Goal: Contribute content: Contribute content

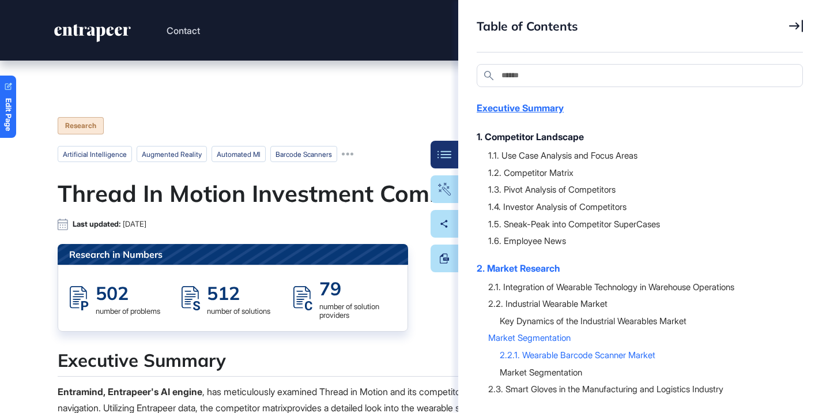
click at [558, 112] on div "Executive Summary" at bounding box center [634, 108] width 315 height 14
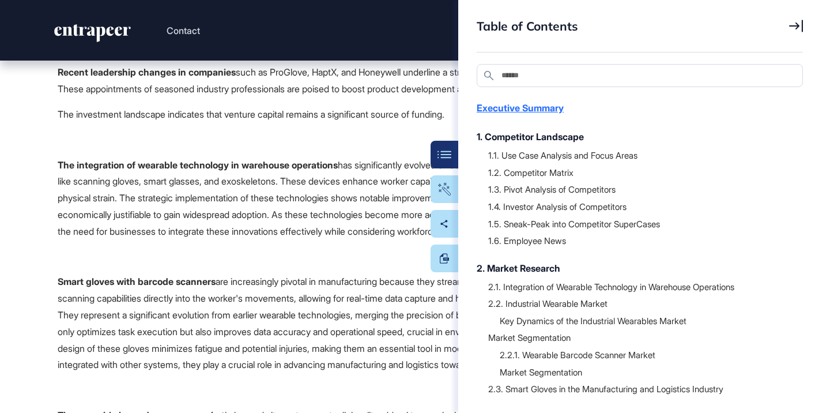
scroll to position [277, 0]
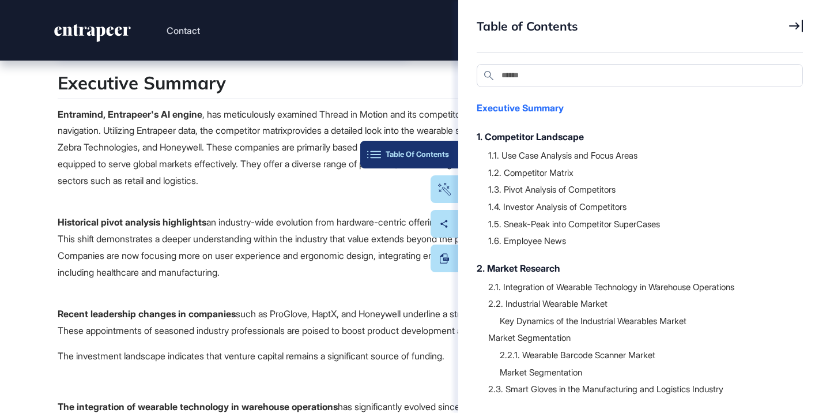
click at [455, 156] on button "Table Of Contents" at bounding box center [409, 155] width 98 height 28
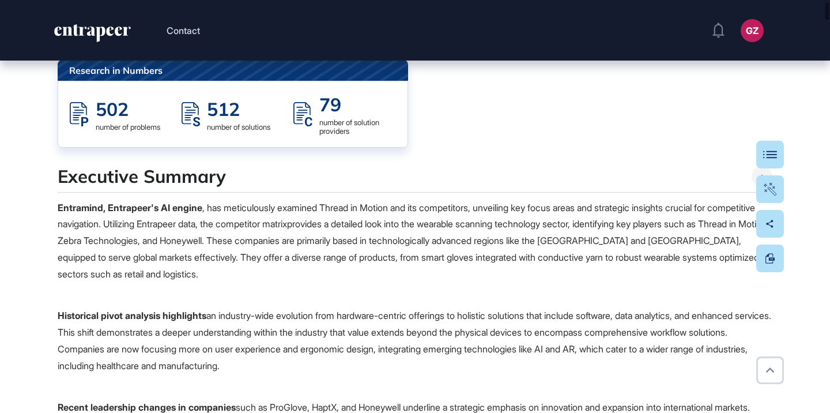
scroll to position [0, 0]
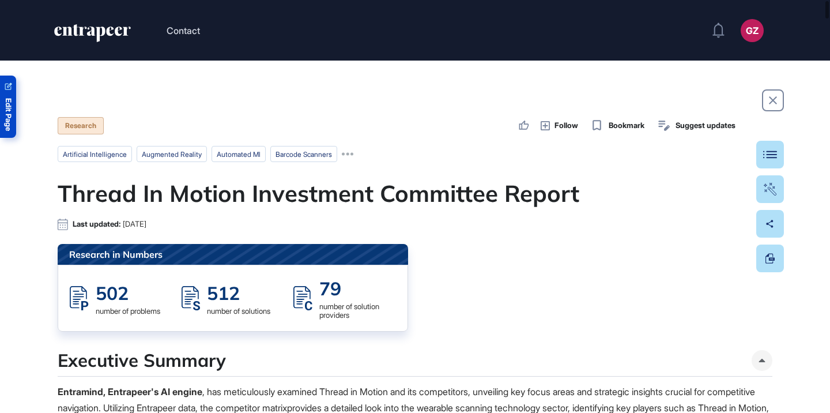
click at [13, 110] on link "Edit Page" at bounding box center [8, 107] width 16 height 62
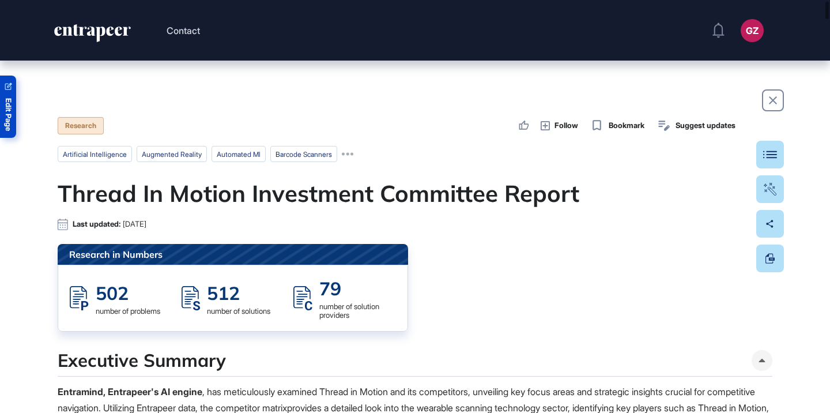
scroll to position [24, 0]
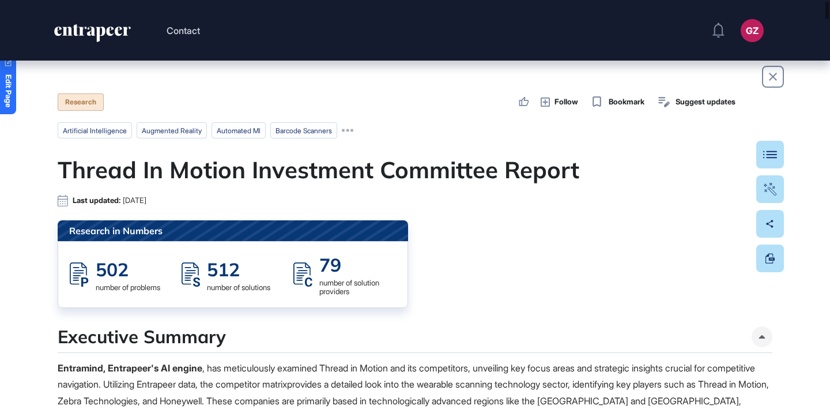
click at [265, 179] on h1 "Thread In Motion Investment Committee Report" at bounding box center [415, 170] width 715 height 28
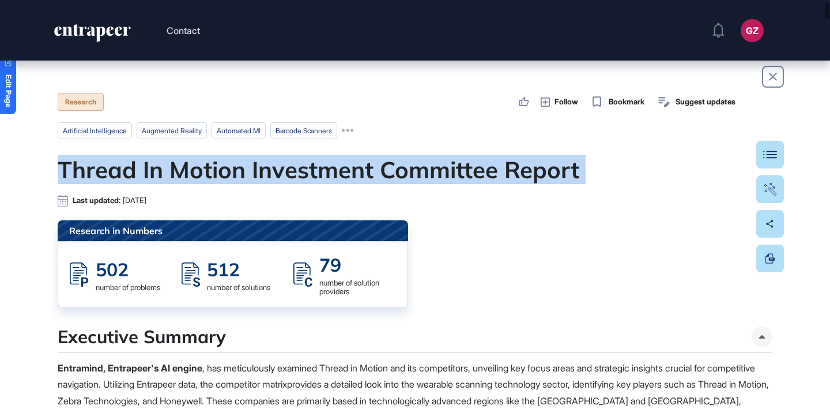
click at [265, 179] on h1 "Thread In Motion Investment Committee Report" at bounding box center [415, 170] width 715 height 28
click at [258, 139] on div at bounding box center [258, 139] width 0 height 0
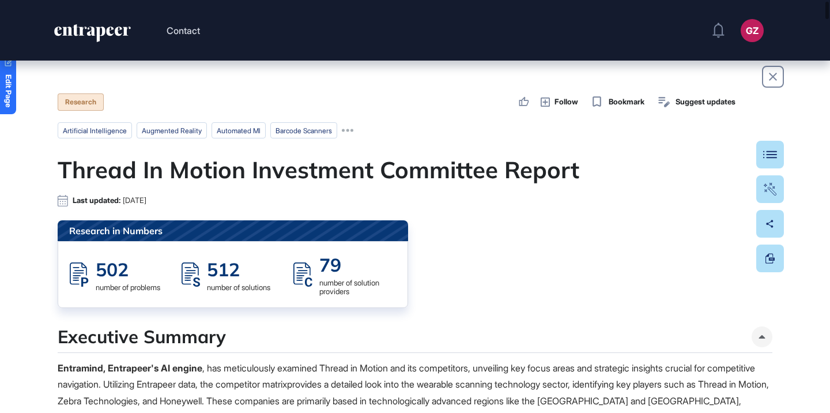
click at [315, 171] on h1 "Thread In Motion Investment Committee Report" at bounding box center [415, 170] width 715 height 28
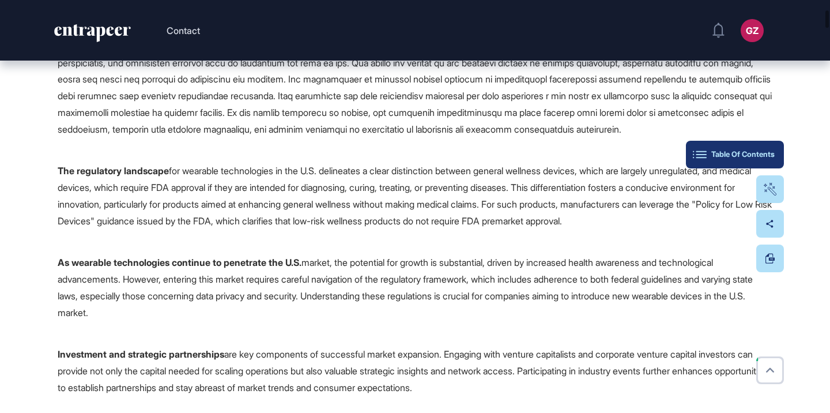
click at [768, 154] on div "Table Of Contents" at bounding box center [735, 154] width 80 height 9
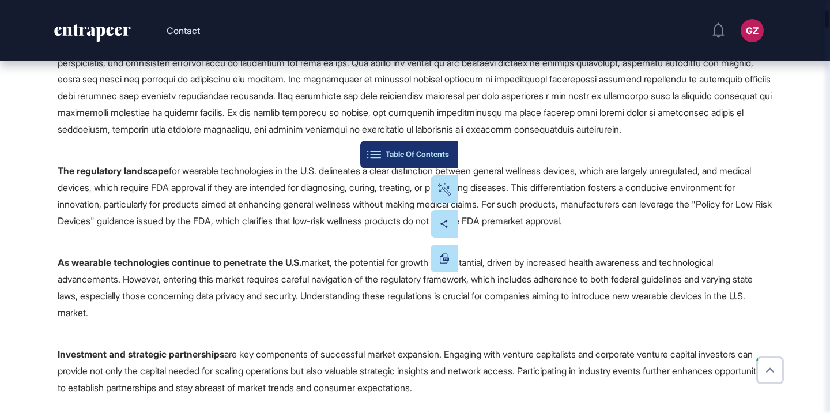
scroll to position [419, 0]
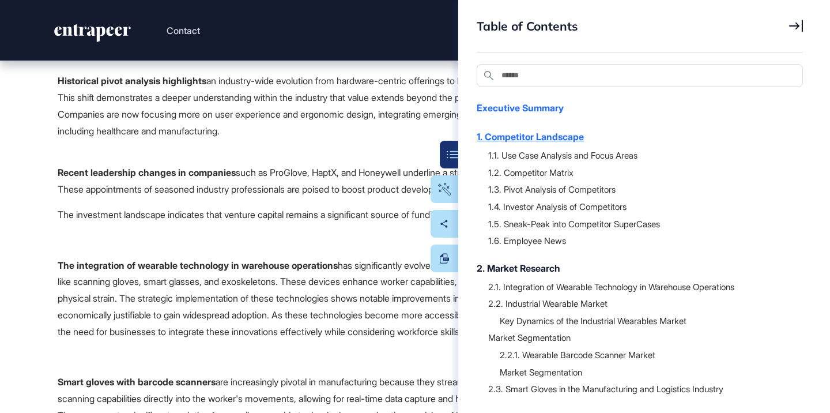
click at [558, 138] on div "1. Competitor Landscape" at bounding box center [634, 137] width 315 height 14
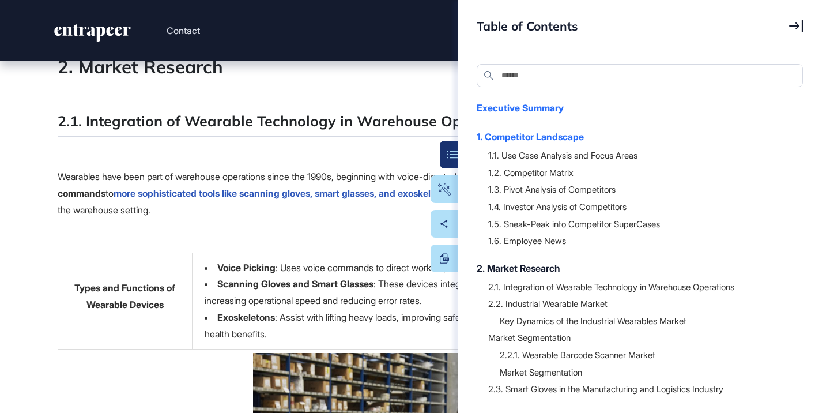
click at [548, 106] on div "Executive Summary" at bounding box center [634, 108] width 315 height 14
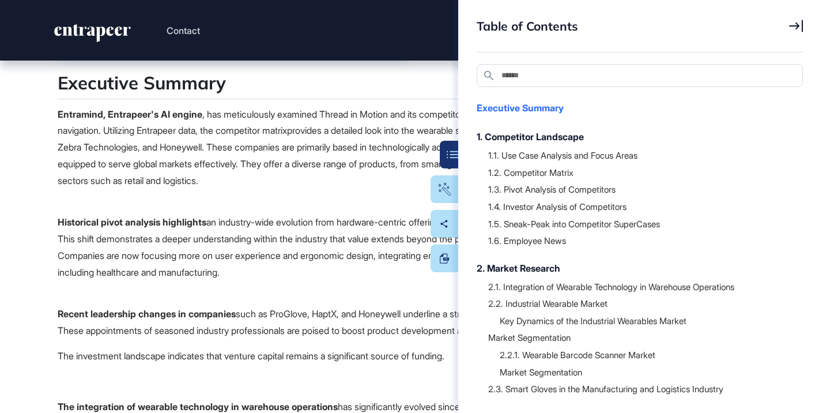
scroll to position [0, 0]
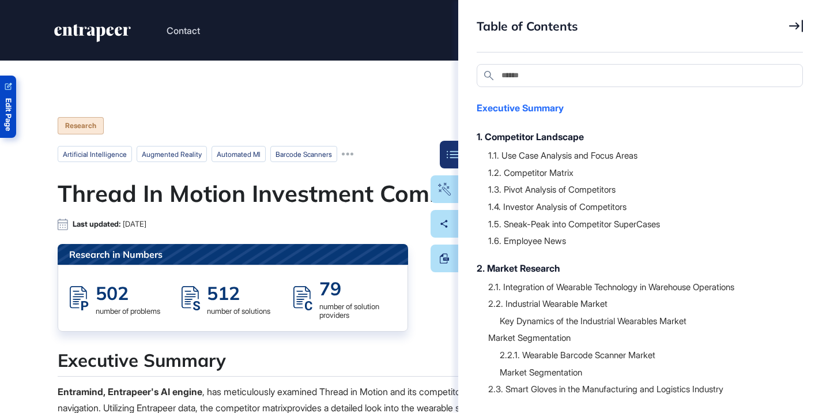
click at [11, 102] on span "Edit Page" at bounding box center [8, 114] width 7 height 33
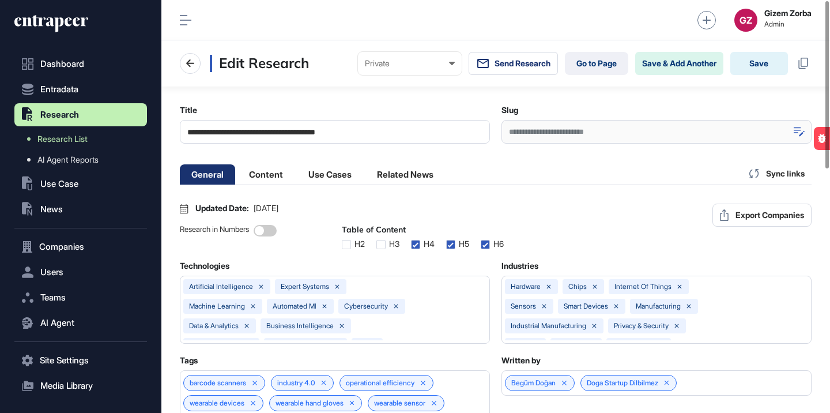
click at [798, 133] on icon at bounding box center [799, 132] width 11 height 10
click at [746, 131] on input "**********" at bounding box center [657, 132] width 310 height 24
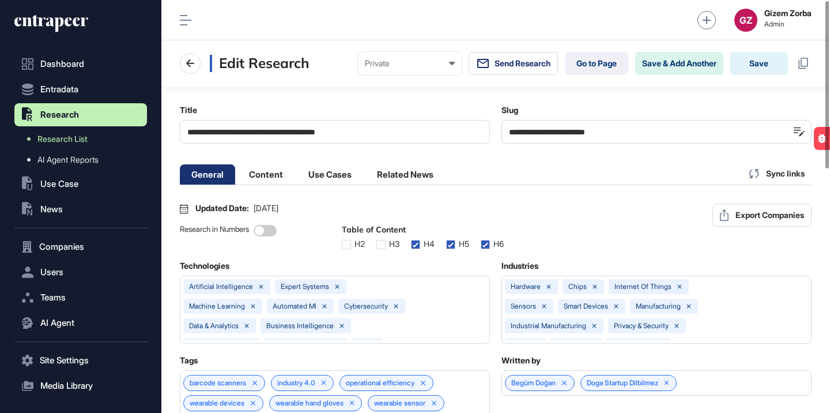
click at [746, 131] on input "**********" at bounding box center [657, 132] width 310 height 24
click at [89, 135] on link "Research List" at bounding box center [83, 139] width 127 height 21
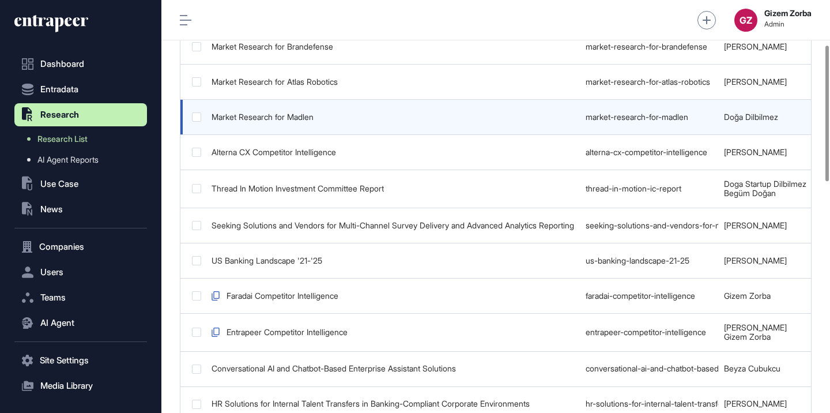
scroll to position [181, 0]
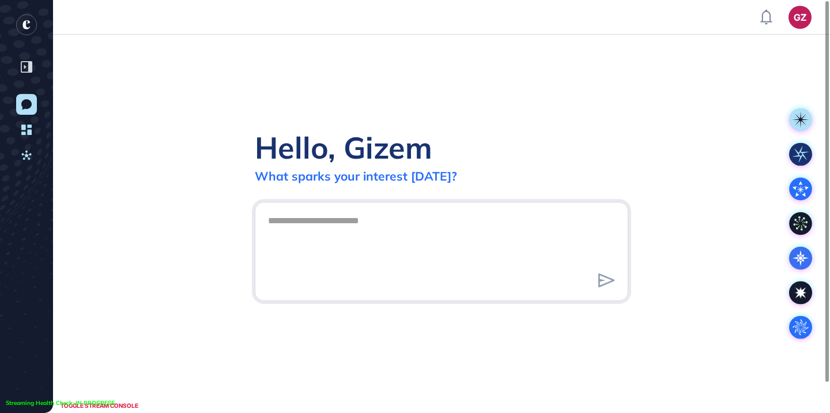
scroll to position [1, 1]
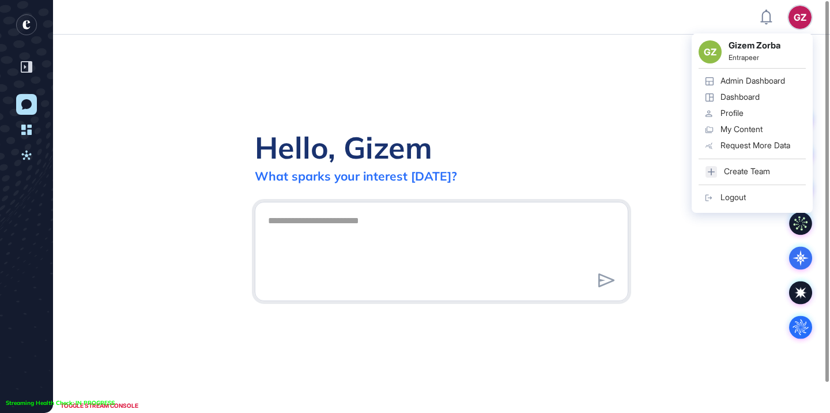
click at [803, 16] on div "GZ GZ Gizem Zorba Entrapeer Admin Dashboard Dashboard Profile My Content Reques…" at bounding box center [800, 17] width 23 height 23
click at [772, 72] on div "GZ Gizem Zorba Entrapeer Admin Dashboard Dashboard Profile My Content Request M…" at bounding box center [752, 122] width 121 height 179
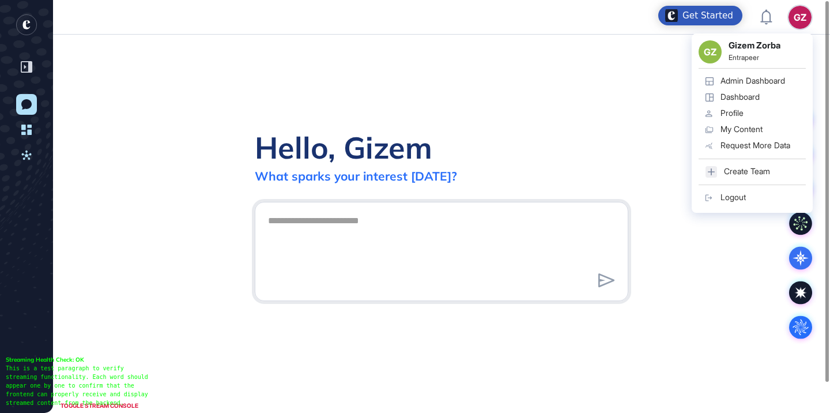
click at [780, 84] on div "Admin Dashboard" at bounding box center [753, 80] width 65 height 9
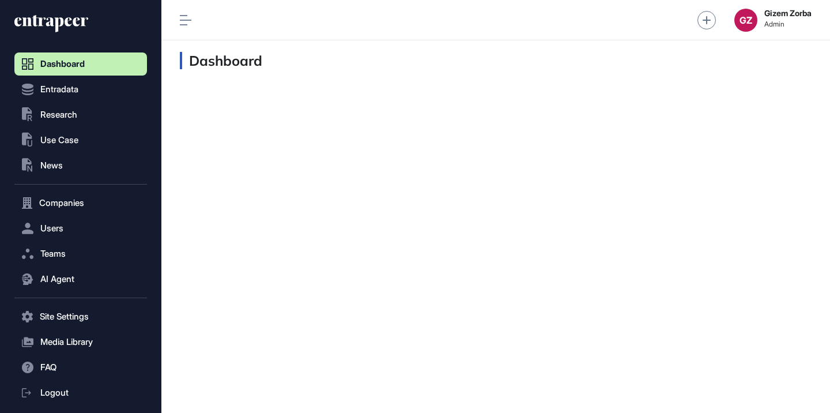
scroll to position [1, 1]
click at [87, 305] on button ".st0{fill:currentColor} Research" at bounding box center [80, 316] width 133 height 23
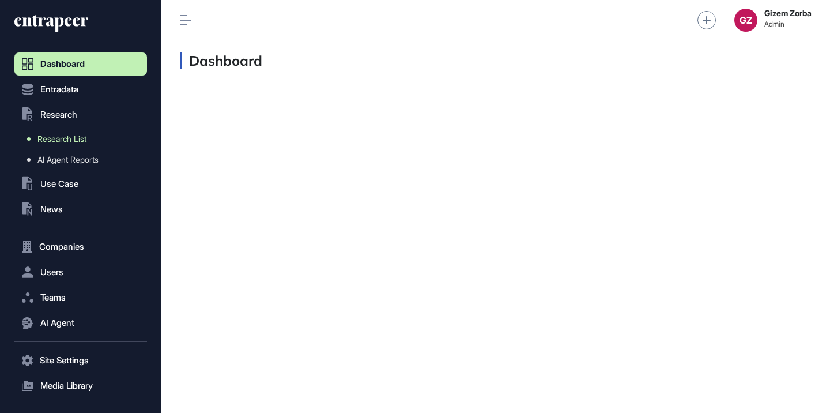
click at [72, 140] on span "Research List" at bounding box center [61, 138] width 49 height 9
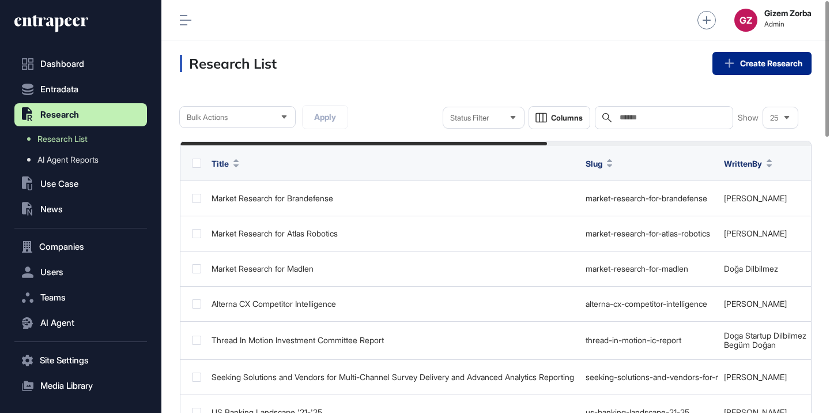
click at [726, 66] on icon at bounding box center [729, 63] width 9 height 9
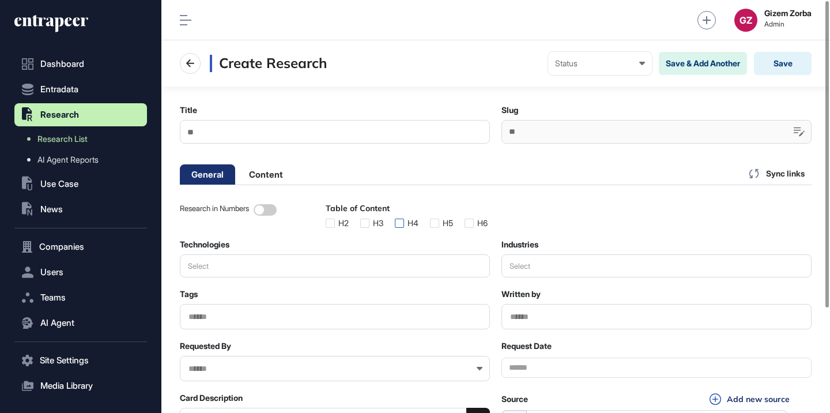
click at [404, 224] on label at bounding box center [399, 223] width 9 height 9
click at [439, 224] on label at bounding box center [434, 223] width 9 height 9
click at [474, 220] on label at bounding box center [469, 223] width 9 height 9
click at [375, 127] on input "Title" at bounding box center [335, 132] width 310 height 24
type input "*"
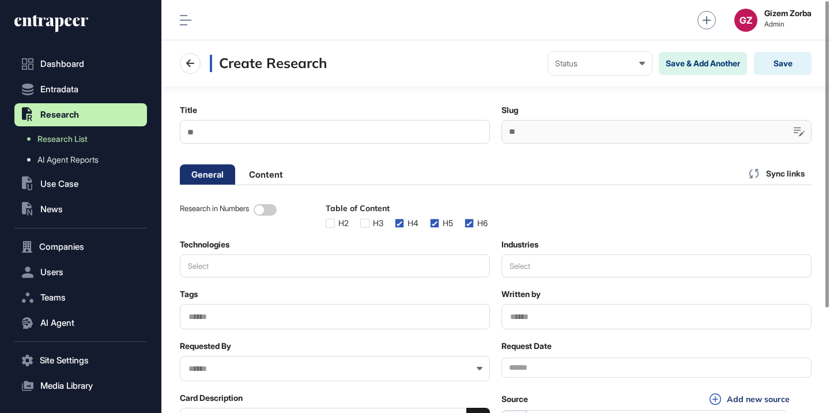
type input "*"
type input "**"
type input "*"
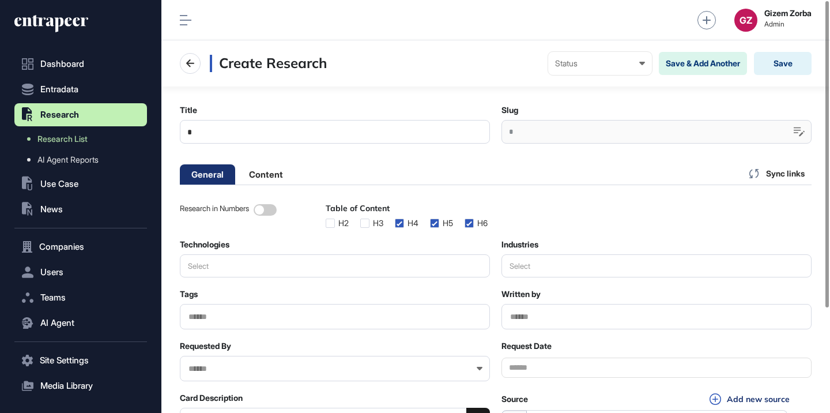
type input "**"
type input "***"
type input "****"
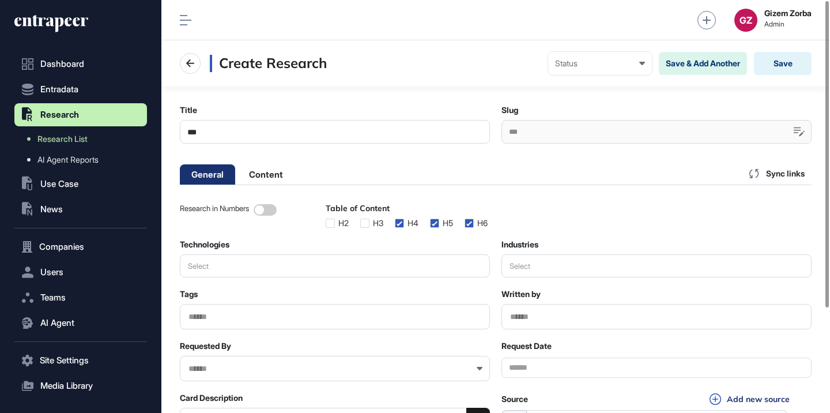
type input "****"
type input "*****"
click at [279, 131] on input "*****" at bounding box center [335, 132] width 310 height 24
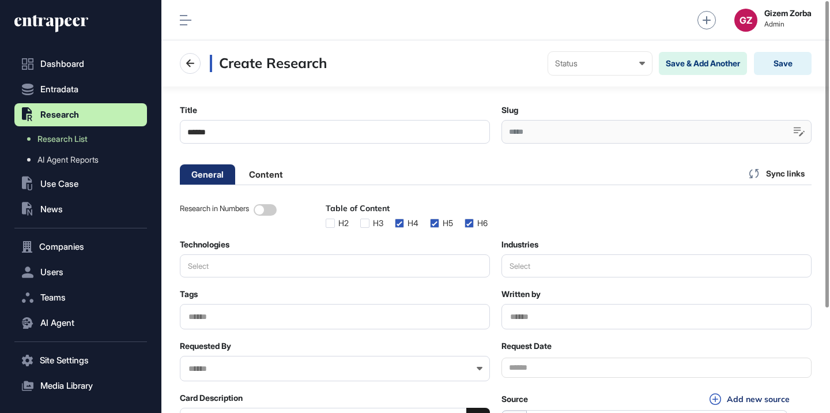
click at [279, 131] on input "*****" at bounding box center [335, 132] width 310 height 24
paste input "**********"
type input "**********"
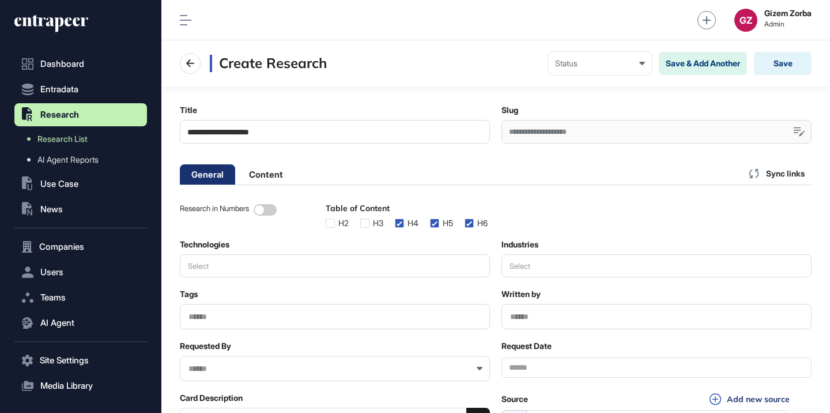
type input "**********"
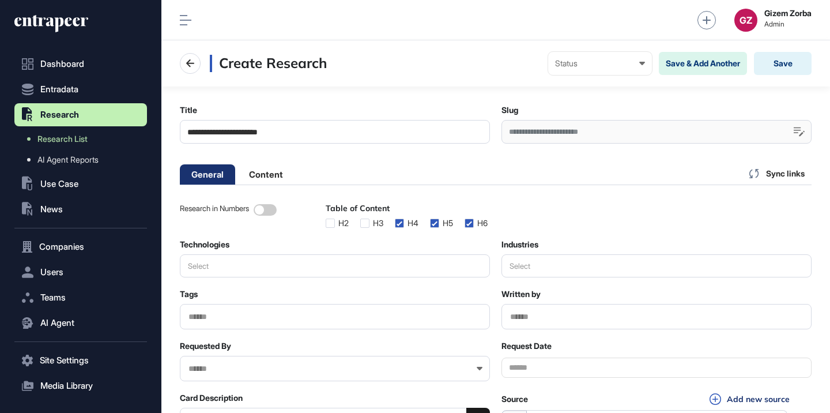
type input "**********"
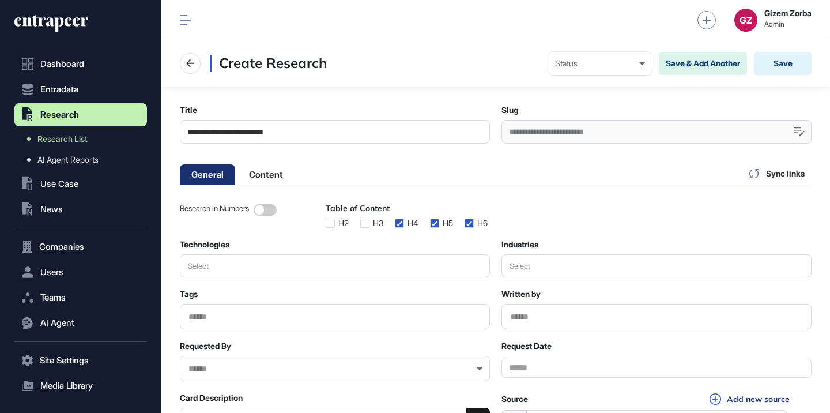
type input "**********"
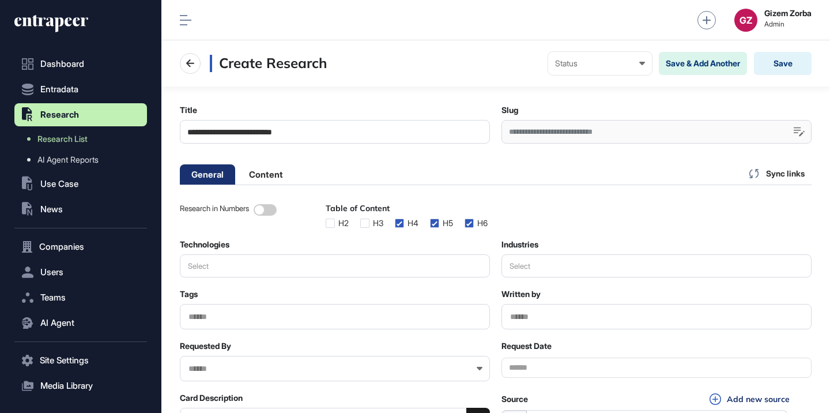
type input "**********"
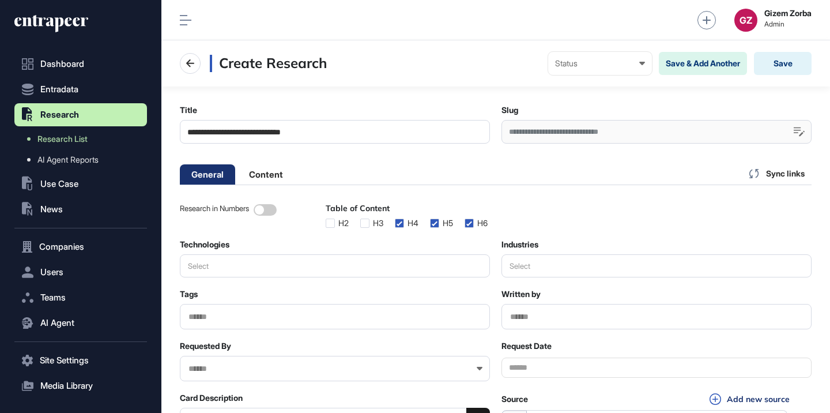
type input "**********"
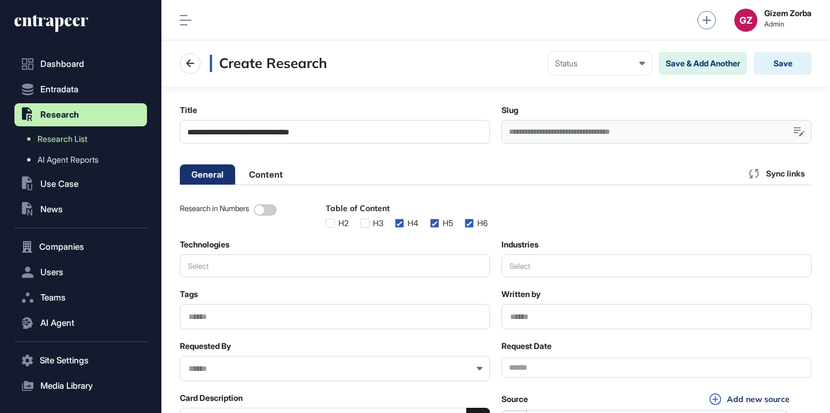
type input "**********"
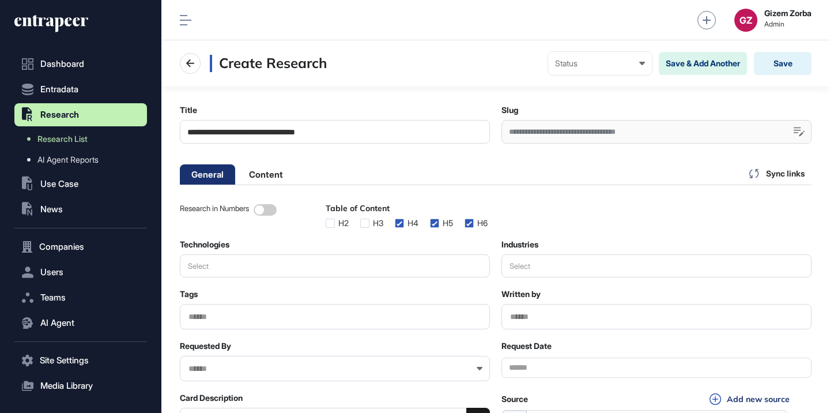
type input "**********"
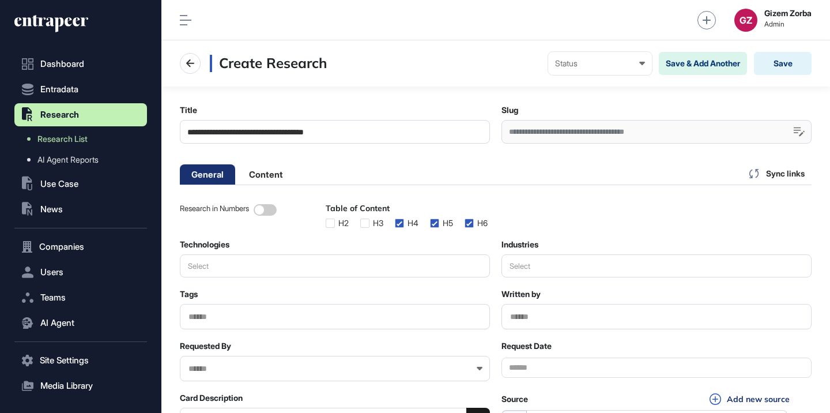
type input "**********"
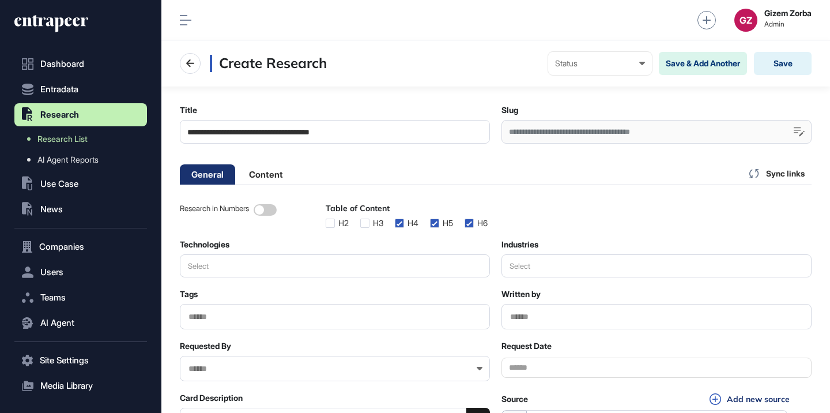
type input "**********"
click at [434, 102] on main "**********" at bounding box center [495, 276] width 669 height 381
click at [394, 133] on input "**********" at bounding box center [335, 132] width 310 height 24
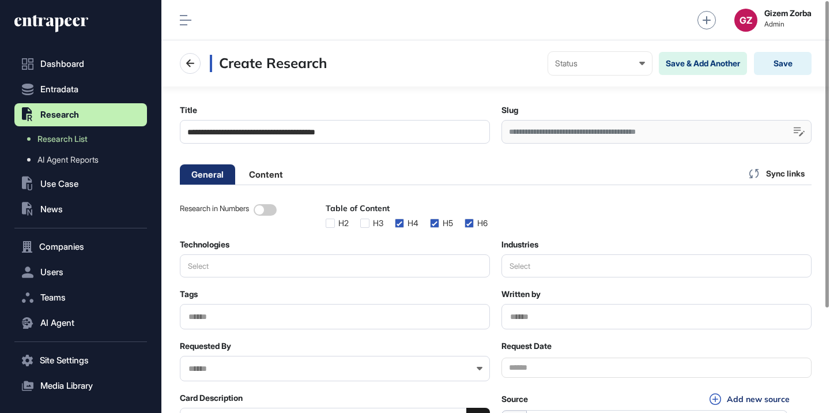
click at [394, 133] on input "**********" at bounding box center [335, 132] width 310 height 24
click at [412, 141] on input "**********" at bounding box center [335, 132] width 310 height 24
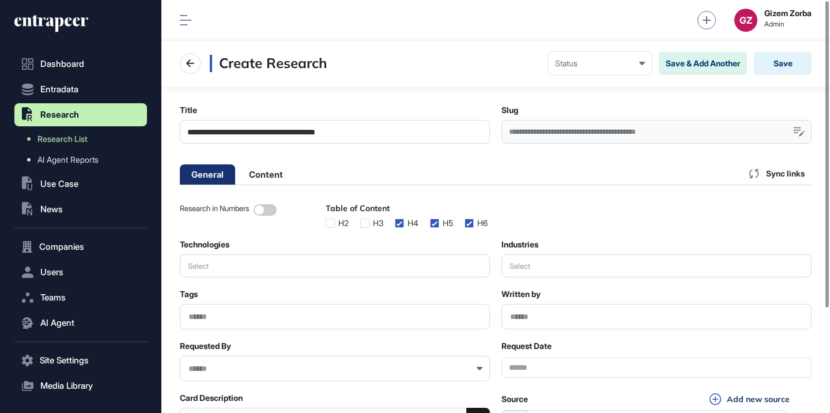
paste input "text"
type input "**********"
click at [436, 157] on main "**********" at bounding box center [495, 276] width 669 height 381
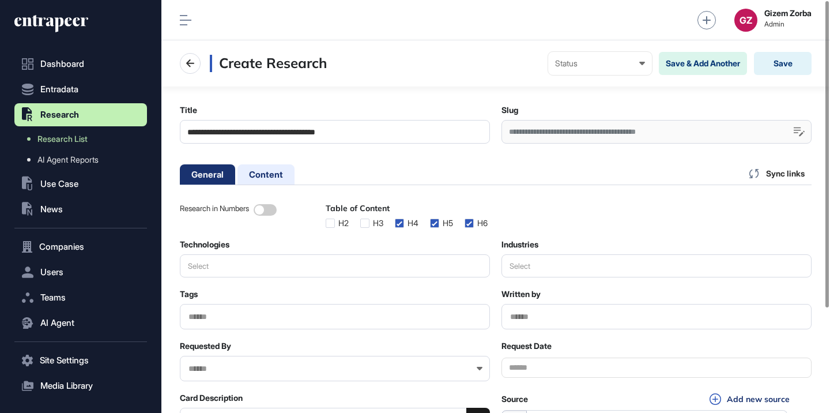
click at [260, 179] on li "Content" at bounding box center [266, 174] width 57 height 20
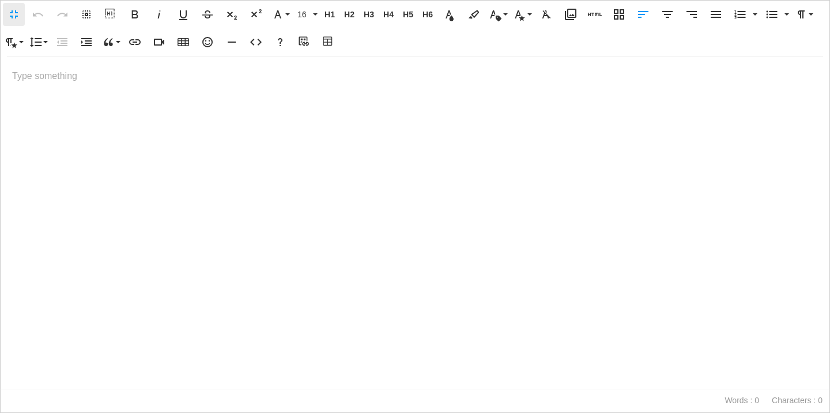
scroll to position [1, 5]
click at [333, 48] on button "Table Builder" at bounding box center [329, 42] width 22 height 23
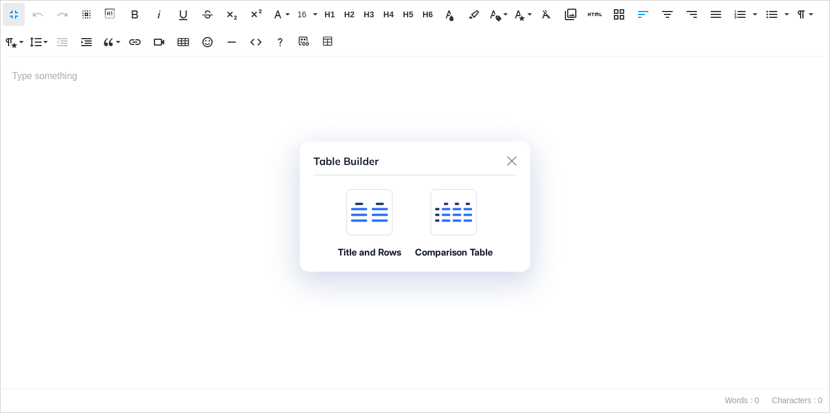
click at [361, 217] on icon at bounding box center [369, 212] width 37 height 20
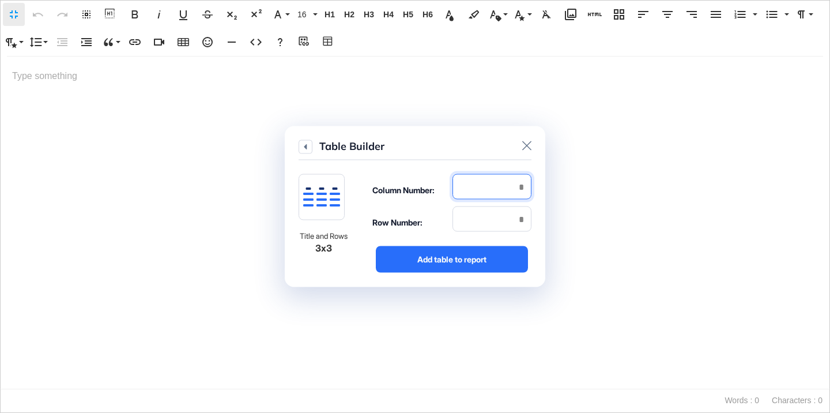
click at [475, 187] on input "number" at bounding box center [492, 186] width 79 height 25
type input "*"
click at [484, 227] on input "number" at bounding box center [492, 218] width 79 height 25
type input "*"
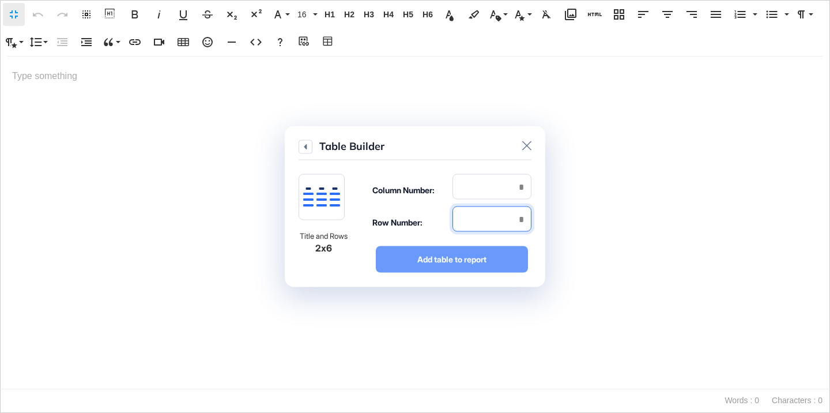
type input "*"
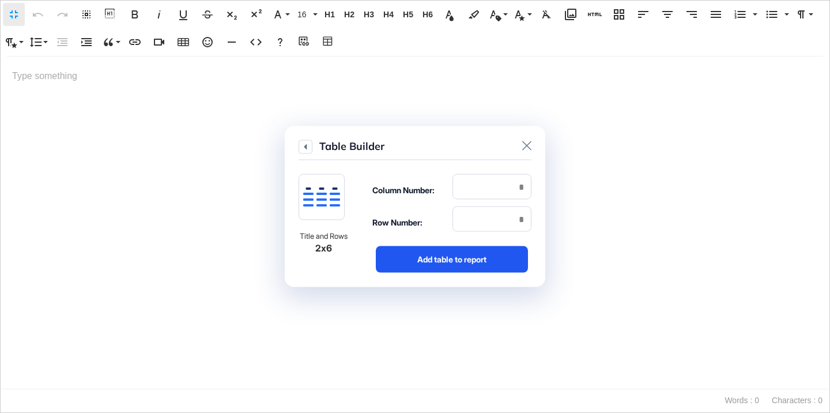
click at [500, 269] on div "Add table to report" at bounding box center [452, 259] width 152 height 27
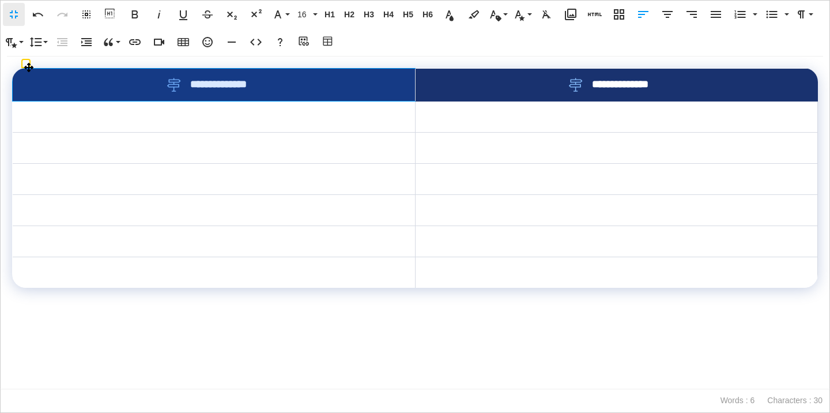
click at [304, 85] on div "**********" at bounding box center [214, 85] width 366 height 14
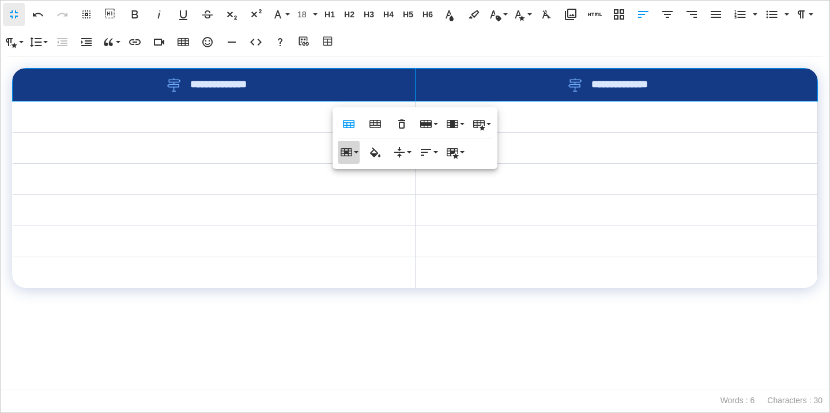
click at [357, 156] on button "Cell" at bounding box center [349, 152] width 22 height 23
click at [367, 174] on link "Merge cells" at bounding box center [378, 174] width 80 height 17
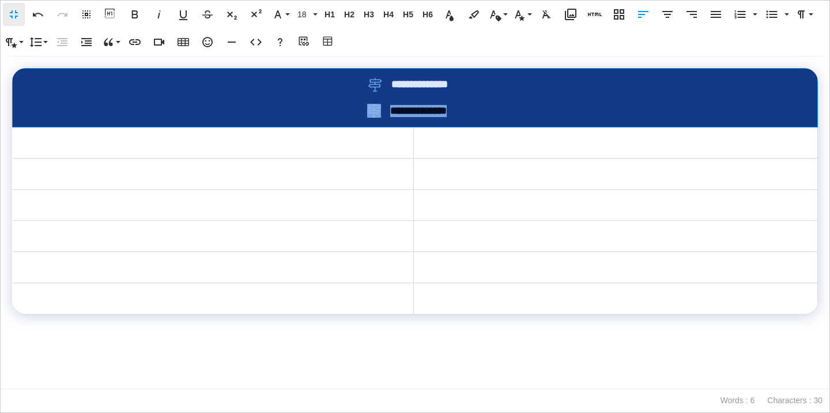
drag, startPoint x: 482, startPoint y: 108, endPoint x: 370, endPoint y: 112, distance: 112.5
click at [370, 112] on div "**********" at bounding box center [415, 111] width 768 height 14
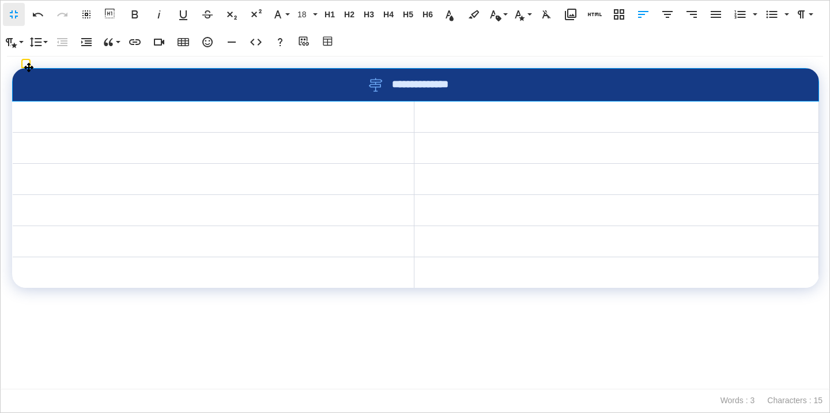
click at [427, 84] on span "**********" at bounding box center [427, 84] width 70 height 12
click at [427, 84] on span "**********" at bounding box center [426, 84] width 70 height 12
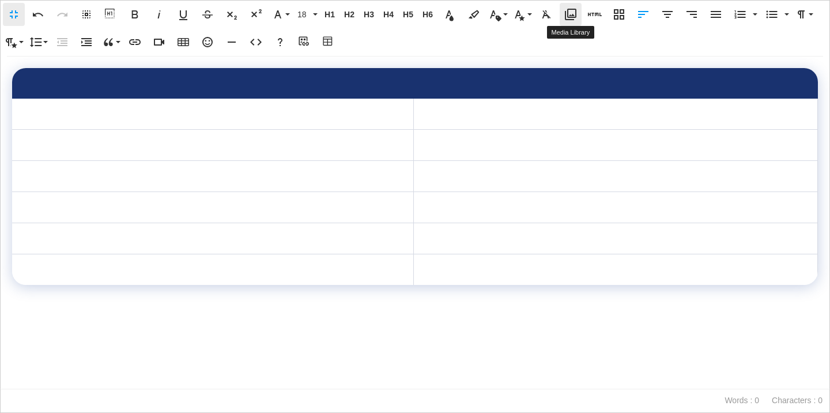
click at [572, 18] on icon "button" at bounding box center [571, 14] width 14 height 14
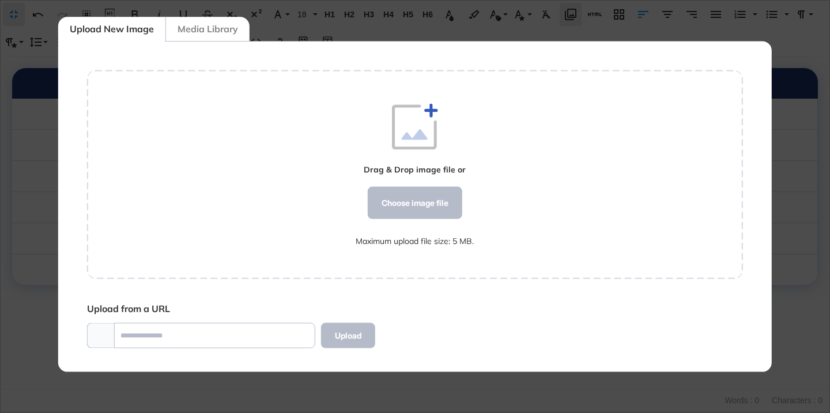
scroll to position [5, 1]
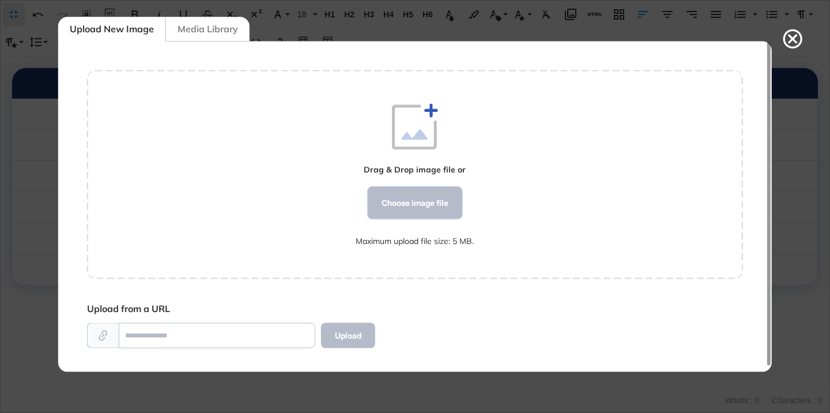
click at [433, 201] on div "Choose image file" at bounding box center [415, 203] width 95 height 32
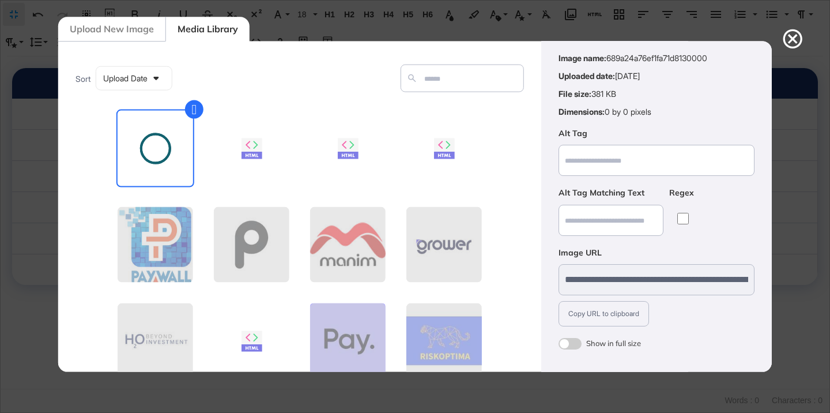
scroll to position [90, 0]
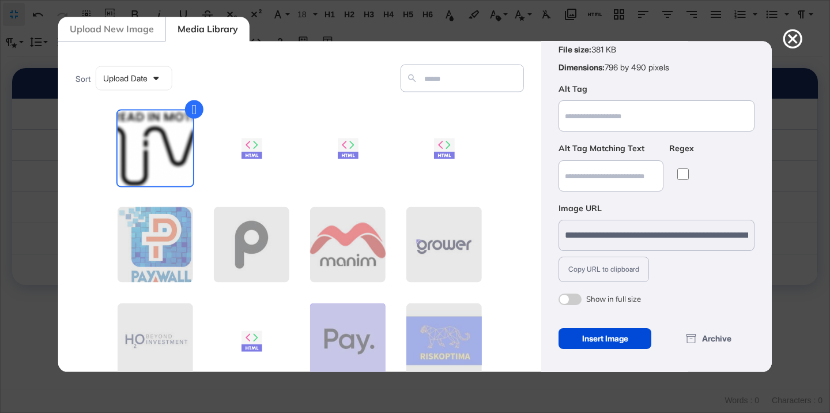
click at [569, 303] on span at bounding box center [570, 299] width 23 height 12
click at [579, 342] on div "Insert Image" at bounding box center [605, 338] width 93 height 21
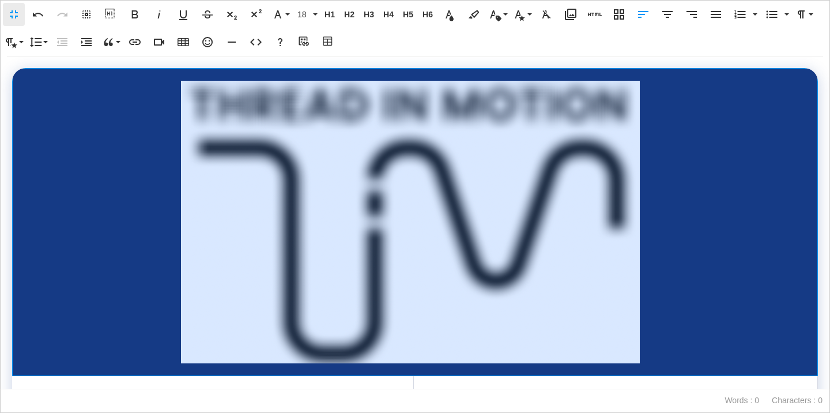
click at [604, 135] on img at bounding box center [410, 222] width 460 height 282
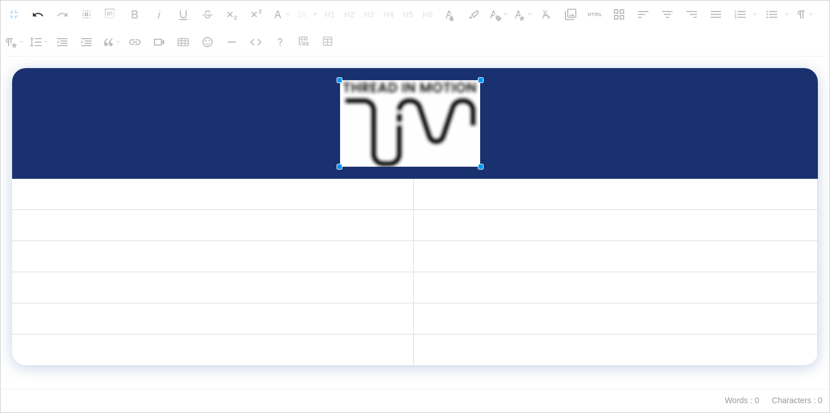
drag, startPoint x: 641, startPoint y: 80, endPoint x: 322, endPoint y: 115, distance: 320.8
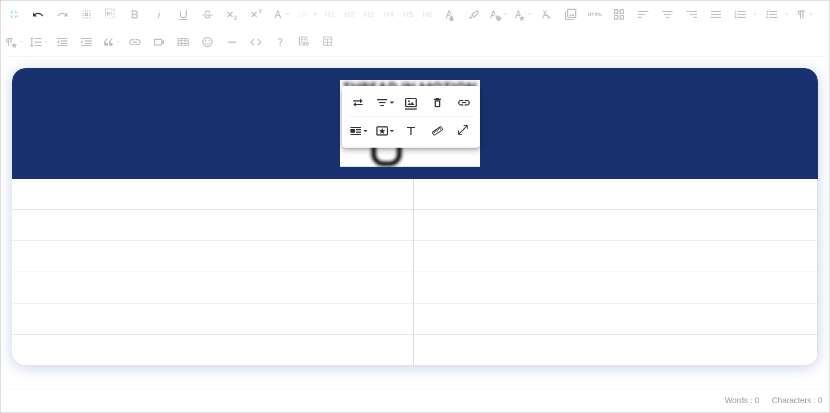
click at [317, 117] on div at bounding box center [415, 123] width 769 height 92
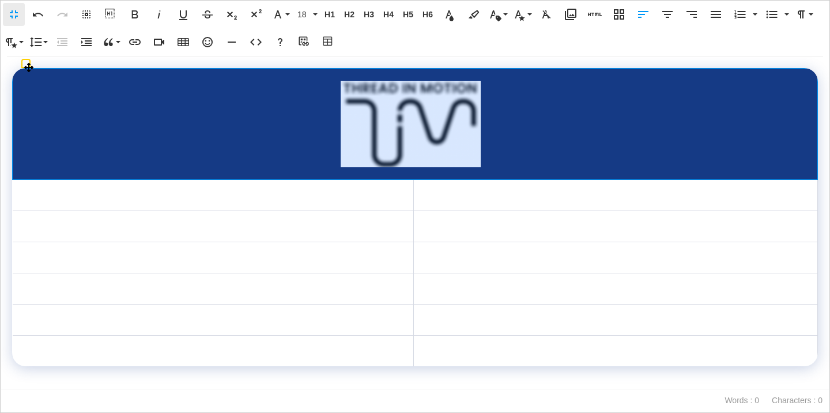
click at [621, 145] on div at bounding box center [415, 124] width 768 height 92
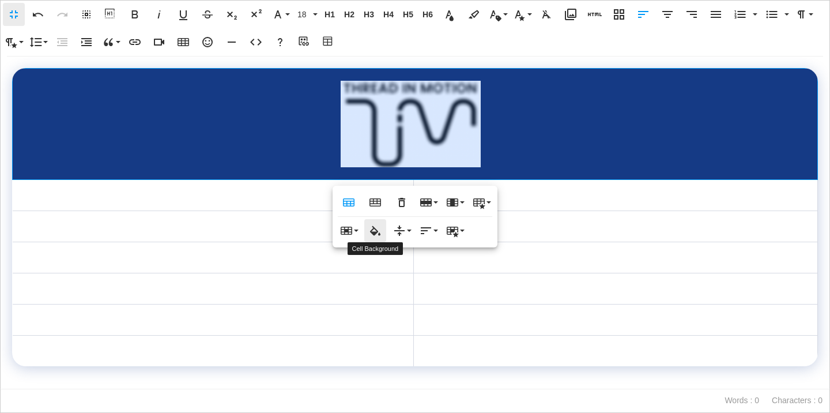
click at [378, 232] on icon "button" at bounding box center [375, 231] width 14 height 14
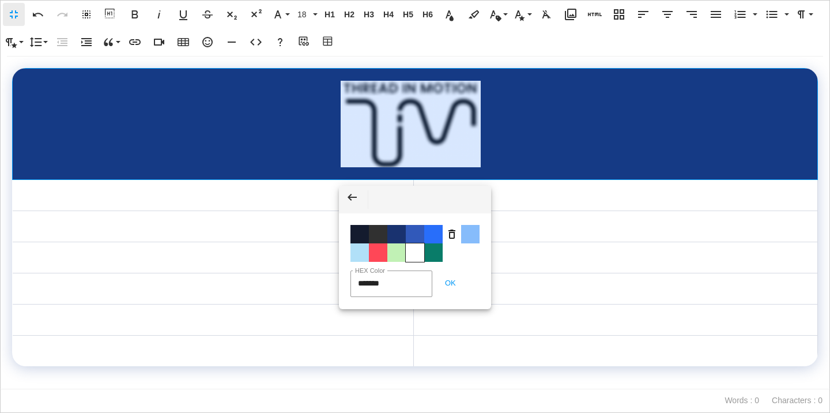
click at [413, 253] on span "Color #FFFFFF" at bounding box center [415, 252] width 18 height 18
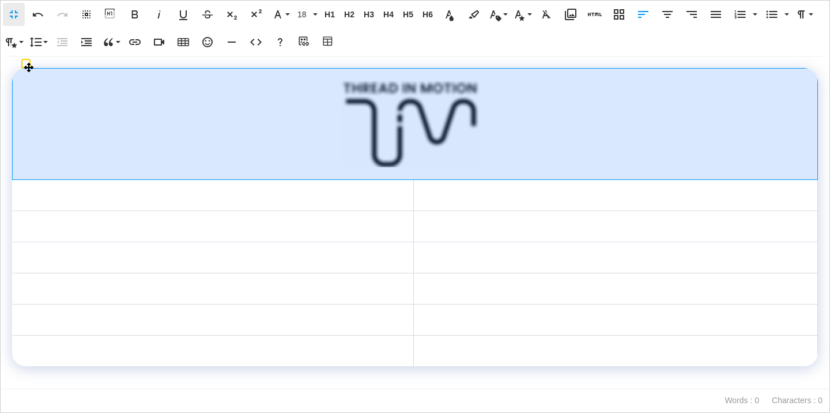
click at [543, 132] on div at bounding box center [415, 124] width 768 height 92
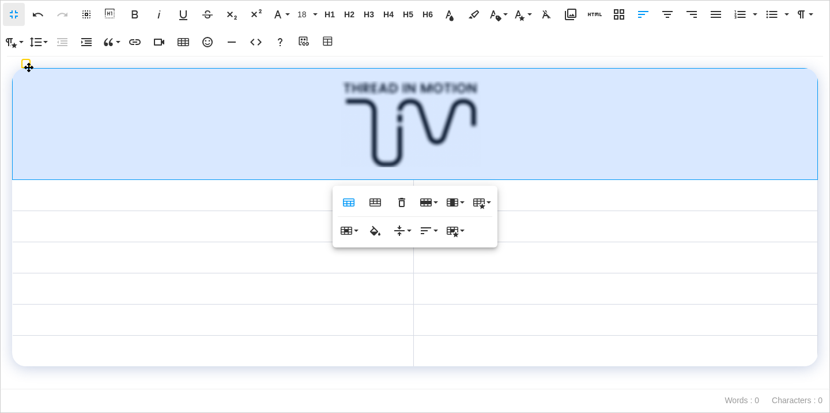
click at [573, 220] on td at bounding box center [615, 225] width 404 height 31
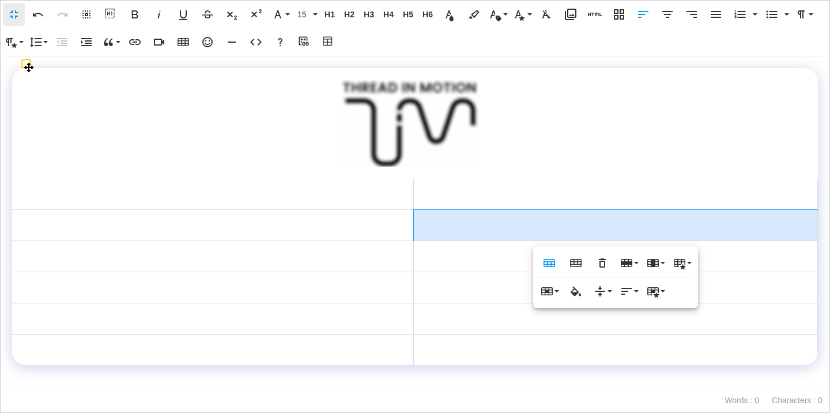
click at [439, 125] on img at bounding box center [410, 123] width 141 height 86
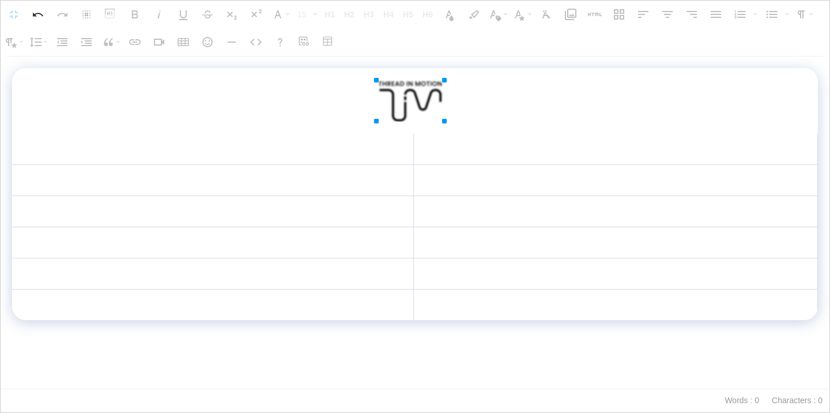
drag, startPoint x: 483, startPoint y: 79, endPoint x: 409, endPoint y: 85, distance: 73.4
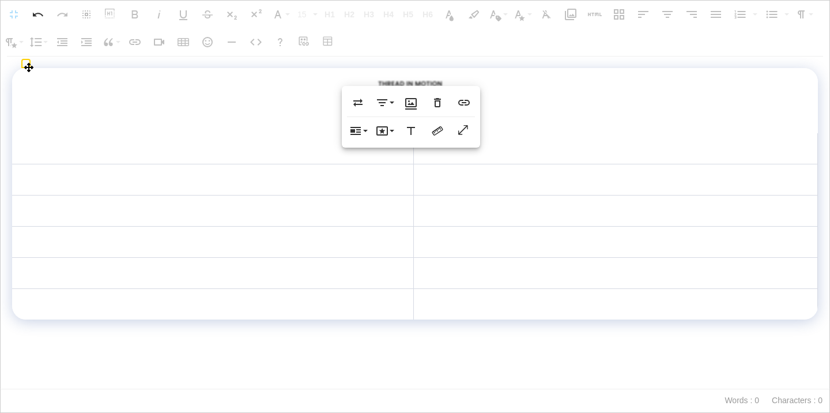
click at [312, 110] on div at bounding box center [415, 100] width 769 height 47
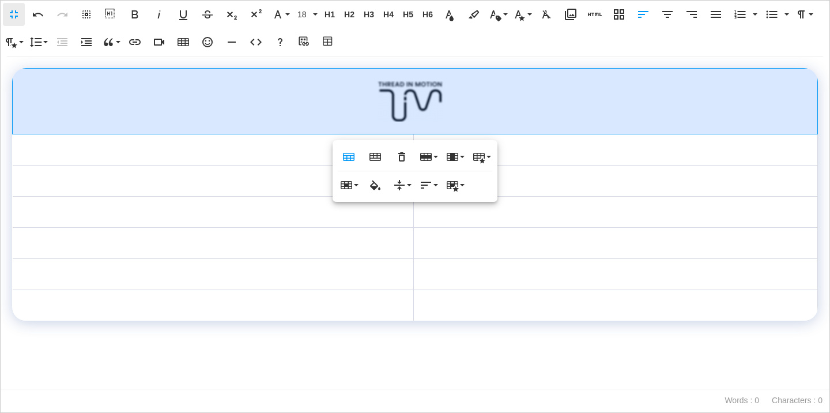
click at [404, 100] on img at bounding box center [410, 101] width 68 height 41
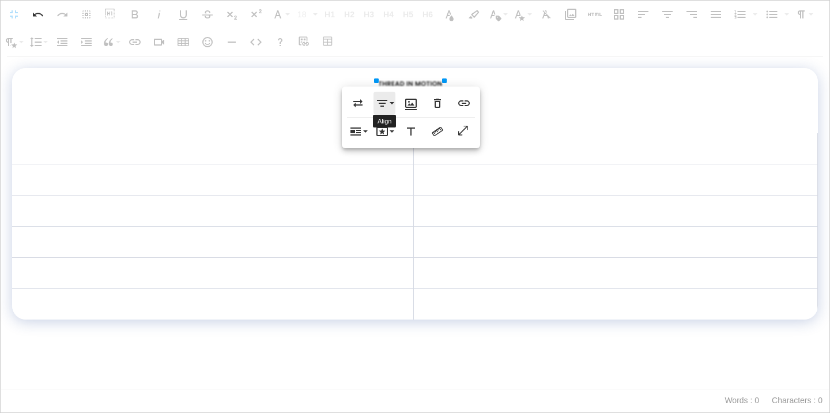
click at [376, 110] on icon "button" at bounding box center [382, 103] width 14 height 14
click at [374, 124] on link "Align Left" at bounding box center [395, 125] width 42 height 17
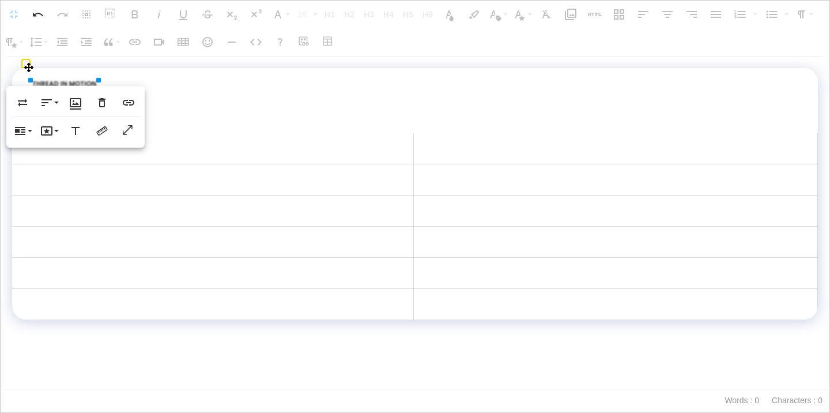
click at [413, 141] on div "Type something Replace Align Align Left None Align Right Image Caption Remove I…" at bounding box center [415, 222] width 830 height 333
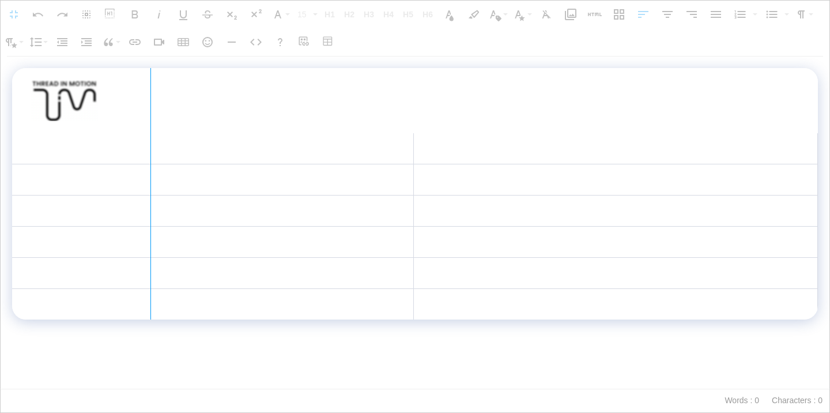
drag, startPoint x: 413, startPoint y: 142, endPoint x: 150, endPoint y: 163, distance: 263.8
click at [150, 163] on div at bounding box center [151, 193] width 6 height 251
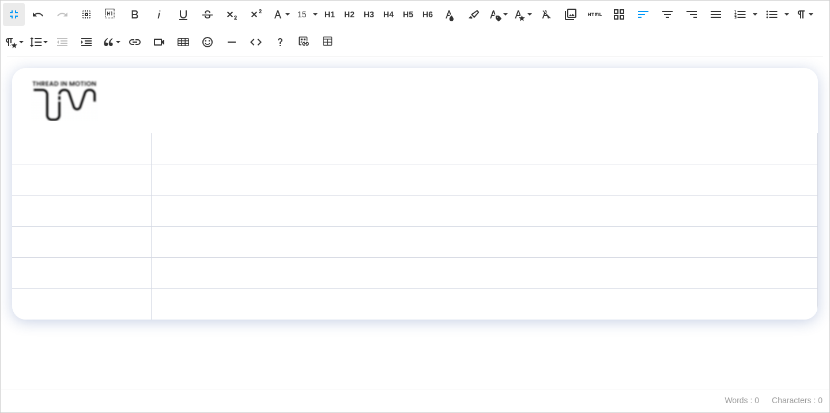
click at [120, 180] on td at bounding box center [81, 179] width 139 height 31
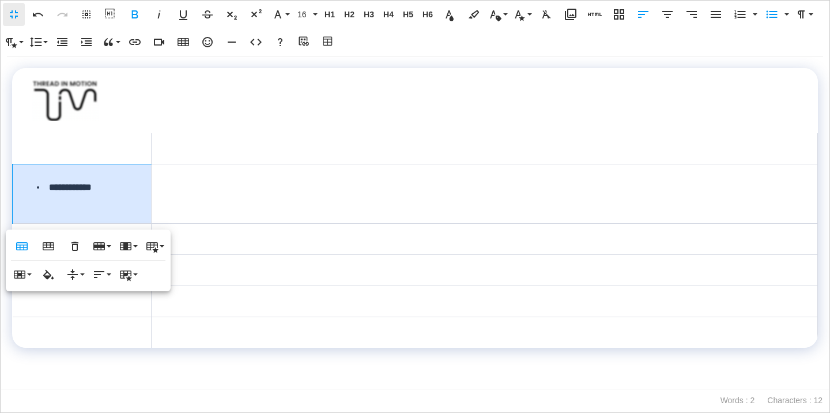
click at [50, 212] on td "**********" at bounding box center [82, 193] width 139 height 59
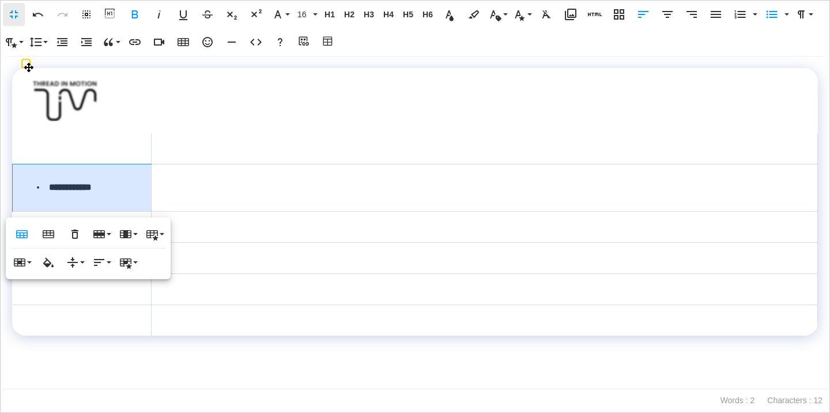
click at [48, 187] on li "**********" at bounding box center [85, 187] width 96 height 17
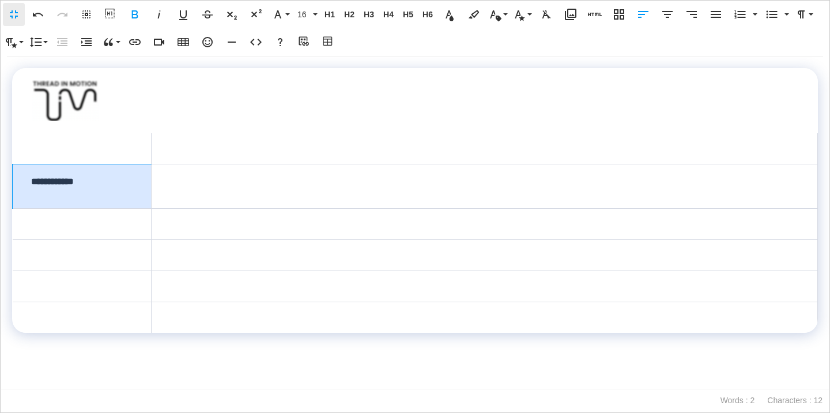
click at [53, 191] on td "**********" at bounding box center [82, 186] width 139 height 44
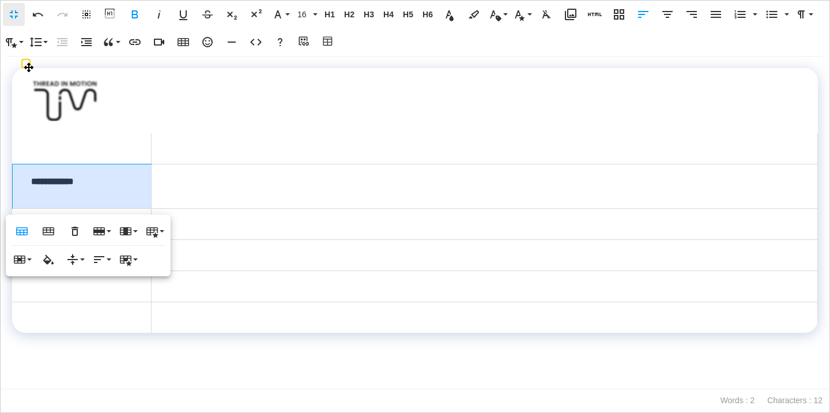
click at [167, 186] on td at bounding box center [484, 186] width 666 height 44
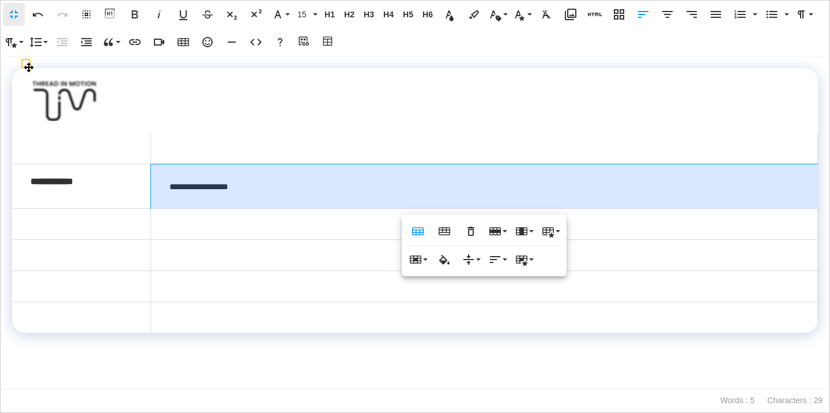
click at [219, 186] on td "**********" at bounding box center [484, 186] width 667 height 44
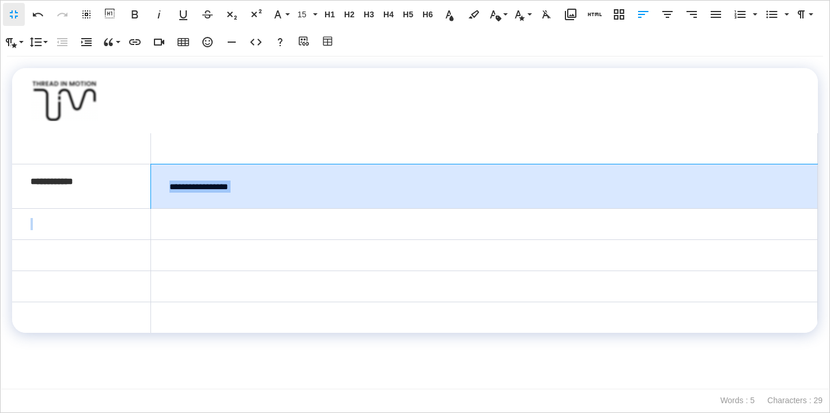
click at [219, 186] on td "**********" at bounding box center [484, 186] width 667 height 44
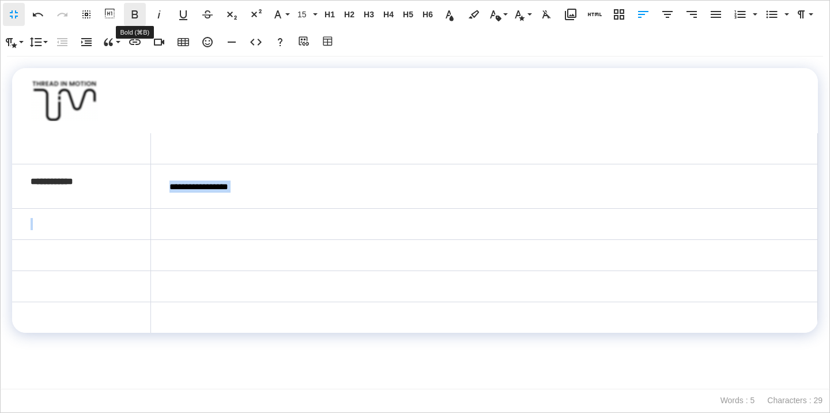
click at [131, 21] on button "Bold" at bounding box center [135, 14] width 22 height 23
click at [450, 15] on icon "button" at bounding box center [450, 14] width 14 height 14
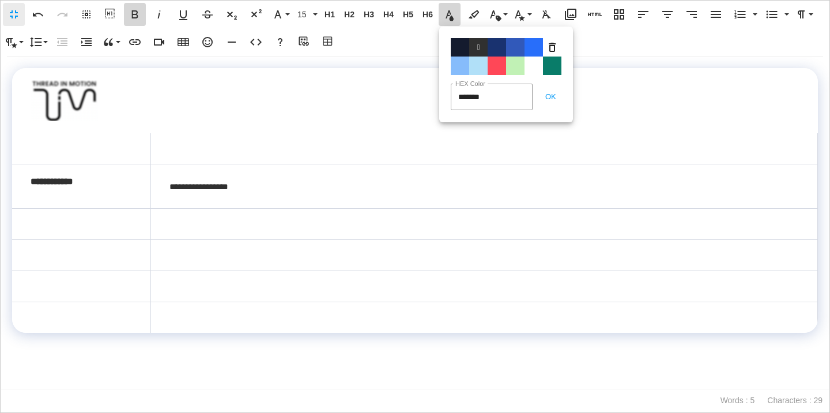
click at [139, 18] on icon "button" at bounding box center [135, 14] width 14 height 14
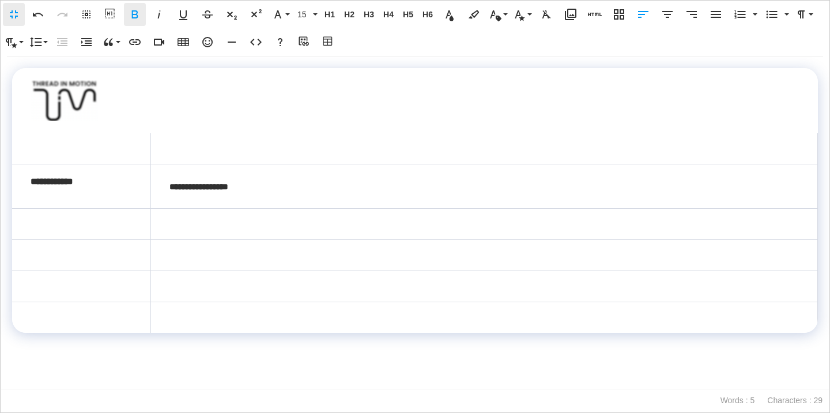
click at [139, 18] on icon "button" at bounding box center [135, 14] width 14 height 14
click at [282, 18] on icon "button" at bounding box center [278, 14] width 14 height 14
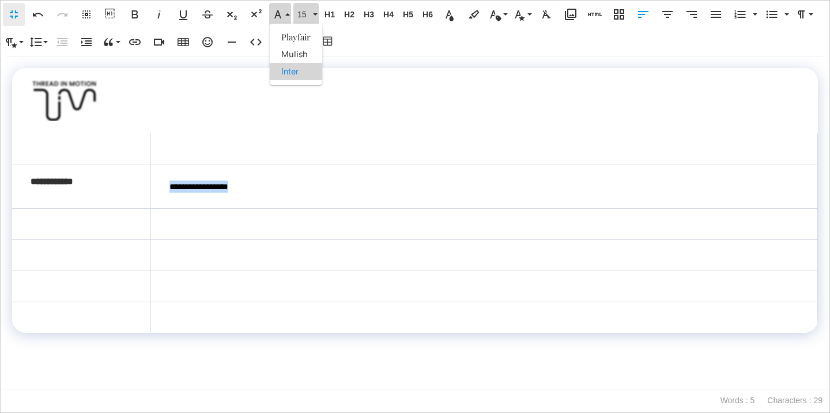
click at [315, 12] on button "15" at bounding box center [305, 14] width 25 height 23
click at [772, 21] on icon "button" at bounding box center [772, 14] width 14 height 14
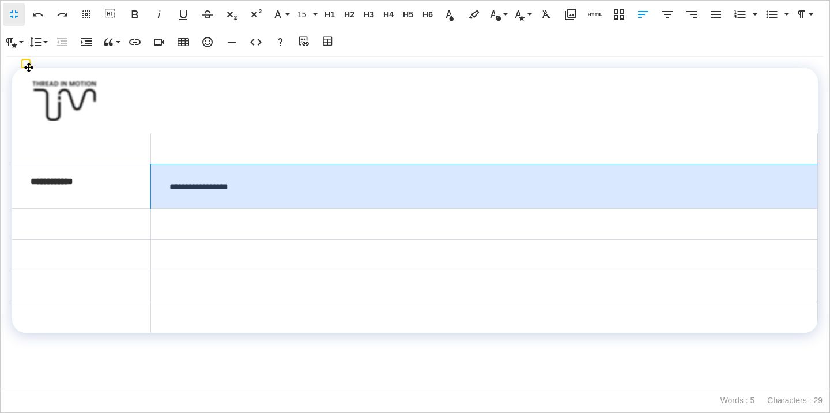
click at [211, 181] on td "**********" at bounding box center [484, 186] width 667 height 44
click at [211, 182] on td "**********" at bounding box center [484, 186] width 667 height 44
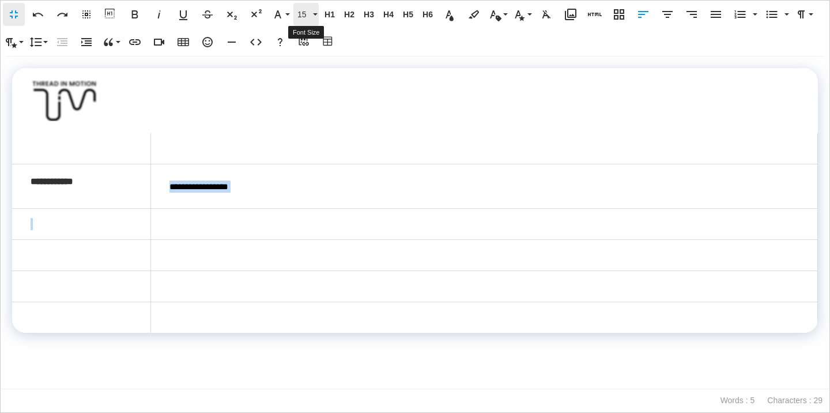
click at [308, 14] on span "15" at bounding box center [303, 15] width 17 height 10
click at [220, 187] on td "**********" at bounding box center [484, 186] width 667 height 44
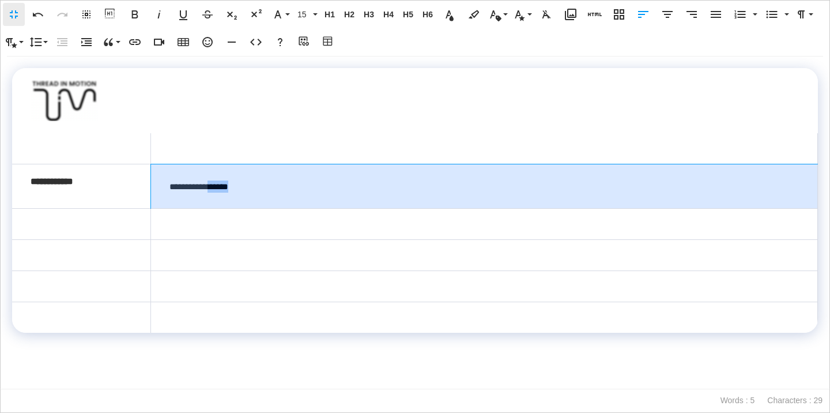
click at [220, 187] on td "**********" at bounding box center [484, 186] width 667 height 44
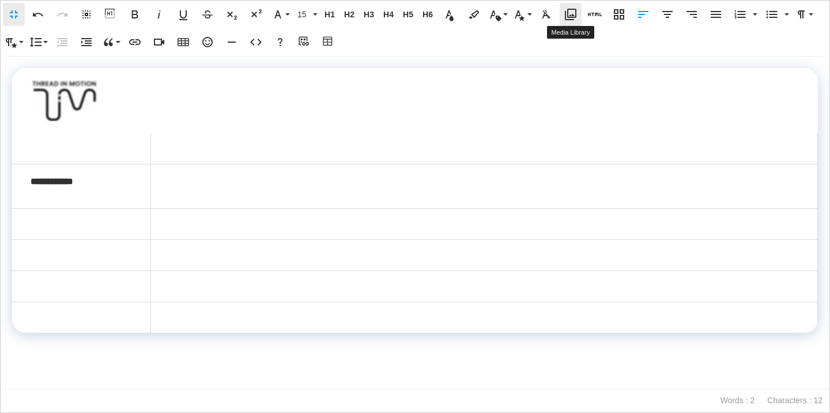
click at [564, 19] on icon "button" at bounding box center [571, 14] width 14 height 14
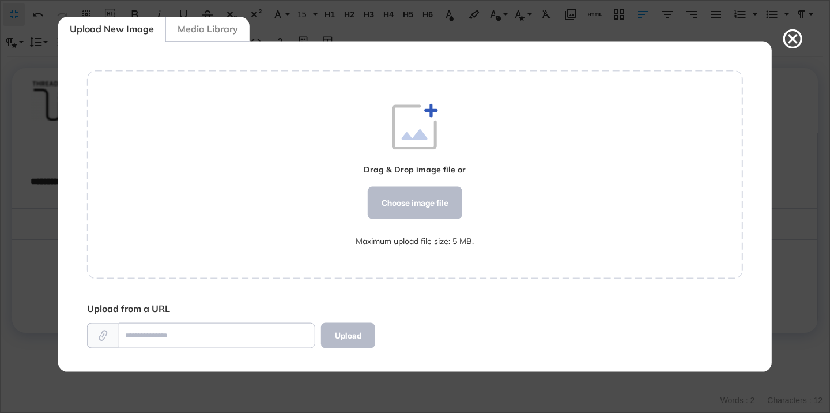
scroll to position [5, 1]
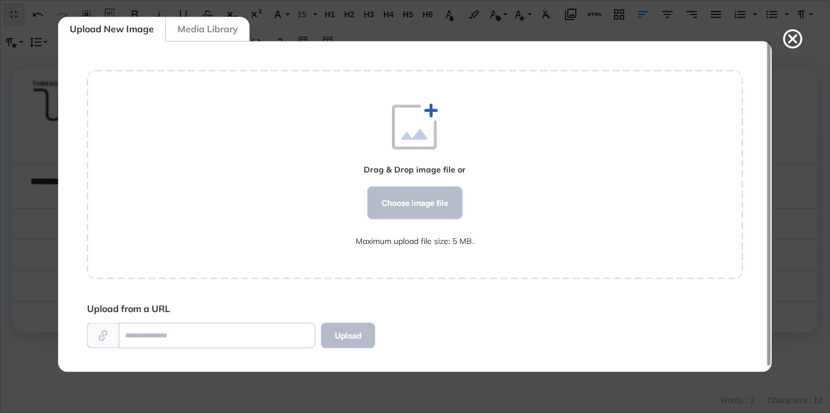
click at [393, 209] on div "Choose image file" at bounding box center [415, 203] width 95 height 32
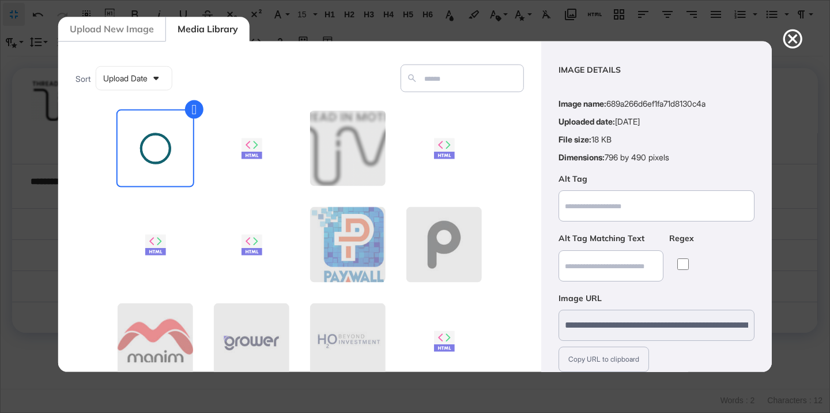
scroll to position [90, 0]
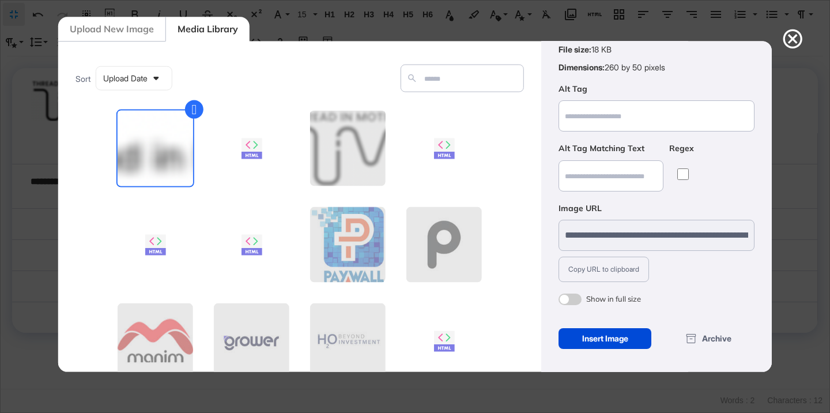
click at [568, 299] on span at bounding box center [570, 299] width 23 height 12
click at [588, 339] on div "Insert Image" at bounding box center [605, 338] width 93 height 21
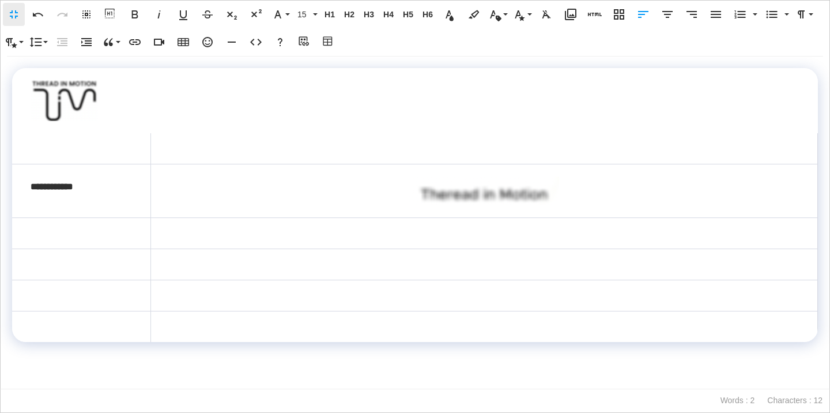
click at [517, 183] on img at bounding box center [484, 190] width 151 height 29
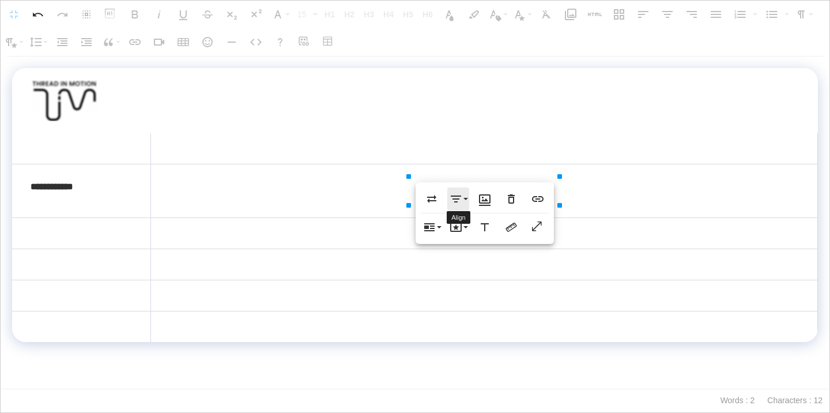
click at [464, 191] on button "Align" at bounding box center [458, 198] width 22 height 23
click at [463, 214] on link "Align Left" at bounding box center [468, 221] width 42 height 17
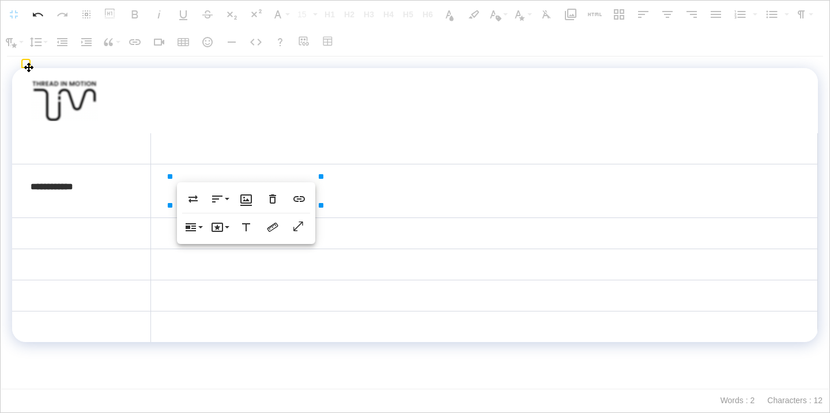
click at [346, 178] on td at bounding box center [484, 191] width 667 height 54
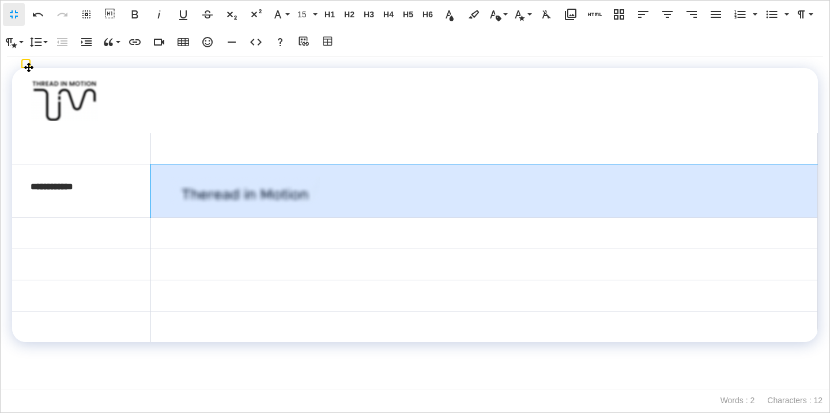
click at [290, 180] on img at bounding box center [244, 190] width 151 height 29
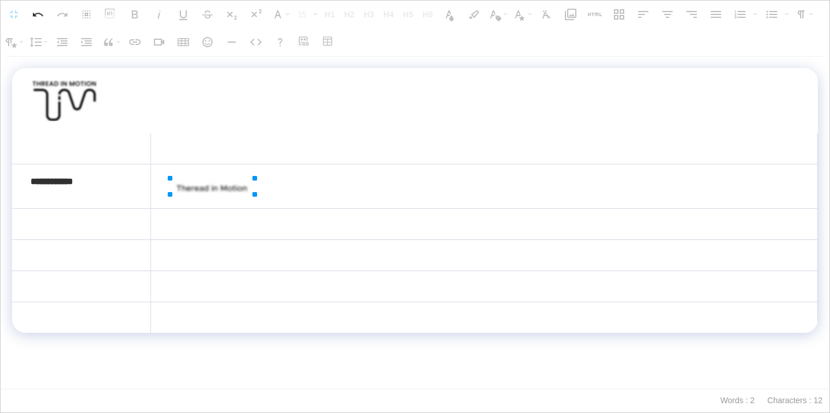
drag, startPoint x: 323, startPoint y: 176, endPoint x: 257, endPoint y: 185, distance: 66.9
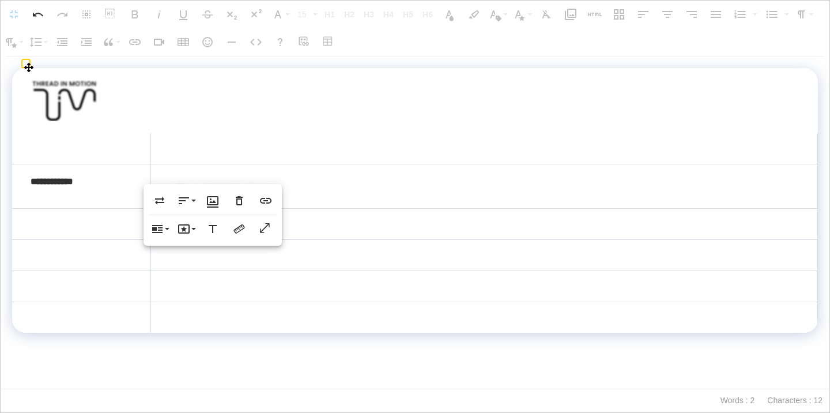
click at [318, 204] on td at bounding box center [484, 186] width 667 height 44
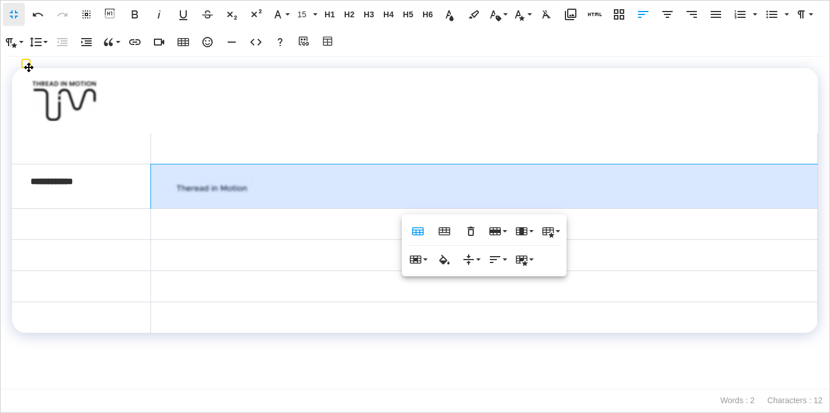
click at [122, 225] on td at bounding box center [81, 224] width 139 height 31
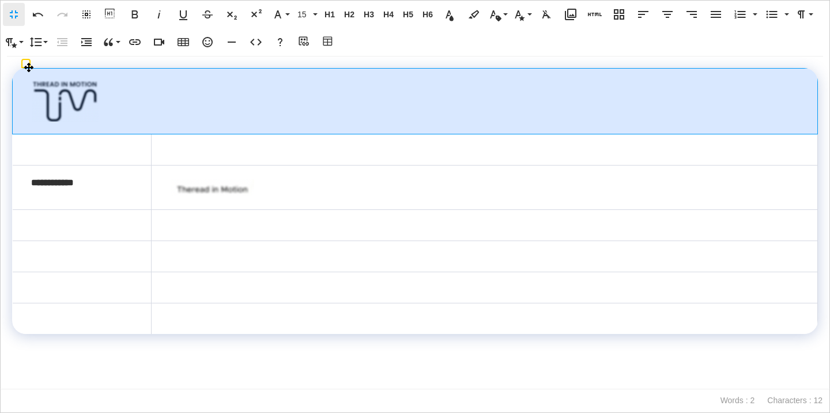
click at [81, 81] on img at bounding box center [65, 101] width 68 height 41
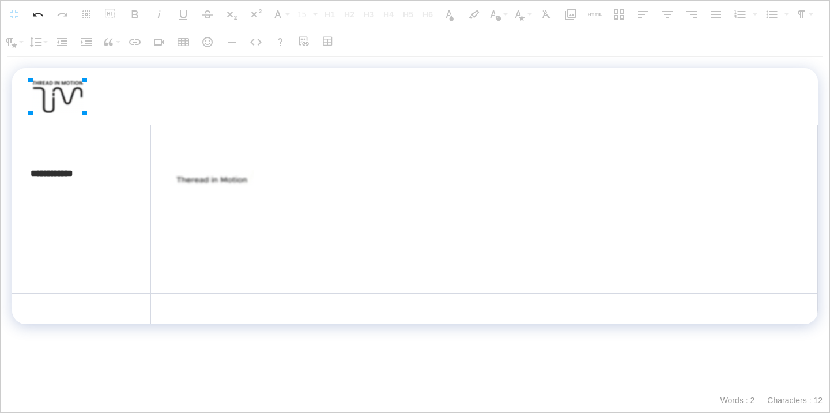
drag, startPoint x: 99, startPoint y: 79, endPoint x: 85, endPoint y: 81, distance: 14.0
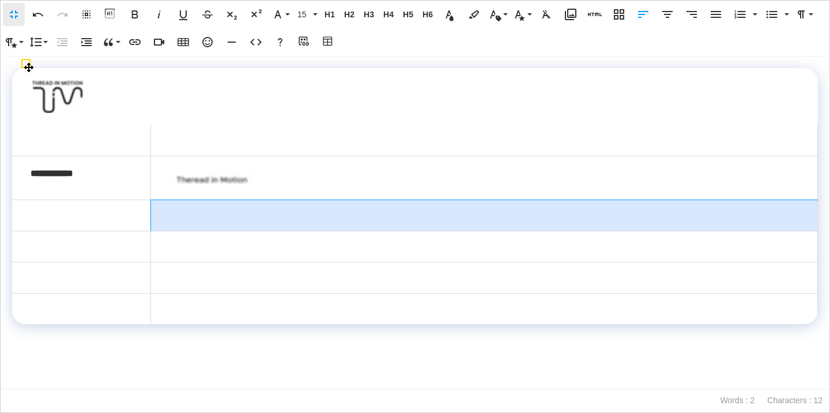
click at [258, 216] on td at bounding box center [484, 215] width 667 height 31
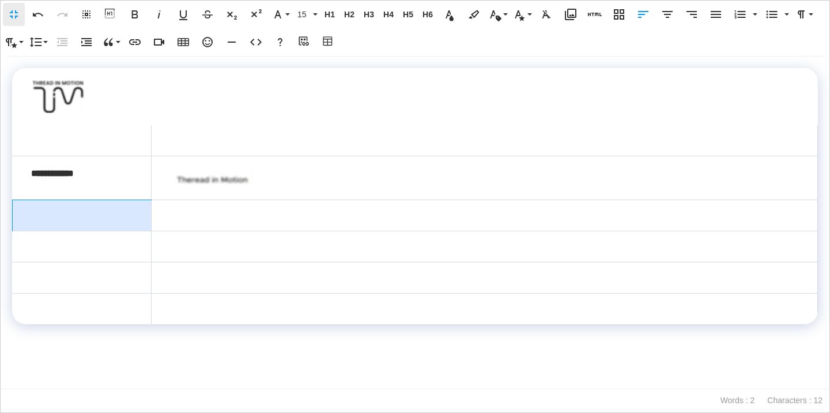
click at [120, 221] on td at bounding box center [82, 215] width 139 height 31
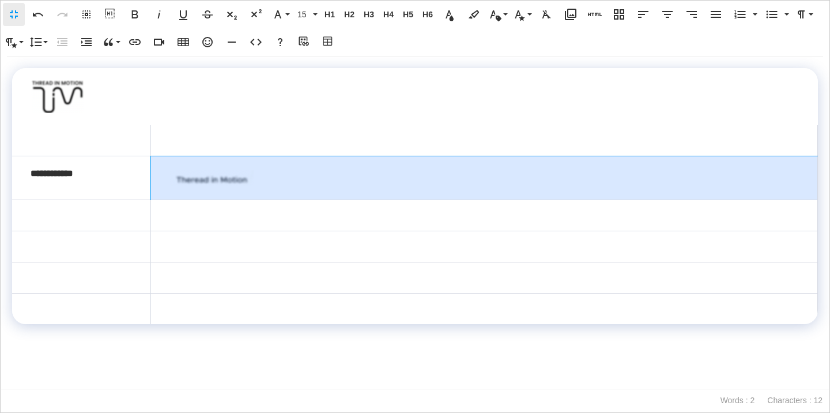
click at [217, 179] on img at bounding box center [211, 178] width 85 height 16
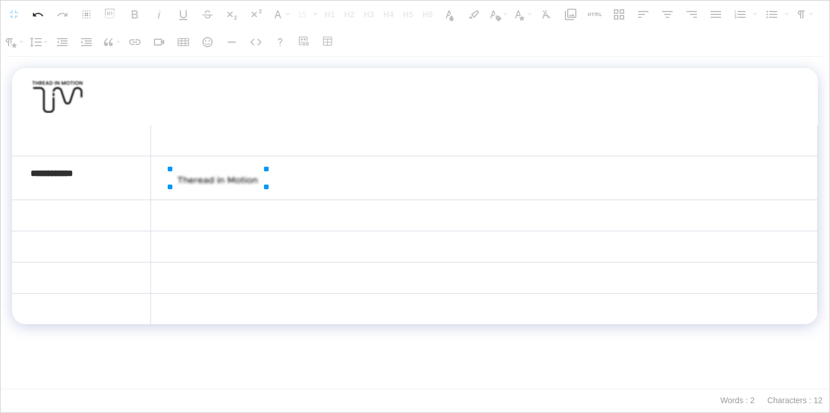
drag, startPoint x: 253, startPoint y: 168, endPoint x: 265, endPoint y: 170, distance: 11.7
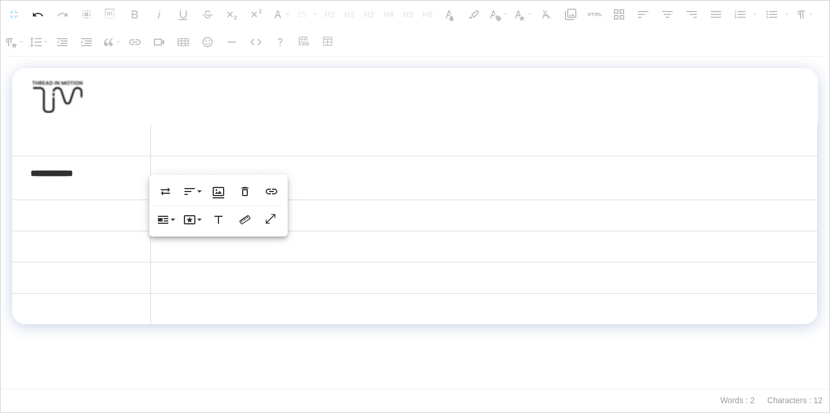
click at [129, 209] on td at bounding box center [81, 215] width 139 height 31
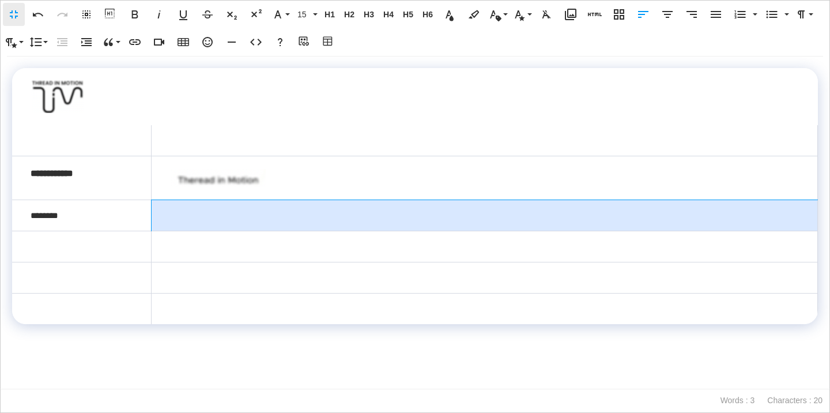
click at [195, 216] on td at bounding box center [484, 215] width 666 height 31
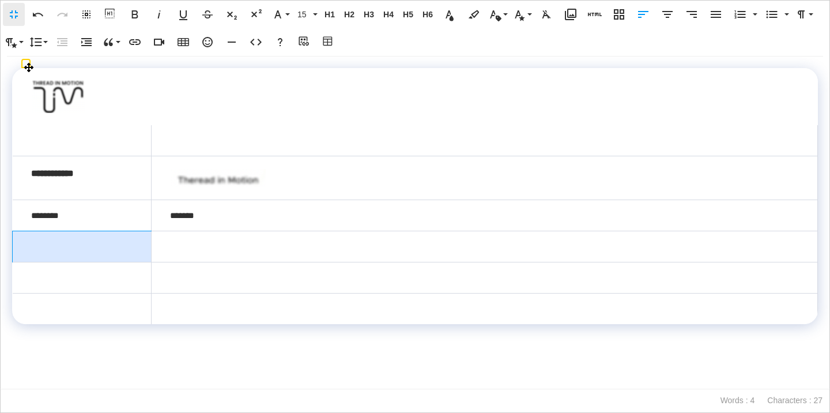
click at [118, 242] on td at bounding box center [82, 246] width 139 height 31
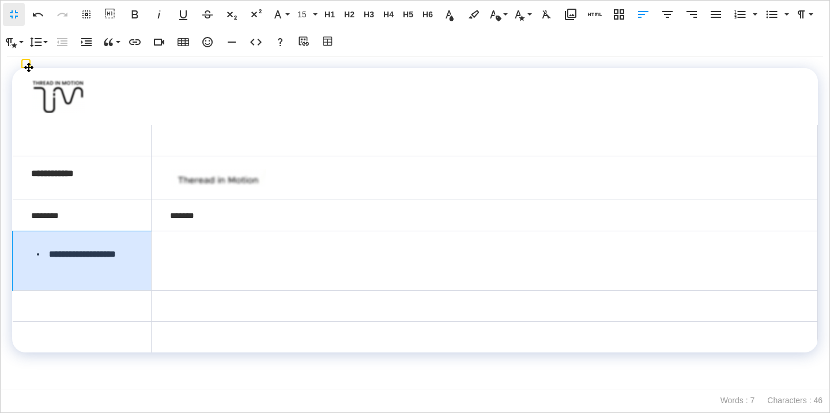
click at [67, 283] on td "**********" at bounding box center [82, 260] width 139 height 59
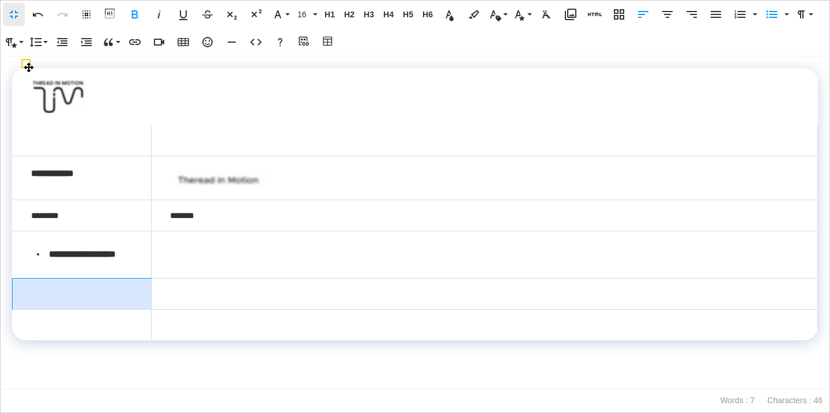
click at [91, 310] on td at bounding box center [82, 293] width 139 height 31
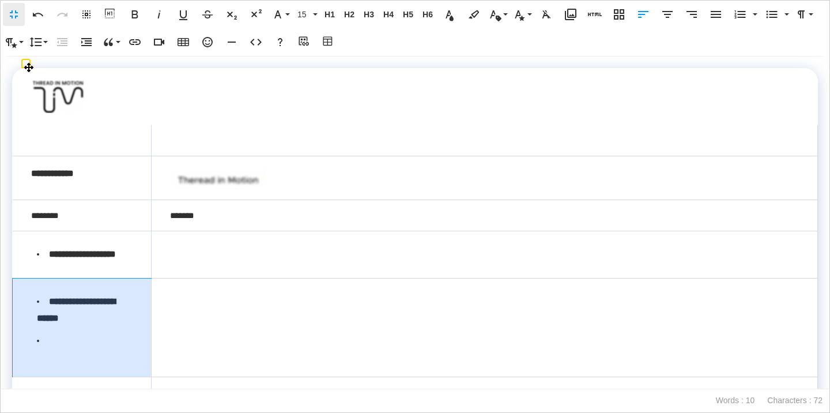
click at [56, 376] on td "**********" at bounding box center [82, 327] width 139 height 98
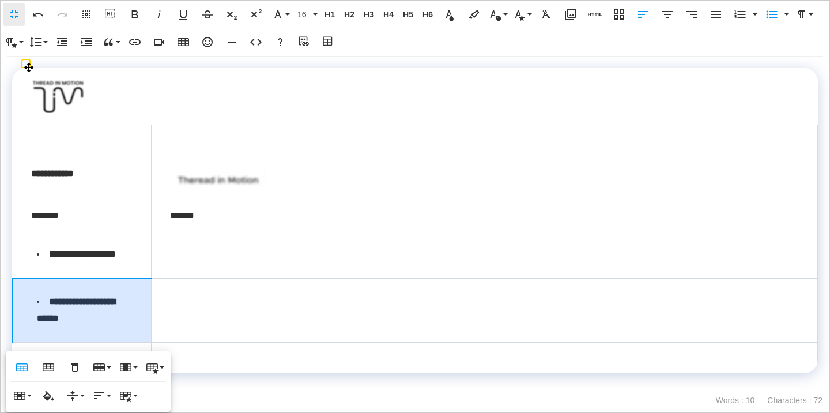
scroll to position [17, 0]
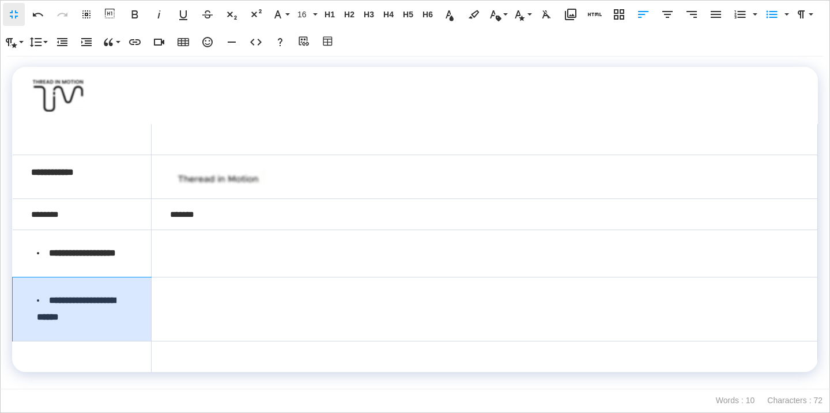
click at [84, 356] on td at bounding box center [82, 356] width 139 height 31
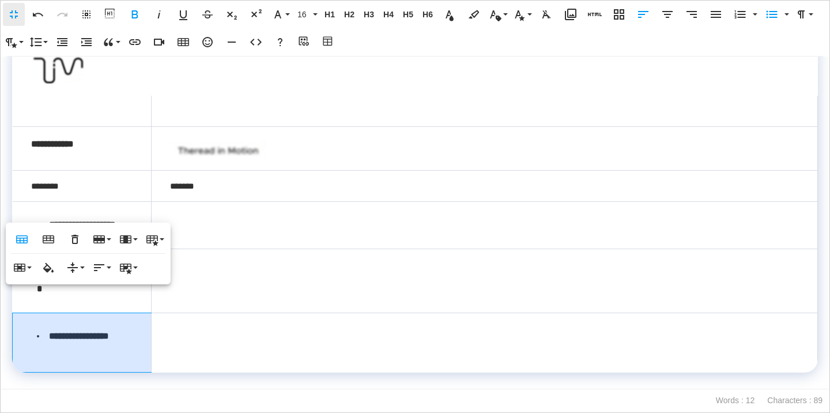
scroll to position [62, 0]
click at [214, 312] on td at bounding box center [484, 341] width 666 height 59
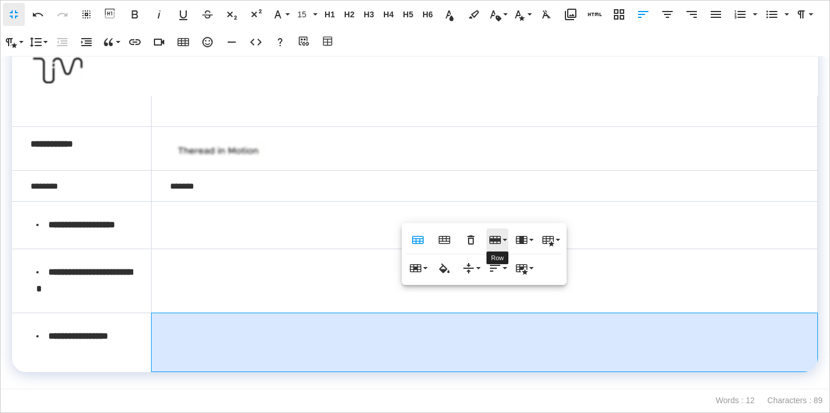
click at [500, 246] on icon "button" at bounding box center [495, 240] width 14 height 14
click at [502, 278] on link "Insert row below" at bounding box center [530, 279] width 87 height 17
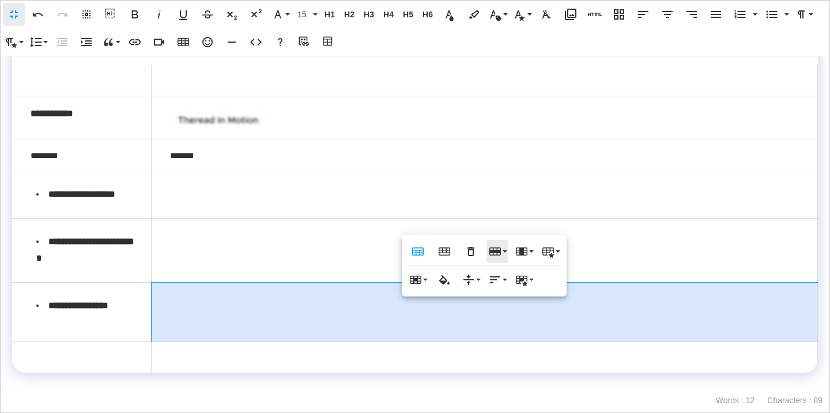
scroll to position [93, 0]
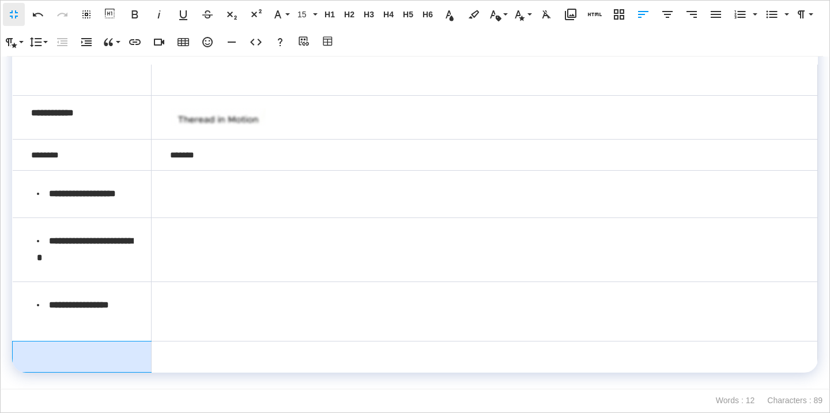
click at [82, 368] on td at bounding box center [82, 356] width 139 height 31
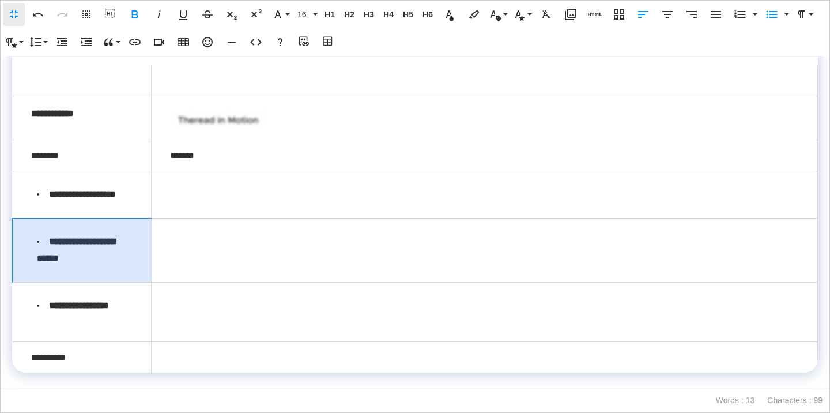
click at [104, 219] on td "**********" at bounding box center [82, 251] width 139 height 64
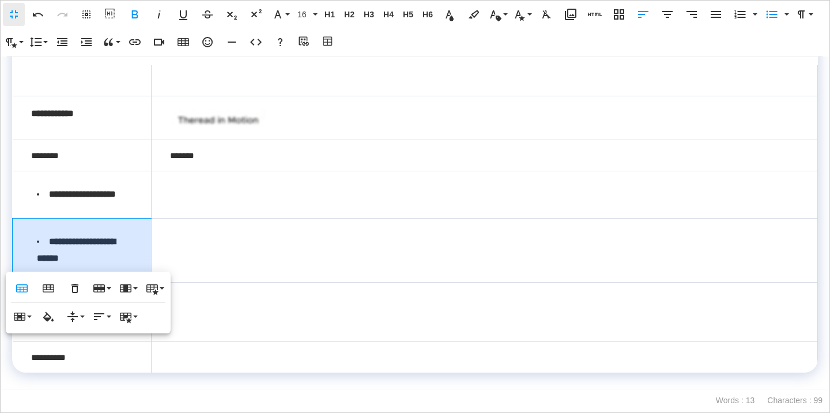
click at [71, 190] on strong "**********" at bounding box center [82, 194] width 67 height 9
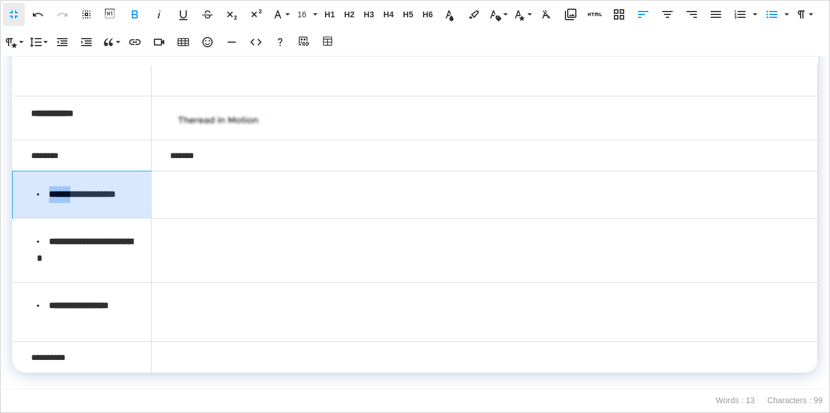
click at [71, 190] on strong "**********" at bounding box center [82, 194] width 67 height 9
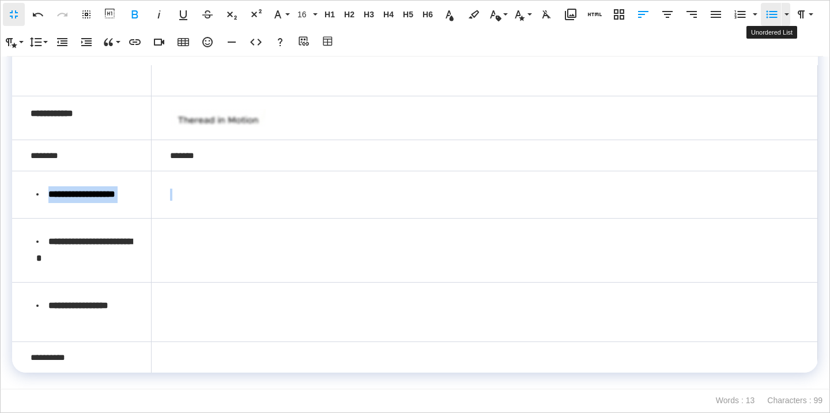
click at [769, 14] on icon "button" at bounding box center [772, 14] width 14 height 14
click at [767, 16] on icon "button" at bounding box center [772, 14] width 14 height 14
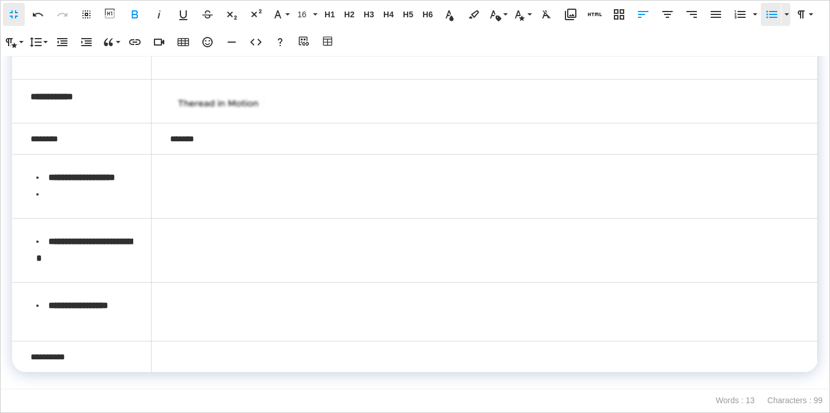
click at [768, 10] on icon "button" at bounding box center [772, 14] width 14 height 14
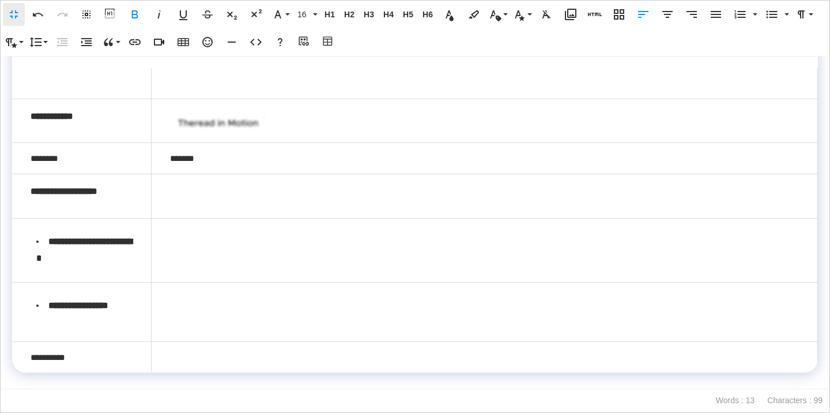
click at [250, 149] on td "*******" at bounding box center [484, 158] width 666 height 31
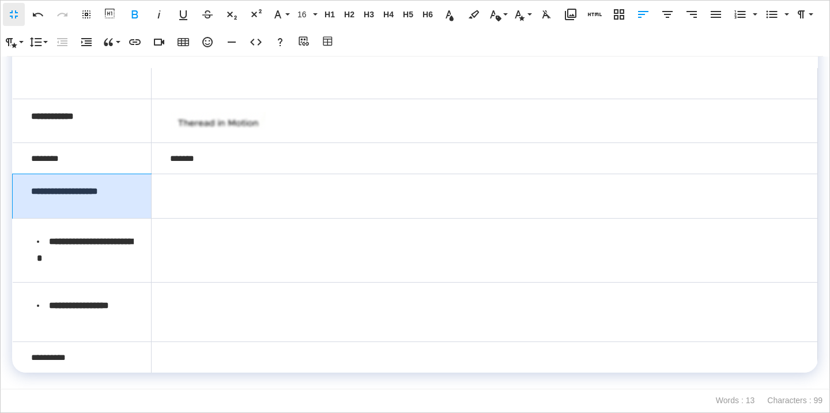
click at [61, 200] on td "**********" at bounding box center [82, 196] width 139 height 44
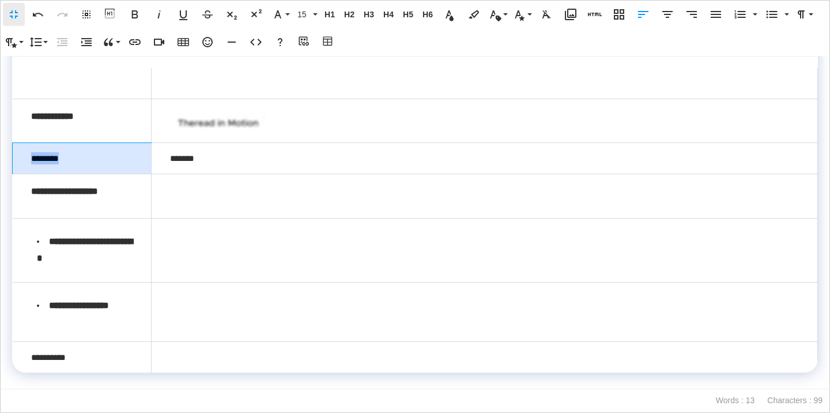
drag, startPoint x: 74, startPoint y: 141, endPoint x: 26, endPoint y: 142, distance: 48.4
click at [26, 143] on td "********" at bounding box center [82, 158] width 139 height 31
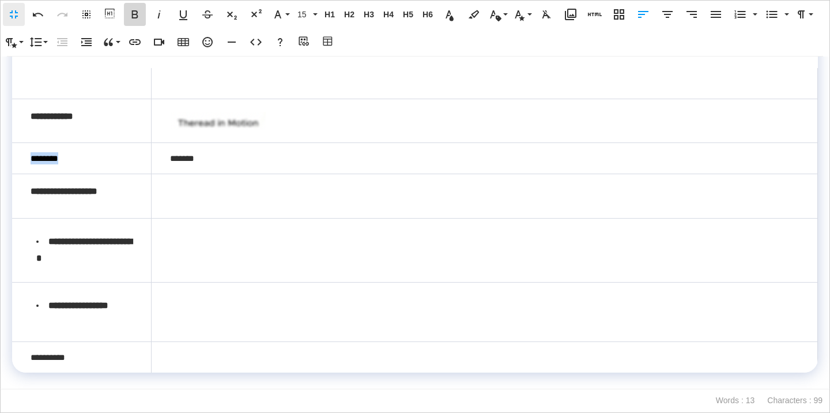
click at [132, 18] on icon "button" at bounding box center [135, 14] width 14 height 14
click at [658, 7] on button "Align Center" at bounding box center [668, 14] width 22 height 23
click at [308, 13] on span "15" at bounding box center [303, 15] width 17 height 10
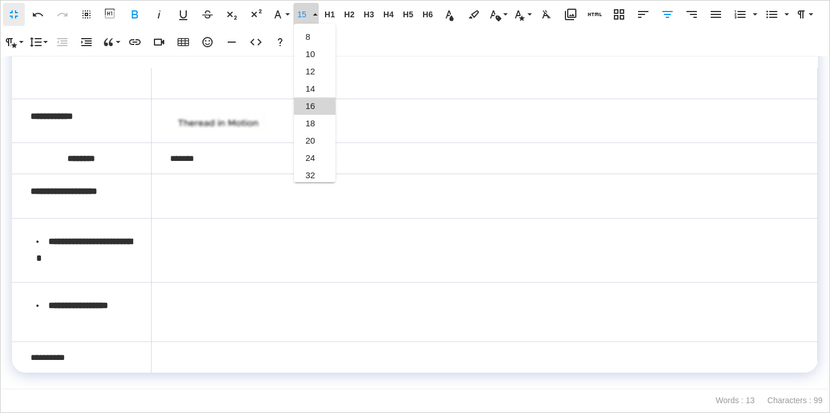
click at [316, 105] on link "16" at bounding box center [315, 105] width 42 height 17
click at [64, 237] on strong "**********" at bounding box center [84, 249] width 96 height 25
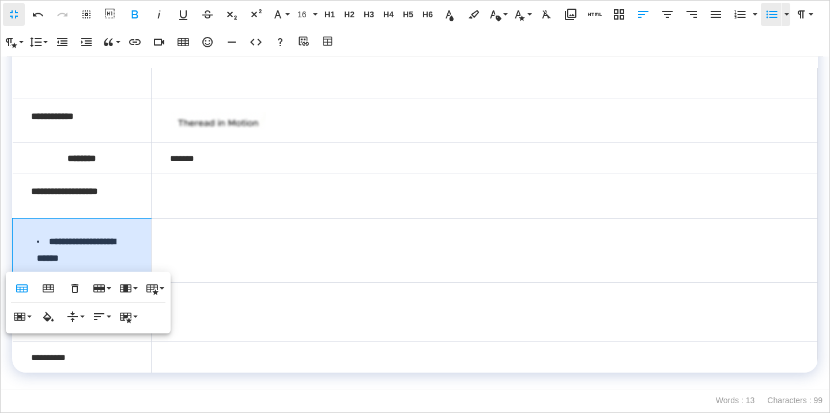
click at [777, 14] on icon "button" at bounding box center [772, 14] width 11 height 7
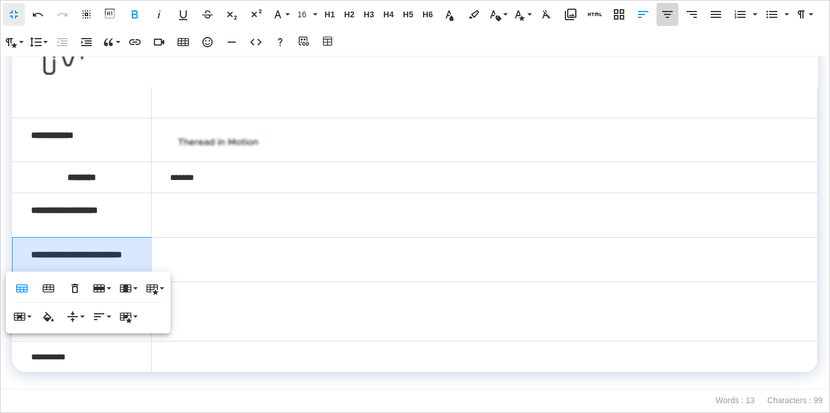
click at [665, 15] on icon "button" at bounding box center [668, 14] width 14 height 14
click at [441, 193] on td at bounding box center [484, 215] width 666 height 44
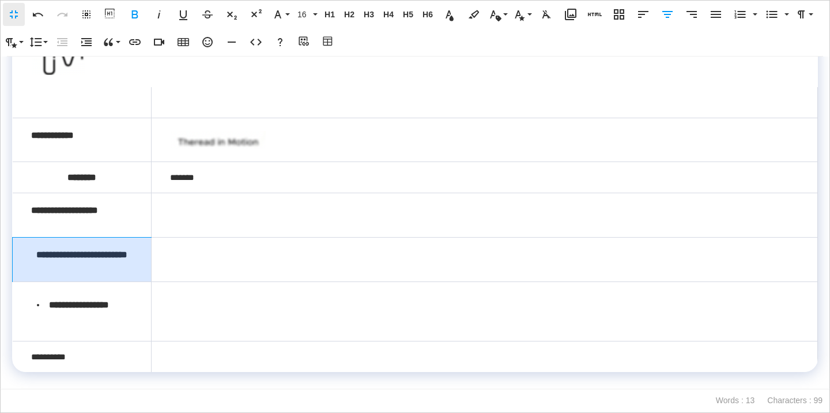
click at [78, 257] on td "**********" at bounding box center [82, 260] width 139 height 44
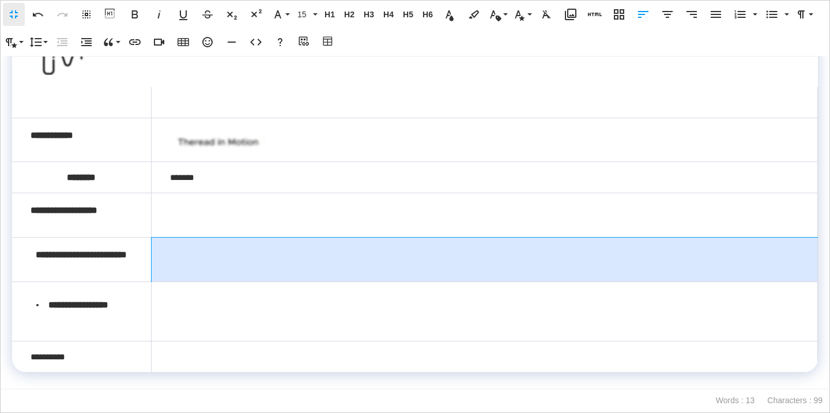
click at [205, 238] on td at bounding box center [484, 260] width 666 height 44
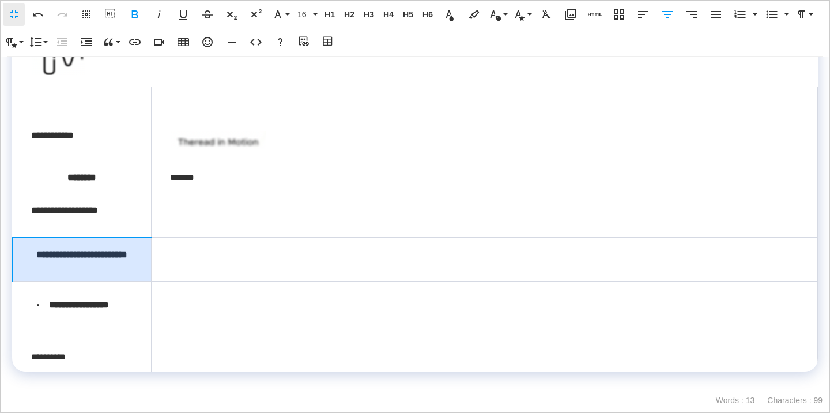
click at [77, 250] on strong "**********" at bounding box center [81, 254] width 91 height 9
click at [97, 250] on strong "**********" at bounding box center [82, 254] width 95 height 9
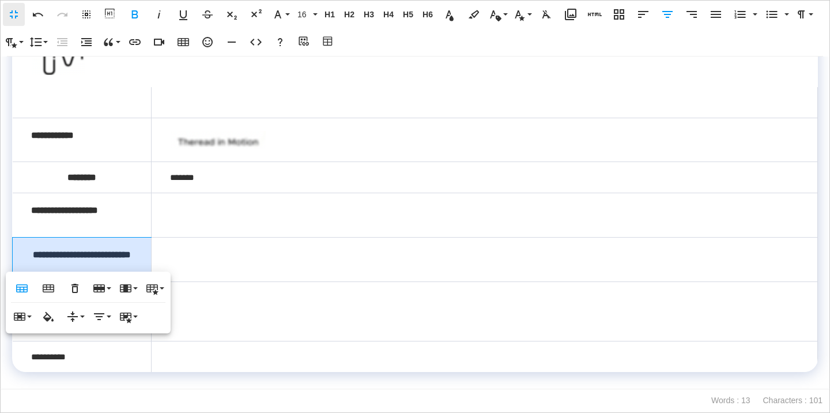
click at [125, 330] on div "Table Header Table Footer Remove Table Row Insert row above Insert row below De…" at bounding box center [88, 303] width 165 height 62
click at [211, 325] on td at bounding box center [484, 311] width 666 height 59
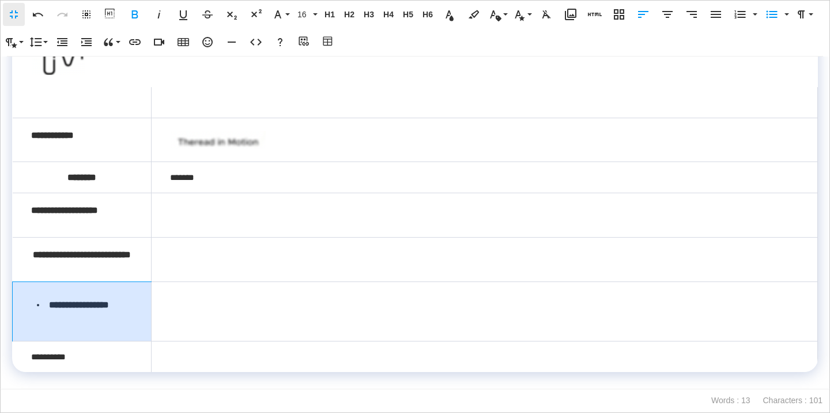
click at [95, 297] on li "**********" at bounding box center [85, 305] width 96 height 17
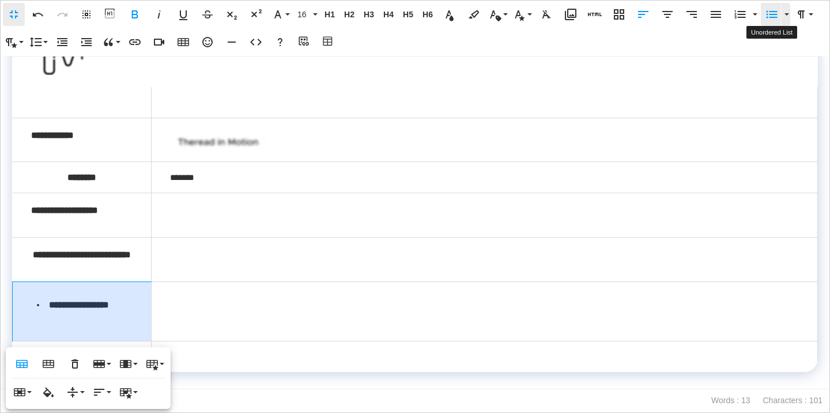
click at [766, 14] on icon "button" at bounding box center [772, 14] width 14 height 14
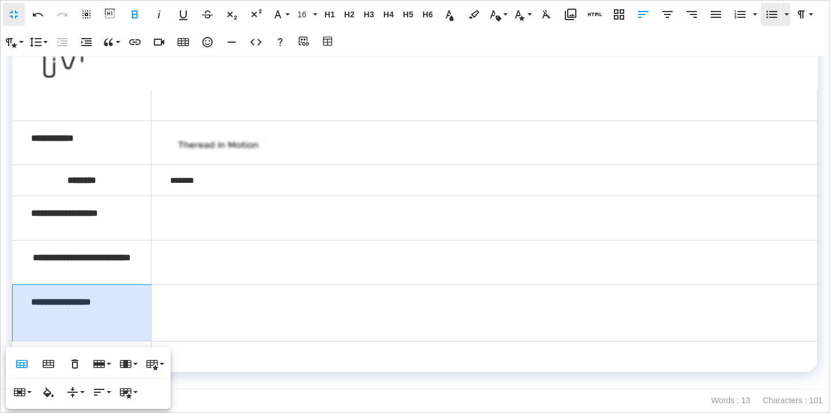
scroll to position [51, 0]
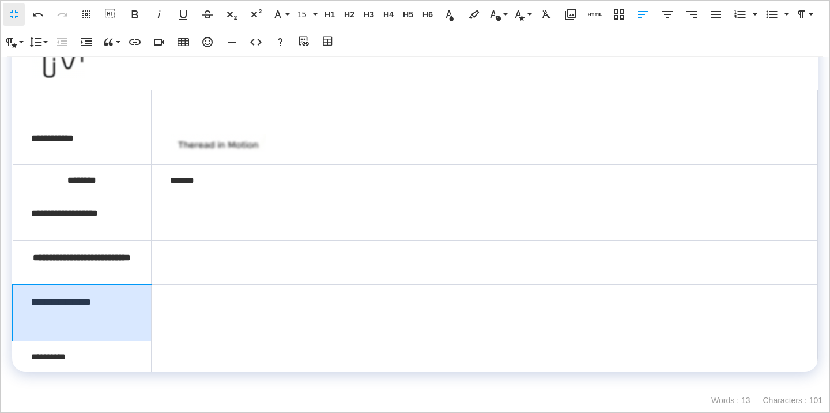
click at [73, 327] on td "**********" at bounding box center [82, 313] width 139 height 56
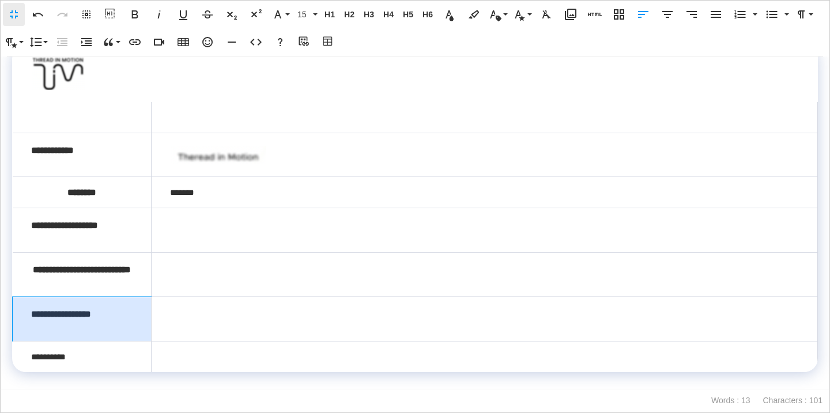
scroll to position [39, 0]
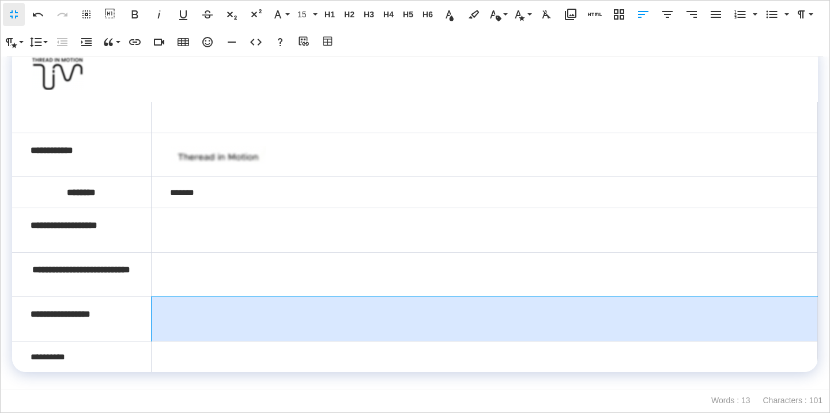
click at [219, 307] on td at bounding box center [484, 319] width 666 height 44
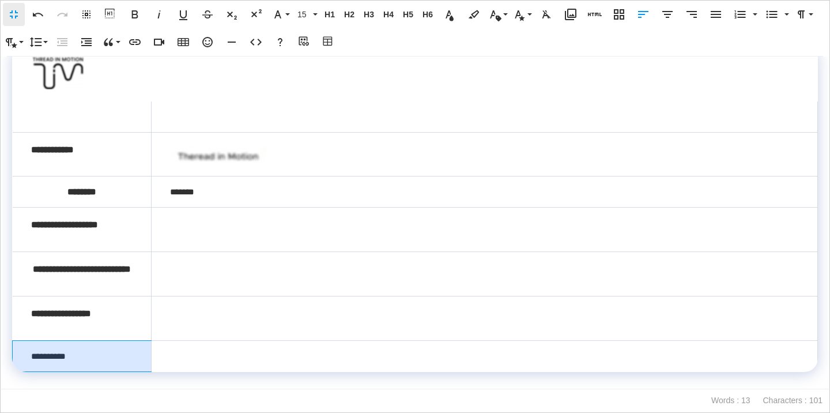
click at [58, 361] on td "**********" at bounding box center [82, 355] width 139 height 31
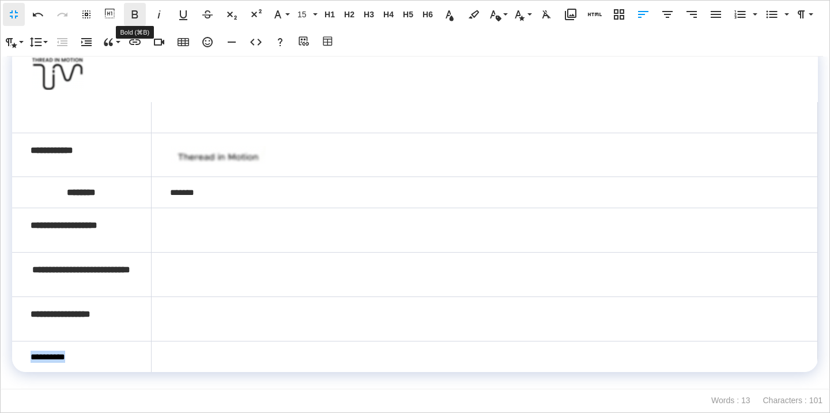
click at [132, 18] on icon "button" at bounding box center [135, 14] width 6 height 8
click at [666, 14] on icon "button" at bounding box center [667, 14] width 10 height 7
click at [307, 15] on span "15" at bounding box center [303, 15] width 17 height 10
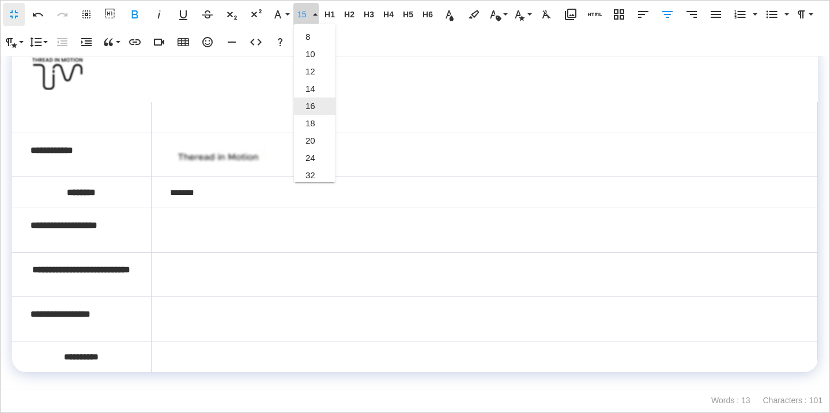
click at [312, 100] on link "16" at bounding box center [315, 105] width 42 height 17
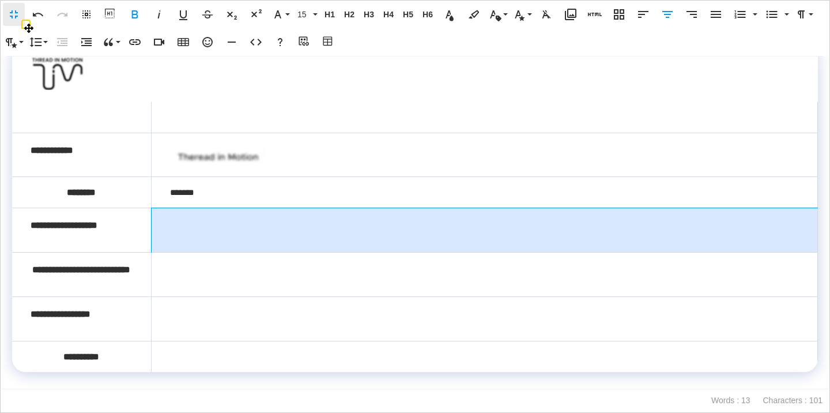
click at [195, 208] on td at bounding box center [484, 230] width 666 height 44
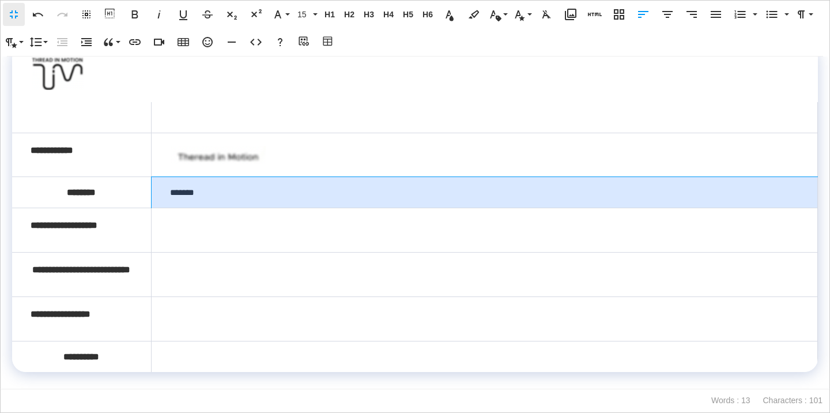
click at [188, 177] on td "*******" at bounding box center [484, 192] width 666 height 31
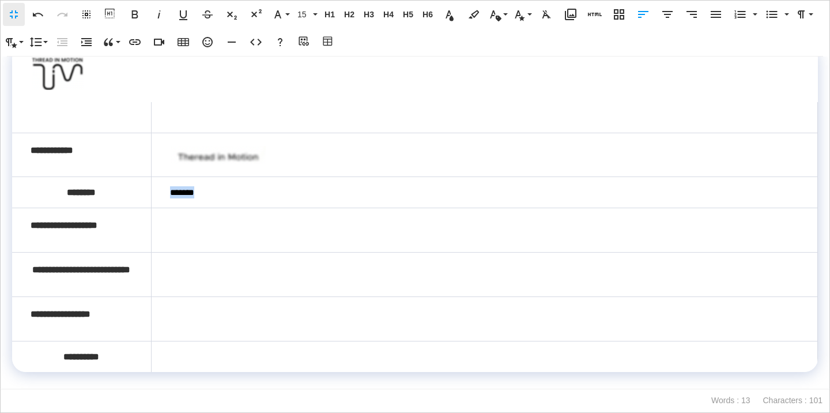
click at [188, 177] on td "*******" at bounding box center [484, 192] width 666 height 31
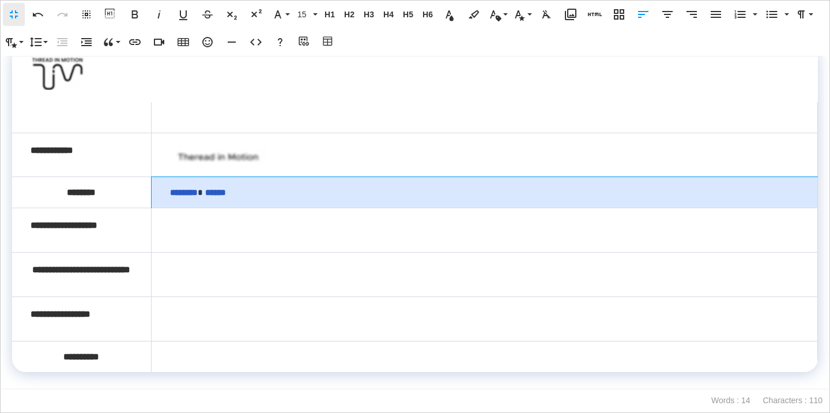
click at [222, 188] on link "******" at bounding box center [214, 192] width 23 height 9
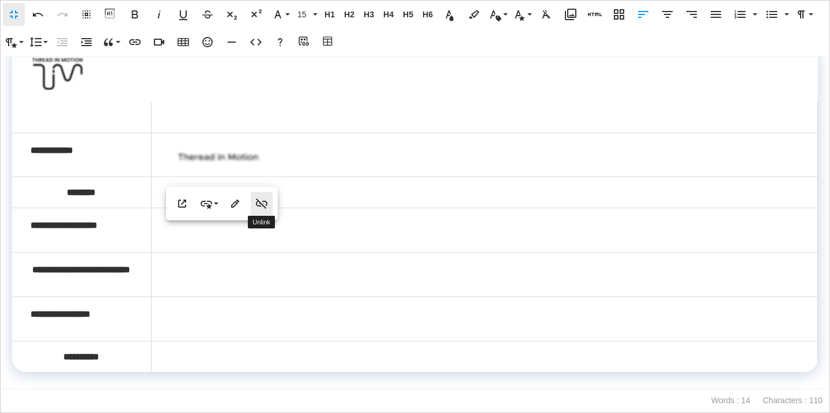
click at [264, 205] on icon "button" at bounding box center [262, 204] width 14 height 14
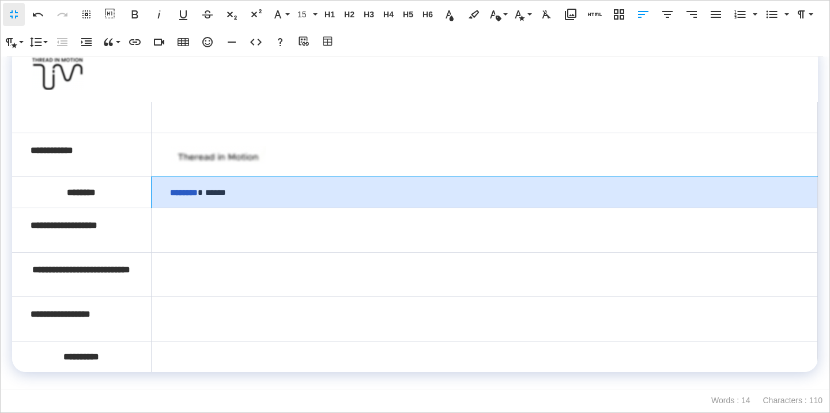
click at [195, 188] on link "********" at bounding box center [184, 192] width 28 height 9
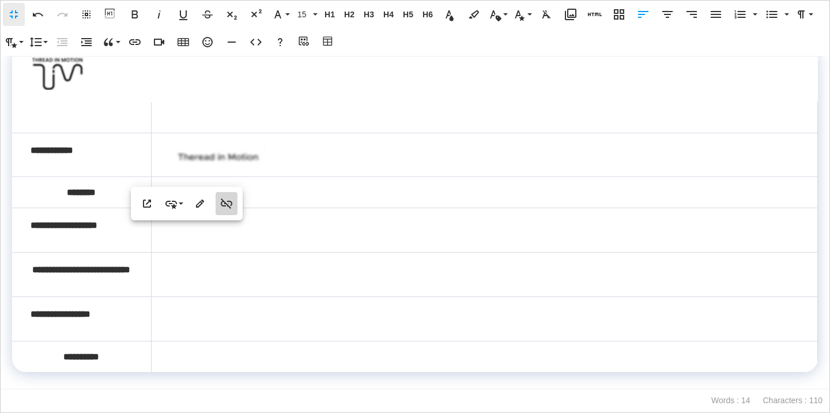
click at [232, 204] on icon "button" at bounding box center [227, 203] width 12 height 10
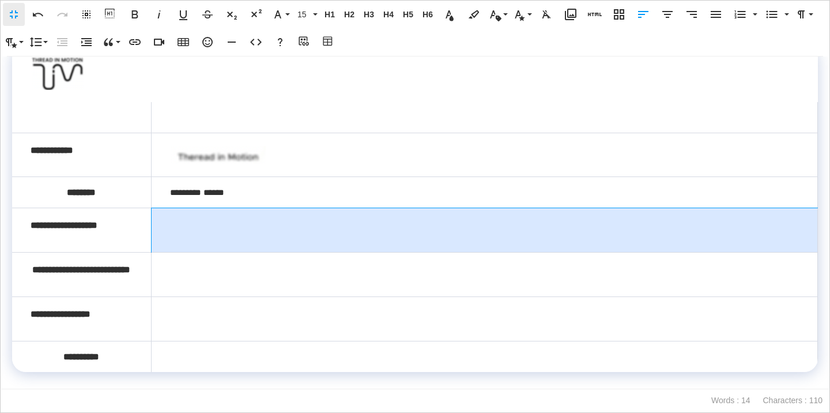
click at [208, 220] on td at bounding box center [484, 230] width 666 height 44
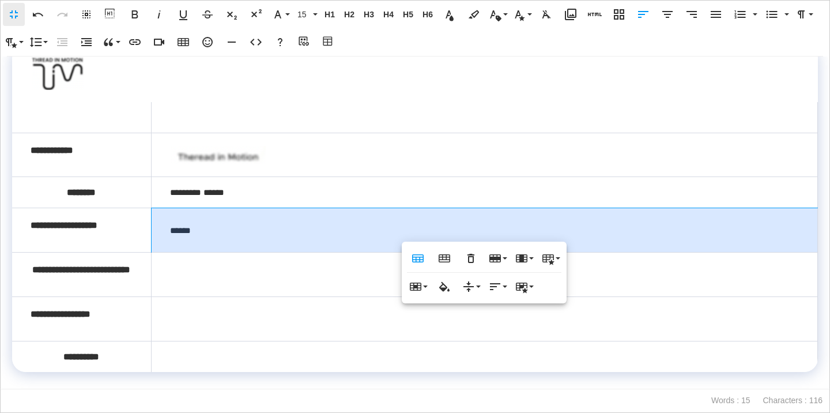
click at [212, 265] on td at bounding box center [484, 275] width 666 height 44
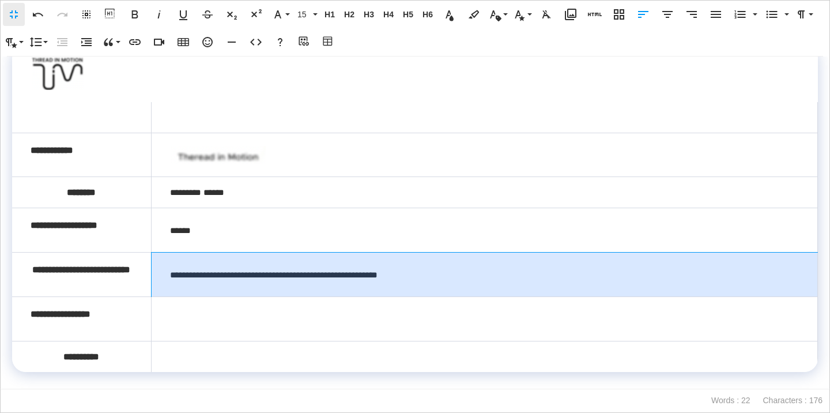
click at [174, 270] on span "**********" at bounding box center [274, 274] width 208 height 9
click at [415, 269] on td "**********" at bounding box center [484, 275] width 666 height 44
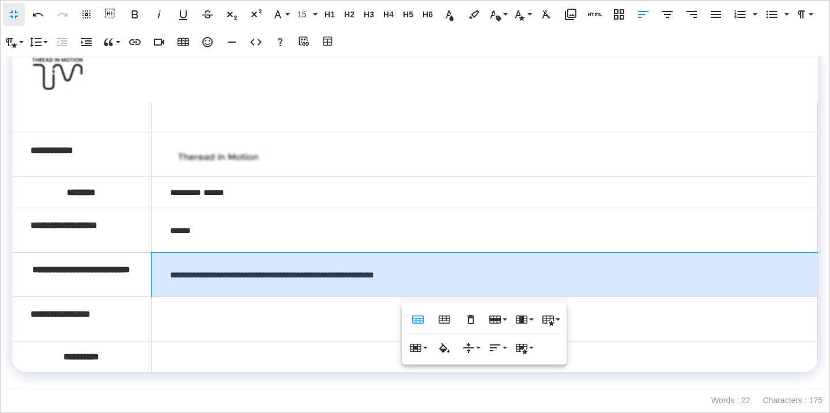
click at [340, 310] on td at bounding box center [484, 319] width 666 height 44
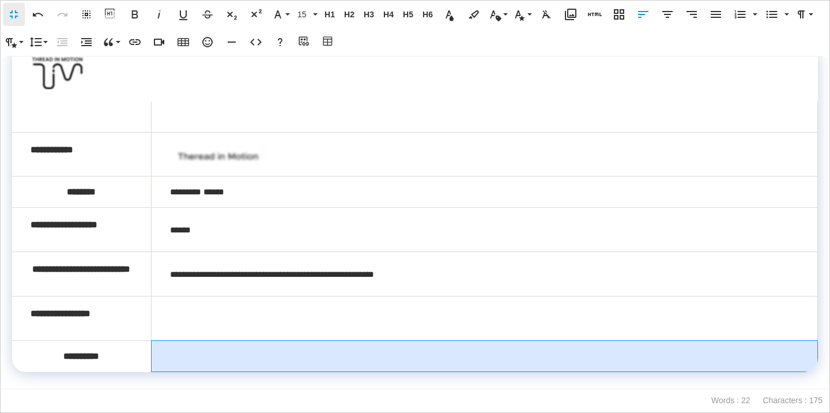
click at [287, 354] on td at bounding box center [484, 355] width 666 height 31
click at [178, 319] on td at bounding box center [484, 318] width 666 height 44
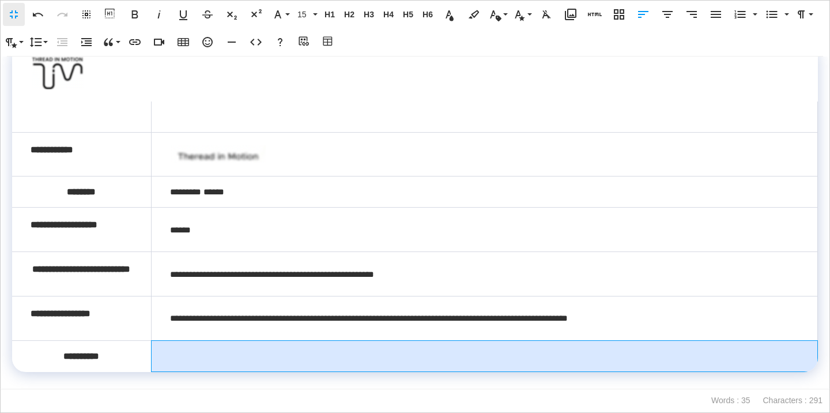
click at [192, 369] on td at bounding box center [484, 355] width 666 height 31
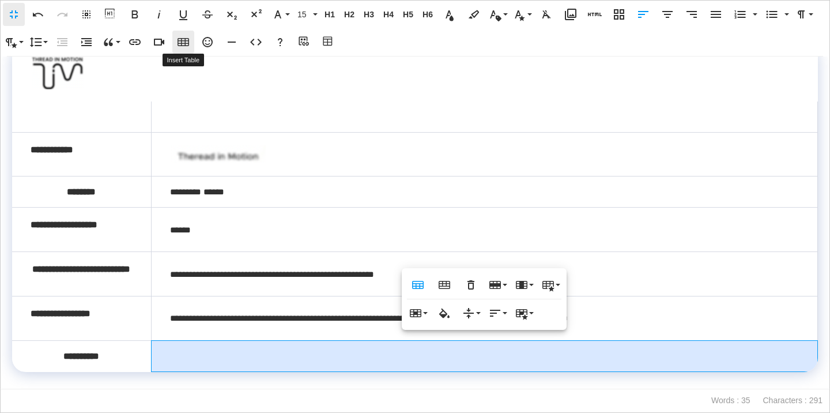
click at [183, 43] on icon "button" at bounding box center [184, 42] width 12 height 8
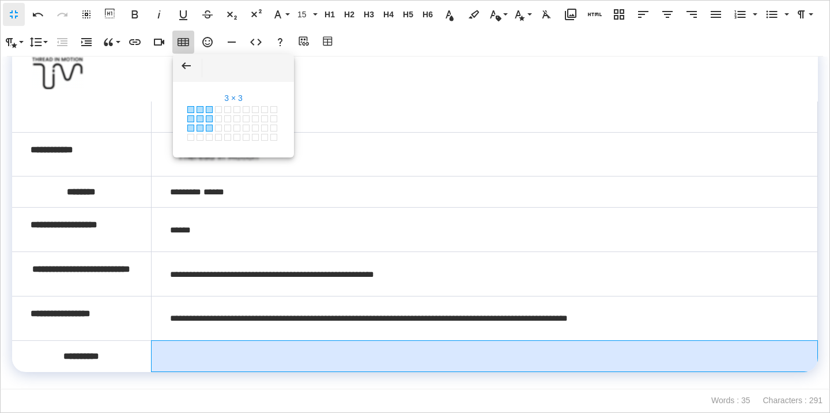
click at [208, 128] on span at bounding box center [209, 128] width 7 height 7
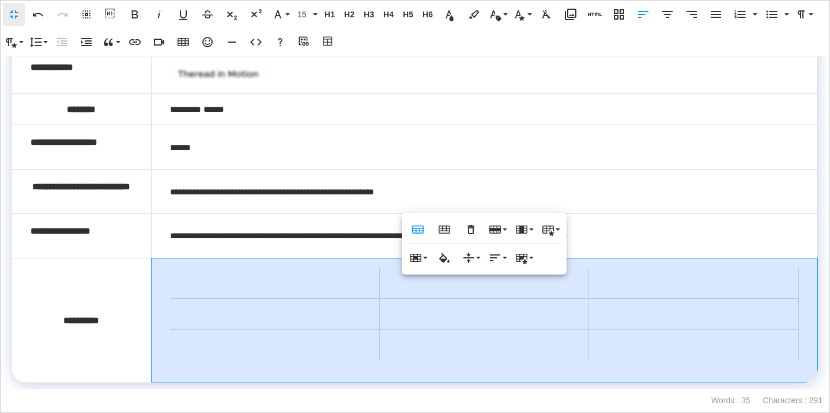
scroll to position [133, 0]
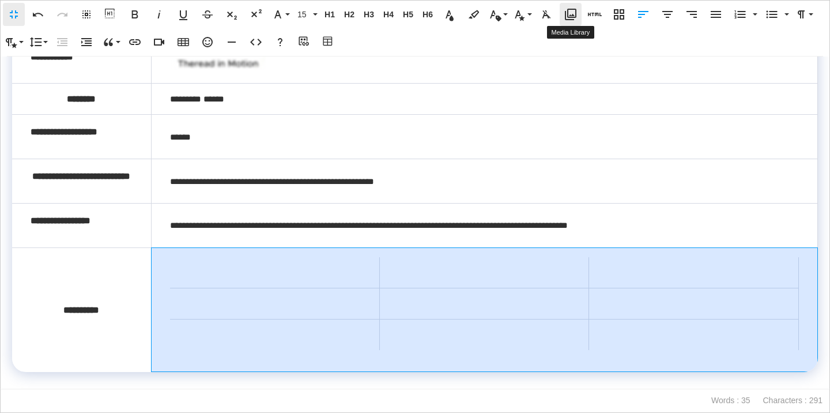
click at [572, 12] on icon "button" at bounding box center [571, 14] width 14 height 14
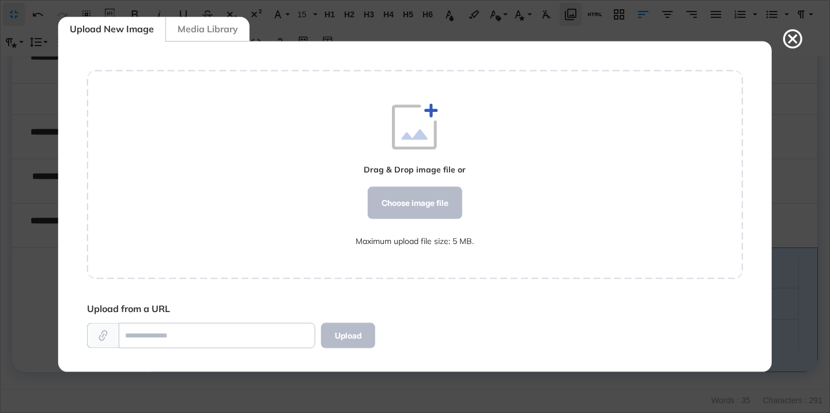
scroll to position [5, 1]
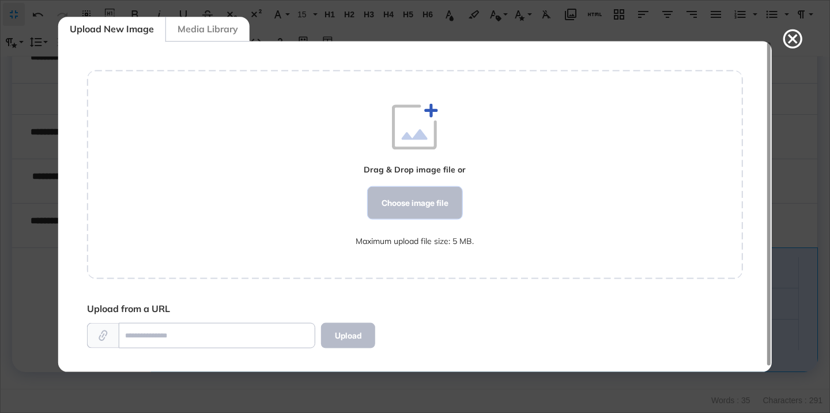
click at [415, 215] on div "Choose image file" at bounding box center [415, 203] width 95 height 32
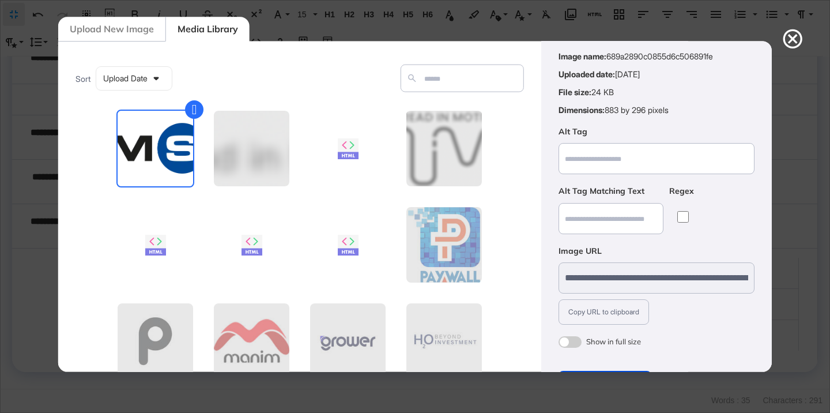
scroll to position [90, 0]
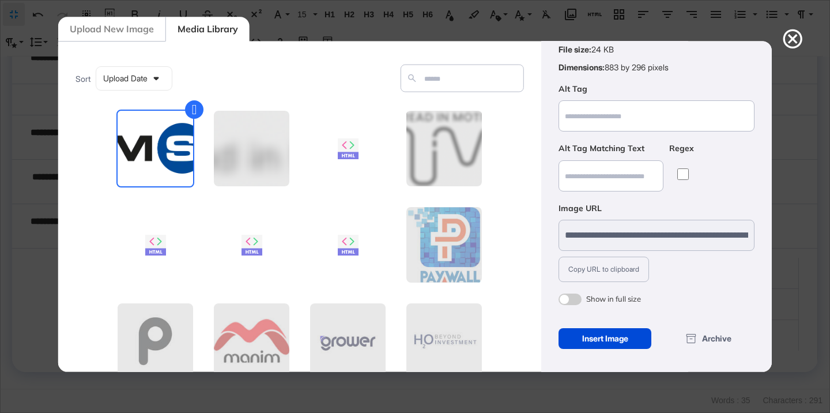
click at [576, 302] on span at bounding box center [570, 299] width 23 height 12
click at [585, 339] on div "Insert Image" at bounding box center [605, 338] width 93 height 21
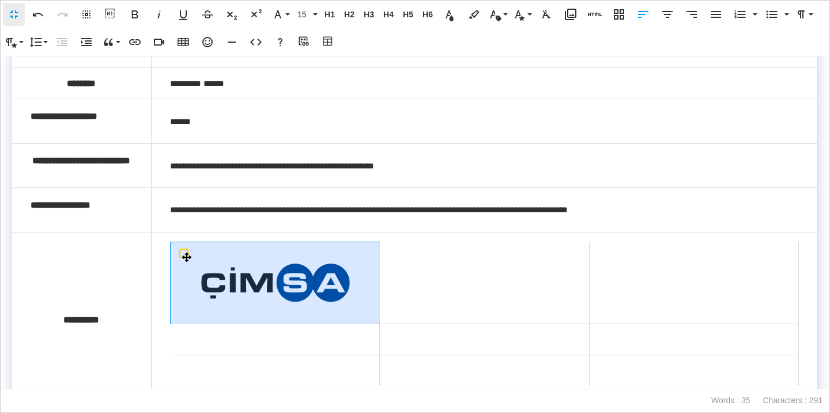
click at [312, 284] on img at bounding box center [275, 282] width 172 height 57
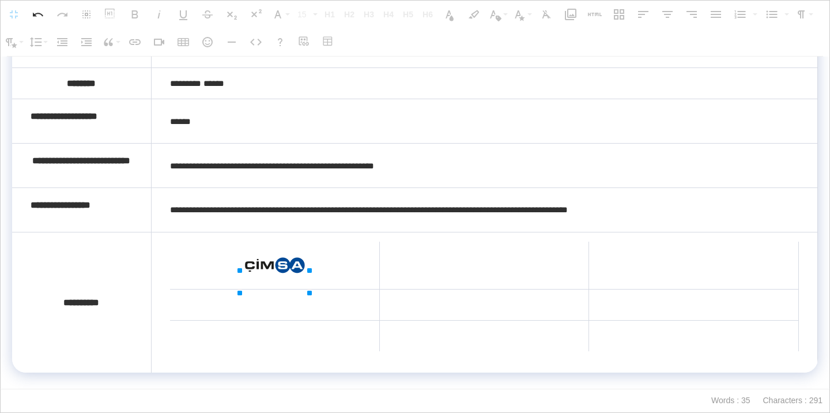
drag, startPoint x: 359, startPoint y: 269, endPoint x: 257, endPoint y: 271, distance: 102.6
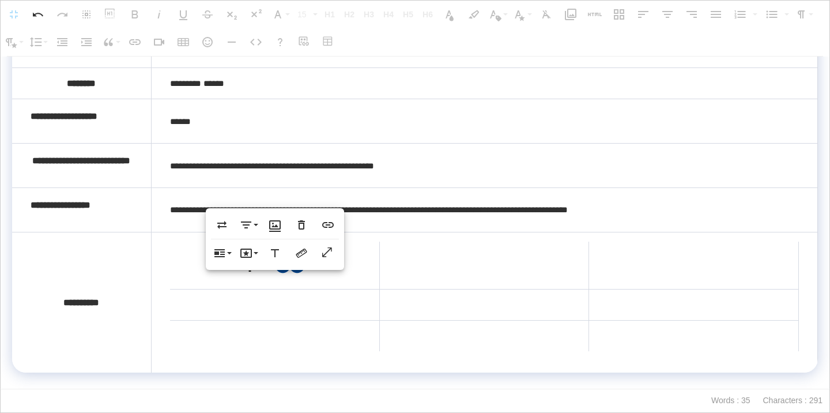
click at [474, 284] on td at bounding box center [484, 265] width 210 height 47
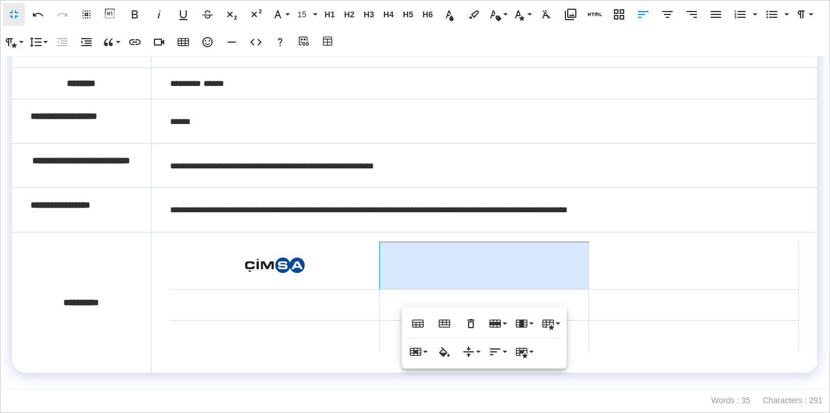
scroll to position [149, 0]
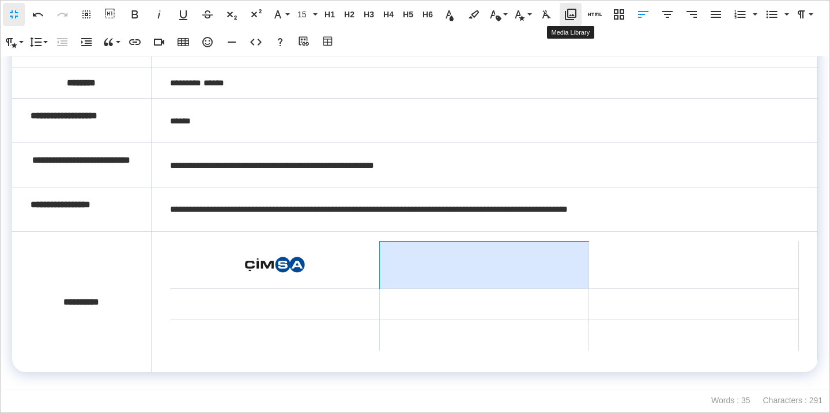
click at [571, 16] on icon "button" at bounding box center [571, 15] width 12 height 12
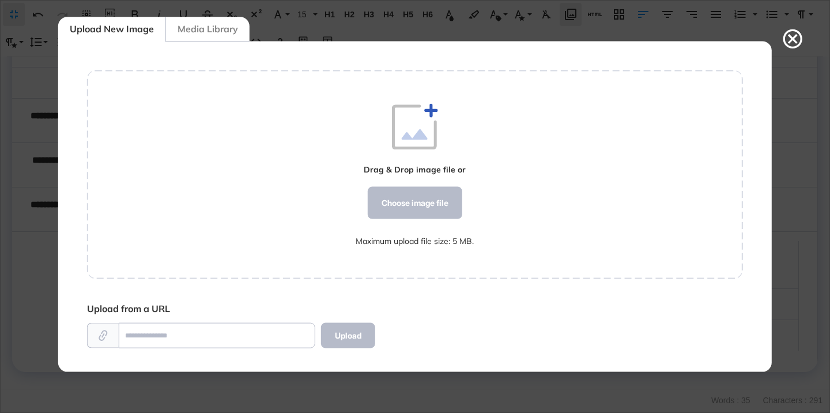
scroll to position [5, 1]
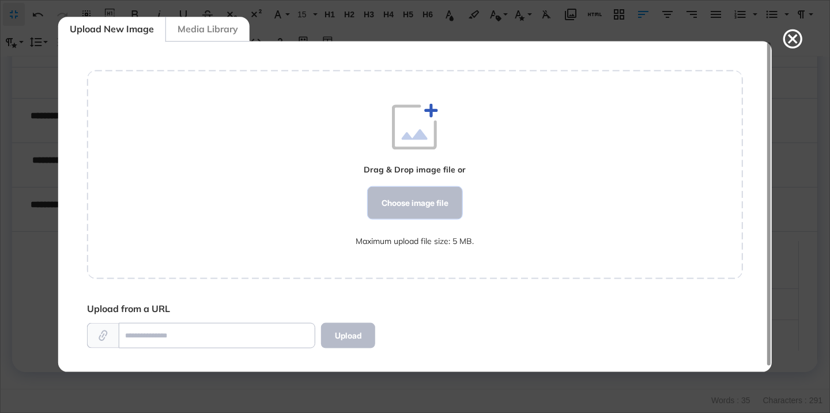
click at [441, 201] on div "Choose image file" at bounding box center [415, 203] width 95 height 32
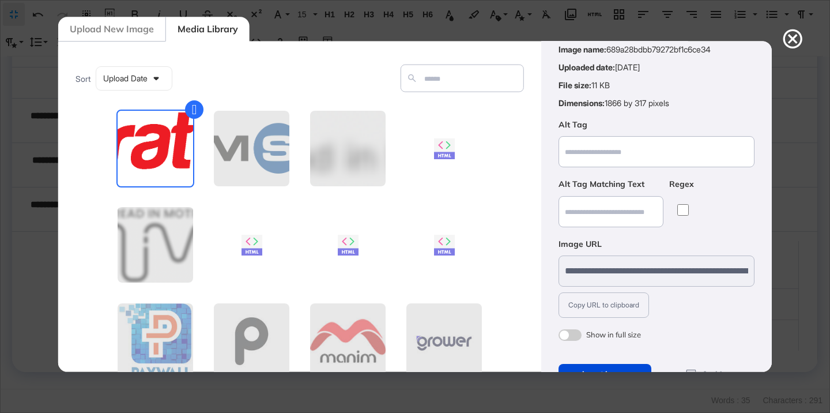
scroll to position [90, 0]
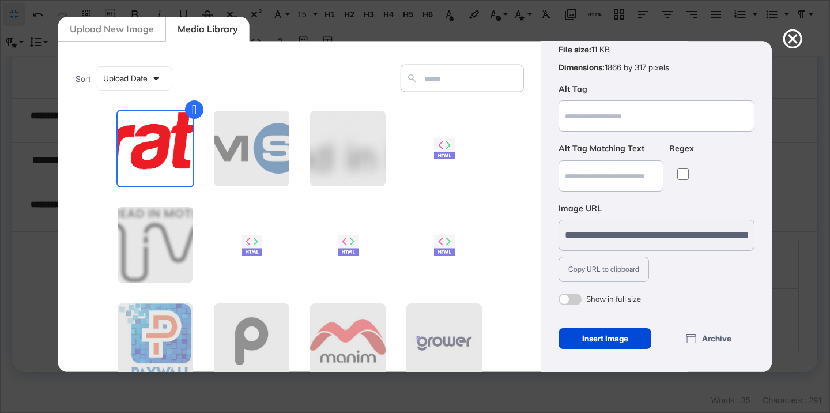
click at [562, 302] on span at bounding box center [570, 299] width 23 height 12
click at [578, 342] on div "Insert Image" at bounding box center [605, 338] width 93 height 21
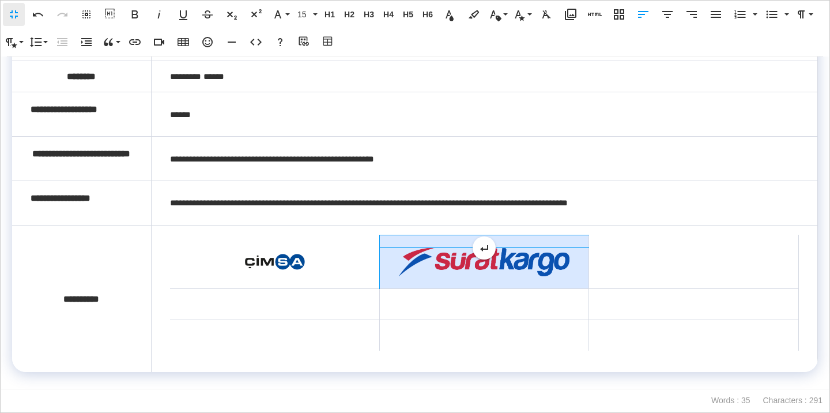
click at [525, 259] on img at bounding box center [484, 261] width 172 height 29
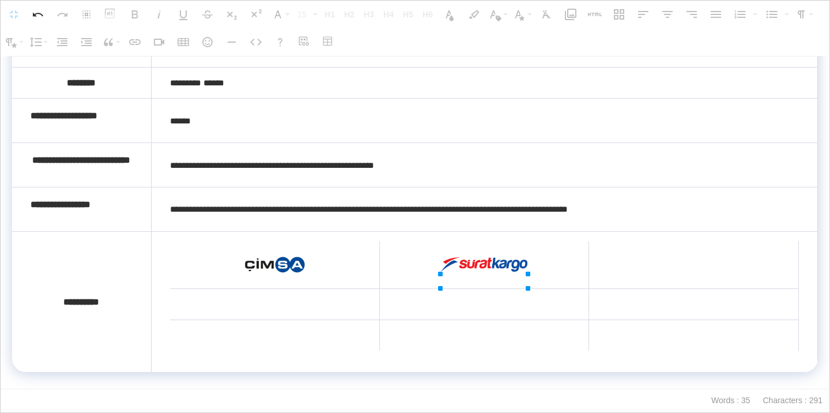
drag, startPoint x: 568, startPoint y: 252, endPoint x: 484, endPoint y: 252, distance: 84.2
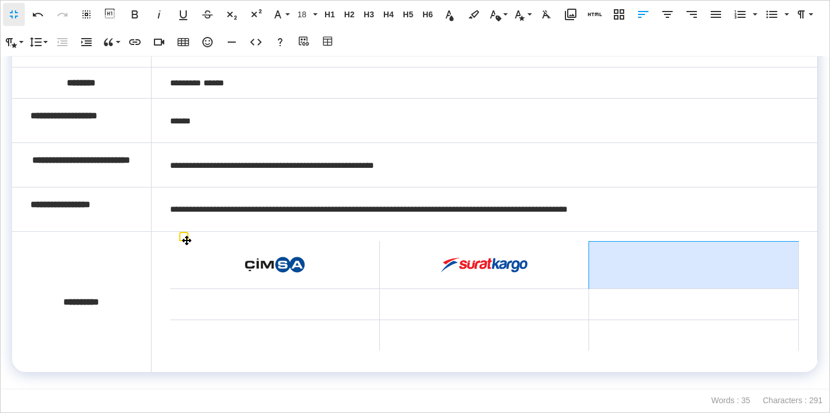
click at [613, 254] on td at bounding box center [694, 264] width 210 height 47
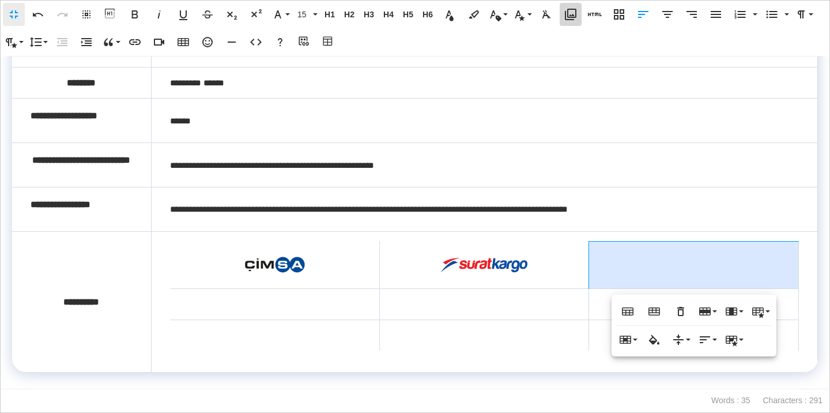
click at [570, 14] on icon "button" at bounding box center [571, 15] width 12 height 12
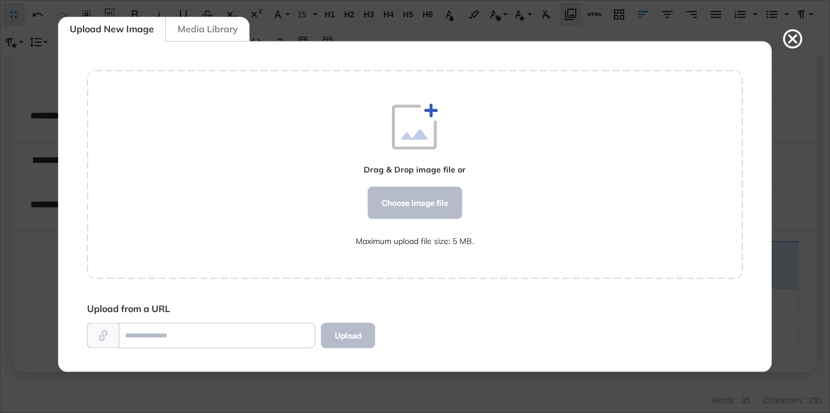
scroll to position [5, 1]
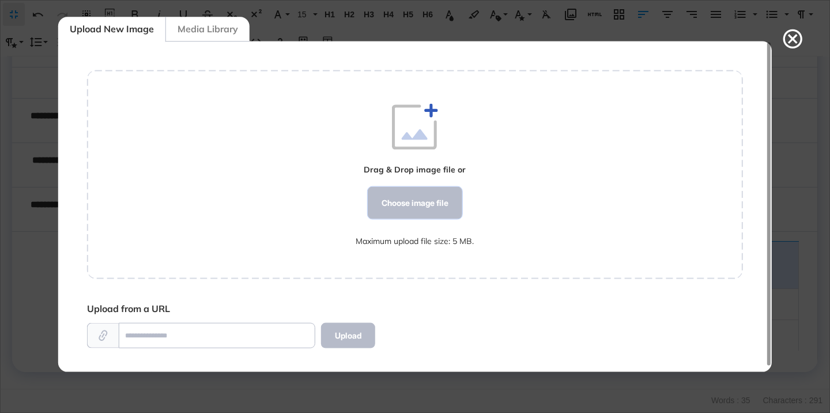
click at [405, 209] on div "Choose image file" at bounding box center [415, 203] width 95 height 32
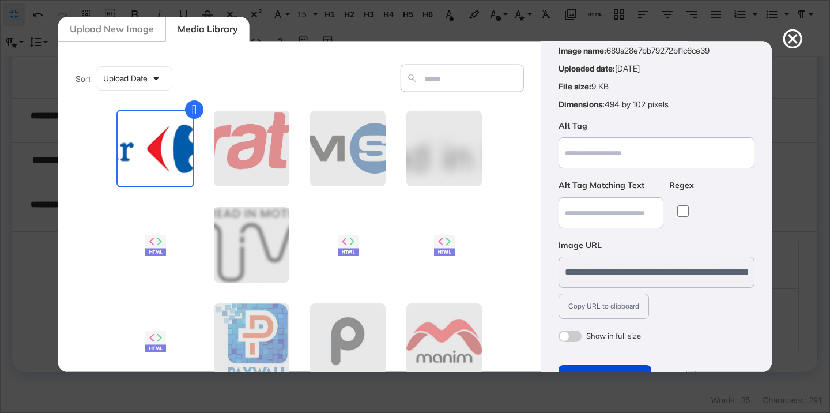
scroll to position [90, 0]
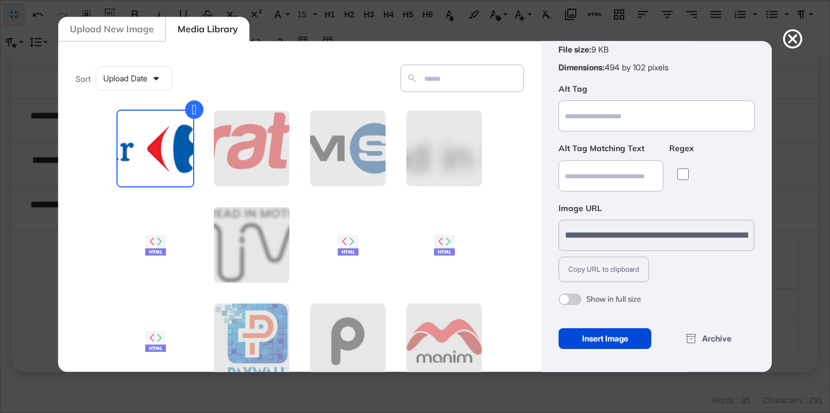
click at [570, 298] on span at bounding box center [570, 299] width 23 height 12
click at [577, 330] on div "Insert Image" at bounding box center [605, 338] width 93 height 21
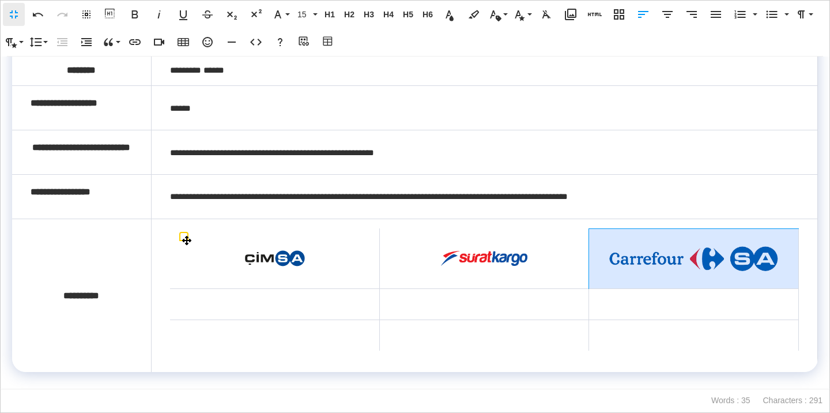
click at [642, 266] on img at bounding box center [694, 258] width 172 height 35
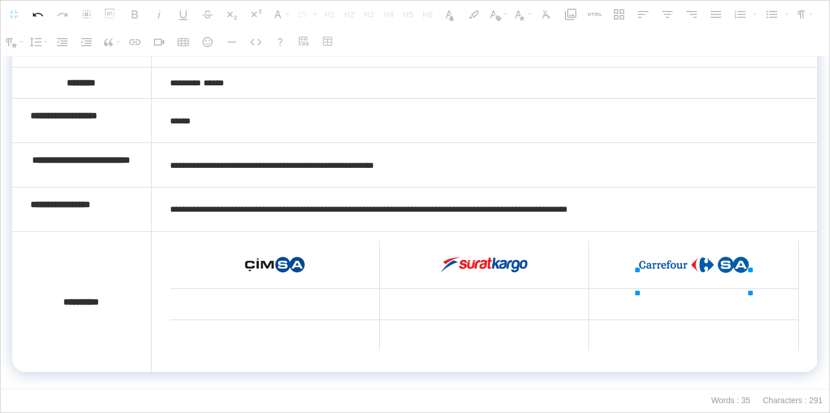
drag, startPoint x: 778, startPoint y: 254, endPoint x: 718, endPoint y: 258, distance: 59.6
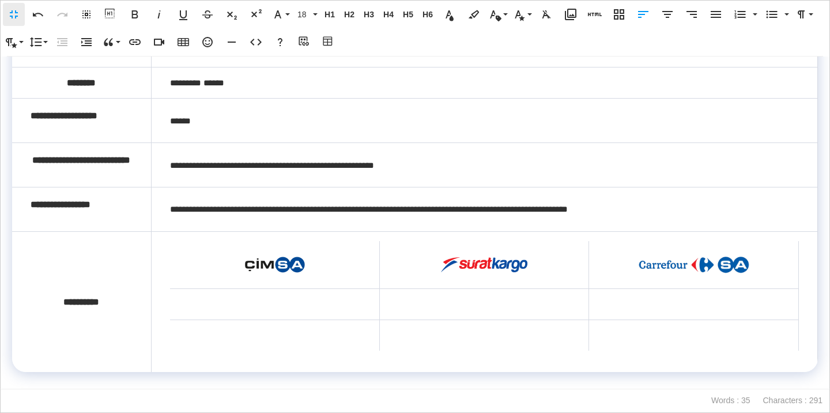
click at [315, 302] on td at bounding box center [275, 303] width 210 height 31
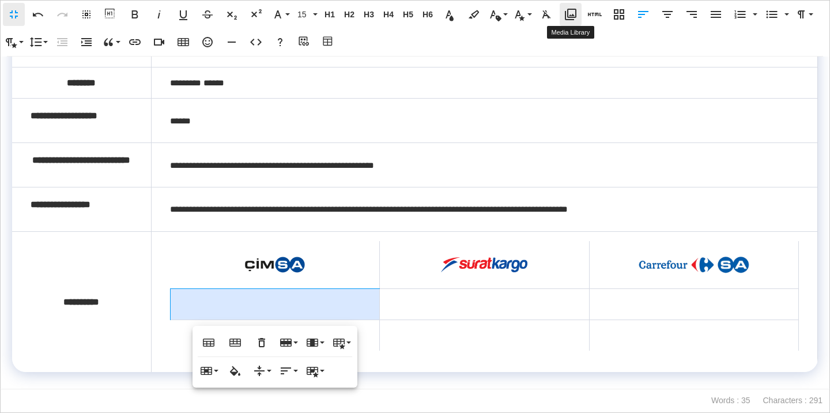
click at [573, 20] on icon "button" at bounding box center [571, 15] width 12 height 12
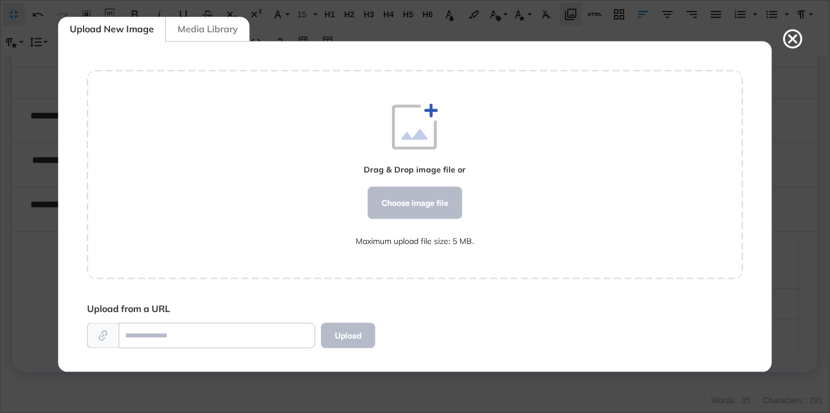
scroll to position [5, 1]
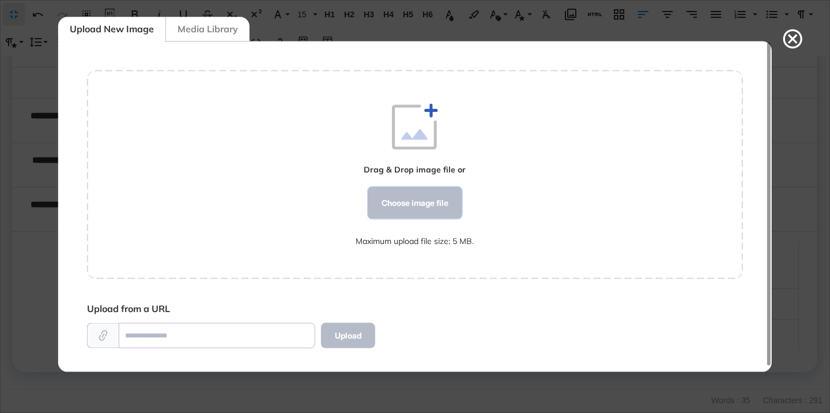
click at [437, 208] on div "Choose image file" at bounding box center [415, 203] width 95 height 32
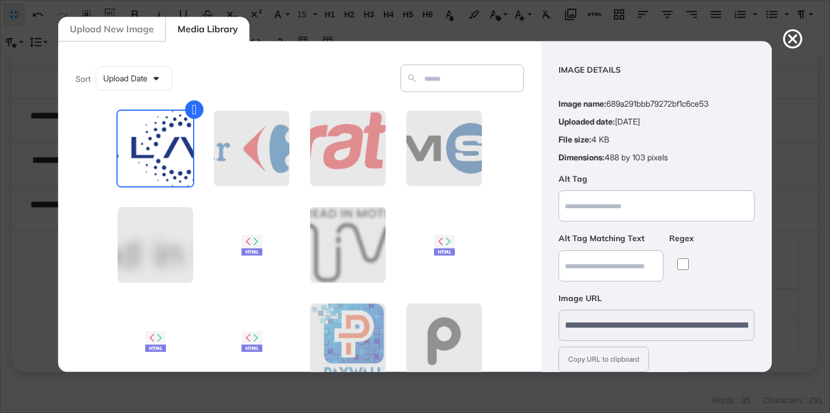
scroll to position [90, 0]
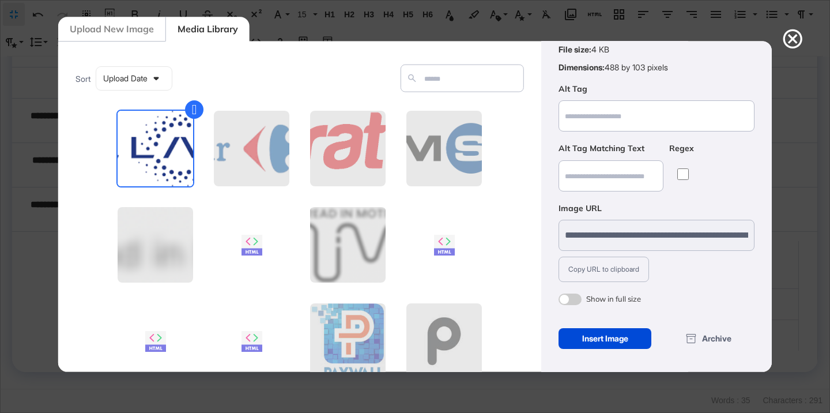
click at [572, 299] on span at bounding box center [570, 299] width 23 height 12
click at [576, 348] on div "Insert Image" at bounding box center [605, 338] width 93 height 21
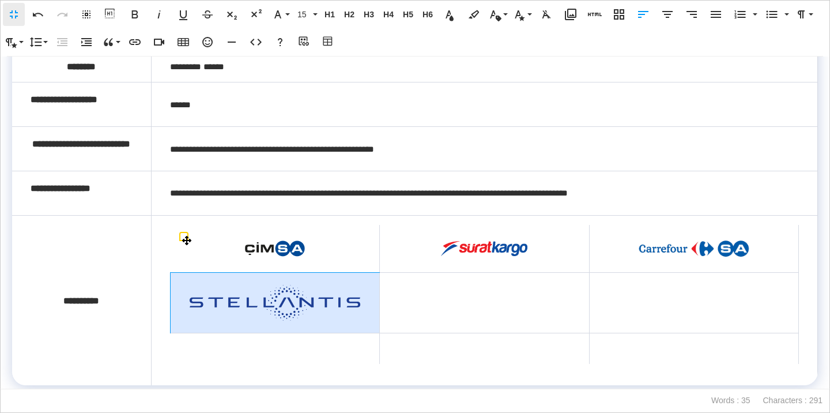
click at [272, 310] on img at bounding box center [275, 303] width 172 height 36
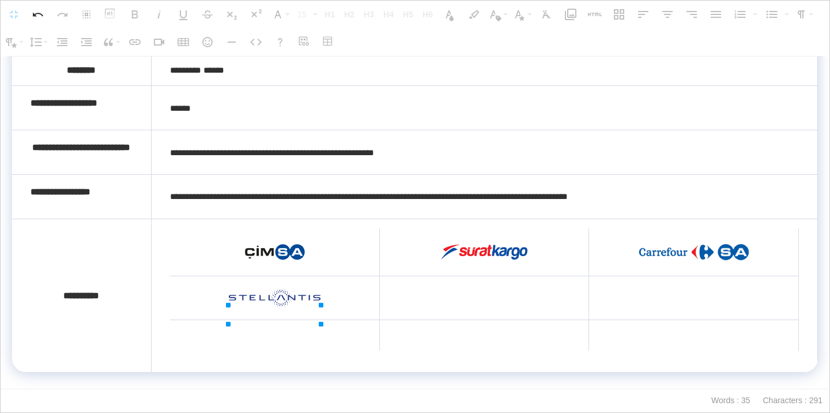
drag, startPoint x: 359, startPoint y: 300, endPoint x: 279, endPoint y: 309, distance: 80.7
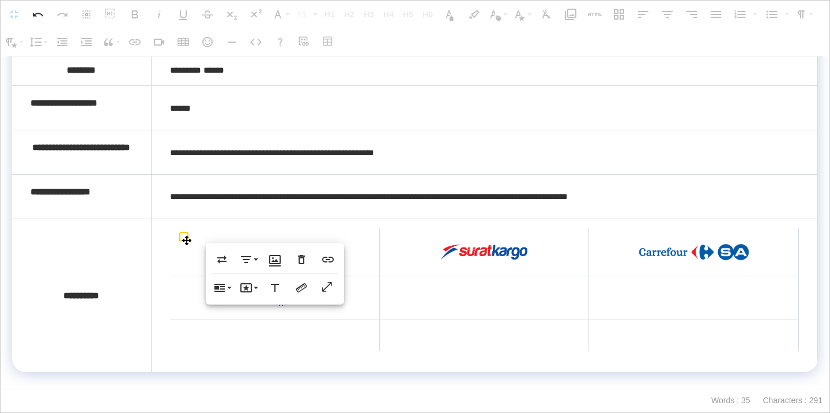
scroll to position [162, 0]
click at [453, 289] on td at bounding box center [484, 298] width 210 height 44
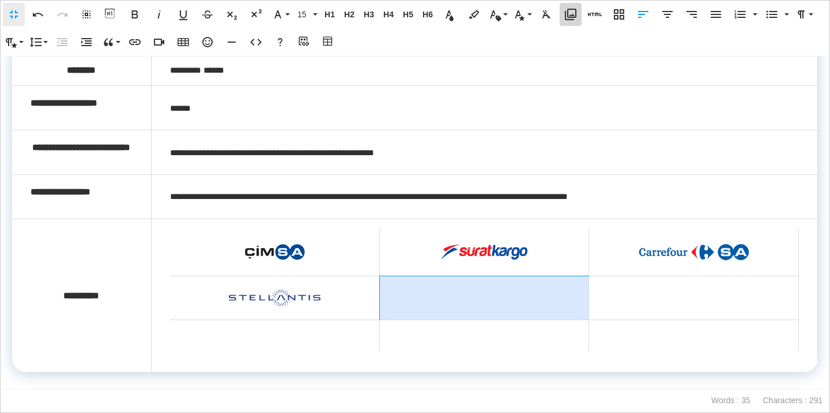
click at [572, 20] on icon "button" at bounding box center [571, 14] width 14 height 14
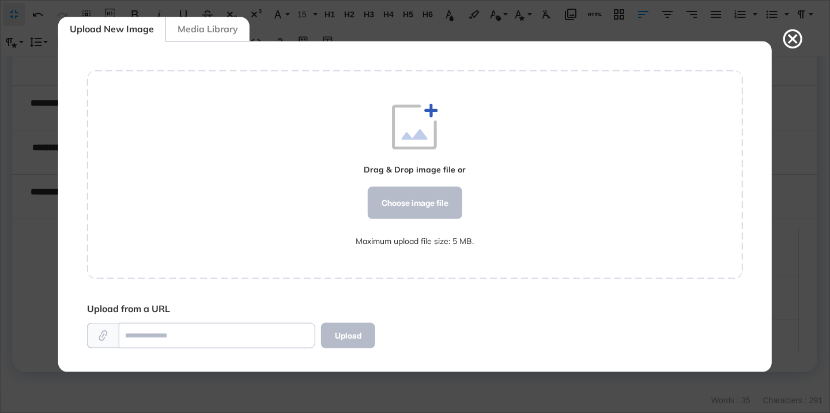
scroll to position [5, 1]
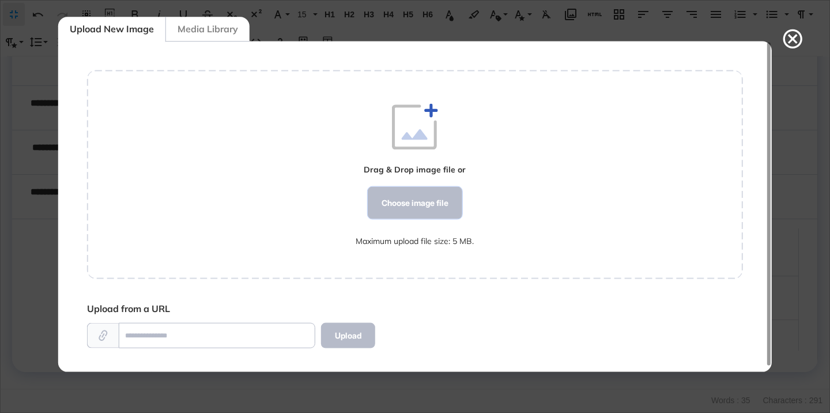
click at [420, 213] on div "Choose image file" at bounding box center [415, 203] width 95 height 32
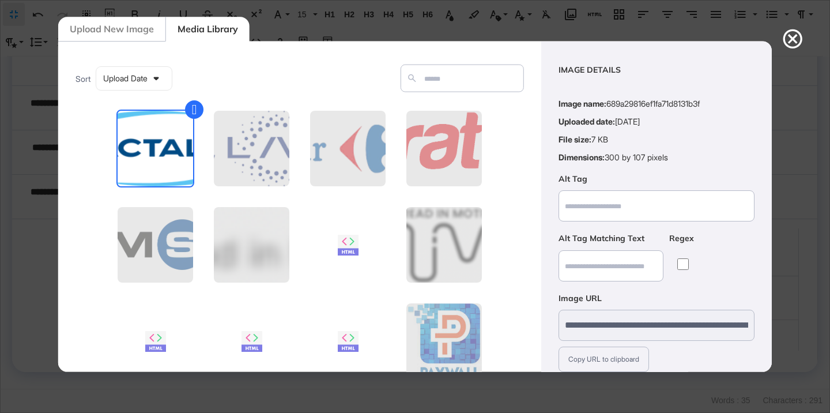
scroll to position [90, 0]
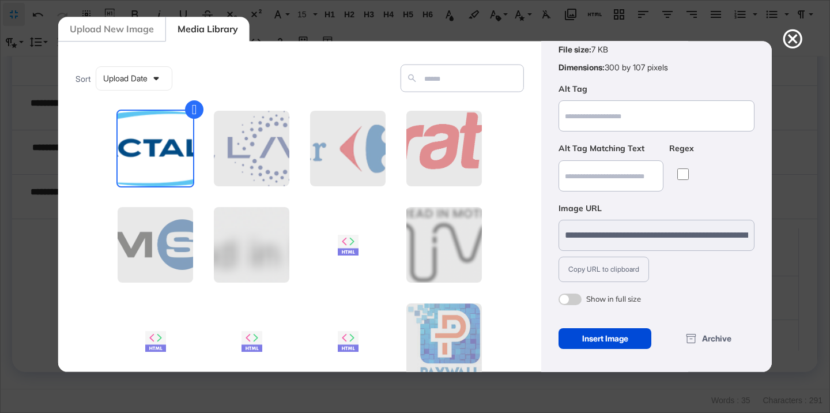
click at [574, 302] on span at bounding box center [570, 299] width 23 height 12
click at [592, 346] on div "Insert Image" at bounding box center [605, 338] width 93 height 21
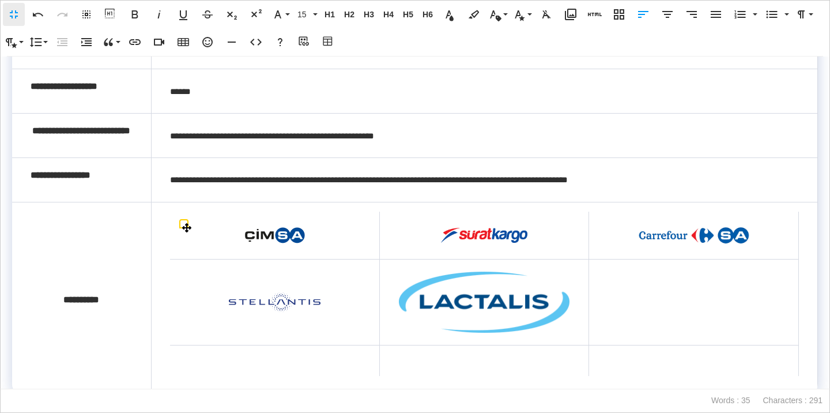
click at [522, 311] on img at bounding box center [484, 302] width 172 height 61
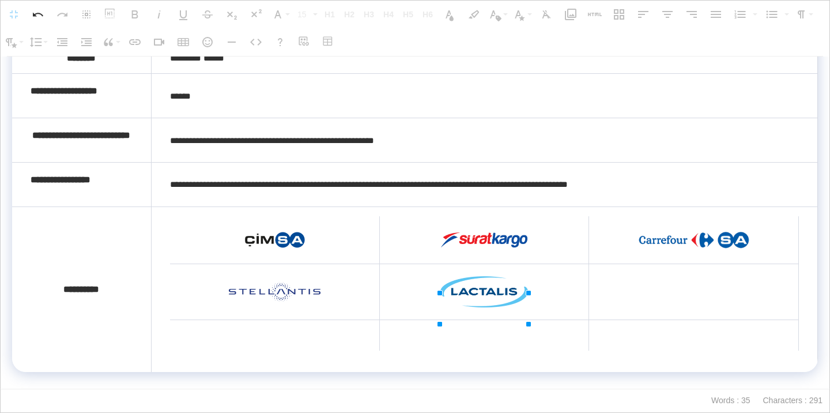
drag, startPoint x: 570, startPoint y: 287, endPoint x: 486, endPoint y: 299, distance: 84.4
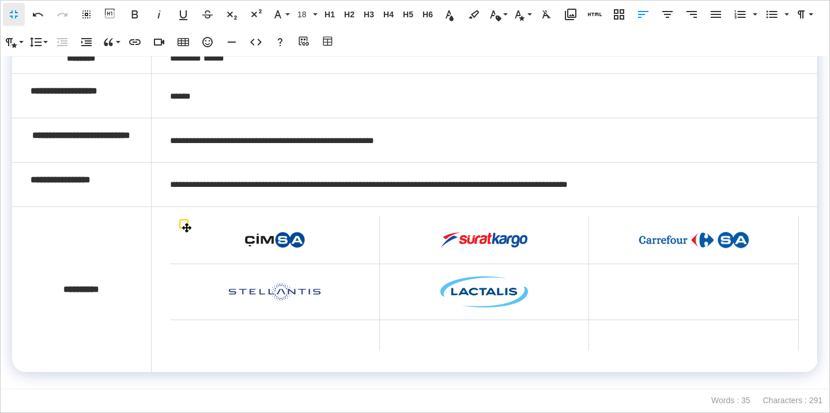
click at [660, 297] on td at bounding box center [694, 291] width 210 height 56
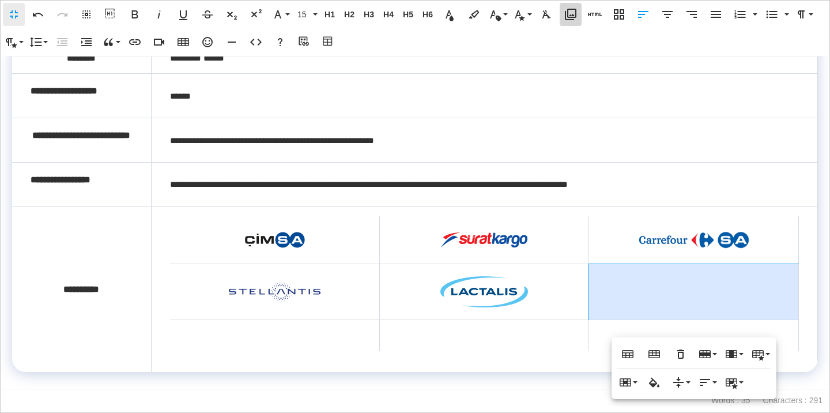
click at [565, 8] on icon "button" at bounding box center [571, 14] width 14 height 14
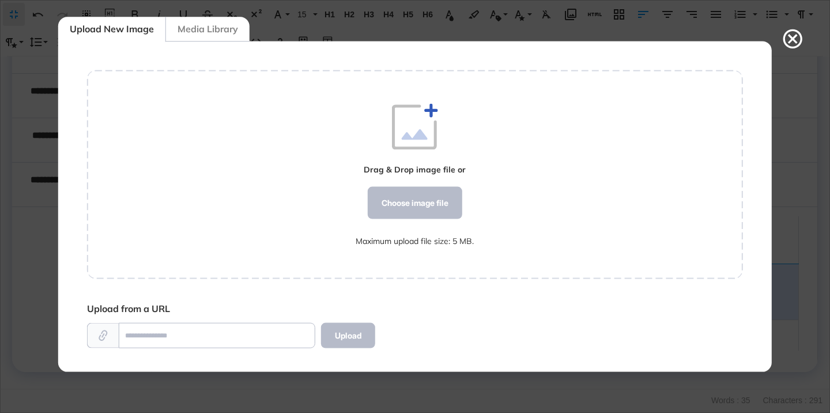
scroll to position [5, 1]
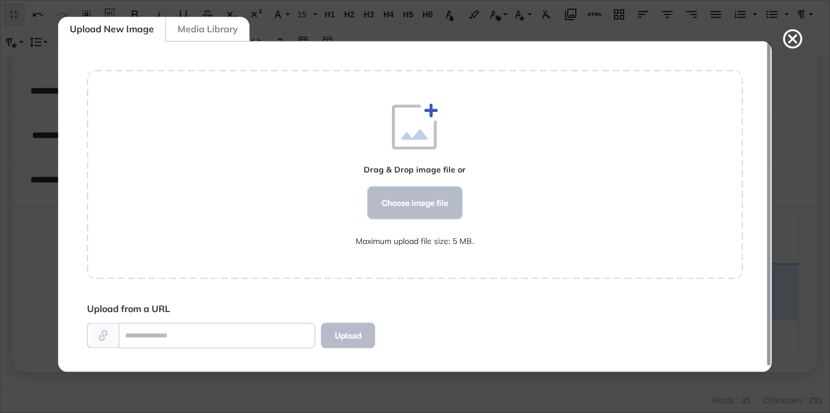
click at [419, 202] on div "Choose image file" at bounding box center [415, 203] width 95 height 32
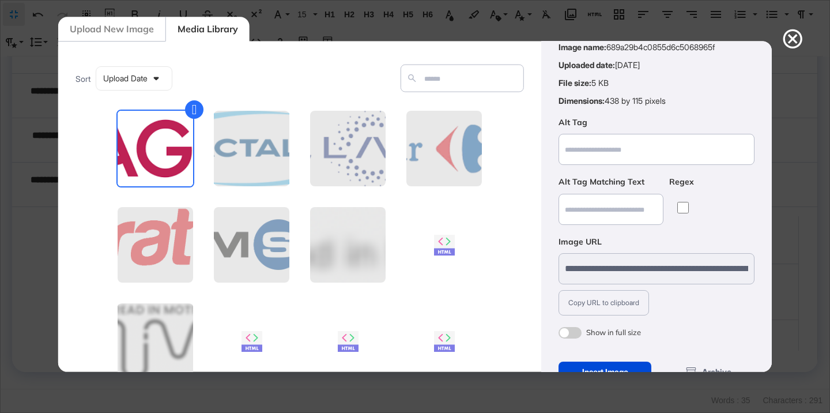
scroll to position [90, 0]
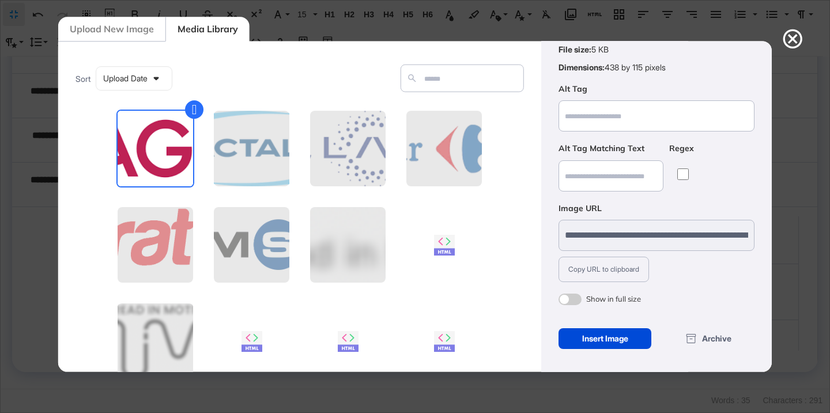
click at [564, 302] on span at bounding box center [570, 299] width 23 height 12
click at [591, 341] on div "Insert Image" at bounding box center [605, 338] width 93 height 21
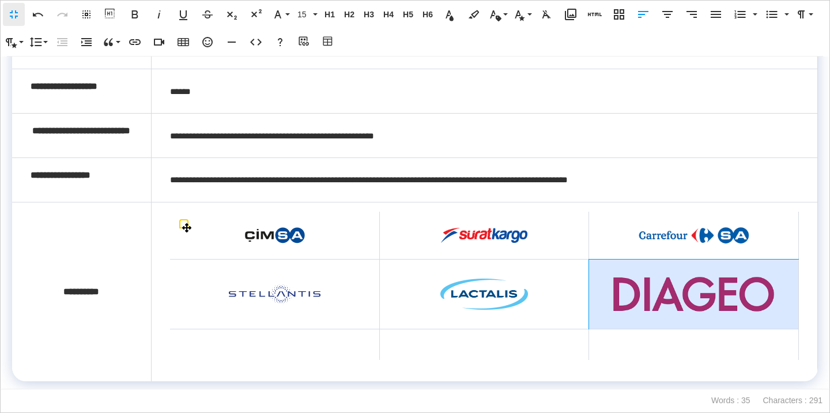
click at [656, 297] on img at bounding box center [694, 294] width 172 height 45
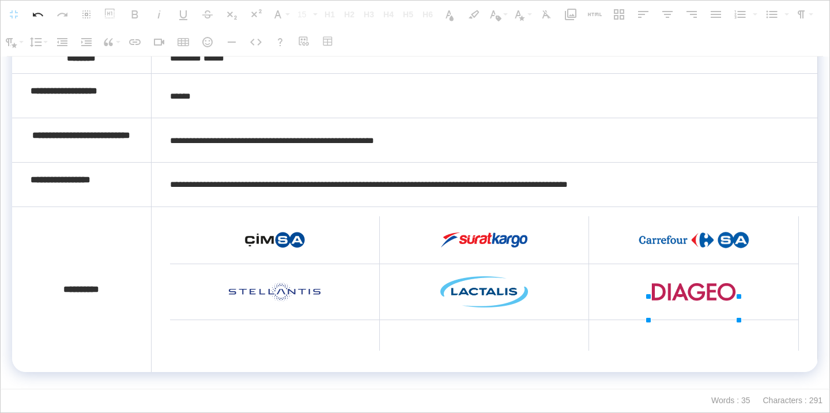
drag, startPoint x: 778, startPoint y: 285, endPoint x: 697, endPoint y: 300, distance: 82.1
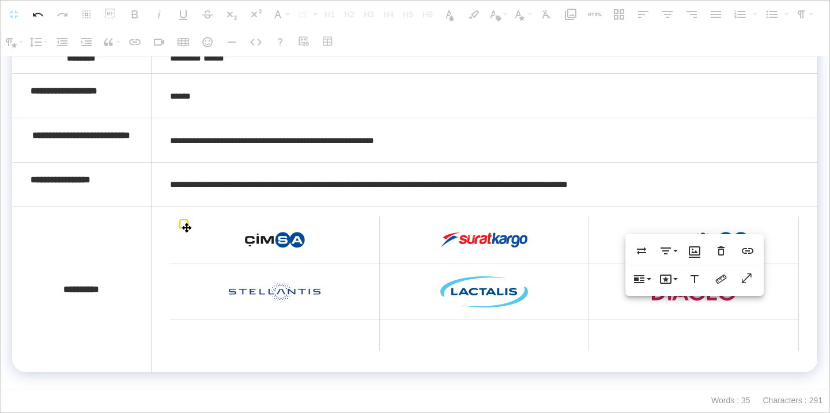
scroll to position [174, 0]
click at [308, 329] on td at bounding box center [275, 335] width 210 height 31
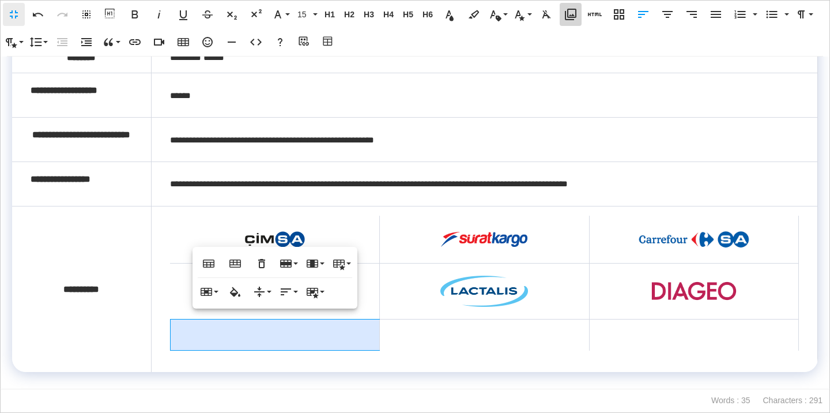
click at [570, 10] on icon "button" at bounding box center [571, 14] width 14 height 14
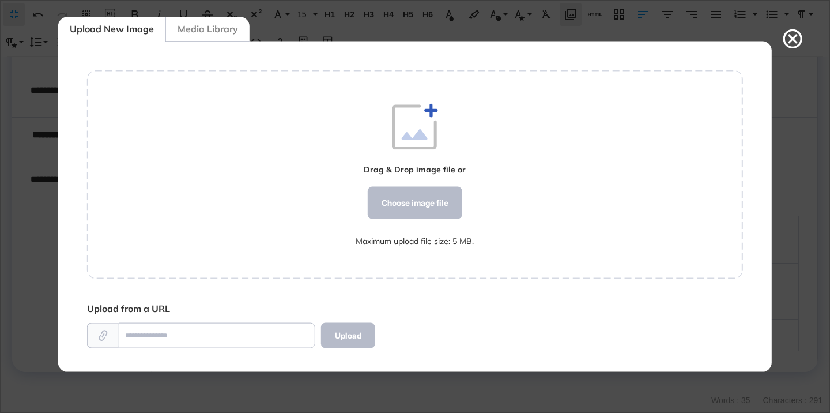
scroll to position [5, 1]
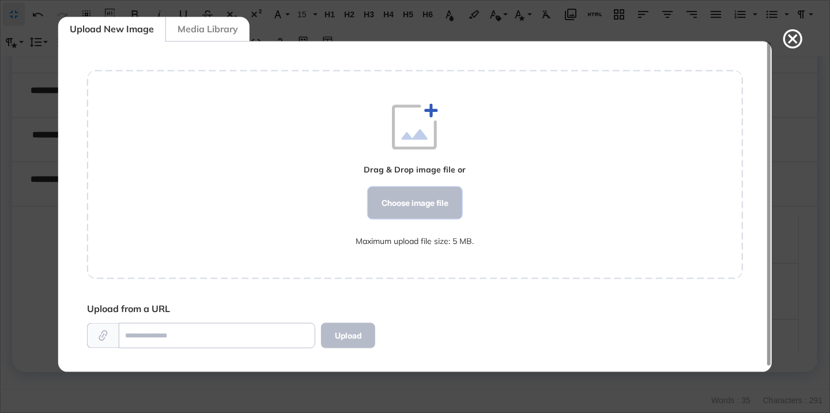
click at [424, 207] on div "Choose image file" at bounding box center [415, 203] width 95 height 32
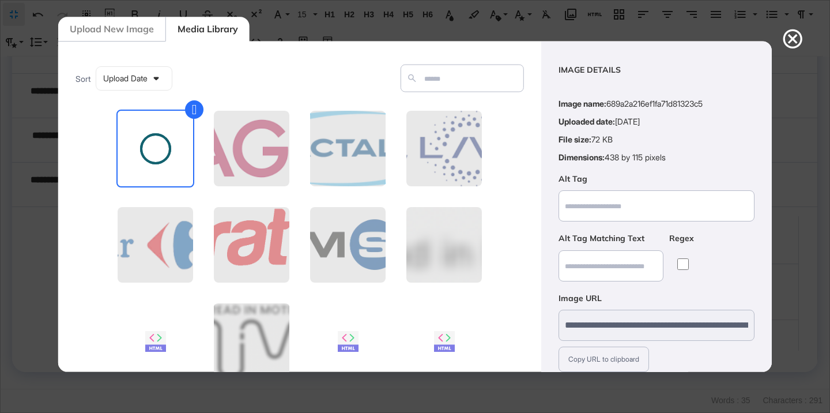
scroll to position [90, 0]
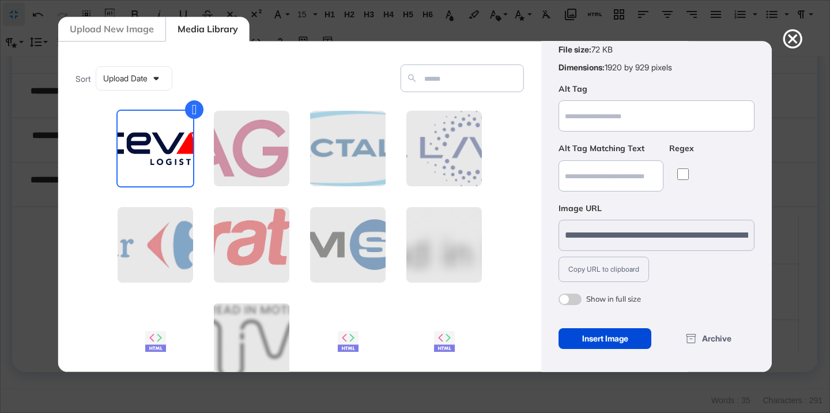
click at [572, 299] on span at bounding box center [570, 299] width 23 height 12
click at [585, 329] on div "Insert Image" at bounding box center [605, 338] width 93 height 21
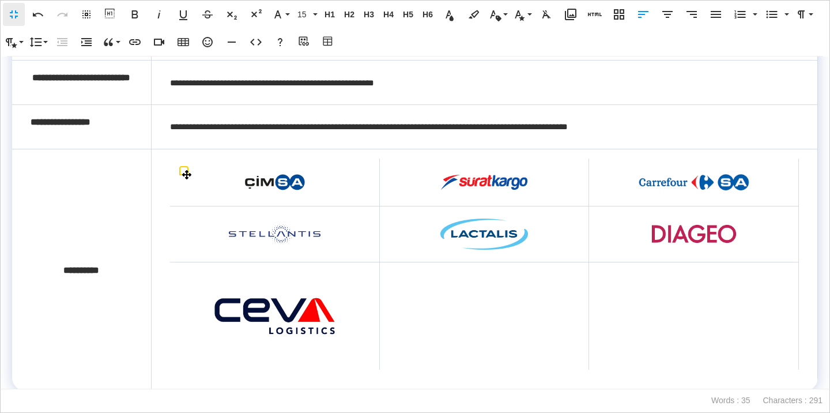
scroll to position [250, 0]
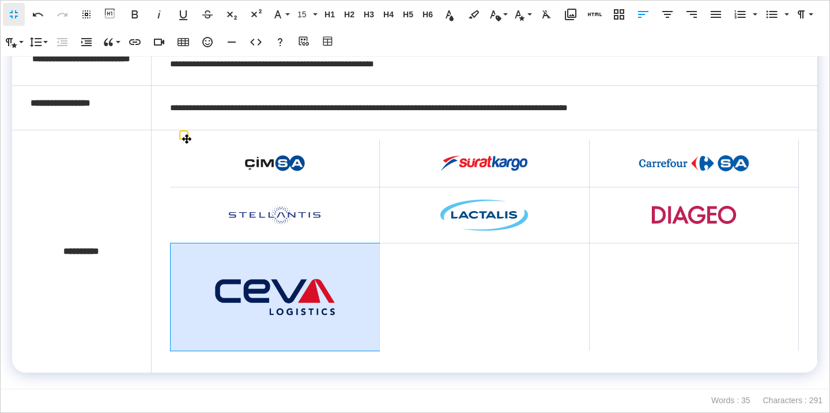
click at [296, 273] on img at bounding box center [275, 296] width 172 height 82
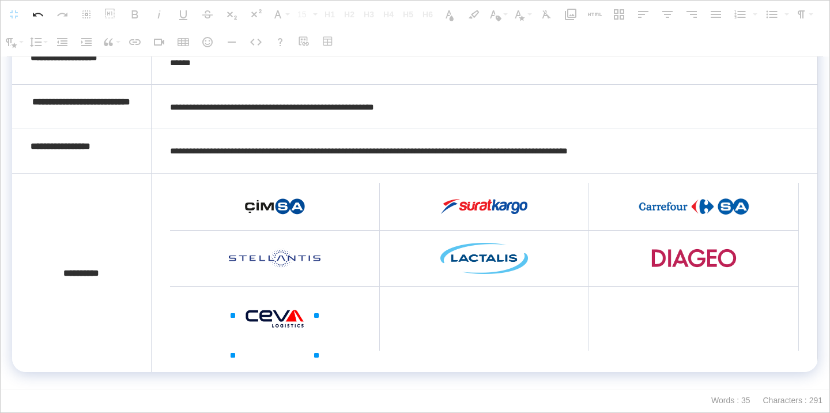
scroll to position [207, 0]
drag, startPoint x: 359, startPoint y: 257, endPoint x: 270, endPoint y: 276, distance: 91.2
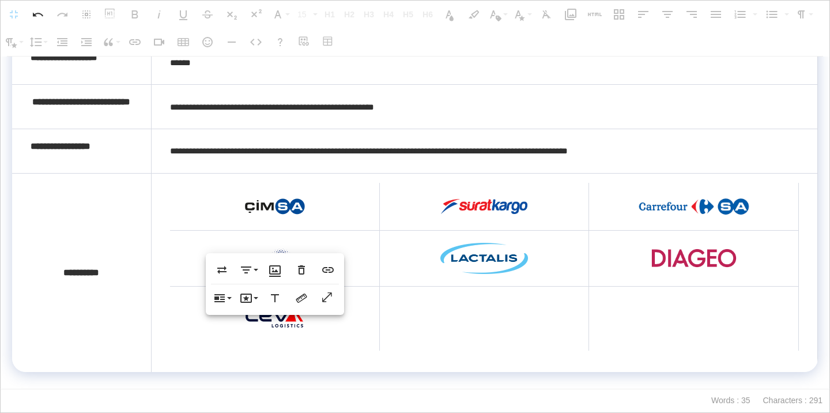
click at [458, 332] on td at bounding box center [484, 319] width 210 height 64
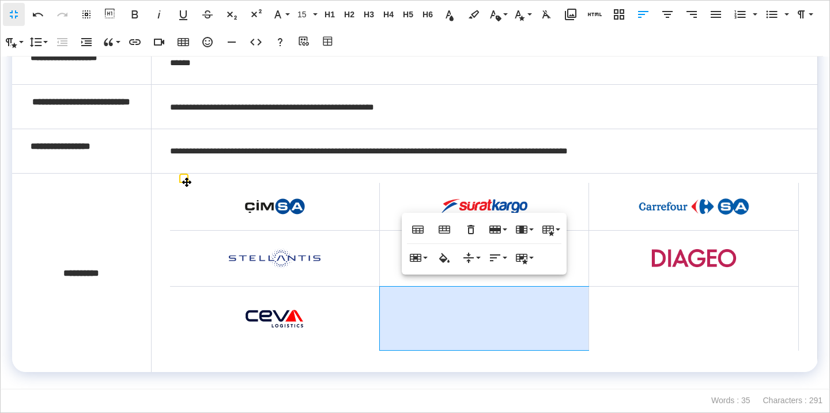
scroll to position [208, 0]
click at [566, 17] on icon "button" at bounding box center [571, 14] width 14 height 14
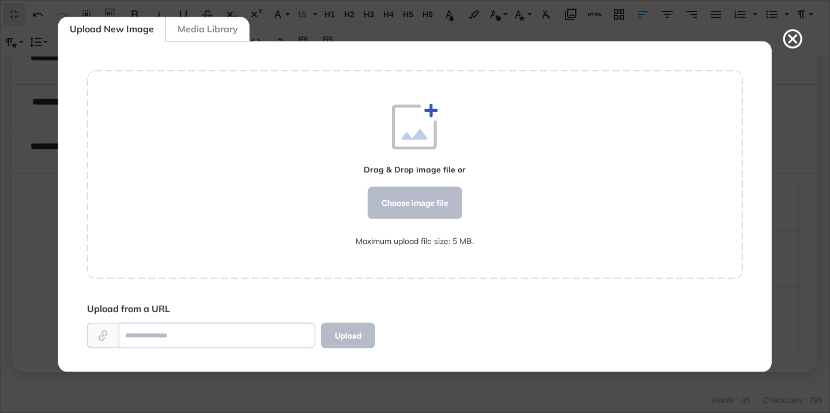
scroll to position [5, 1]
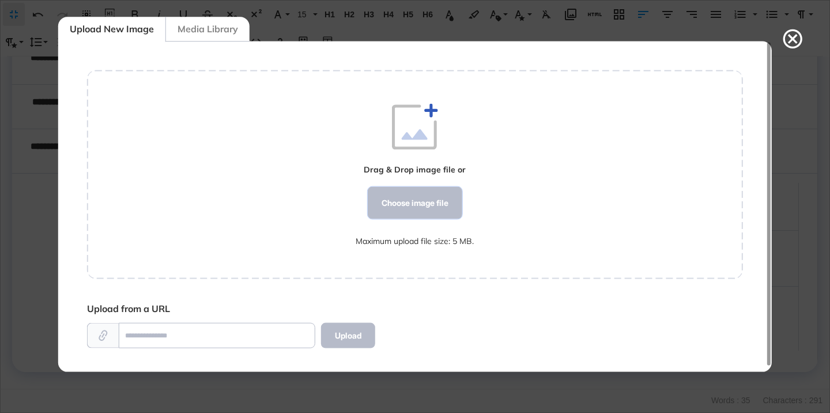
click at [416, 208] on div "Choose image file" at bounding box center [415, 203] width 95 height 32
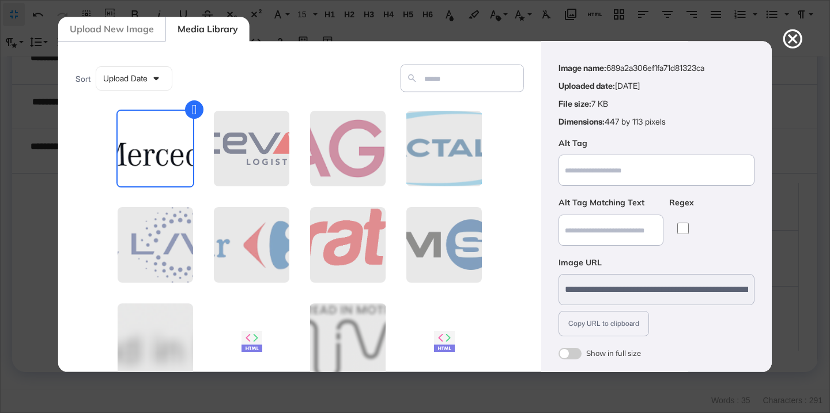
scroll to position [90, 0]
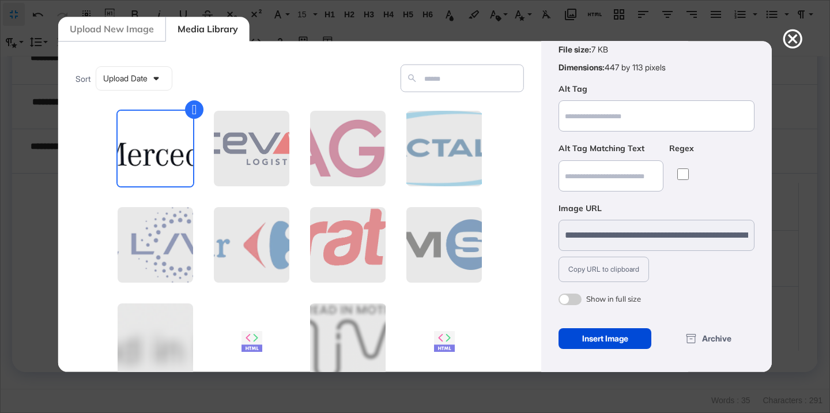
click at [577, 299] on span at bounding box center [570, 299] width 23 height 12
click at [596, 341] on div "Insert Image" at bounding box center [605, 338] width 93 height 21
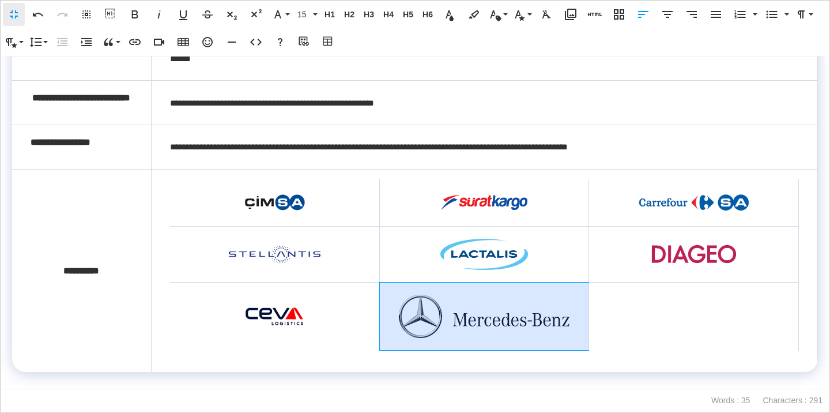
click at [530, 317] on img at bounding box center [484, 316] width 172 height 43
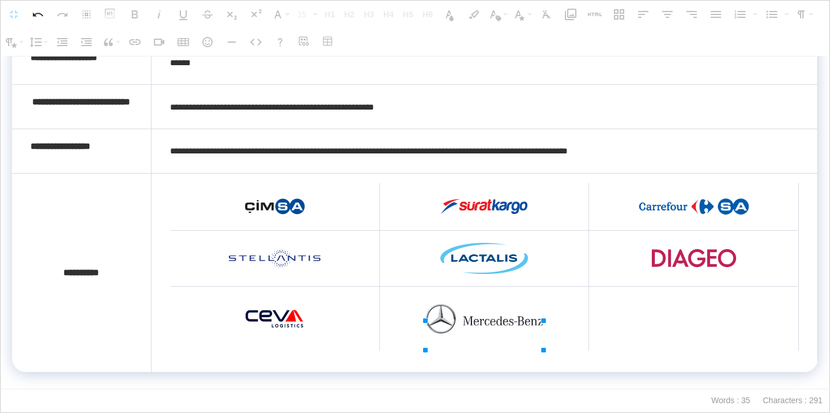
drag, startPoint x: 569, startPoint y: 300, endPoint x: 515, endPoint y: 310, distance: 55.0
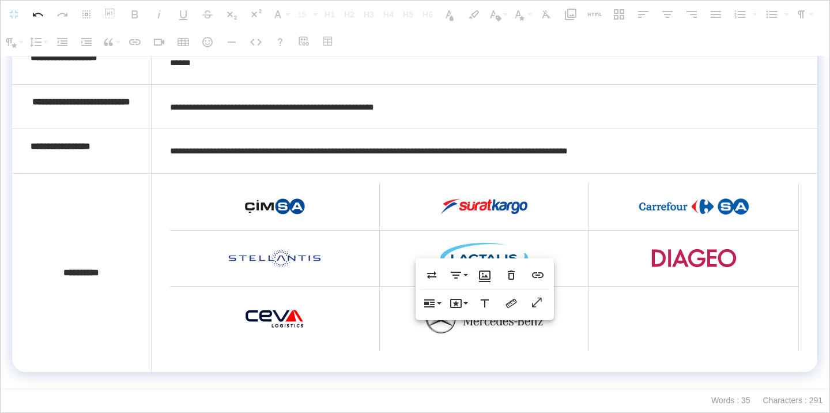
click at [676, 322] on td at bounding box center [694, 319] width 210 height 64
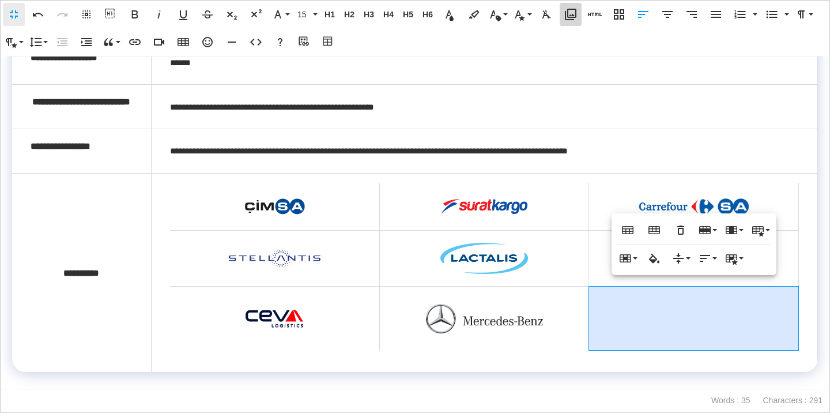
click at [566, 23] on button "Media Library" at bounding box center [571, 14] width 22 height 23
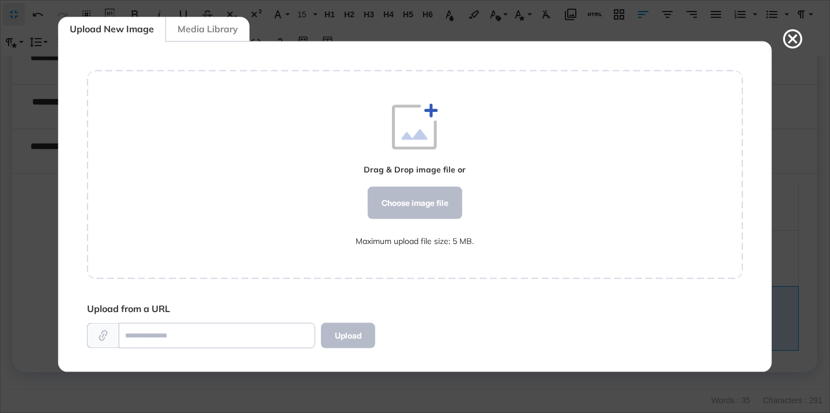
scroll to position [5, 1]
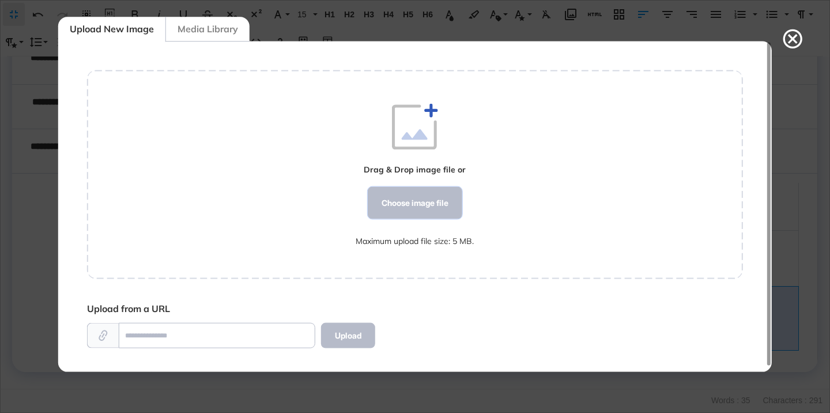
click at [443, 202] on div "Choose image file" at bounding box center [415, 203] width 95 height 32
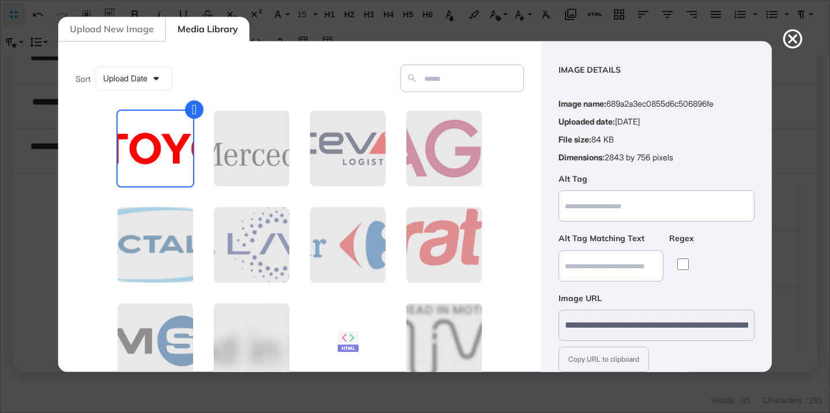
scroll to position [90, 0]
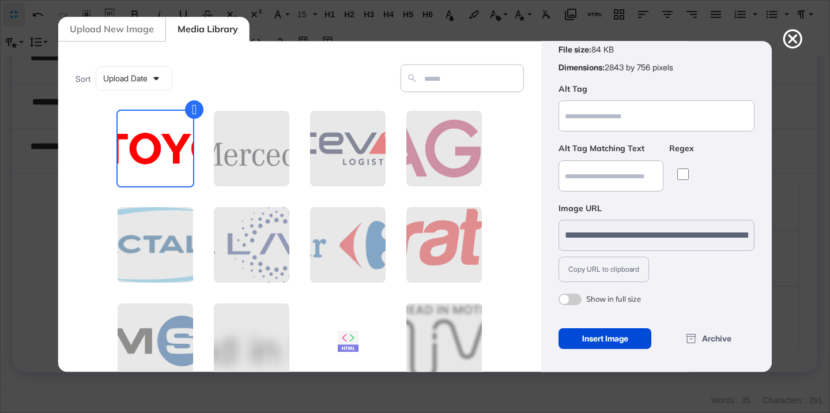
click at [572, 295] on span at bounding box center [570, 299] width 23 height 12
click at [593, 340] on div "Insert Image" at bounding box center [605, 338] width 93 height 21
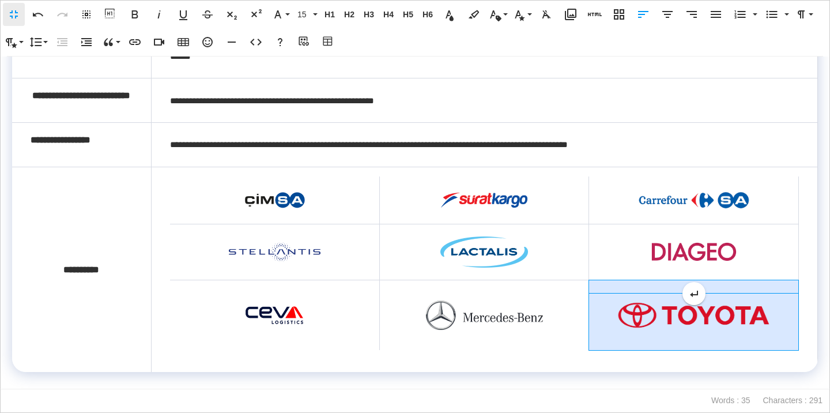
click at [667, 306] on img at bounding box center [694, 315] width 172 height 46
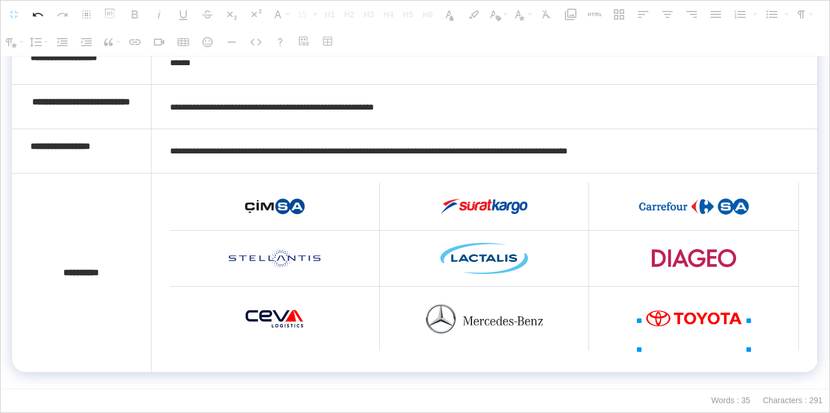
drag, startPoint x: 779, startPoint y: 300, endPoint x: 716, endPoint y: 305, distance: 63.1
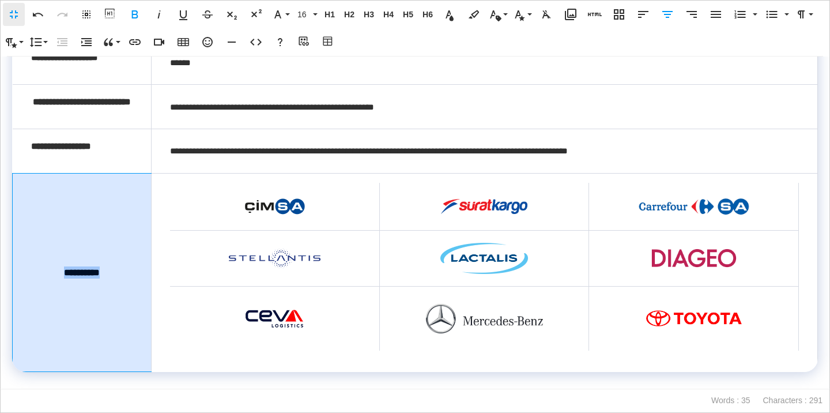
drag, startPoint x: 96, startPoint y: 273, endPoint x: 56, endPoint y: 274, distance: 39.8
click at [56, 274] on td "**********" at bounding box center [82, 272] width 139 height 198
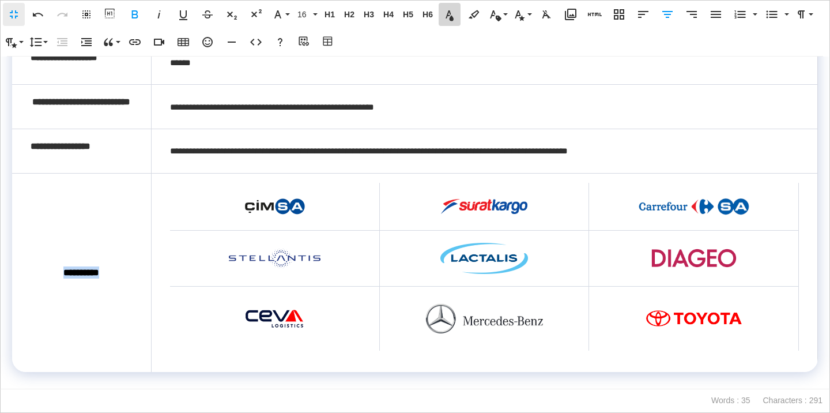
click at [453, 12] on icon "button" at bounding box center [450, 14] width 14 height 14
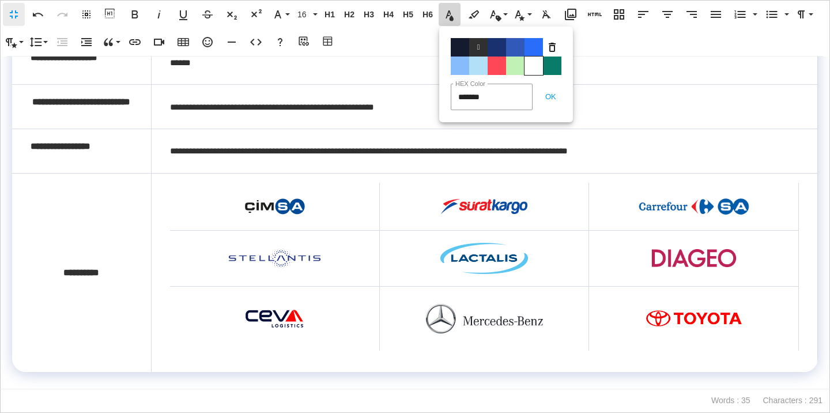
click at [530, 62] on span "Color#FFFFFF" at bounding box center [534, 65] width 18 height 18
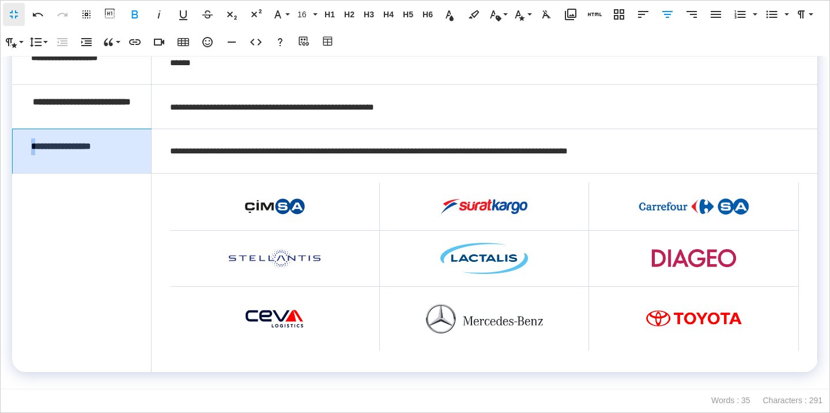
drag, startPoint x: 118, startPoint y: 148, endPoint x: 33, endPoint y: 153, distance: 84.9
click at [33, 153] on p "**********" at bounding box center [81, 146] width 101 height 17
drag, startPoint x: 118, startPoint y: 144, endPoint x: 33, endPoint y: 150, distance: 85.6
click at [33, 150] on p "**********" at bounding box center [81, 146] width 101 height 17
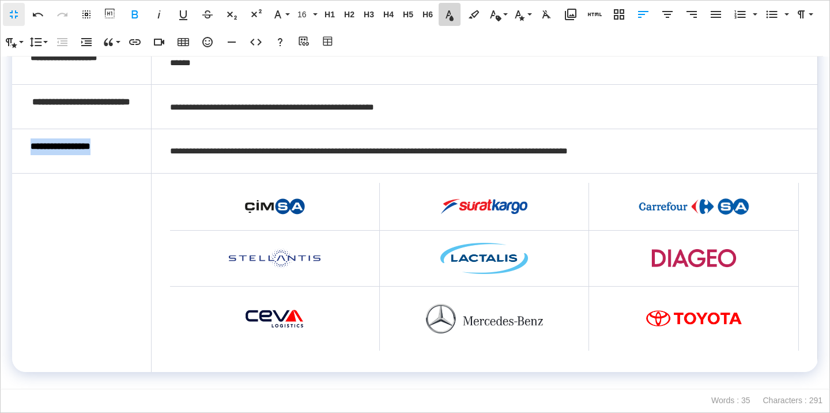
click at [454, 17] on icon "button" at bounding box center [450, 14] width 14 height 14
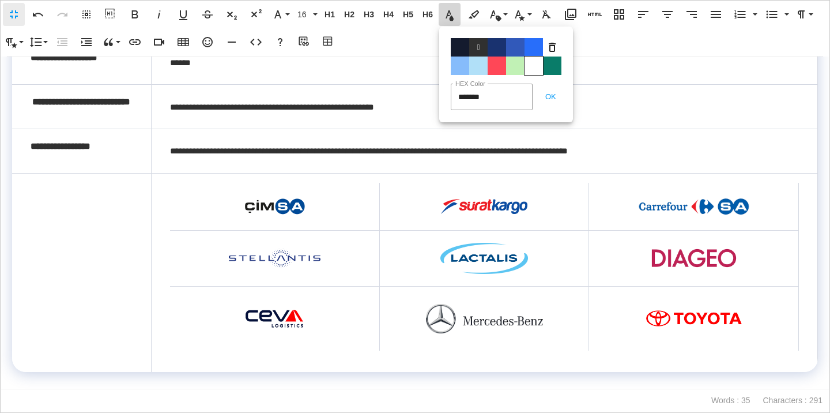
click at [533, 66] on span "Color#FFFFFF" at bounding box center [534, 65] width 18 height 18
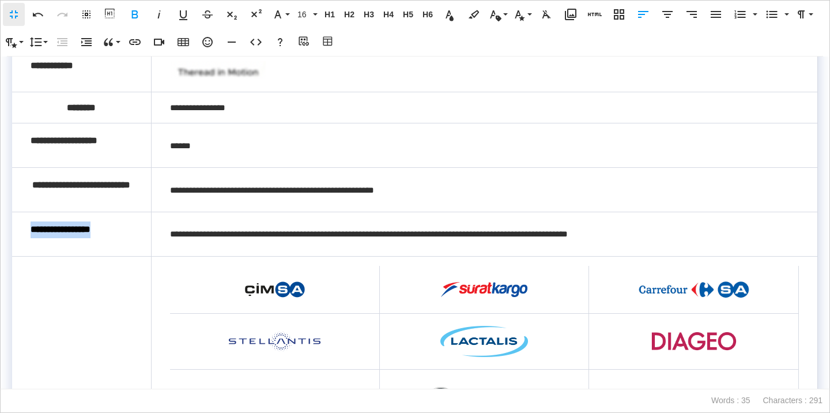
scroll to position [89, 0]
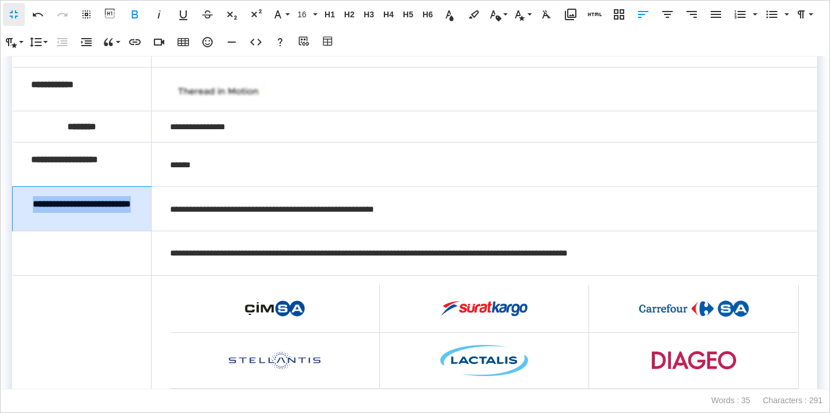
drag, startPoint x: 112, startPoint y: 220, endPoint x: 37, endPoint y: 204, distance: 76.7
click at [37, 204] on p "**********" at bounding box center [81, 204] width 101 height 17
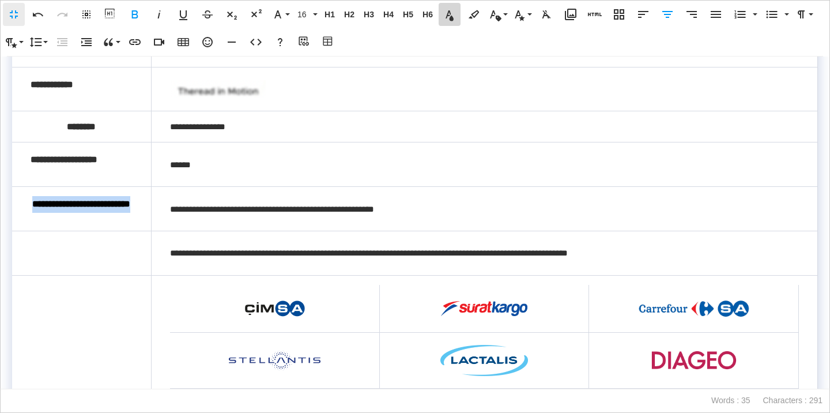
click at [451, 22] on button "Text Color" at bounding box center [450, 14] width 22 height 23
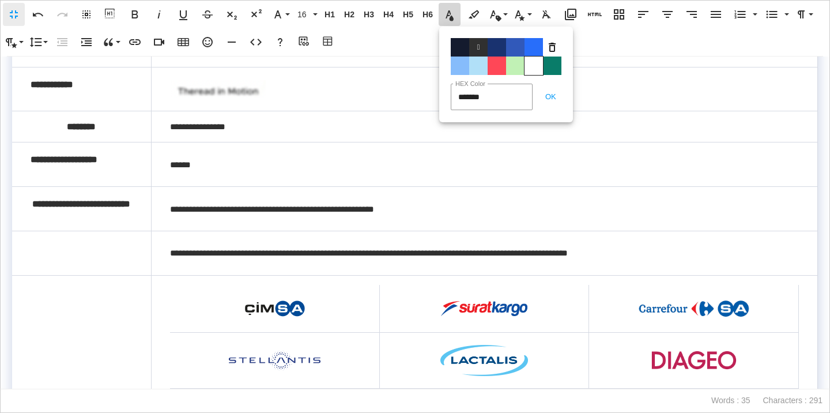
click at [543, 66] on span "Color#FFFFFF" at bounding box center [534, 65] width 18 height 18
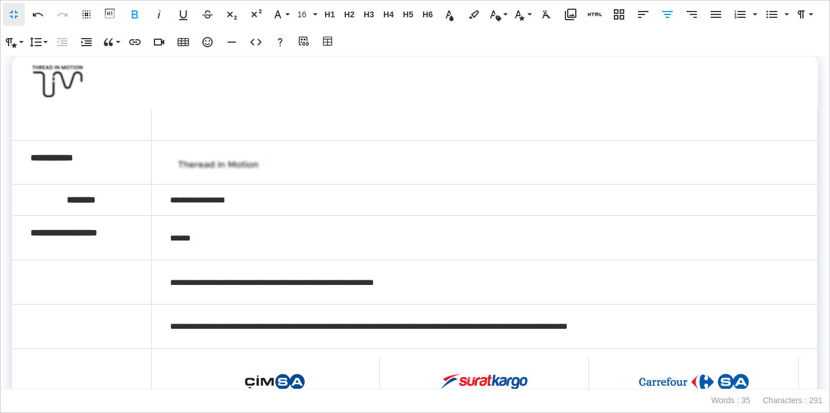
scroll to position [0, 0]
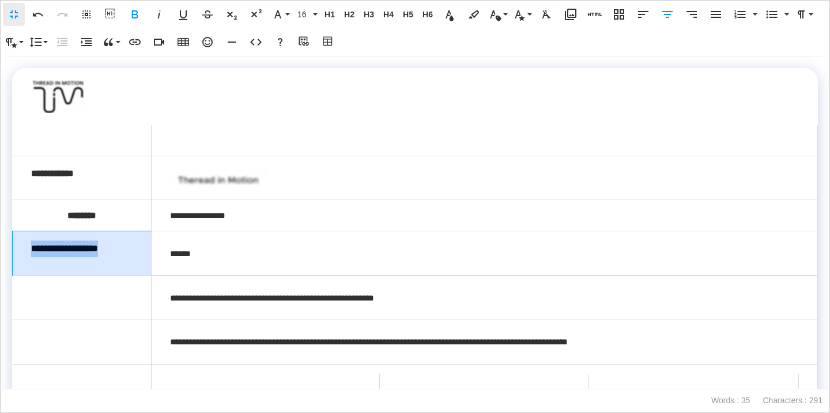
drag, startPoint x: 131, startPoint y: 248, endPoint x: 32, endPoint y: 249, distance: 99.2
click at [32, 249] on p "**********" at bounding box center [81, 248] width 101 height 17
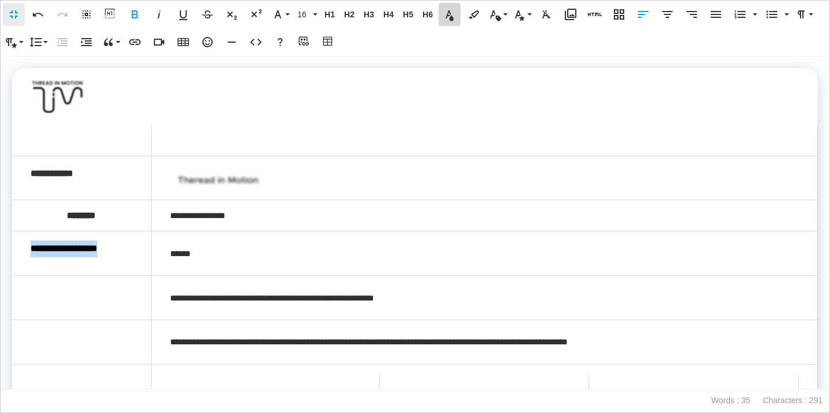
click at [449, 18] on icon "button" at bounding box center [450, 14] width 14 height 14
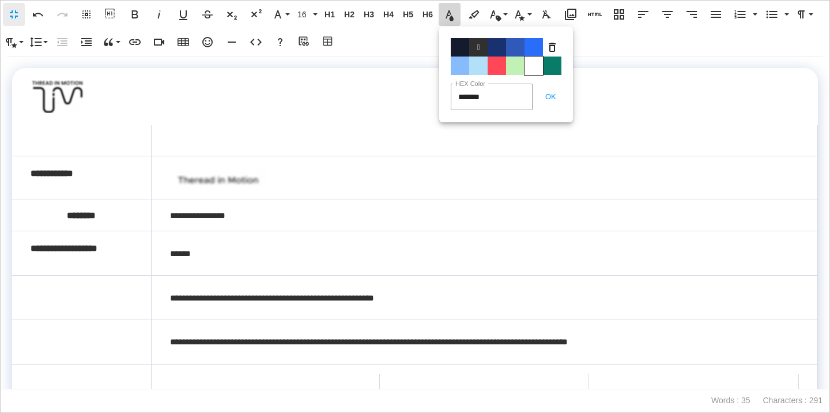
click at [538, 66] on span "Color#FFFFFF" at bounding box center [534, 65] width 18 height 18
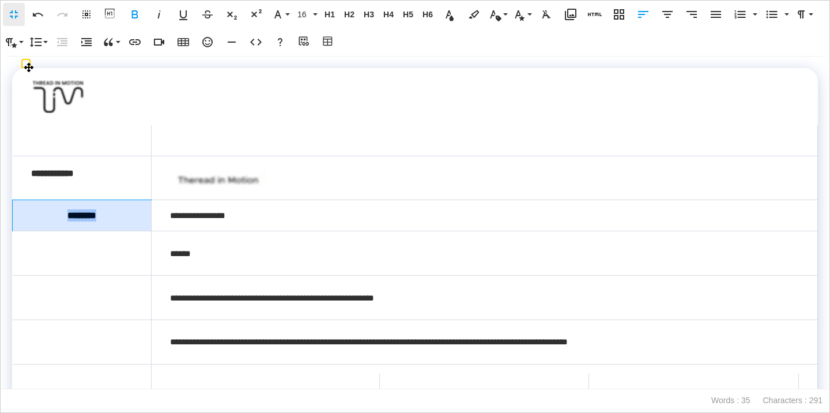
drag, startPoint x: 106, startPoint y: 216, endPoint x: 62, endPoint y: 217, distance: 43.8
click at [62, 217] on td "********" at bounding box center [82, 215] width 139 height 31
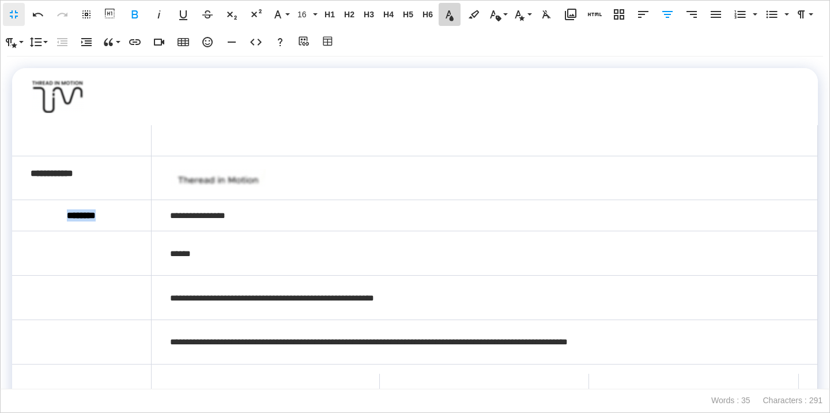
click at [453, 20] on icon "button" at bounding box center [450, 15] width 8 height 10
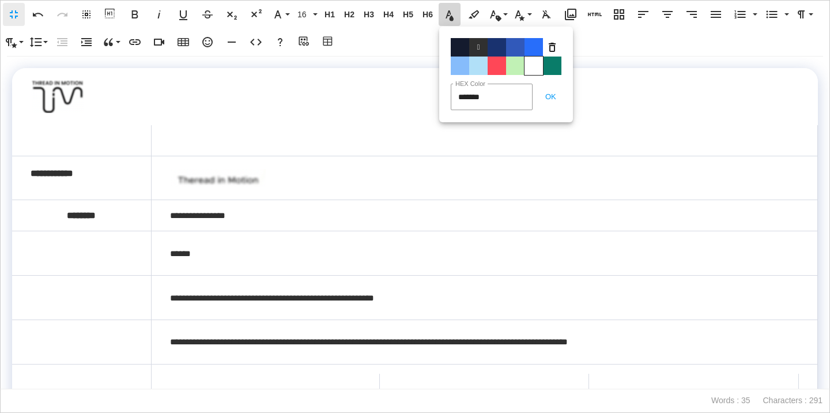
click at [536, 67] on span "Color#FFFFFF" at bounding box center [534, 65] width 18 height 18
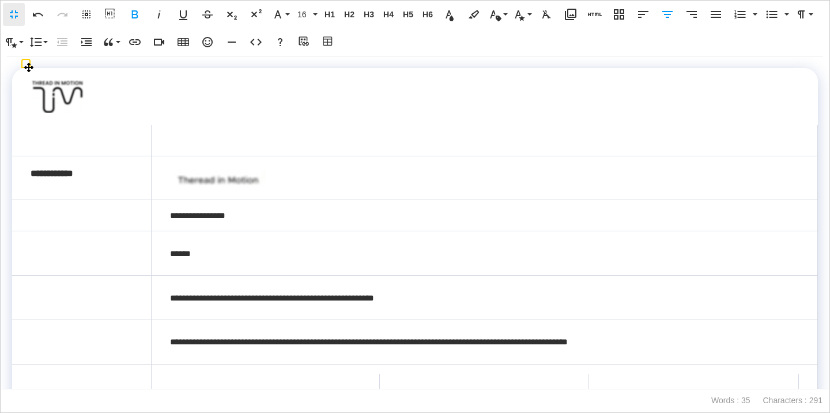
click at [57, 190] on td "**********" at bounding box center [81, 178] width 139 height 44
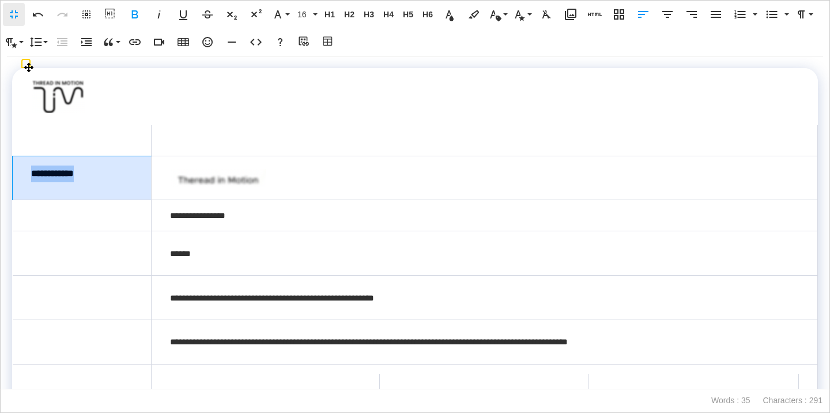
drag, startPoint x: 112, startPoint y: 171, endPoint x: 30, endPoint y: 175, distance: 82.0
click at [29, 175] on td "**********" at bounding box center [82, 178] width 139 height 44
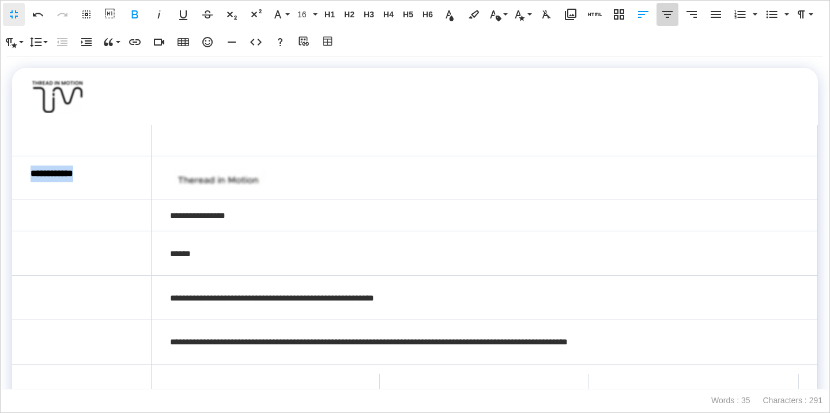
click at [669, 13] on icon "button" at bounding box center [668, 14] width 14 height 14
click at [453, 18] on icon "button" at bounding box center [450, 15] width 8 height 10
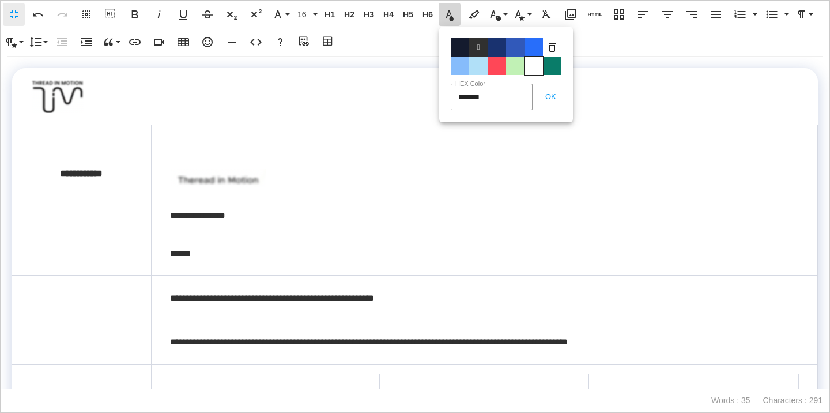
click at [541, 67] on span "Color#FFFFFF" at bounding box center [534, 65] width 18 height 18
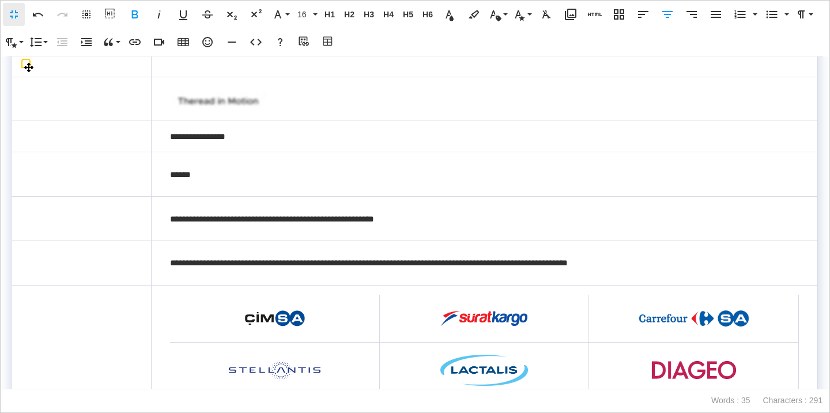
scroll to position [99, 0]
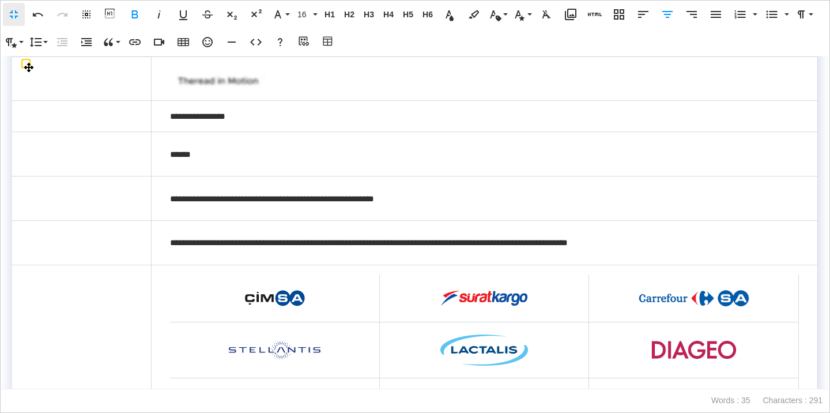
click at [131, 94] on td "**********" at bounding box center [81, 78] width 139 height 44
click at [176, 201] on td "**********" at bounding box center [484, 198] width 666 height 44
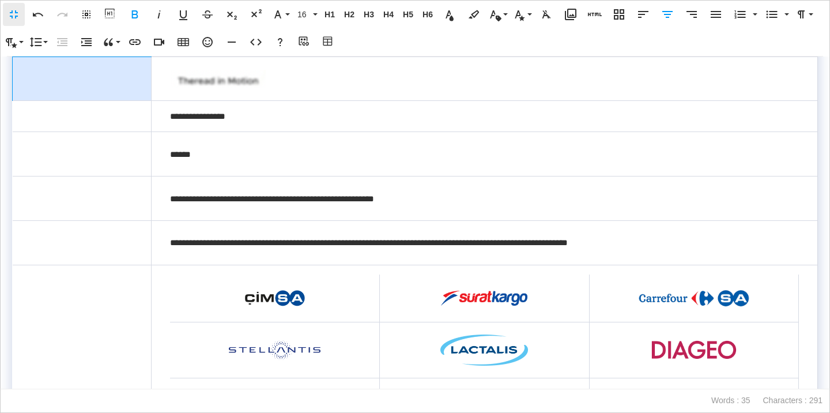
click at [112, 87] on td "**********" at bounding box center [82, 78] width 139 height 44
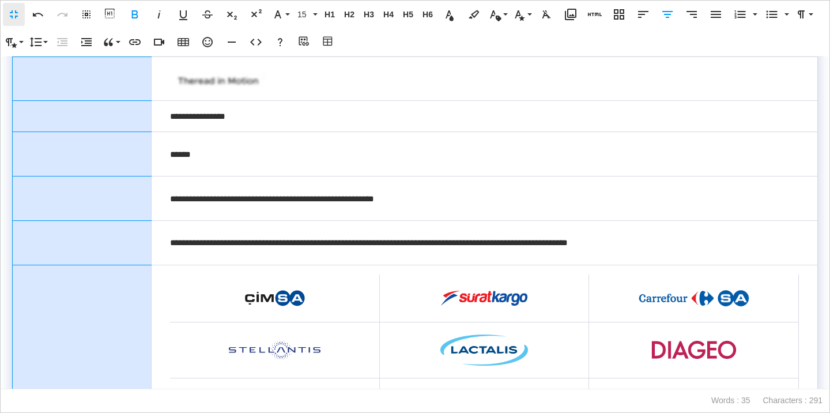
scroll to position [208, 0]
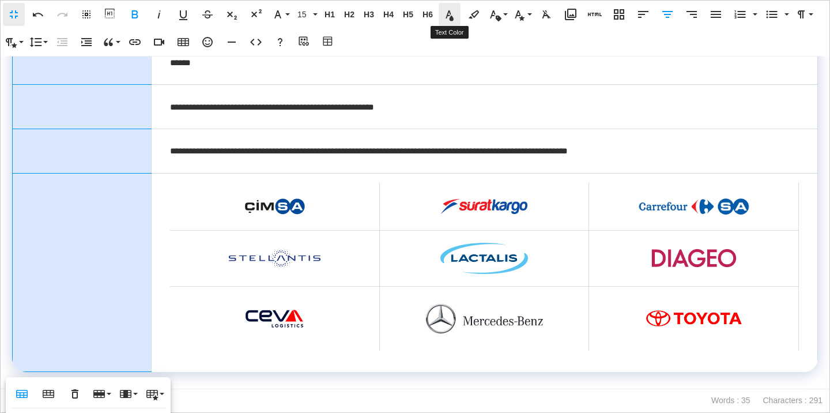
click at [452, 17] on icon "button" at bounding box center [450, 15] width 8 height 10
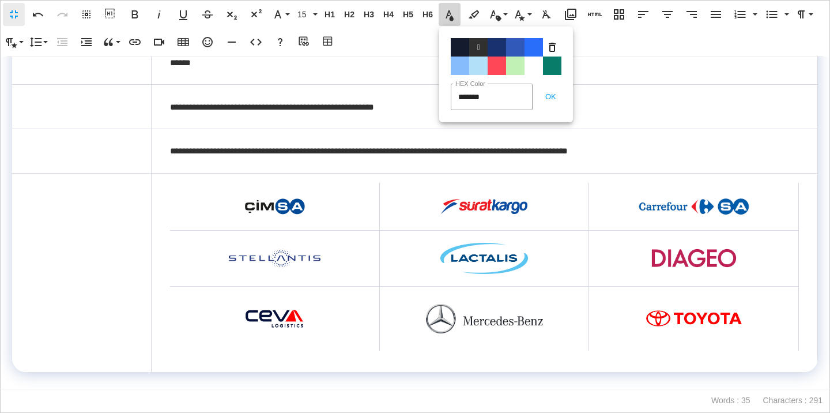
click at [186, 383] on p at bounding box center [415, 380] width 806 height 17
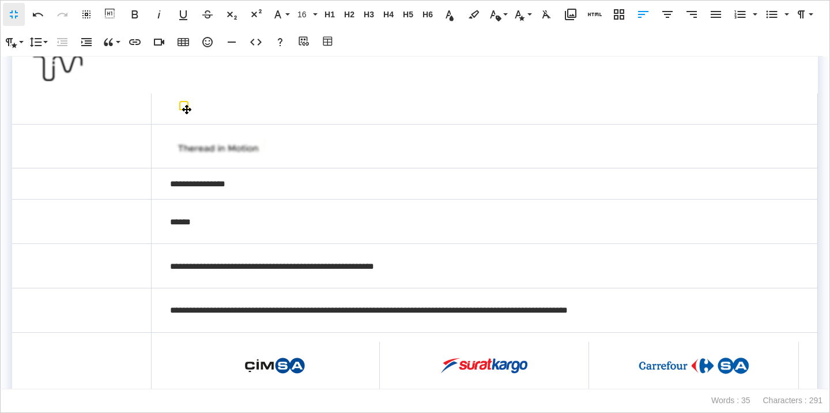
scroll to position [0, 0]
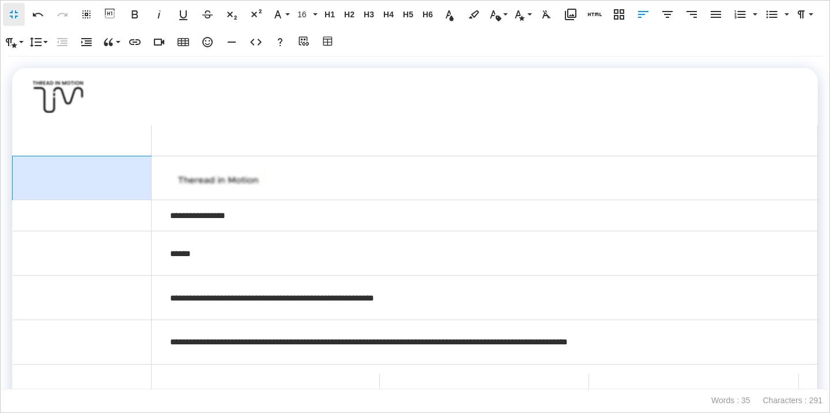
click at [131, 176] on p "**********" at bounding box center [81, 173] width 101 height 17
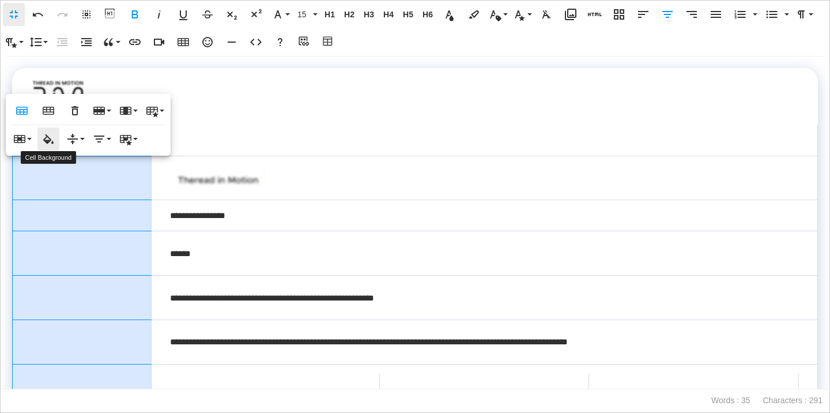
click at [51, 137] on icon "button" at bounding box center [49, 139] width 14 height 14
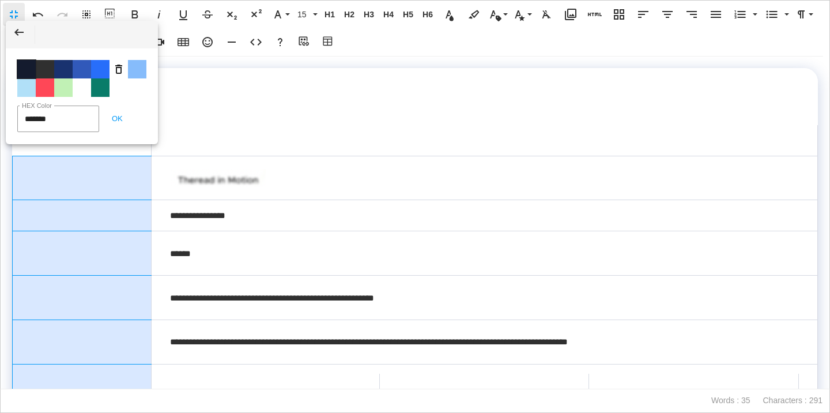
click at [30, 78] on span "Color #141B2E" at bounding box center [26, 69] width 18 height 18
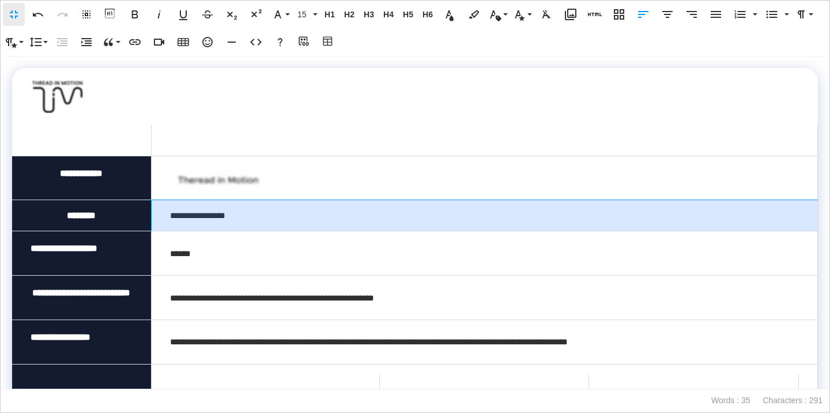
click at [243, 201] on td "**********" at bounding box center [484, 215] width 666 height 31
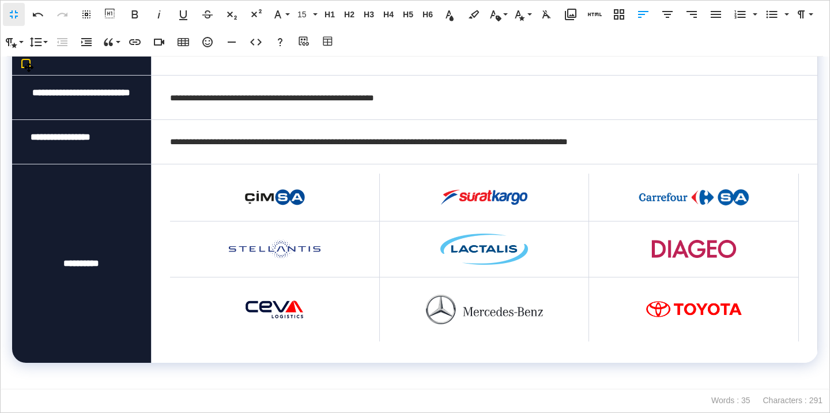
scroll to position [227, 0]
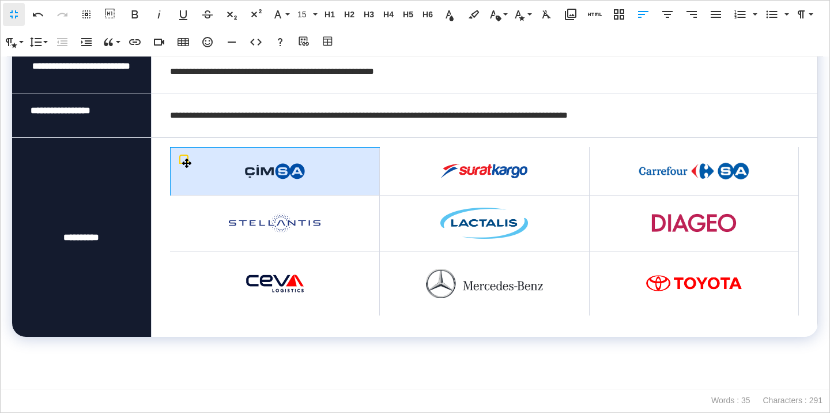
click at [341, 195] on td at bounding box center [274, 171] width 209 height 48
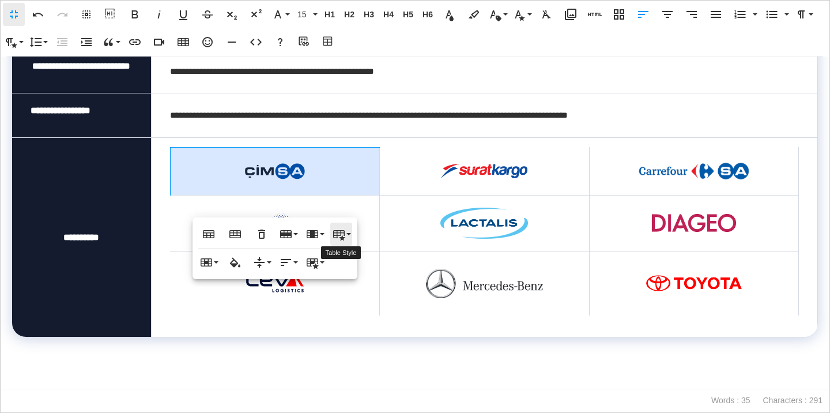
click at [337, 235] on icon "button" at bounding box center [339, 235] width 12 height 10
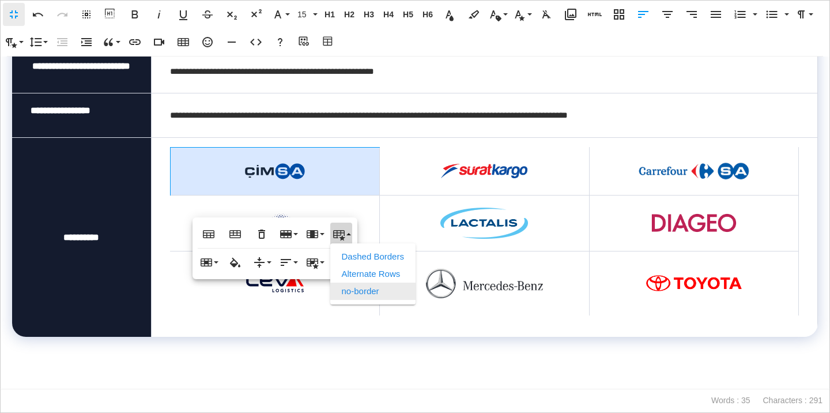
click at [363, 291] on link "no-border" at bounding box center [372, 290] width 85 height 17
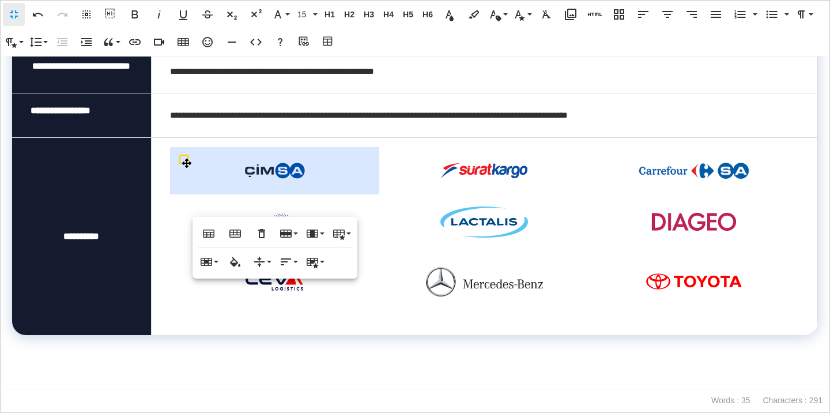
click at [314, 334] on td at bounding box center [484, 235] width 666 height 197
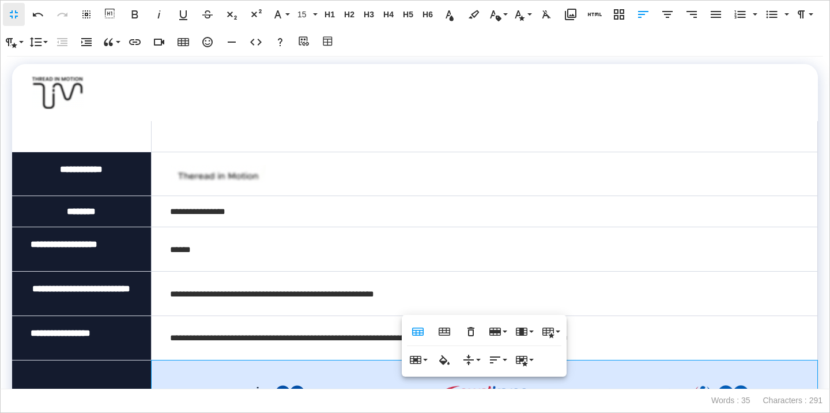
scroll to position [0, 0]
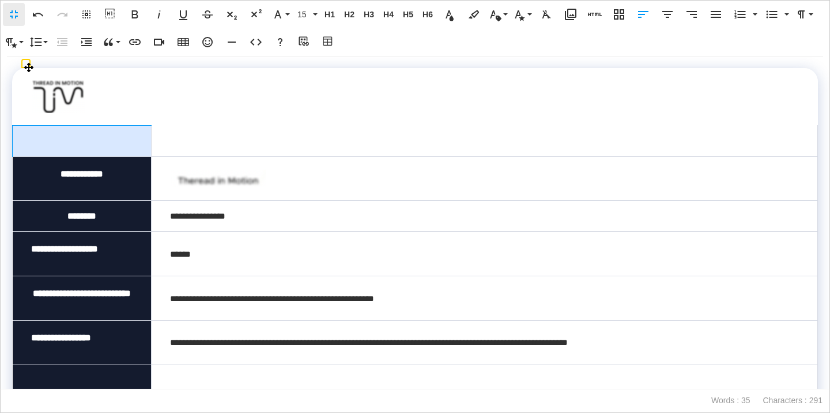
click at [146, 139] on td at bounding box center [82, 140] width 139 height 31
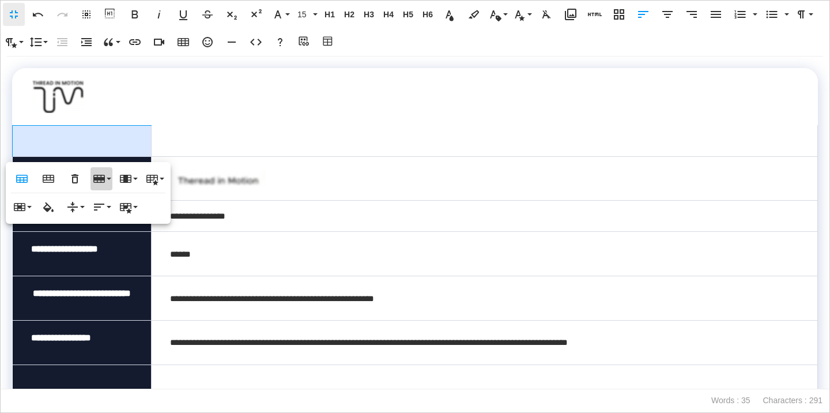
click at [101, 179] on icon "button" at bounding box center [99, 179] width 12 height 8
click at [141, 235] on link "Delete row" at bounding box center [134, 235] width 87 height 17
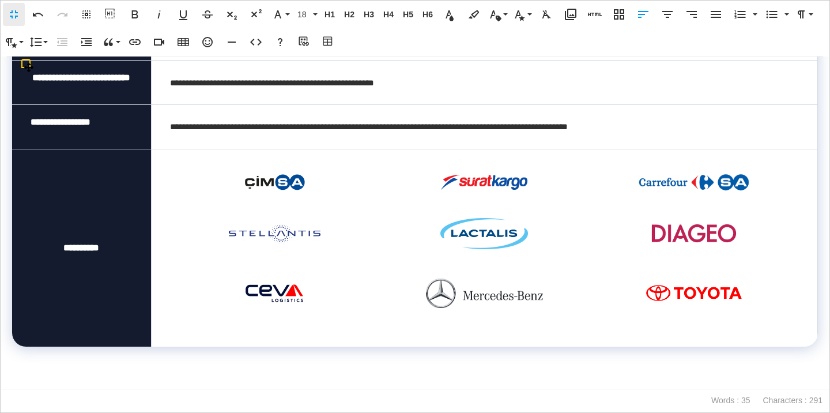
scroll to position [251, 0]
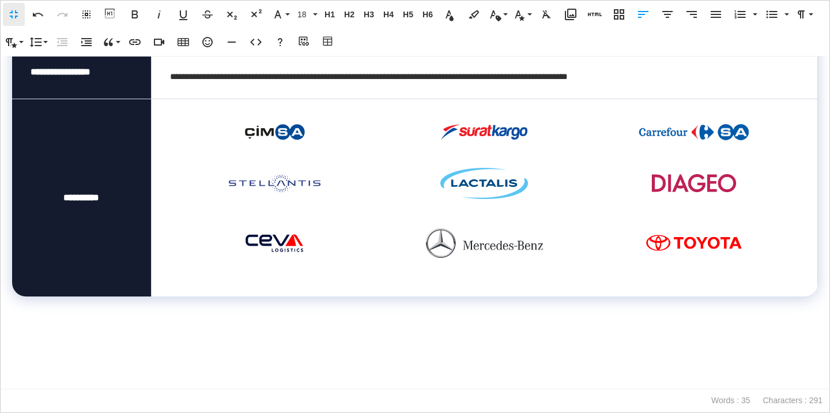
click at [56, 375] on p at bounding box center [415, 380] width 806 height 17
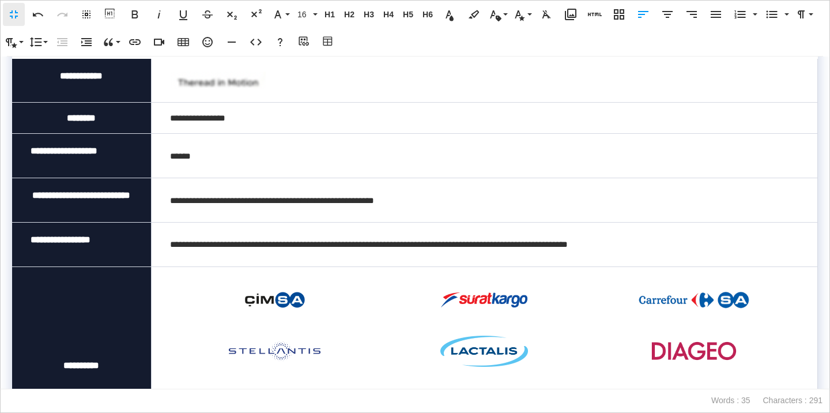
scroll to position [57, 0]
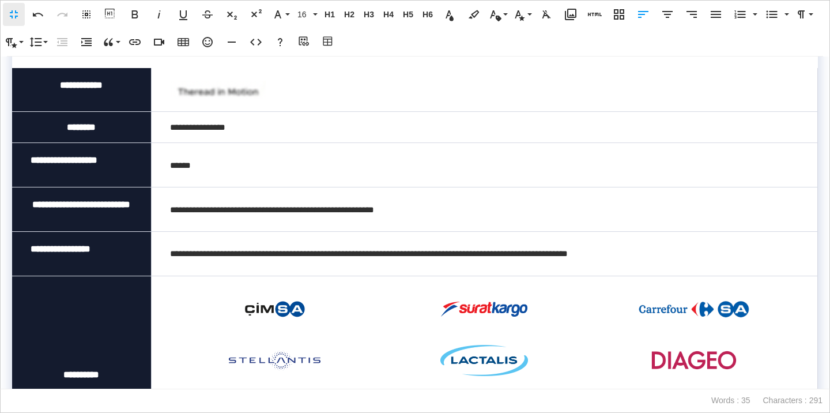
click at [699, 272] on td "**********" at bounding box center [484, 254] width 666 height 44
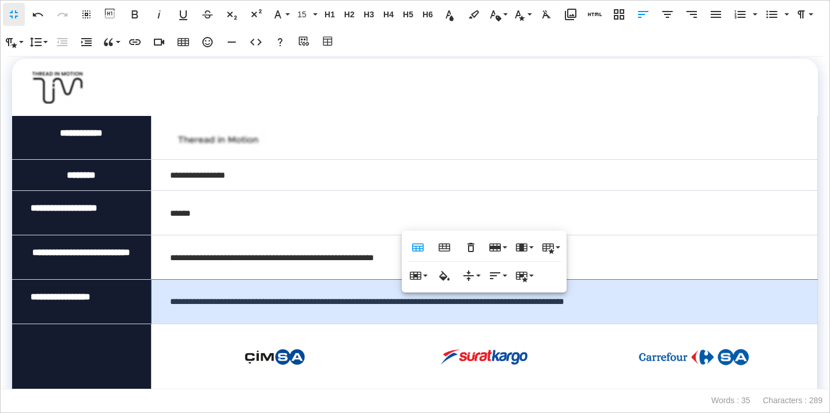
scroll to position [0, 0]
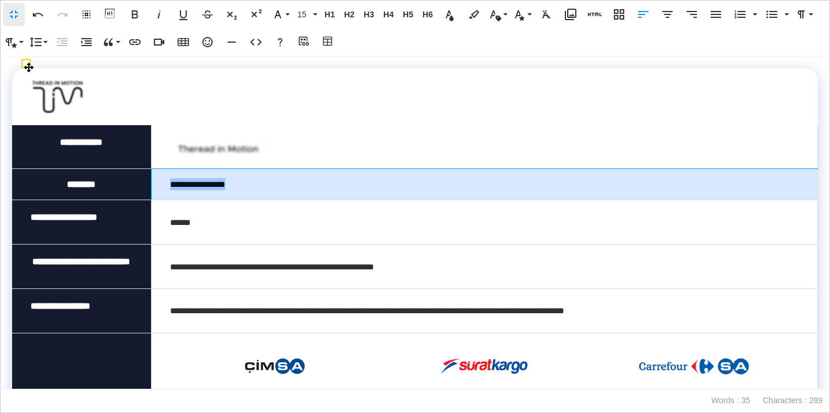
drag, startPoint x: 242, startPoint y: 183, endPoint x: 169, endPoint y: 184, distance: 72.1
click at [169, 186] on td "**********" at bounding box center [484, 184] width 666 height 31
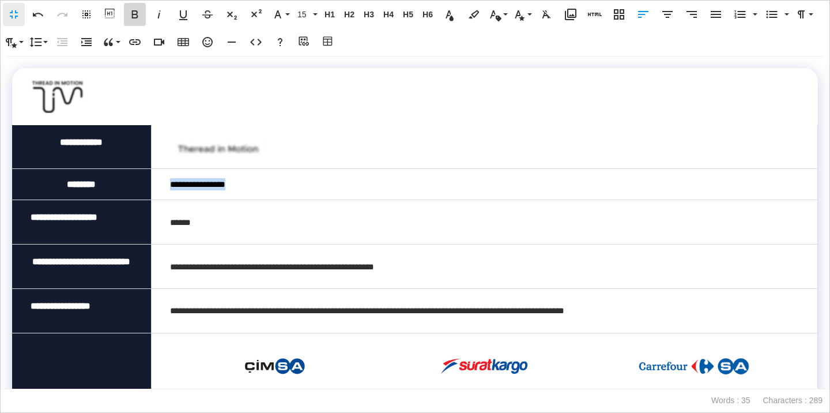
click at [144, 15] on button "Bold" at bounding box center [135, 14] width 22 height 23
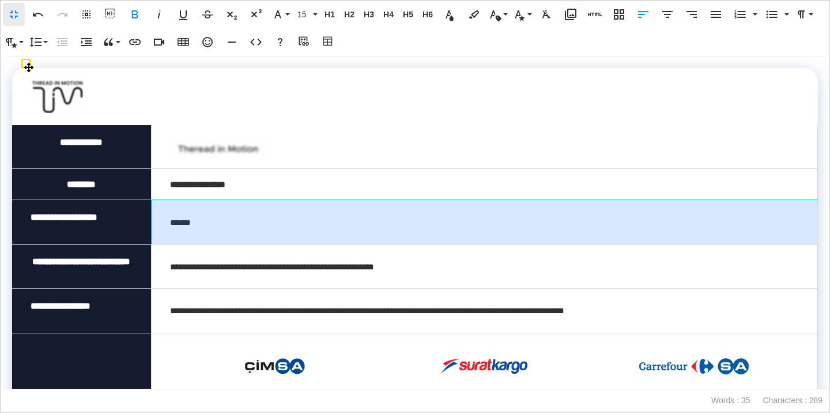
click at [221, 217] on td "******" at bounding box center [484, 222] width 666 height 44
drag, startPoint x: 203, startPoint y: 220, endPoint x: 167, endPoint y: 220, distance: 35.7
click at [167, 221] on td "******" at bounding box center [484, 222] width 666 height 44
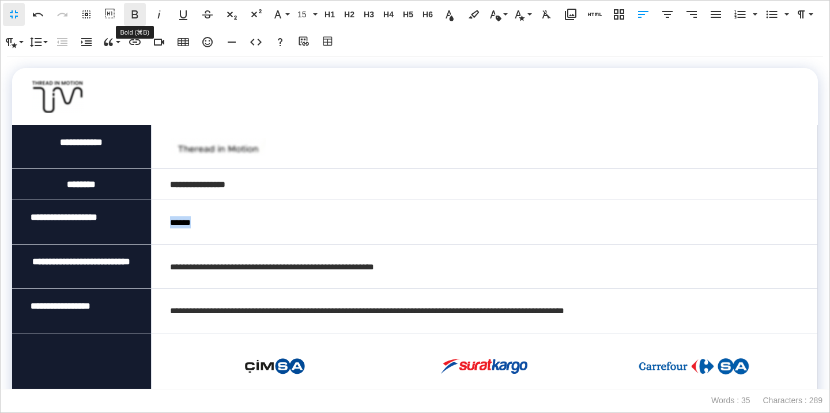
click at [135, 6] on button "Bold" at bounding box center [135, 14] width 22 height 23
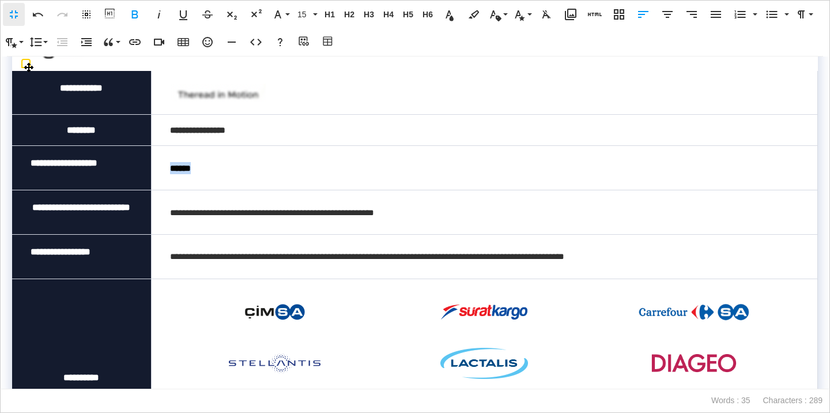
scroll to position [56, 0]
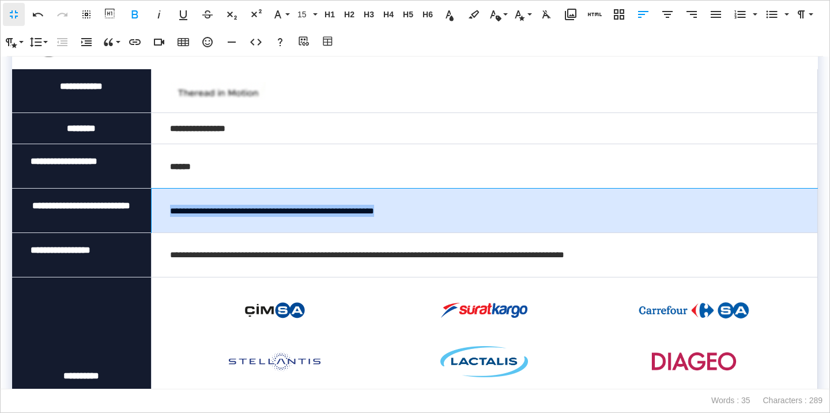
drag, startPoint x: 404, startPoint y: 223, endPoint x: 167, endPoint y: 221, distance: 236.4
click at [167, 221] on td "**********" at bounding box center [484, 211] width 666 height 44
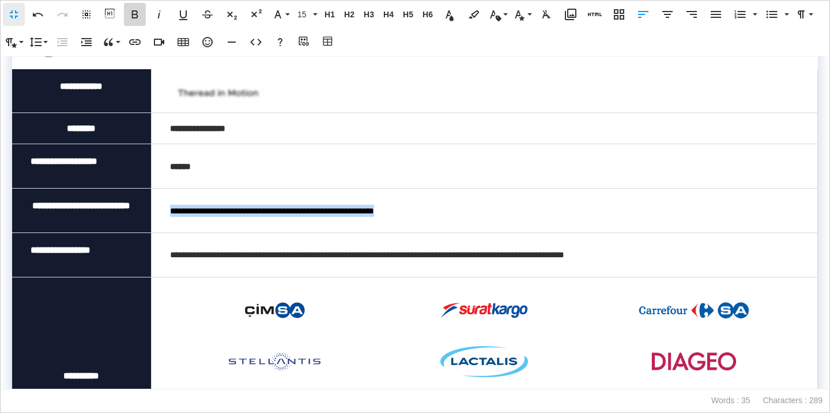
click at [134, 17] on icon "button" at bounding box center [135, 14] width 6 height 8
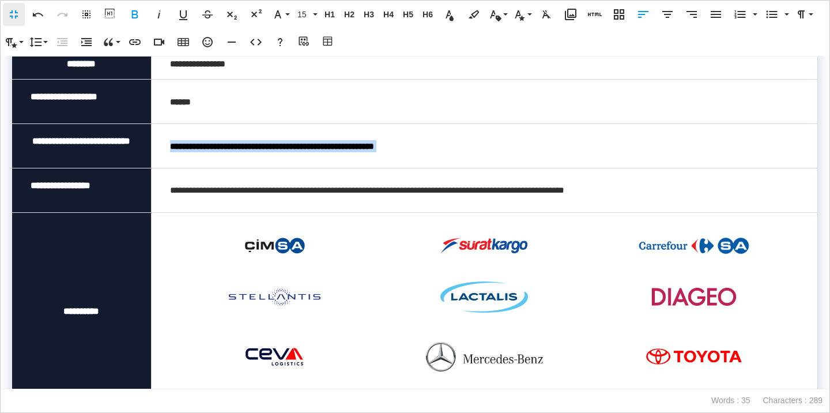
scroll to position [122, 0]
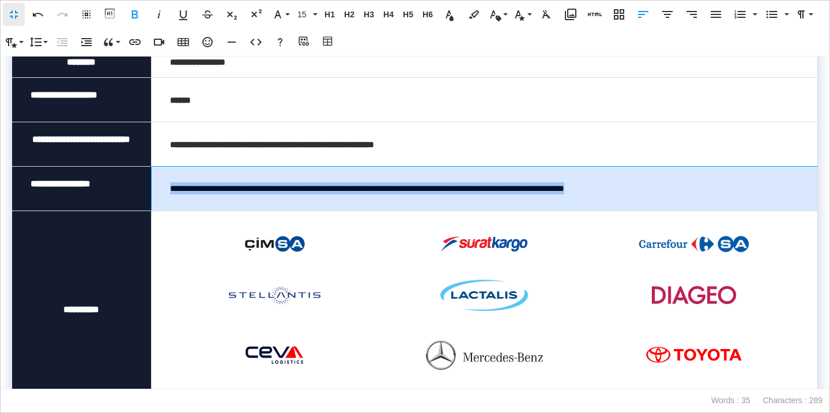
drag, startPoint x: 657, startPoint y: 200, endPoint x: 163, endPoint y: 206, distance: 494.7
click at [163, 206] on td "**********" at bounding box center [484, 189] width 666 height 44
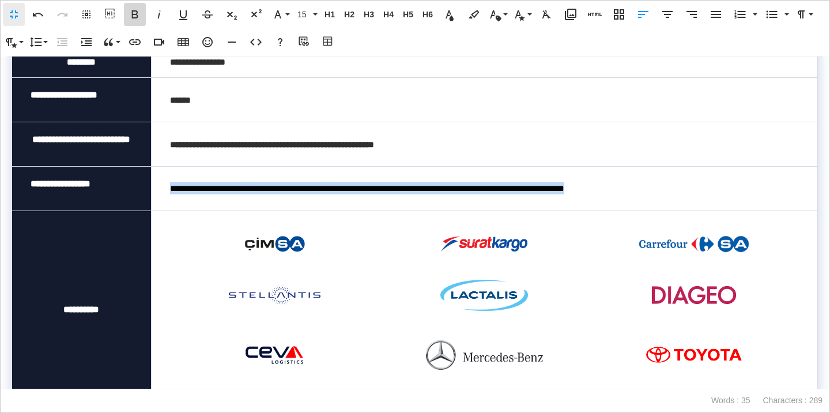
click at [134, 20] on icon "button" at bounding box center [135, 14] width 14 height 14
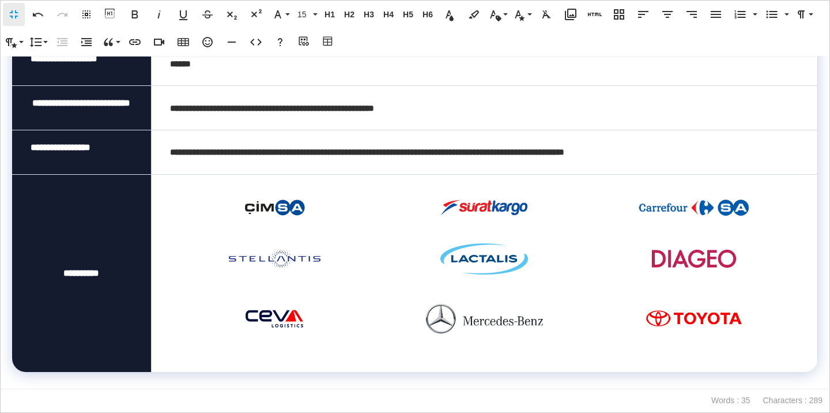
click at [220, 394] on div "Powered by .fr-logo{fill:#b1b2b7;} Froala Characters : 289 Words : 35" at bounding box center [415, 401] width 830 height 24
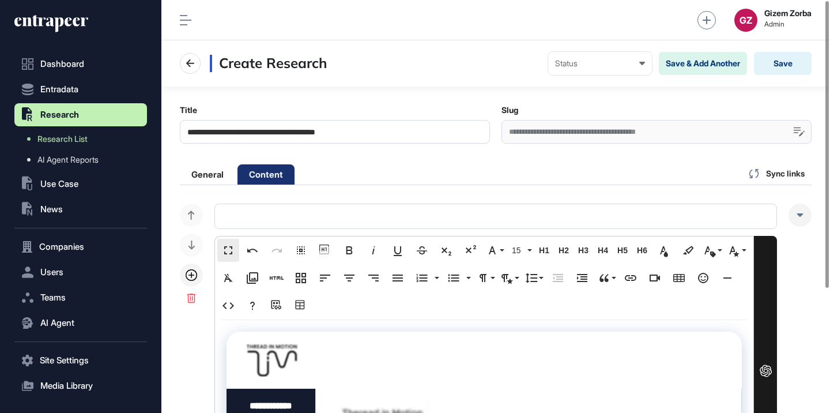
scroll to position [1, 1]
click at [783, 58] on button "Save" at bounding box center [783, 63] width 58 height 23
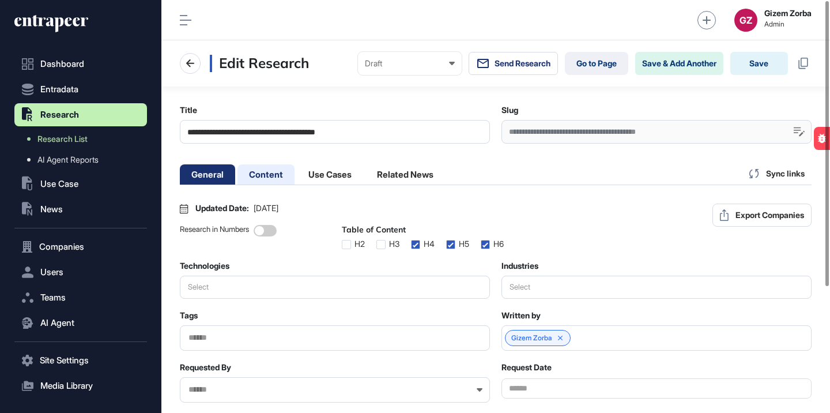
click at [297, 174] on li "Content" at bounding box center [330, 174] width 66 height 20
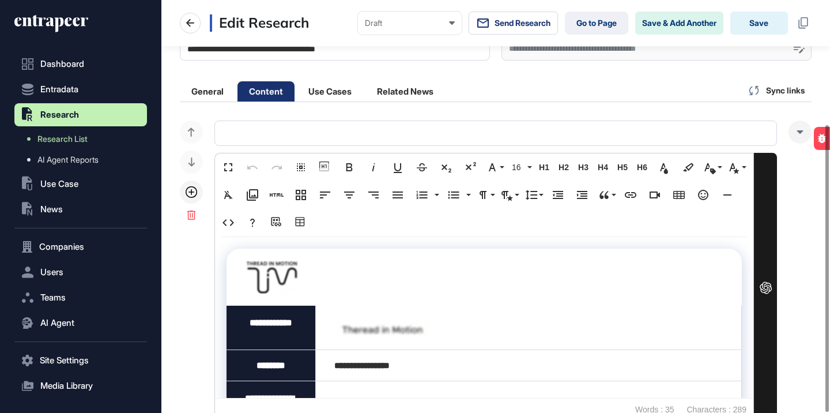
scroll to position [179, 0]
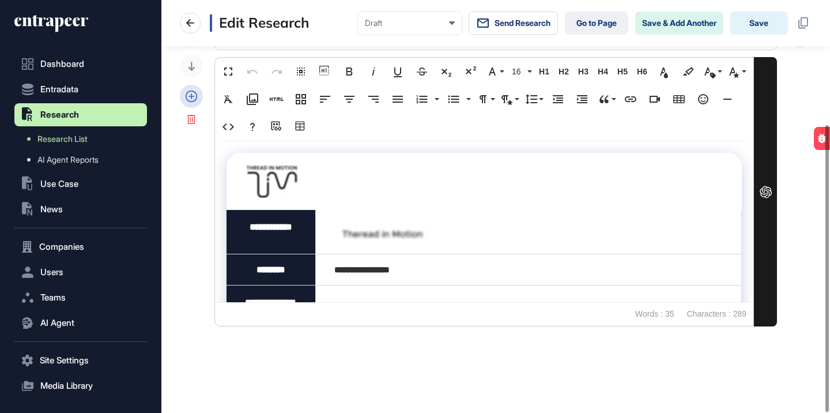
click at [195, 95] on icon at bounding box center [192, 97] width 12 height 12
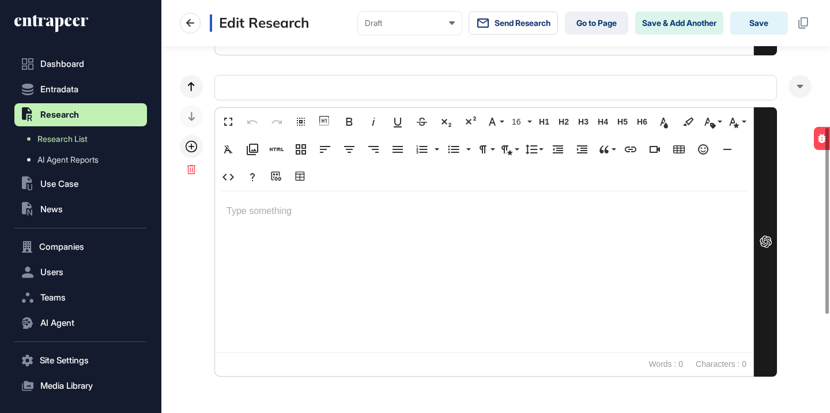
scroll to position [499, 0]
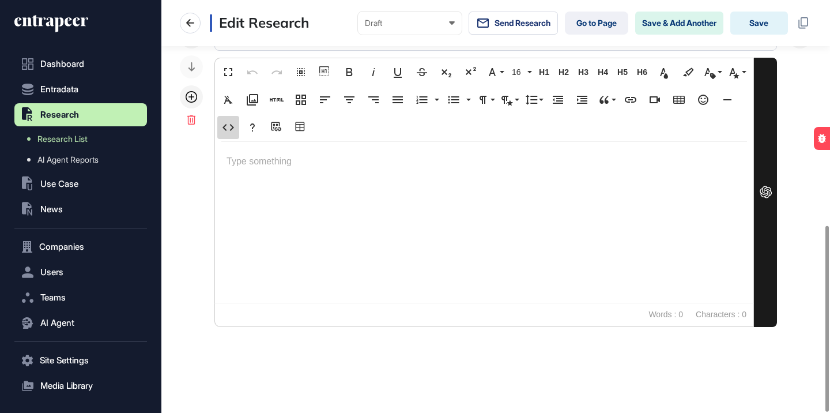
click at [232, 123] on icon "button" at bounding box center [228, 127] width 14 height 14
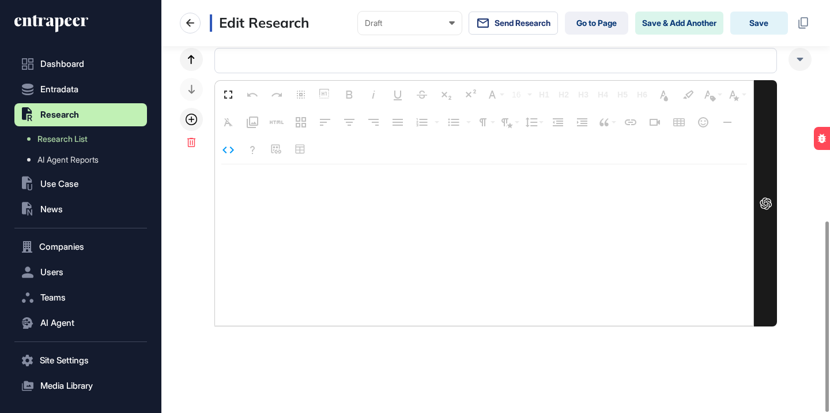
scroll to position [477, 0]
type textarea "**********"
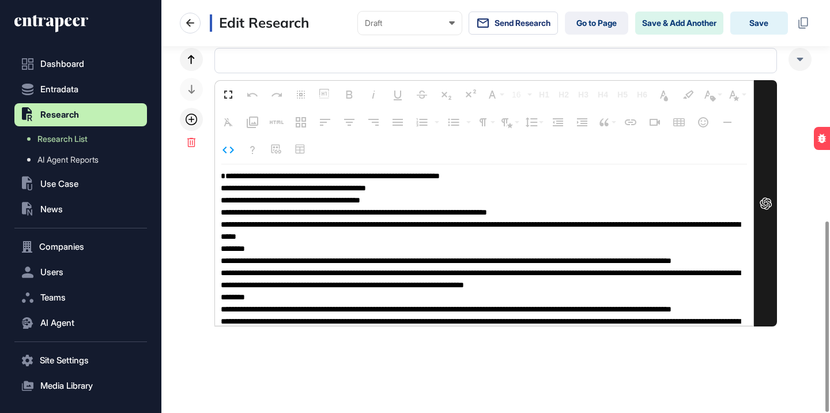
scroll to position [1, 0]
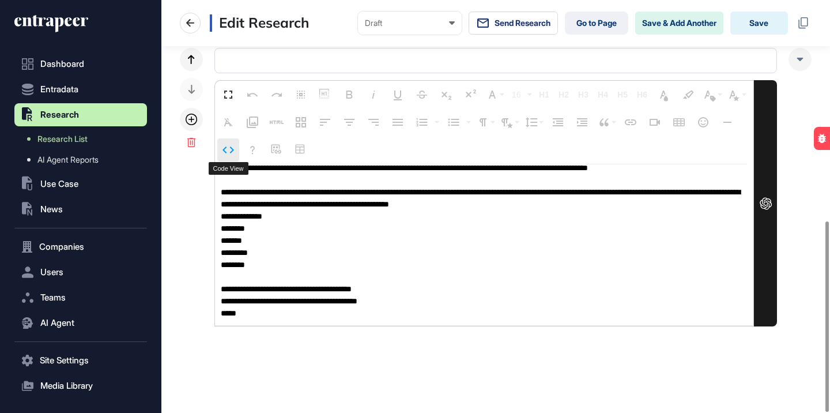
click at [227, 149] on icon "button" at bounding box center [228, 150] width 14 height 14
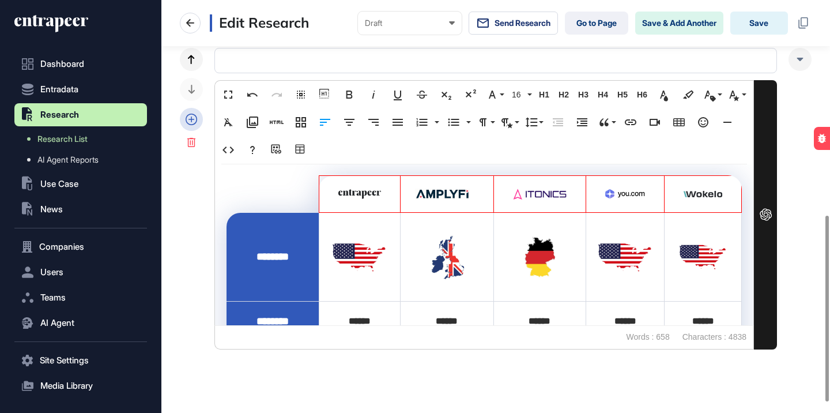
click at [191, 120] on icon at bounding box center [192, 120] width 12 height 12
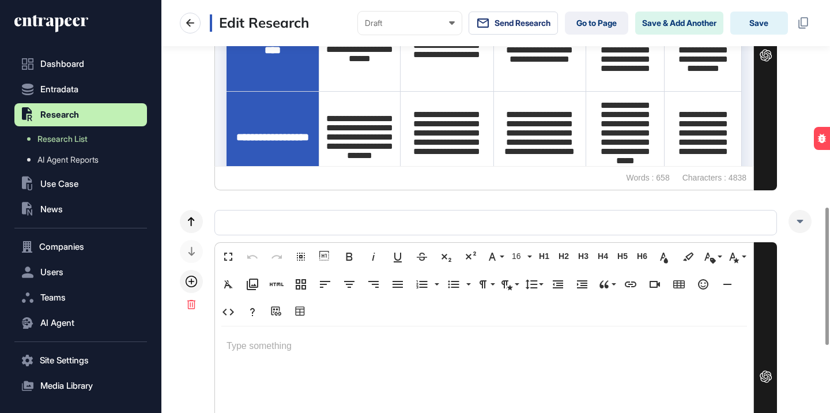
scroll to position [665, 0]
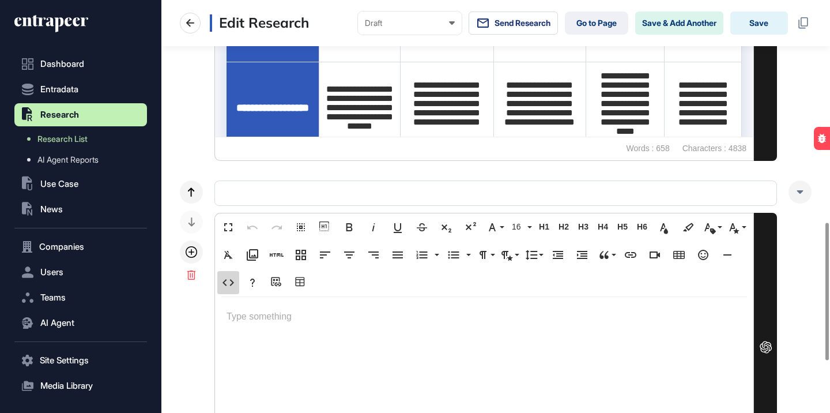
click at [232, 282] on icon "button" at bounding box center [228, 283] width 14 height 14
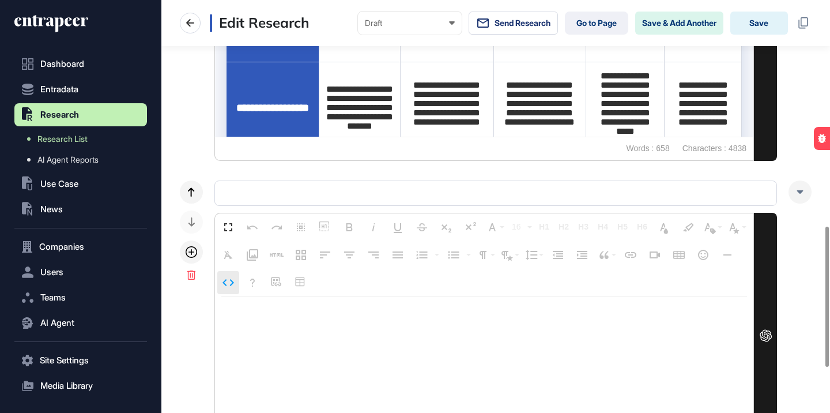
type textarea "**********"
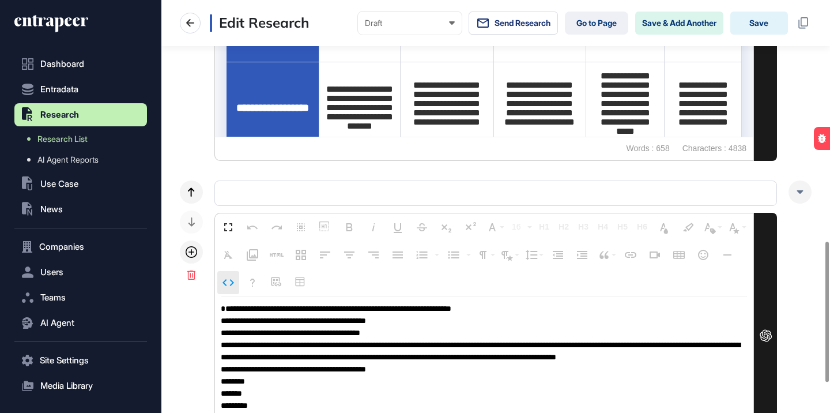
scroll to position [710, 0]
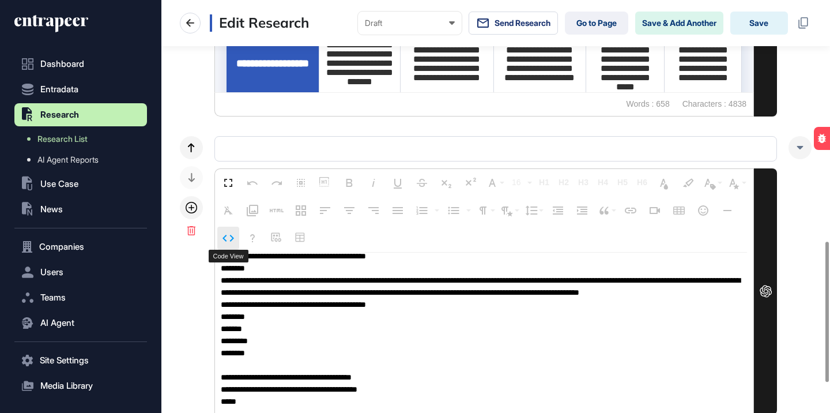
click at [228, 235] on icon "button" at bounding box center [228, 238] width 14 height 14
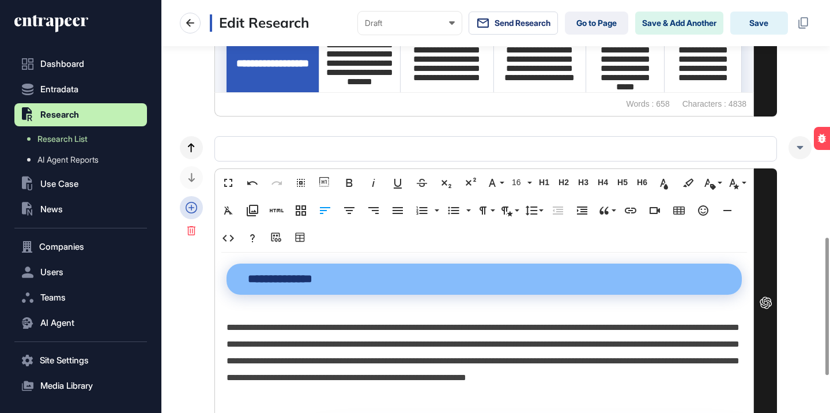
click at [198, 205] on div at bounding box center [191, 207] width 23 height 23
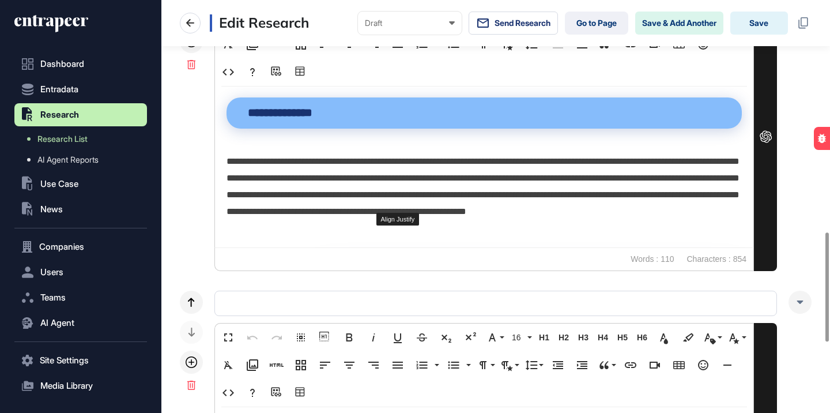
scroll to position [940, 0]
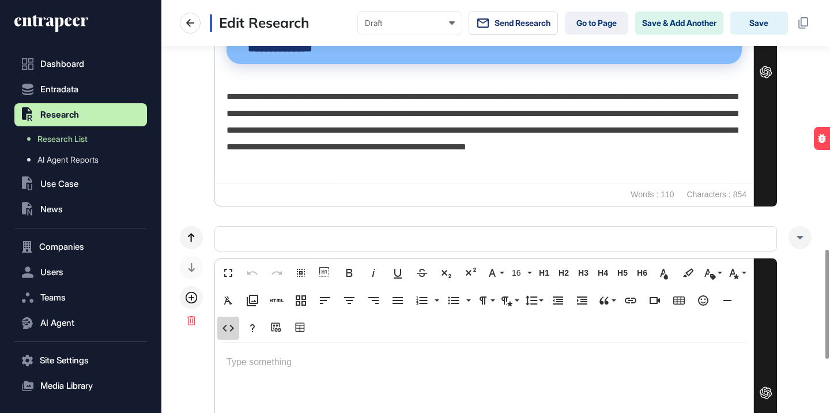
click at [228, 318] on button "Code View" at bounding box center [228, 328] width 22 height 23
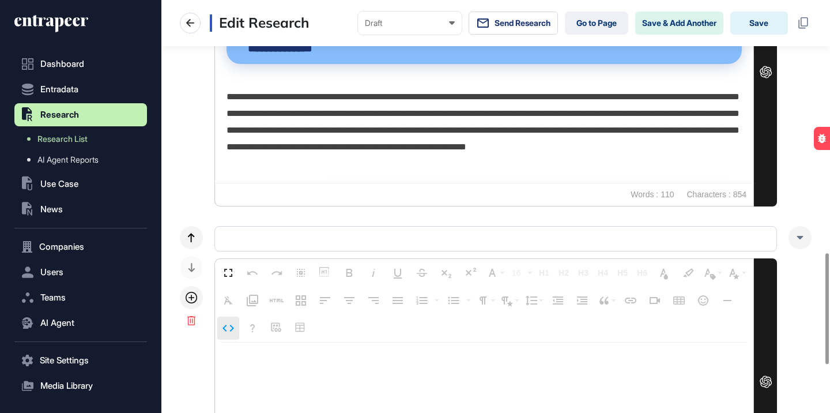
type textarea "**********"
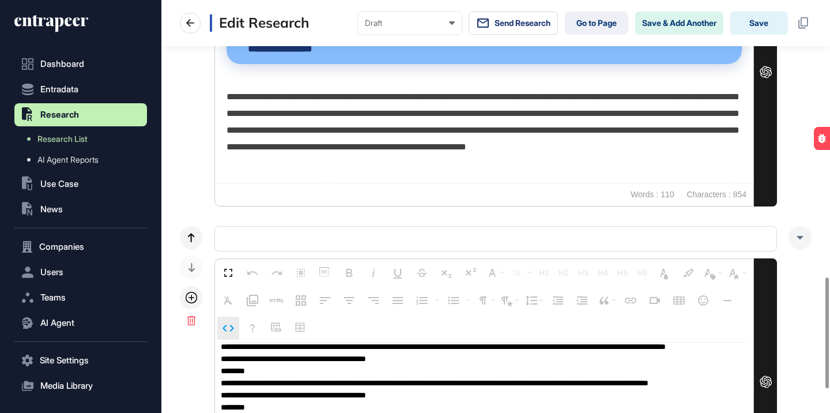
scroll to position [1031, 0]
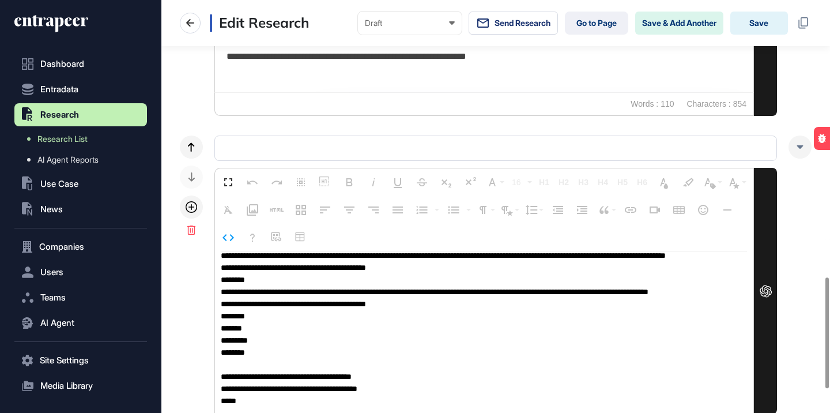
click at [229, 250] on div "Fullscreen Undo Redo Select All Show blocks Bold Italic Underline Strikethrough…" at bounding box center [484, 209] width 536 height 83
click at [232, 236] on icon "button" at bounding box center [229, 237] width 12 height 7
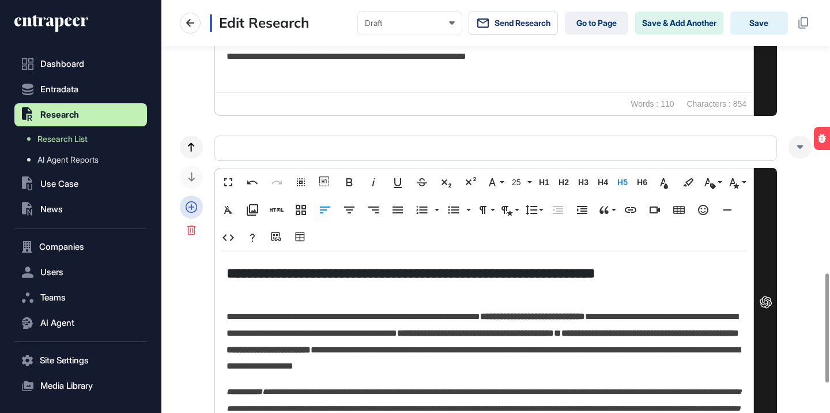
click at [194, 205] on icon at bounding box center [192, 207] width 12 height 12
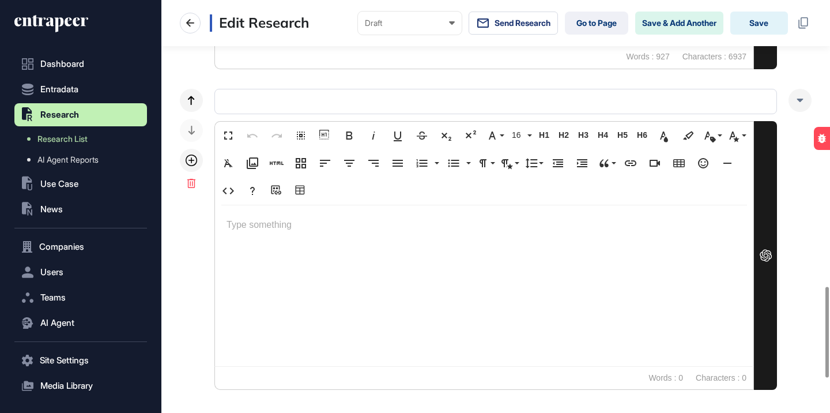
scroll to position [1425, 0]
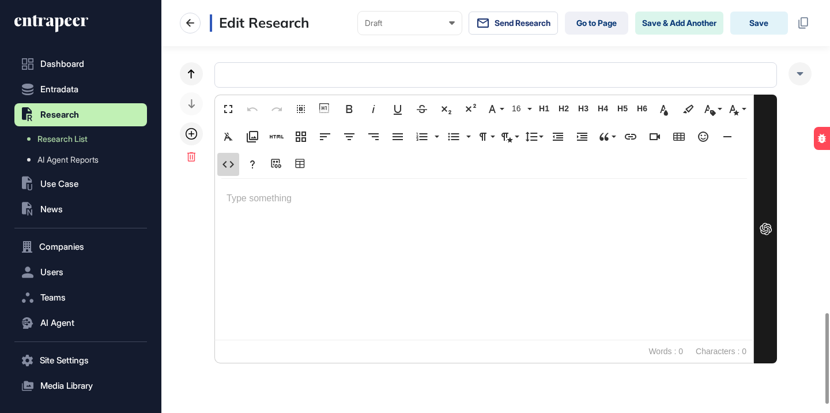
click at [230, 162] on icon "button" at bounding box center [228, 164] width 14 height 14
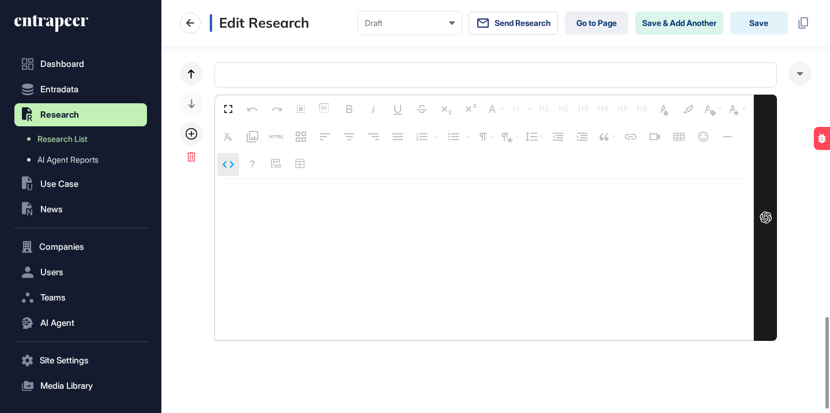
type textarea "**********"
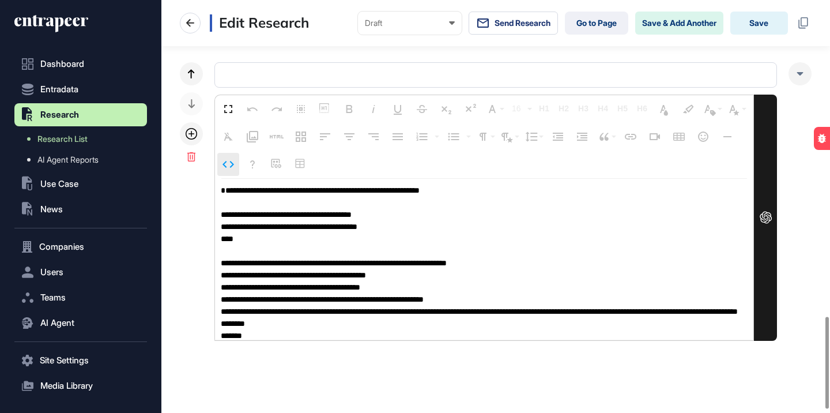
scroll to position [1, 0]
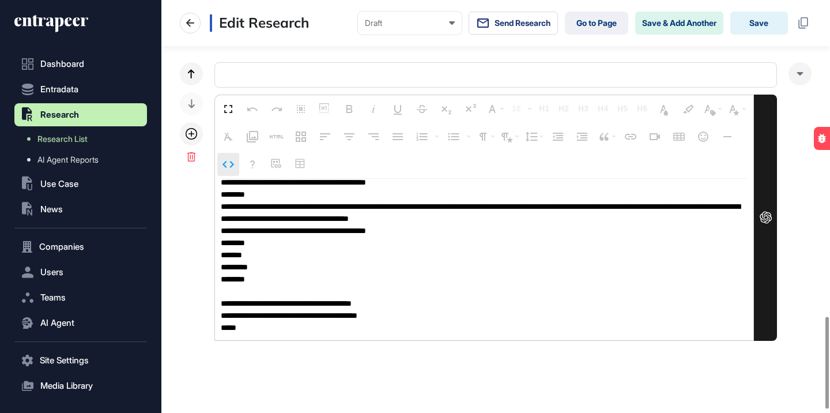
click at [230, 161] on icon "button" at bounding box center [229, 164] width 12 height 7
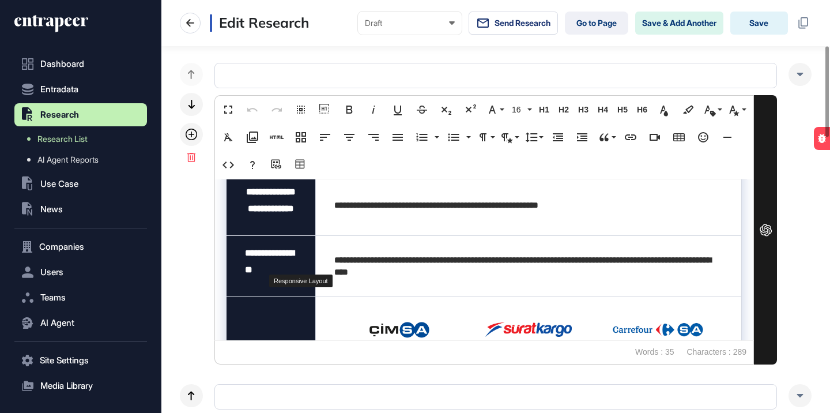
scroll to position [53, 0]
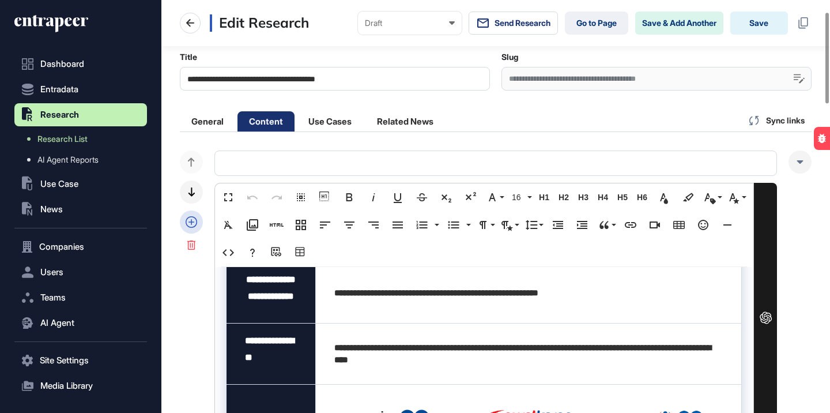
click at [198, 220] on div at bounding box center [191, 221] width 23 height 23
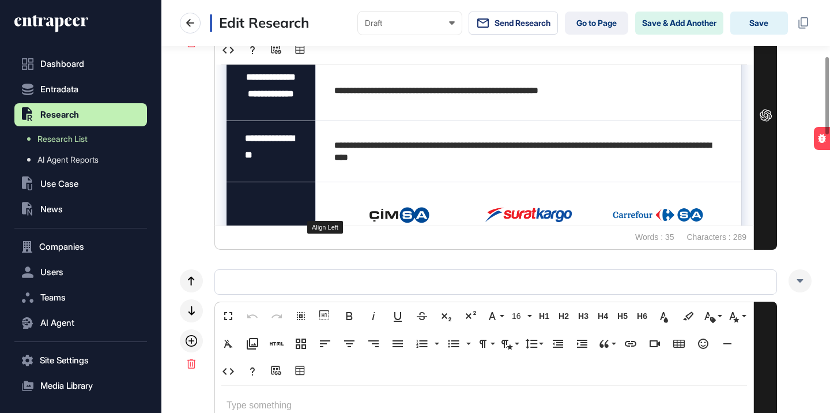
scroll to position [417, 0]
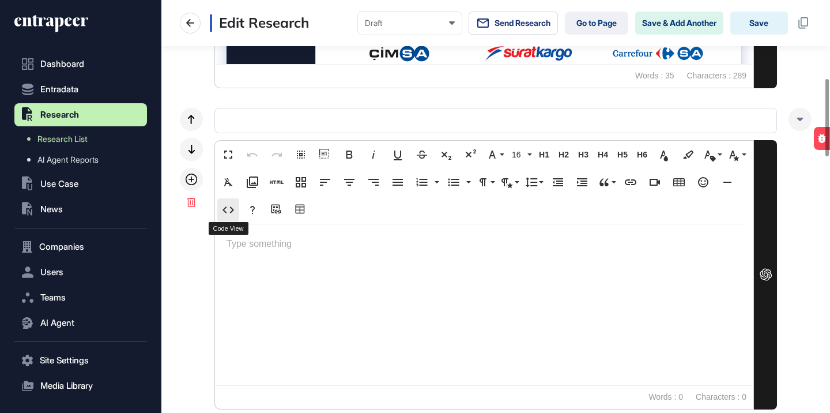
click at [232, 216] on icon "button" at bounding box center [228, 210] width 14 height 14
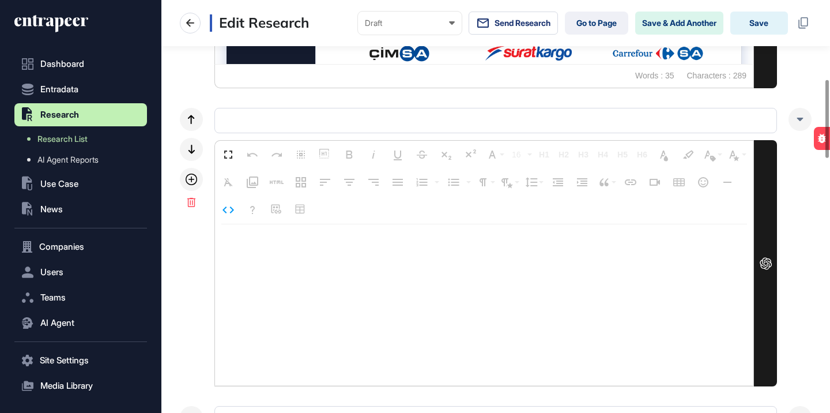
type textarea "**********"
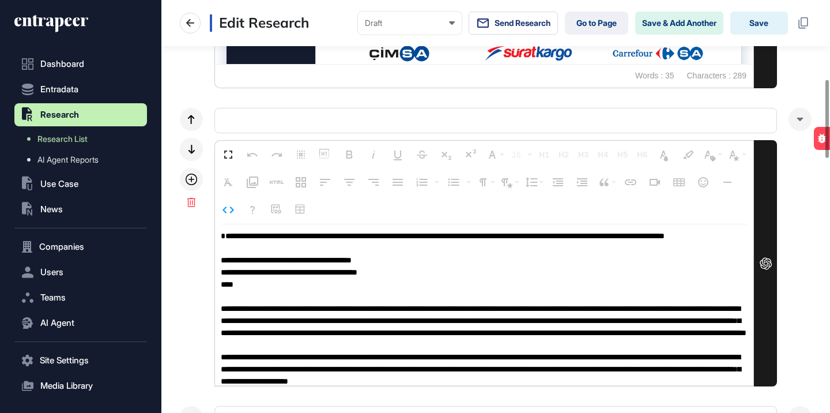
scroll to position [1, 0]
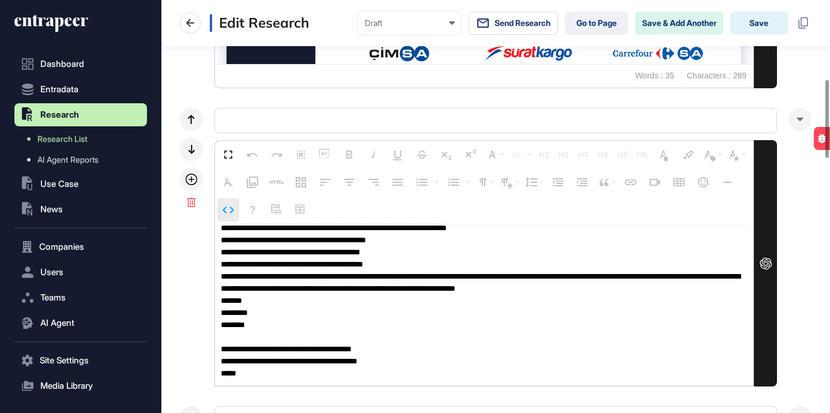
click at [226, 212] on icon "button" at bounding box center [229, 209] width 12 height 7
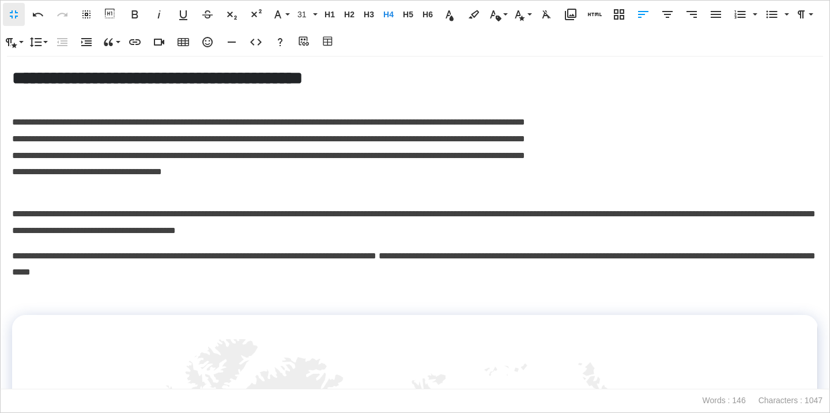
scroll to position [1, 5]
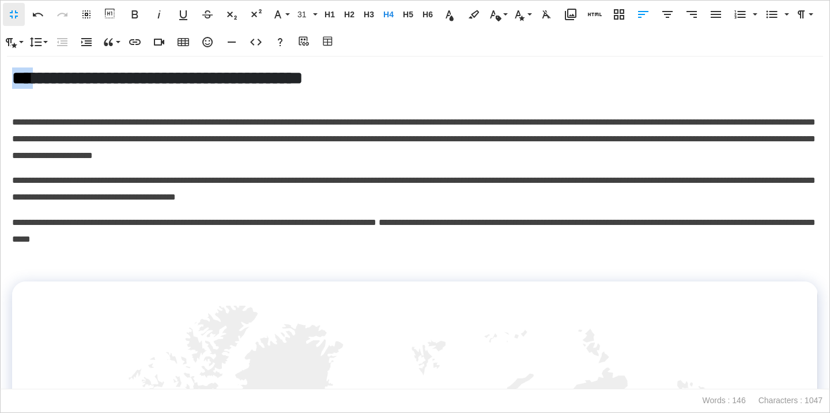
drag, startPoint x: 33, startPoint y: 79, endPoint x: 2, endPoint y: 78, distance: 30.6
click at [1, 79] on div "**********" at bounding box center [415, 222] width 829 height 332
click at [578, 123] on p "**********" at bounding box center [415, 139] width 806 height 50
click at [578, 124] on p "**********" at bounding box center [415, 139] width 806 height 50
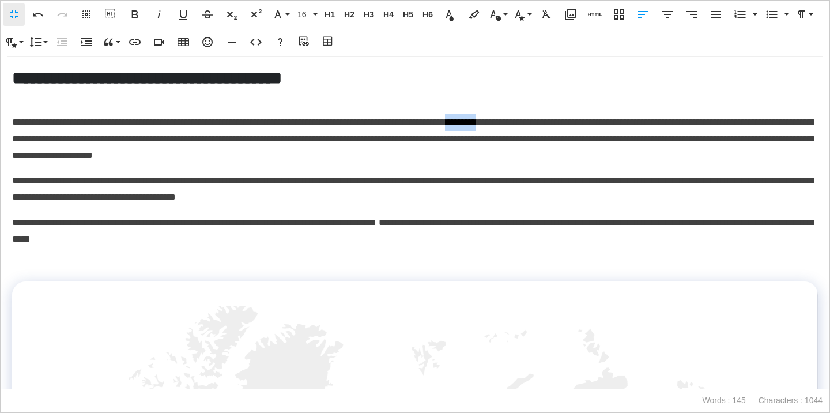
click at [580, 116] on p "**********" at bounding box center [415, 139] width 806 height 50
drag, startPoint x: 599, startPoint y: 121, endPoint x: 491, endPoint y: 124, distance: 107.8
click at [491, 124] on p "**********" at bounding box center [415, 139] width 806 height 50
click at [425, 134] on p "**********" at bounding box center [415, 139] width 806 height 50
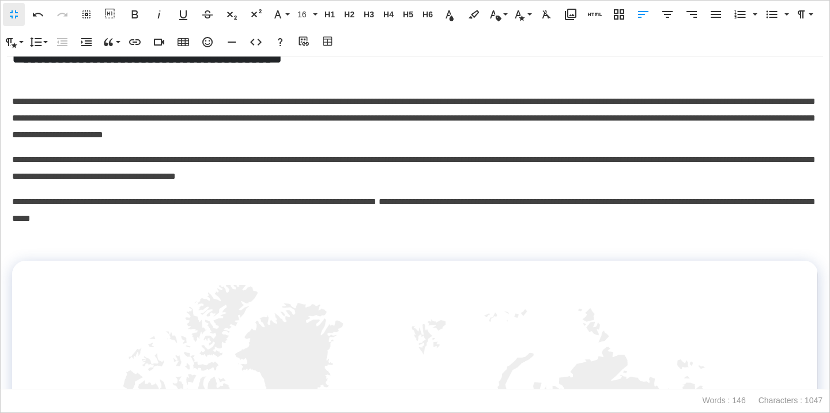
scroll to position [22, 0]
click at [644, 202] on span "**********" at bounding box center [414, 209] width 804 height 25
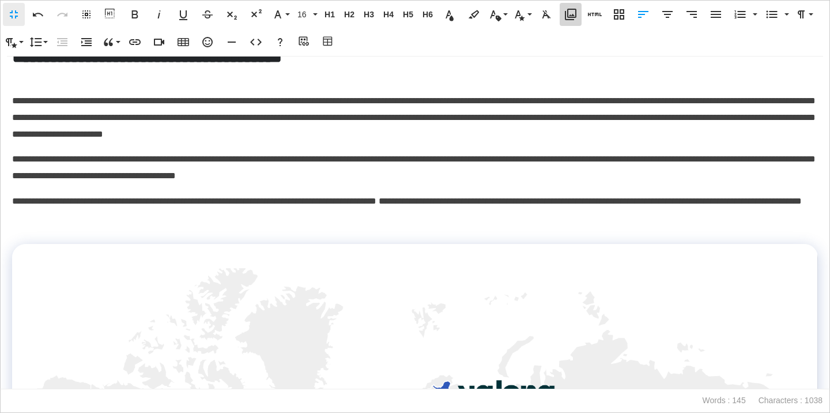
click at [568, 9] on icon "button" at bounding box center [571, 15] width 12 height 12
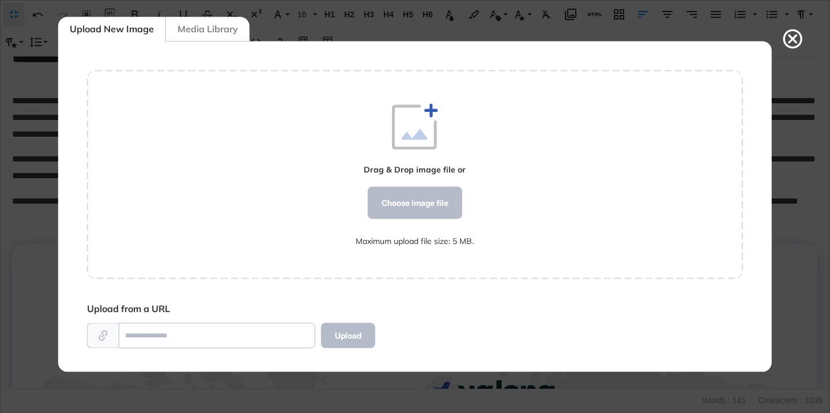
scroll to position [5, 1]
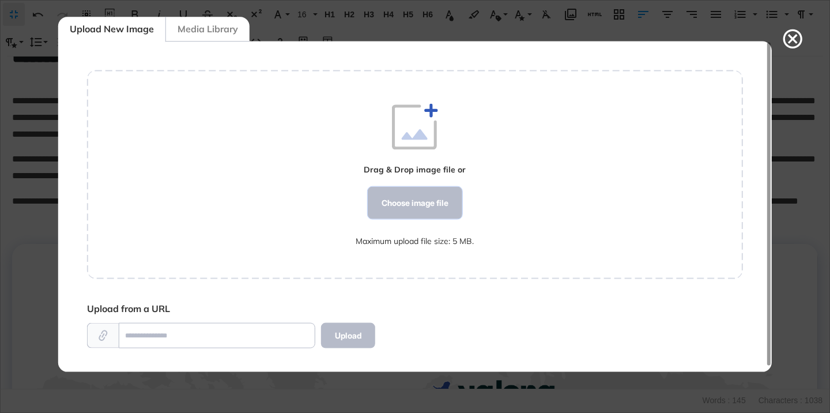
click at [425, 196] on div "Choose image file" at bounding box center [415, 203] width 95 height 32
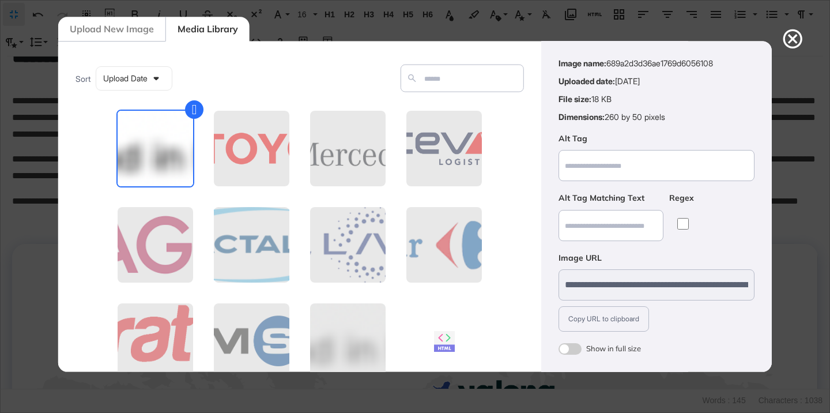
scroll to position [90, 0]
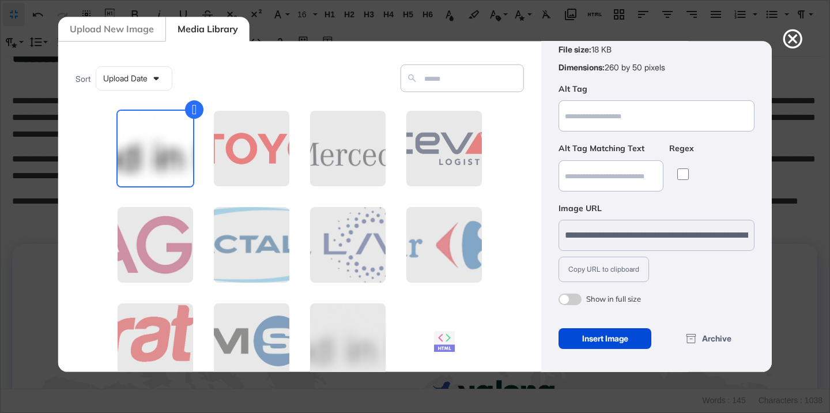
click at [576, 299] on span at bounding box center [570, 299] width 23 height 12
click at [587, 334] on div "Insert Image" at bounding box center [605, 338] width 93 height 21
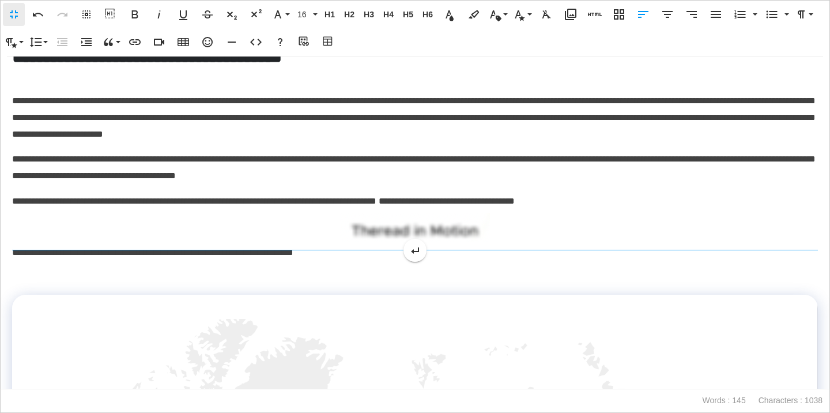
click at [452, 233] on img at bounding box center [415, 227] width 151 height 29
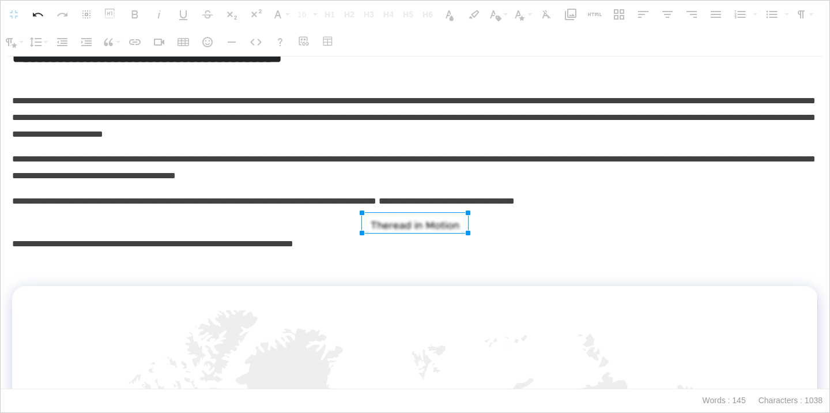
drag, startPoint x: 489, startPoint y: 212, endPoint x: 445, endPoint y: 214, distance: 45.0
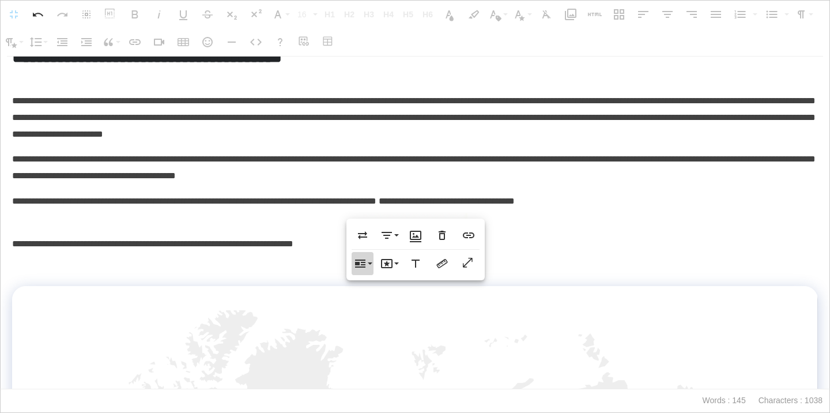
click at [367, 258] on icon "button" at bounding box center [360, 264] width 14 height 14
click at [373, 281] on link "Inline" at bounding box center [384, 285] width 64 height 17
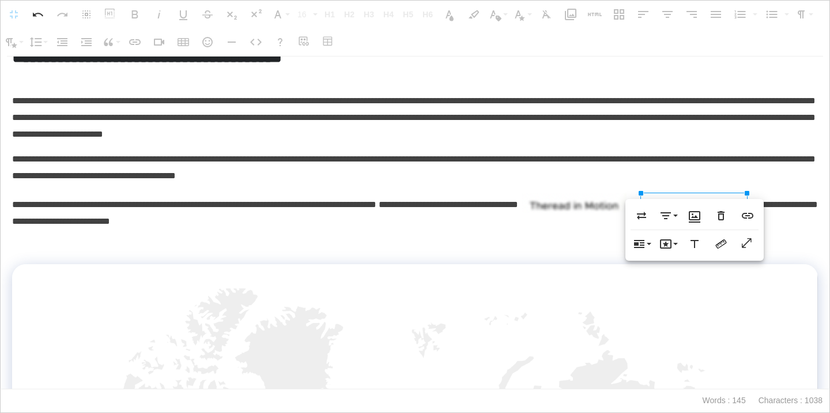
click at [383, 263] on div "**********" at bounding box center [415, 201] width 829 height 332
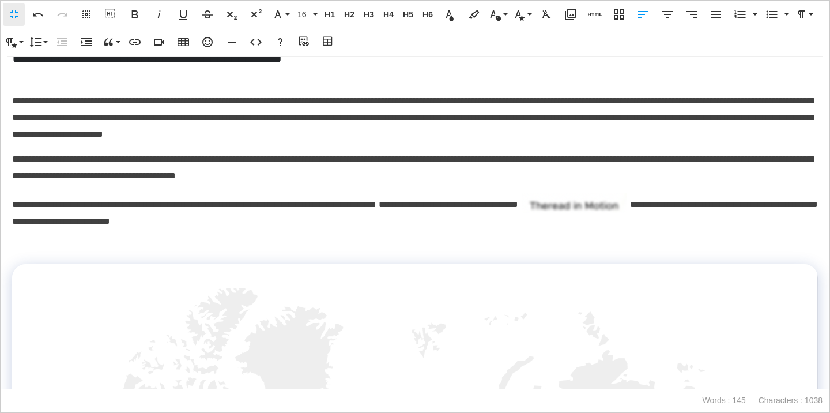
click at [627, 208] on img at bounding box center [574, 203] width 106 height 20
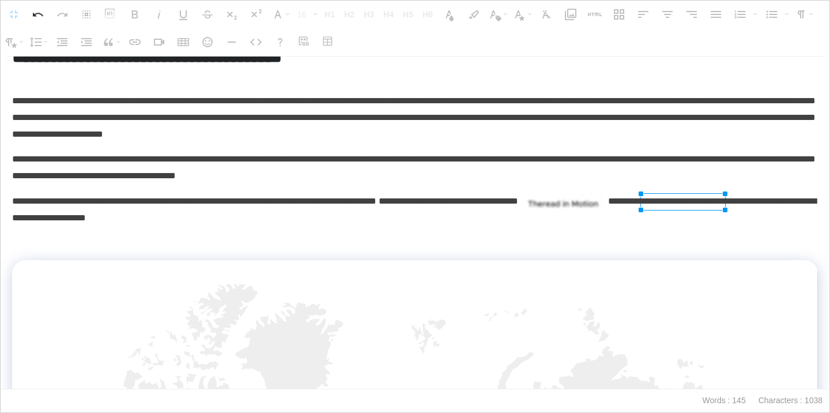
drag, startPoint x: 746, startPoint y: 192, endPoint x: 724, endPoint y: 193, distance: 21.9
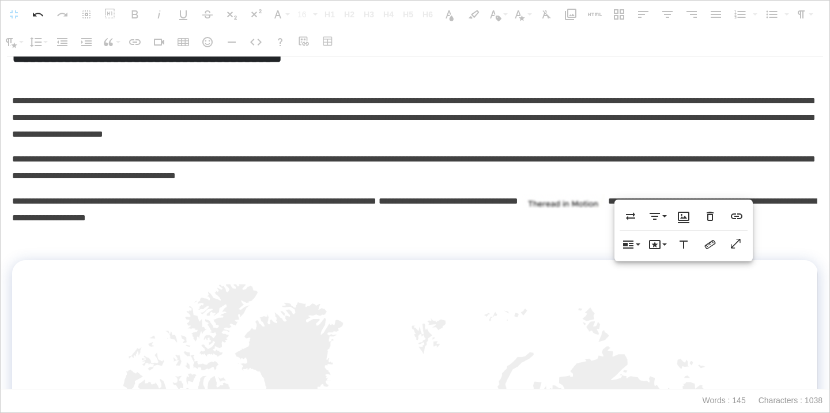
click at [549, 239] on p at bounding box center [415, 243] width 806 height 17
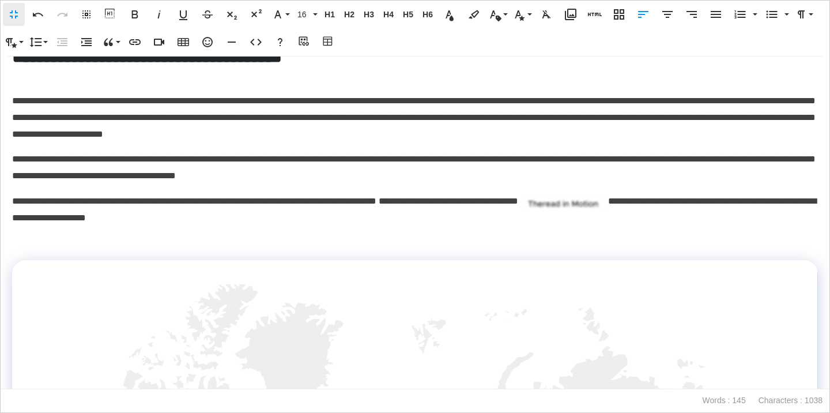
click at [561, 100] on p "**********" at bounding box center [415, 118] width 806 height 50
click at [423, 246] on p at bounding box center [415, 243] width 806 height 17
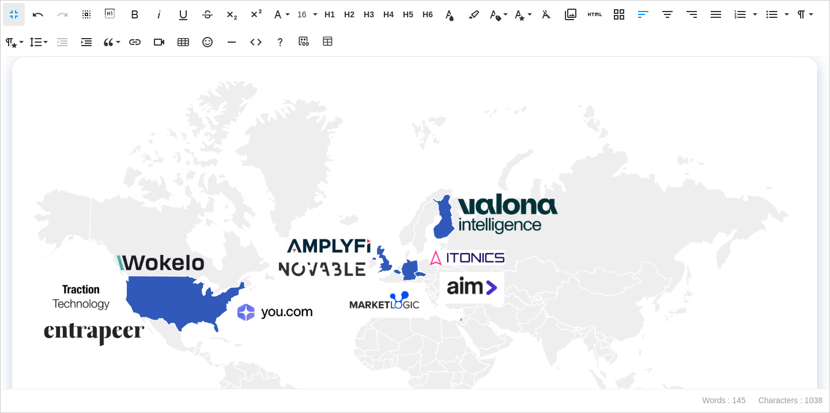
scroll to position [367, 0]
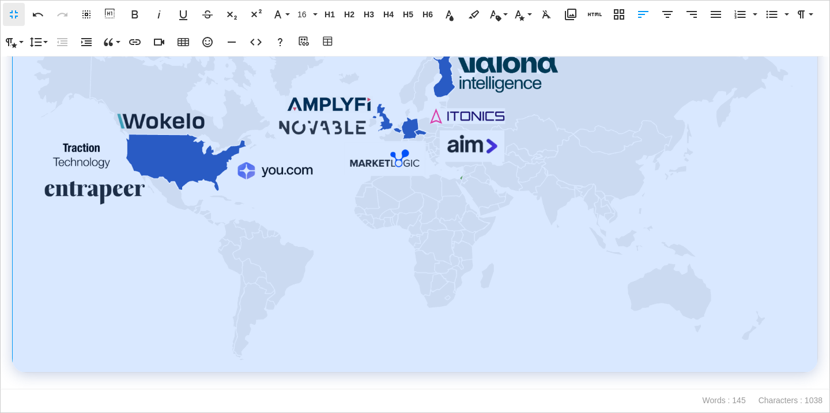
click at [449, 183] on img at bounding box center [415, 150] width 768 height 420
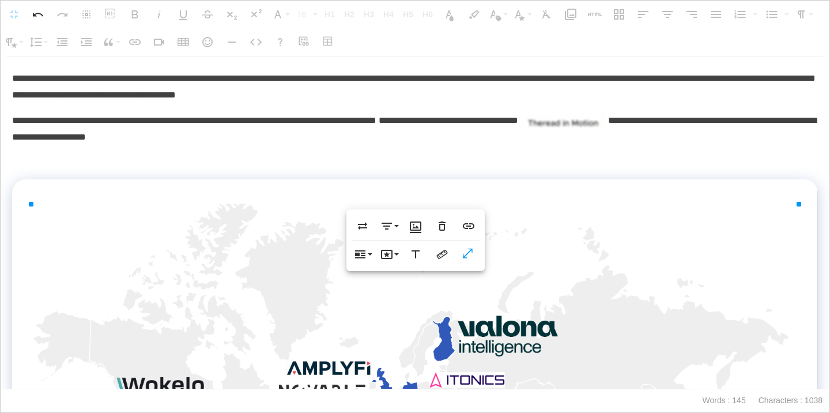
scroll to position [21, 0]
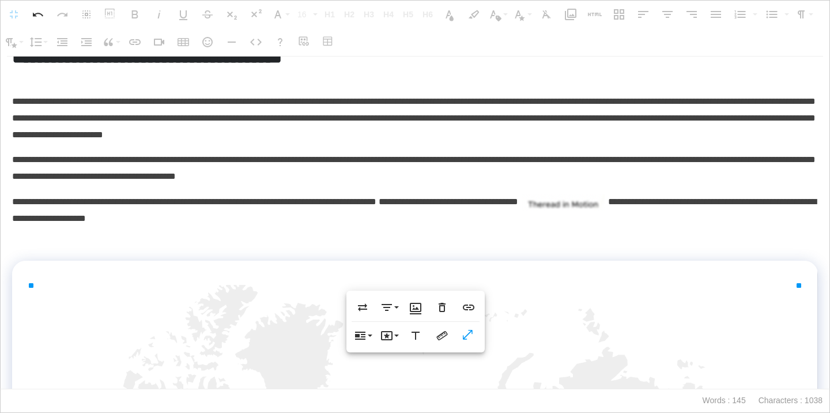
click at [160, 248] on p at bounding box center [415, 244] width 806 height 17
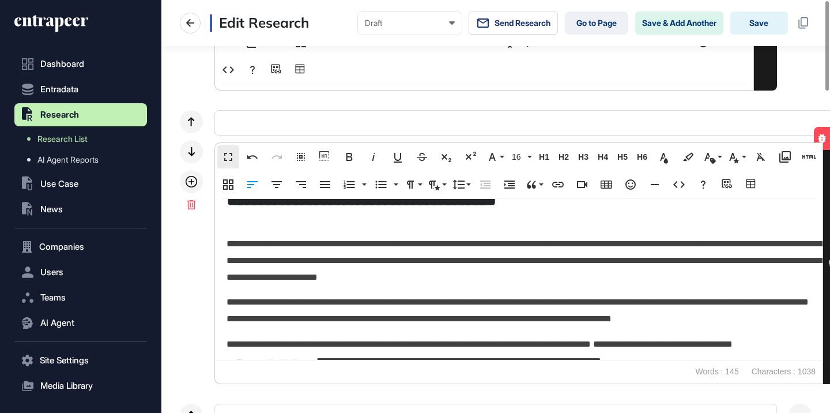
scroll to position [1, 1]
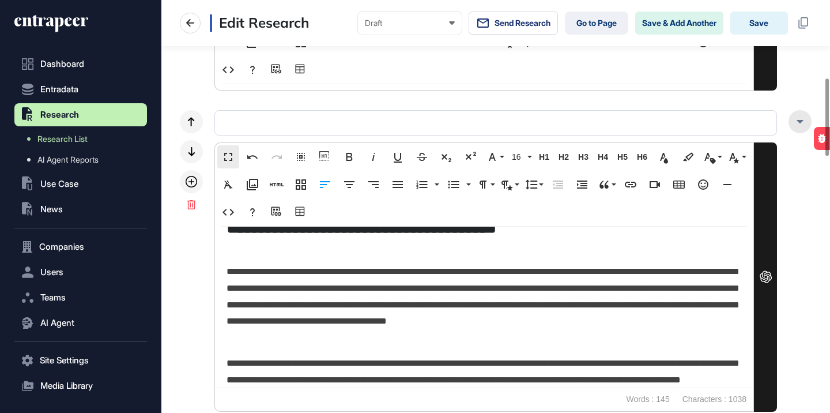
click at [802, 127] on div at bounding box center [800, 121] width 23 height 23
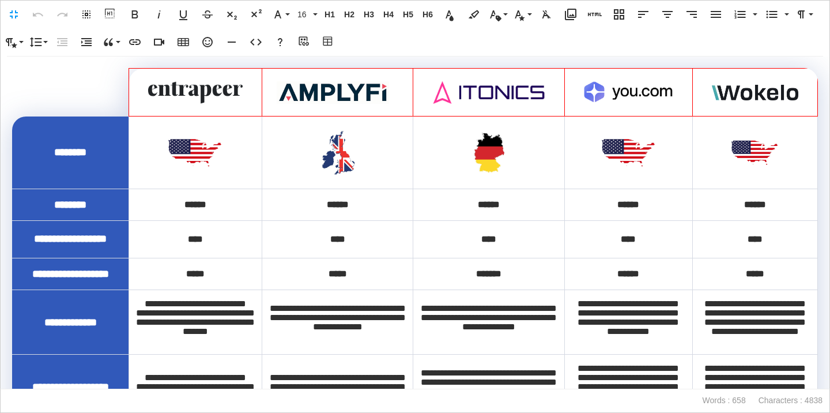
scroll to position [1, 5]
click at [220, 89] on img at bounding box center [196, 92] width 96 height 22
click at [571, 17] on icon "button" at bounding box center [571, 15] width 12 height 12
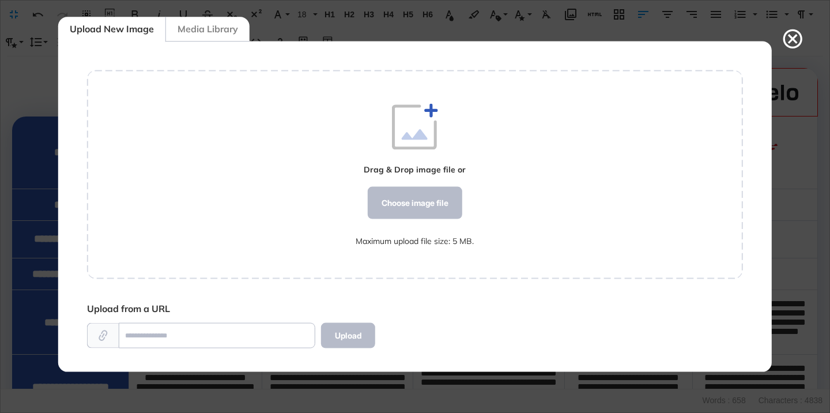
scroll to position [5, 1]
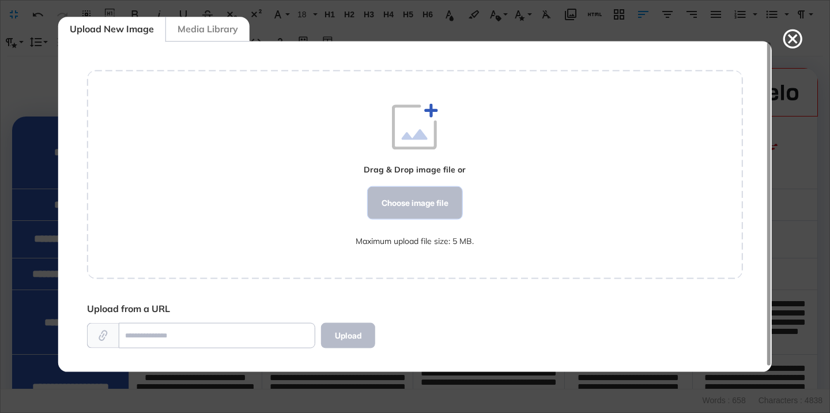
click at [391, 195] on div "Choose image file" at bounding box center [415, 203] width 95 height 32
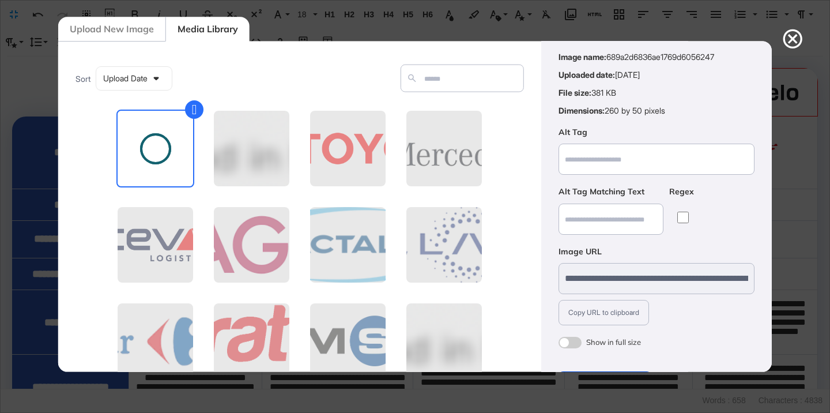
scroll to position [90, 0]
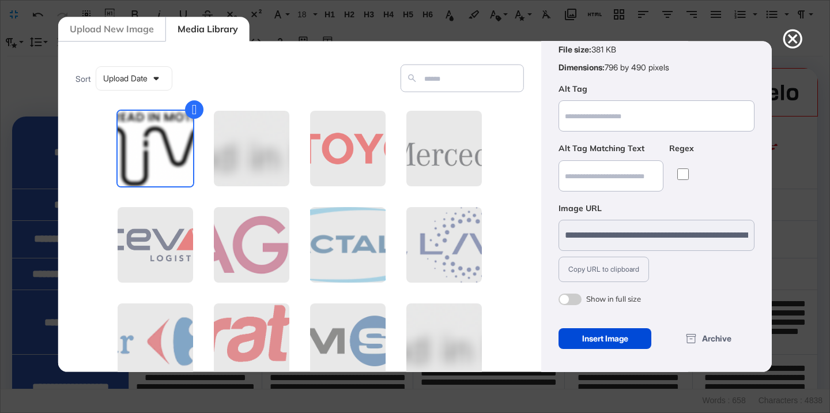
click at [576, 300] on span at bounding box center [570, 299] width 23 height 12
click at [589, 333] on div "Insert Image" at bounding box center [605, 338] width 93 height 21
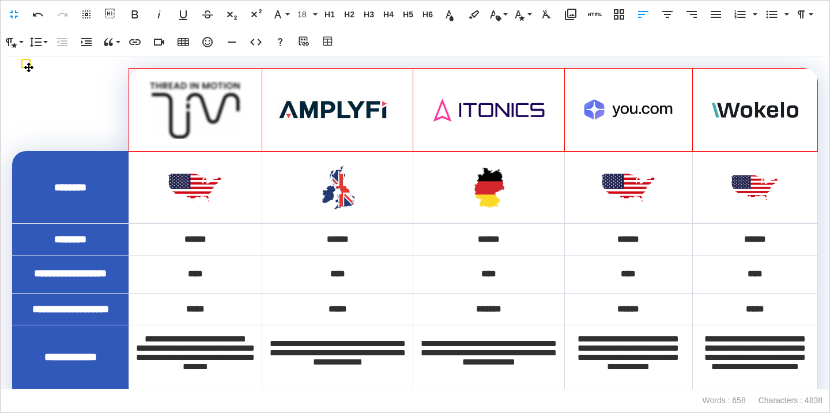
click at [351, 95] on th at bounding box center [338, 110] width 152 height 83
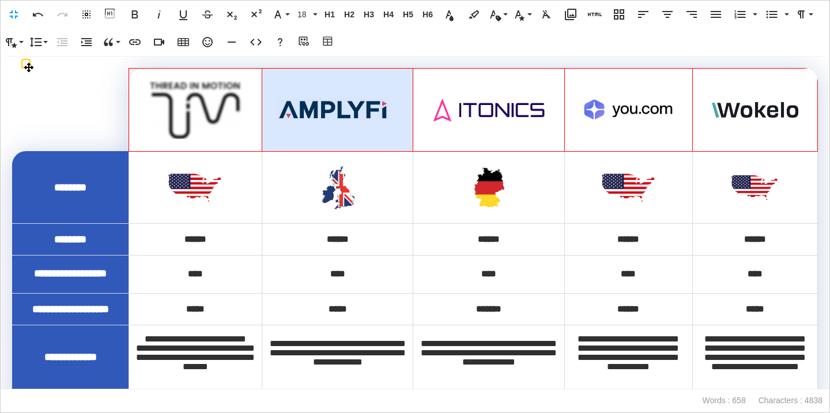
click at [352, 106] on img at bounding box center [333, 110] width 114 height 22
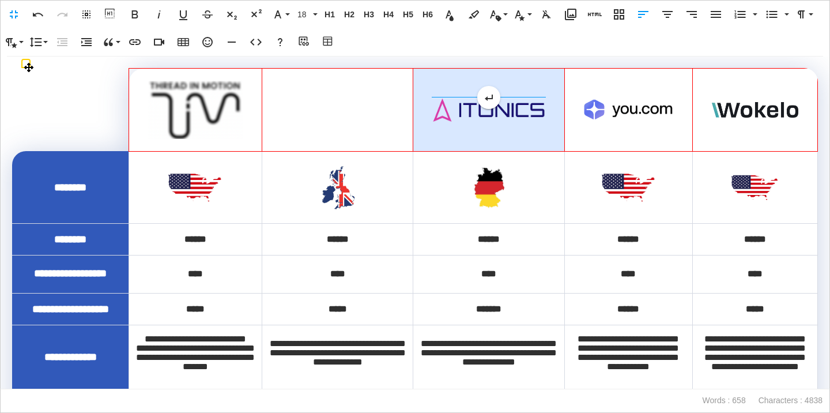
click at [475, 106] on img at bounding box center [489, 109] width 114 height 23
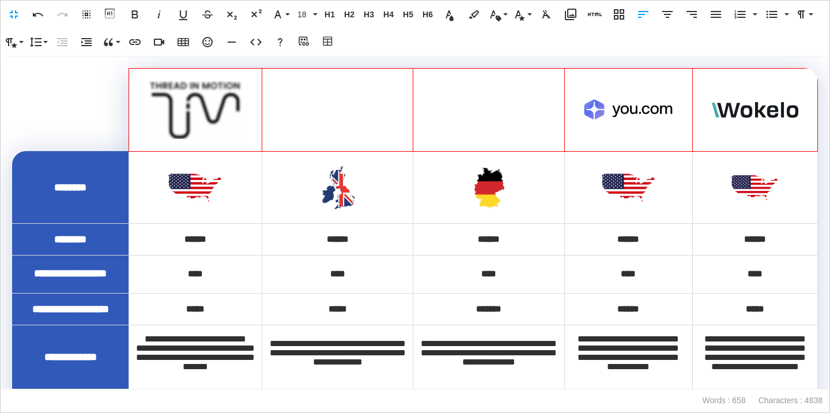
click at [619, 108] on img at bounding box center [628, 109] width 91 height 21
click at [744, 114] on img at bounding box center [755, 110] width 88 height 16
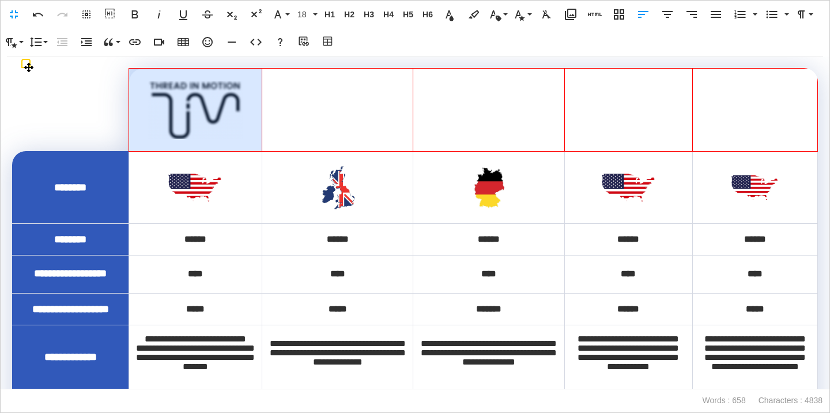
click at [176, 92] on img at bounding box center [196, 110] width 96 height 58
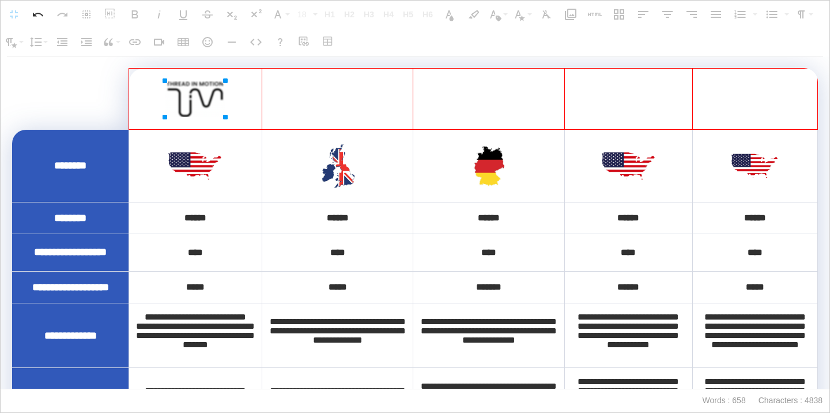
drag, startPoint x: 242, startPoint y: 81, endPoint x: 207, endPoint y: 84, distance: 35.3
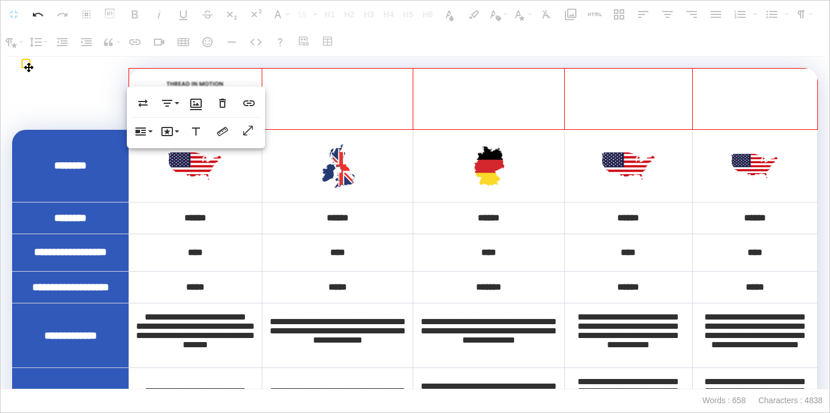
click at [378, 96] on div at bounding box center [338, 99] width 114 height 12
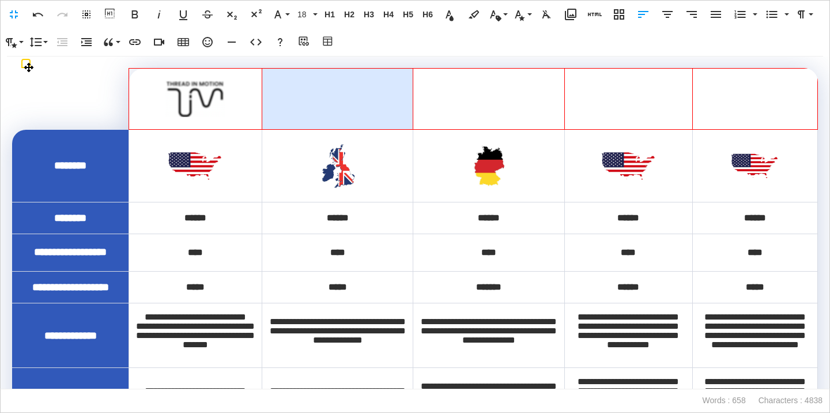
click at [209, 159] on img at bounding box center [195, 165] width 57 height 31
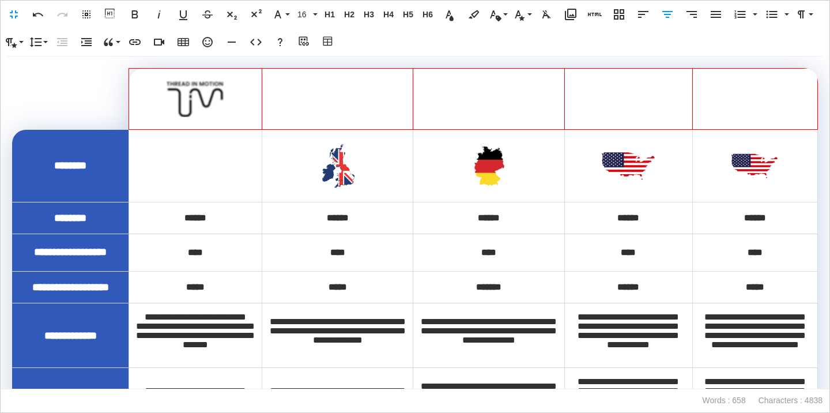
click at [325, 113] on th at bounding box center [338, 99] width 152 height 61
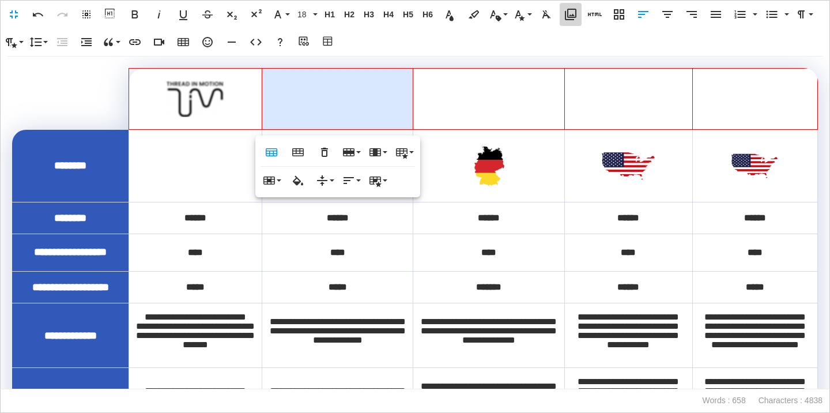
click at [567, 10] on icon "button" at bounding box center [571, 15] width 12 height 12
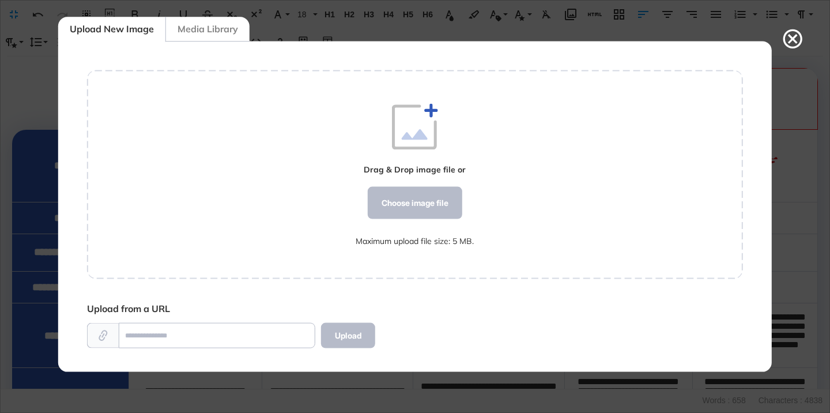
scroll to position [5, 1]
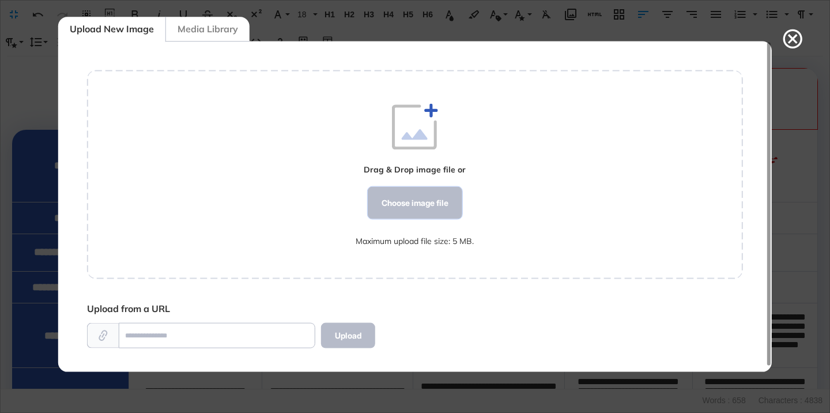
click at [401, 212] on div "Choose image file" at bounding box center [415, 203] width 95 height 32
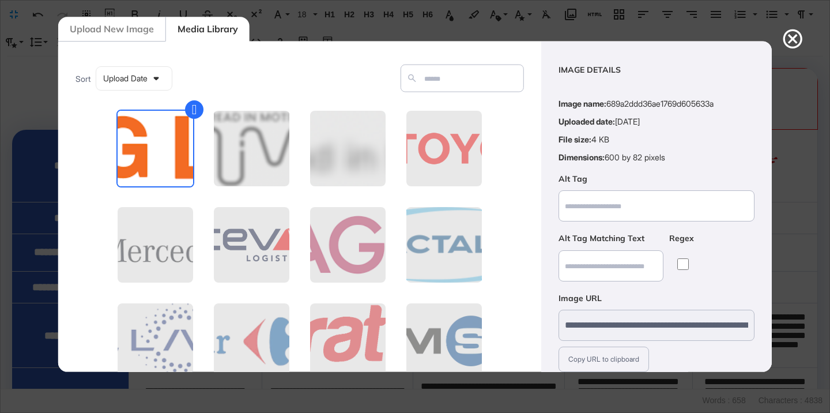
scroll to position [90, 0]
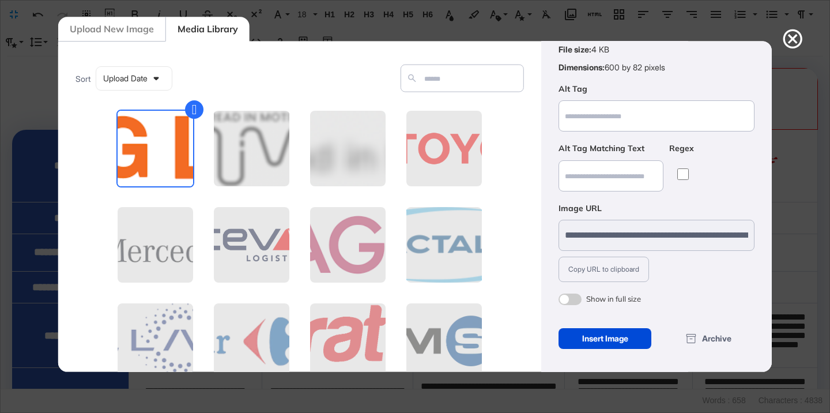
click at [564, 299] on span at bounding box center [570, 299] width 23 height 12
click at [587, 333] on div "Insert Image" at bounding box center [605, 338] width 93 height 21
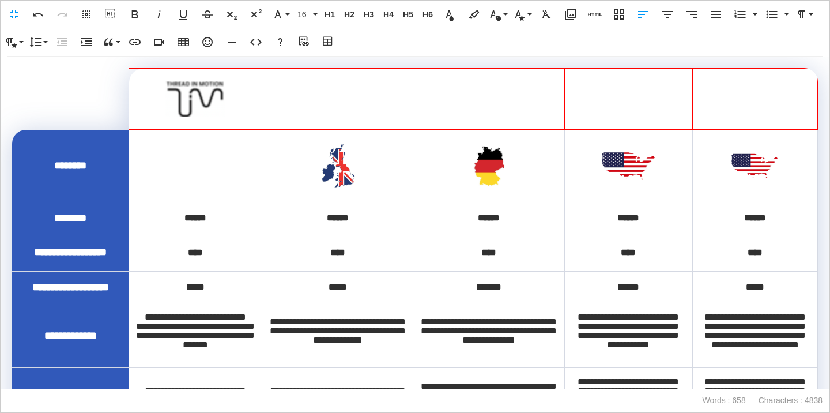
scroll to position [754, 0]
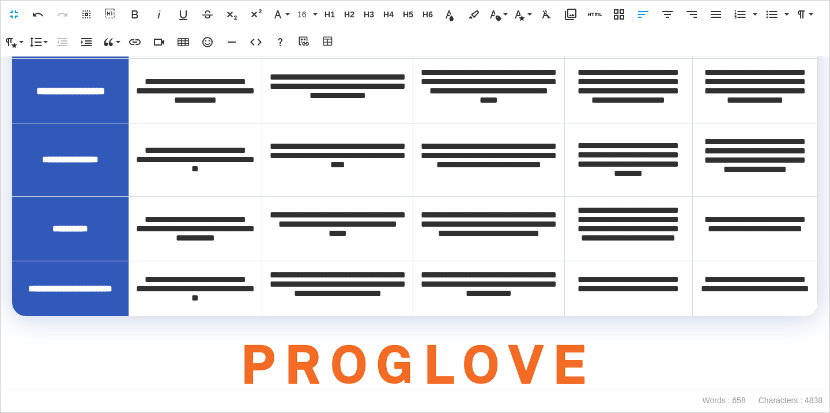
click at [547, 361] on img at bounding box center [415, 364] width 347 height 47
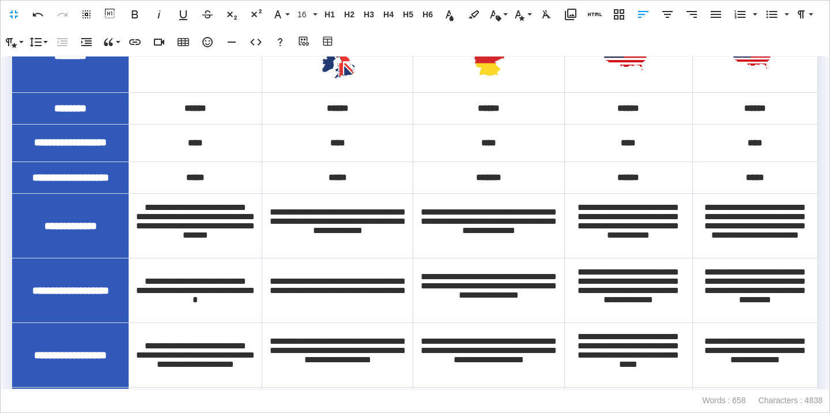
scroll to position [0, 0]
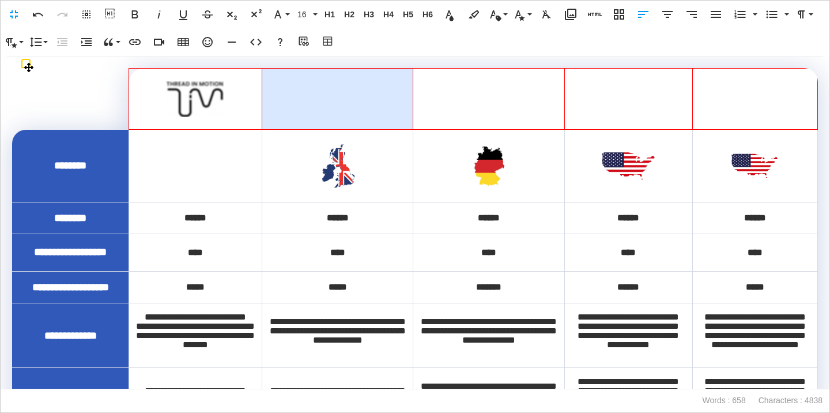
click at [356, 116] on th at bounding box center [338, 99] width 152 height 61
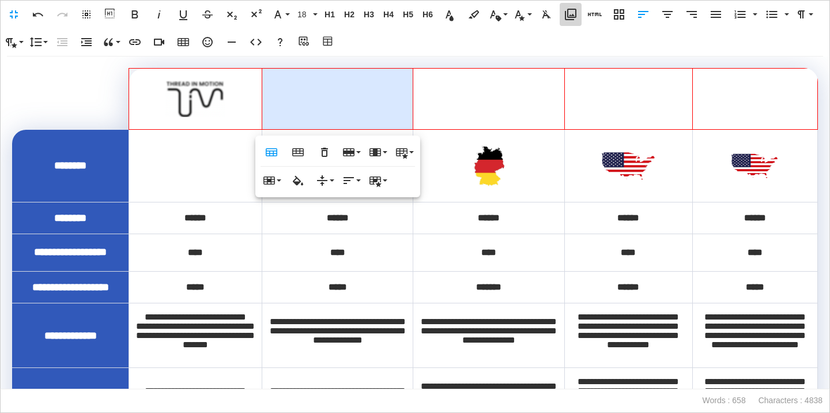
click at [570, 12] on icon "button" at bounding box center [571, 14] width 14 height 14
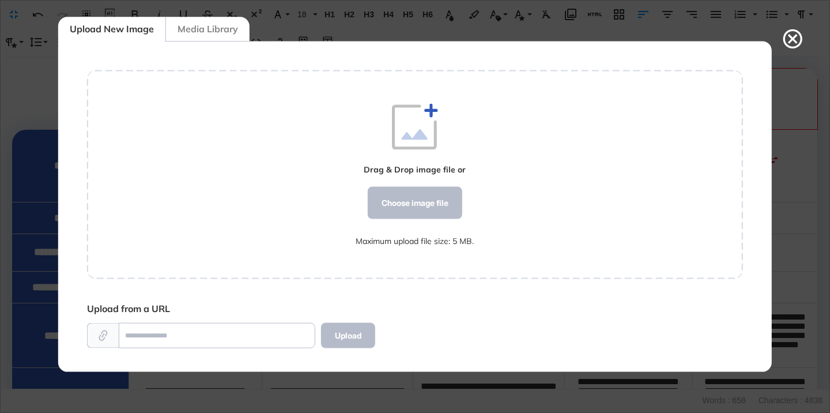
scroll to position [5, 1]
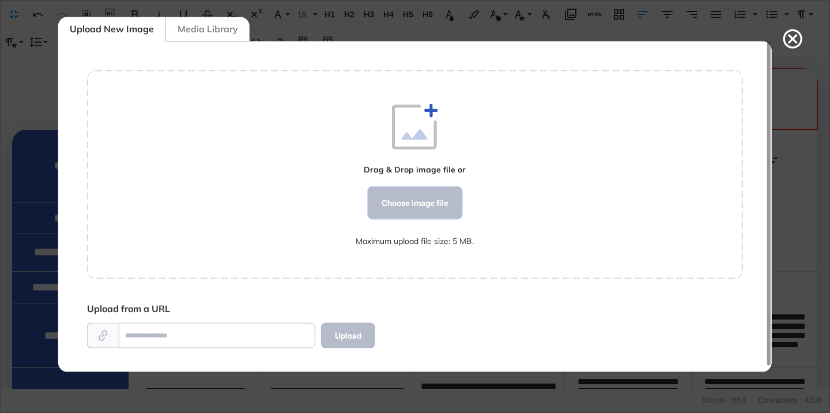
click at [430, 196] on div "Choose image file" at bounding box center [415, 203] width 95 height 32
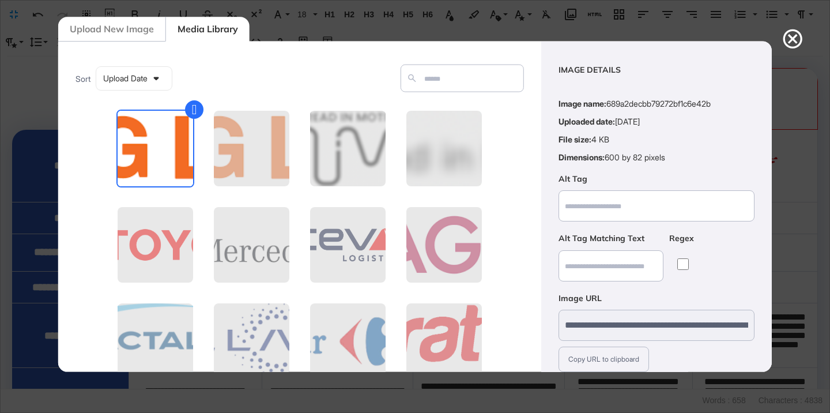
scroll to position [90, 0]
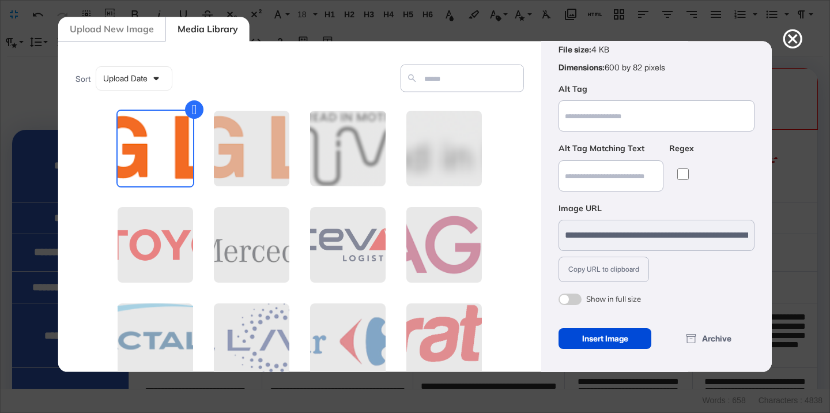
click at [575, 300] on span at bounding box center [570, 299] width 23 height 12
click at [592, 337] on div "Insert Image" at bounding box center [605, 338] width 93 height 21
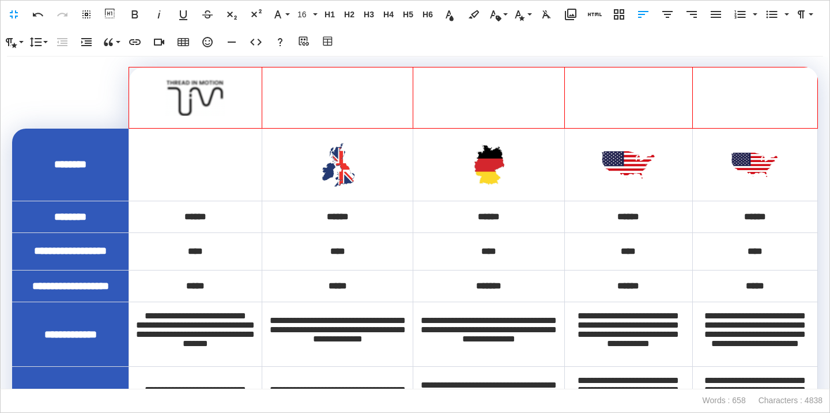
scroll to position [0, 0]
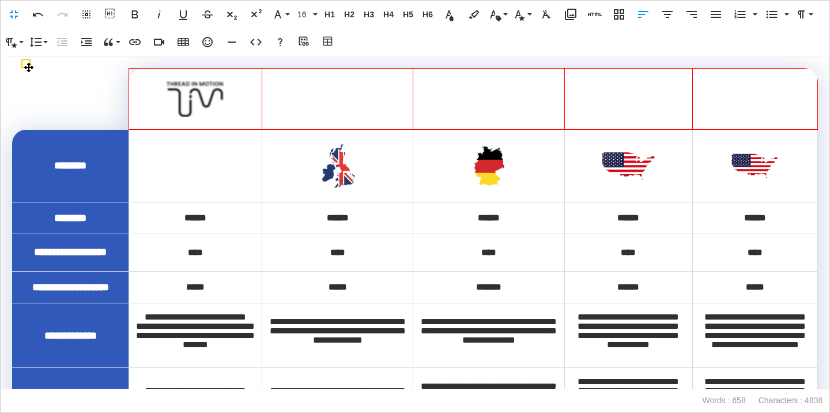
click at [356, 106] on th at bounding box center [338, 99] width 152 height 61
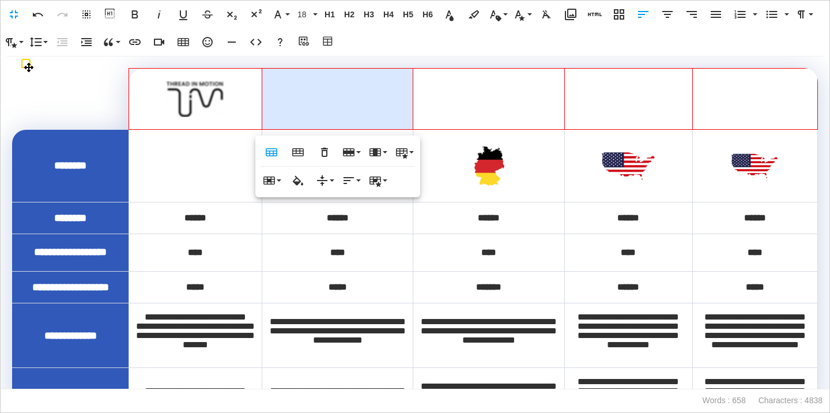
click at [357, 105] on th at bounding box center [338, 99] width 152 height 61
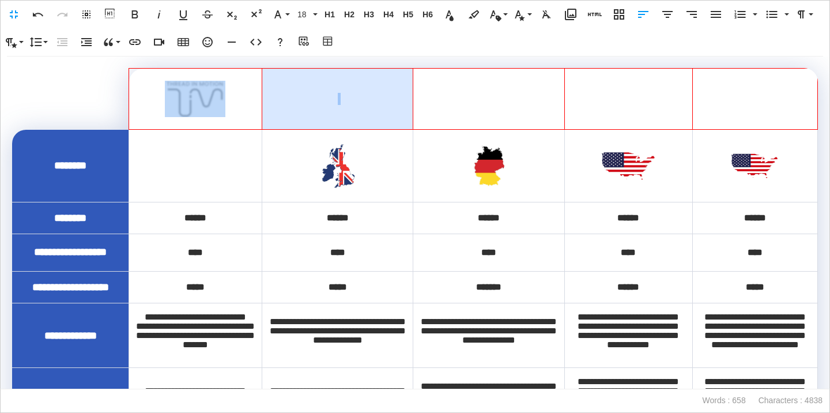
click at [357, 105] on th at bounding box center [338, 99] width 152 height 61
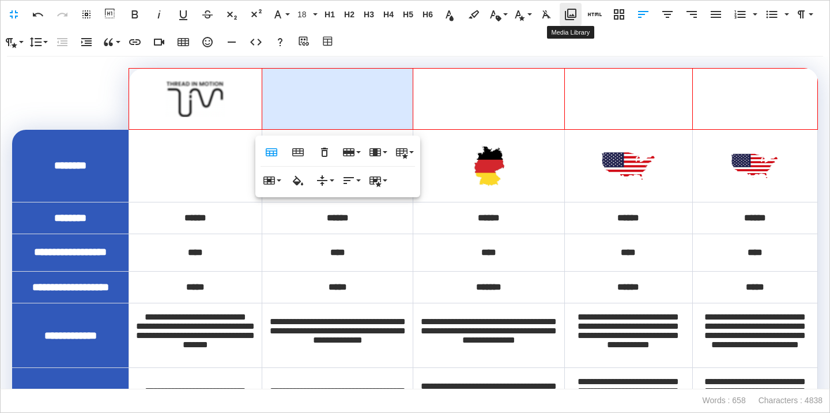
click at [566, 14] on icon "button" at bounding box center [571, 14] width 14 height 14
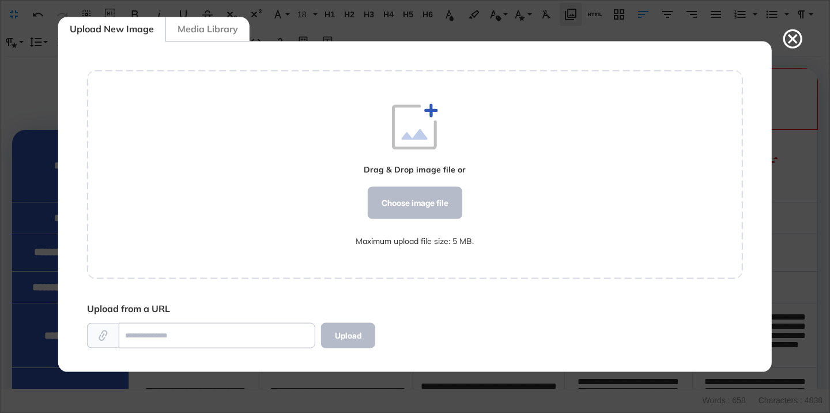
scroll to position [5, 1]
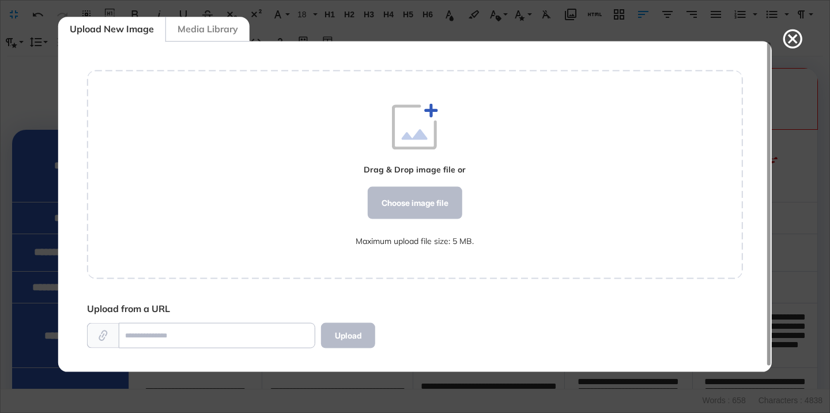
click at [233, 24] on div "Media Library" at bounding box center [207, 29] width 84 height 25
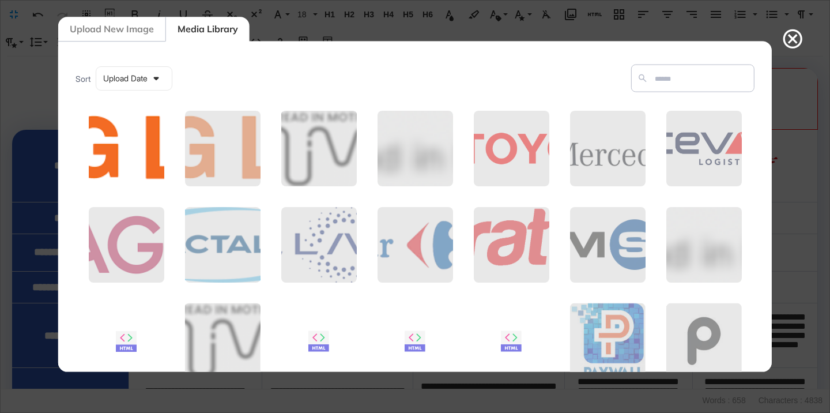
click at [159, 134] on figure at bounding box center [126, 149] width 78 height 78
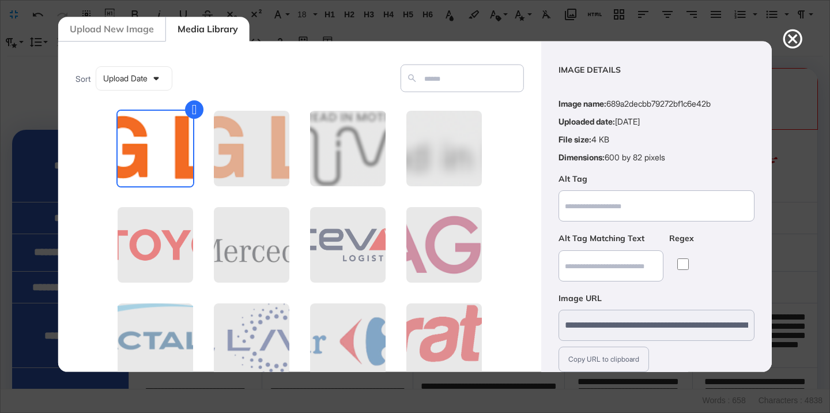
scroll to position [90, 0]
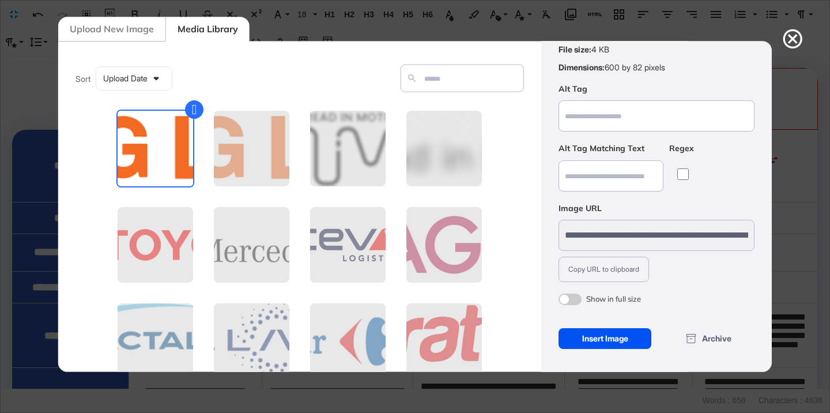
click at [595, 341] on div "Insert Image" at bounding box center [605, 338] width 93 height 21
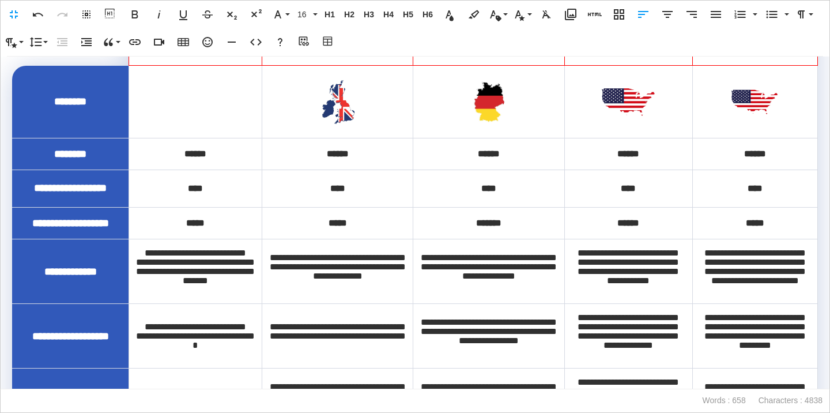
scroll to position [0, 0]
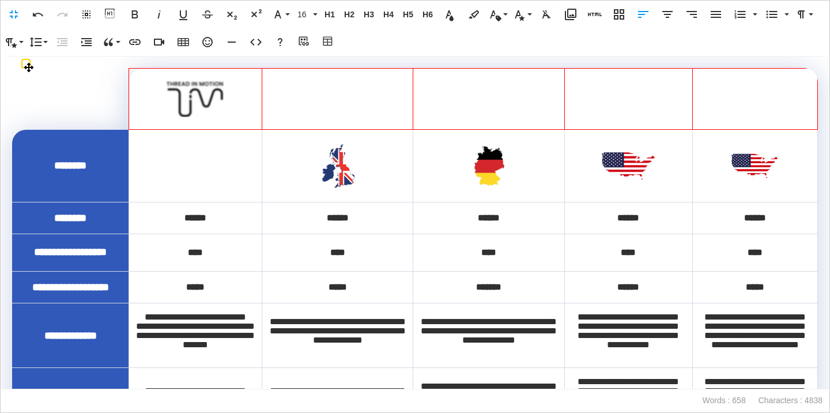
click at [354, 105] on div at bounding box center [338, 99] width 114 height 12
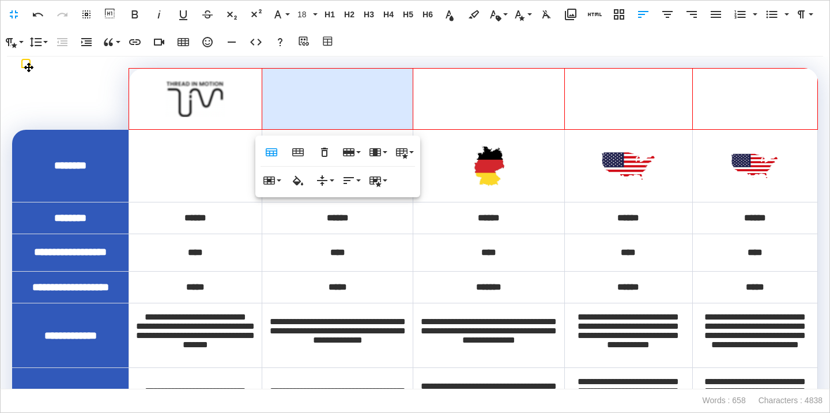
click at [356, 106] on th at bounding box center [338, 99] width 152 height 61
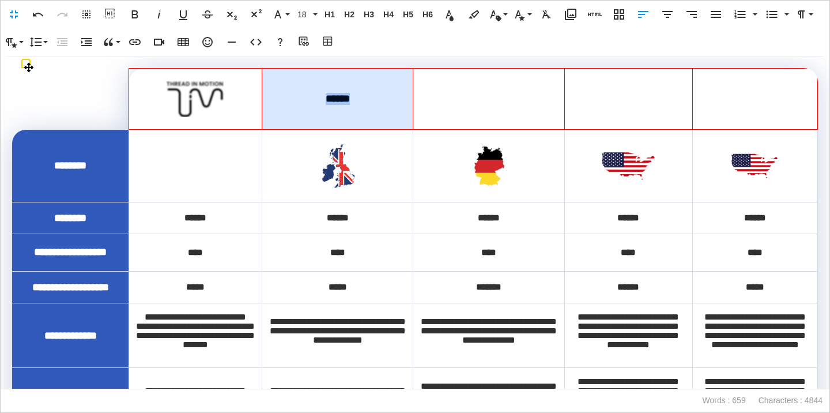
drag, startPoint x: 361, startPoint y: 95, endPoint x: 300, endPoint y: 103, distance: 61.6
click at [300, 103] on div "******" at bounding box center [338, 99] width 114 height 12
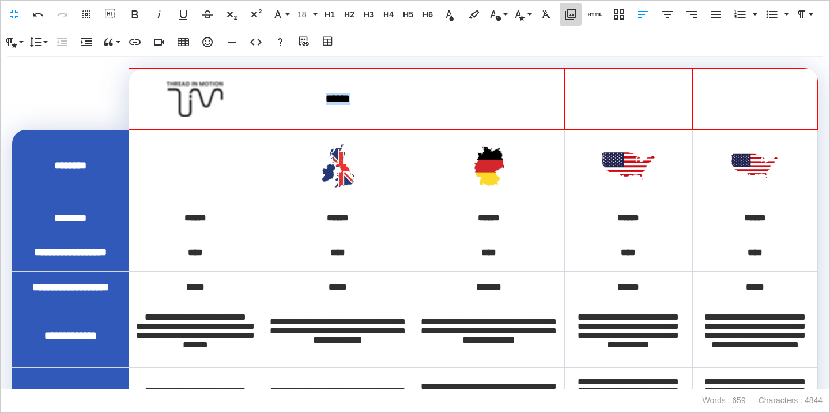
click at [578, 15] on button "Media Library" at bounding box center [571, 14] width 22 height 23
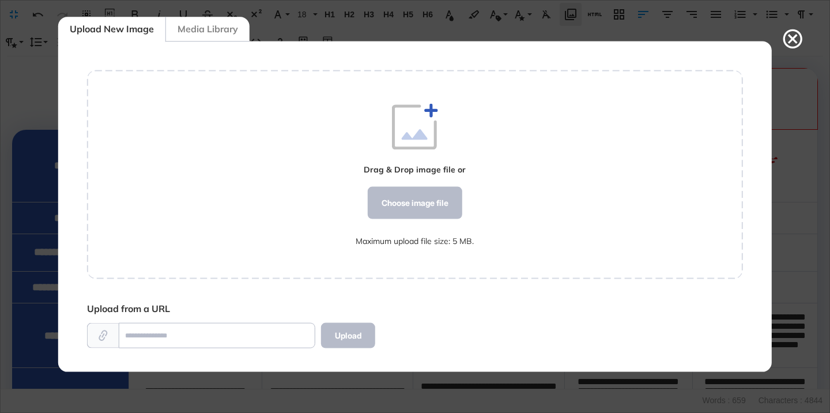
scroll to position [5, 1]
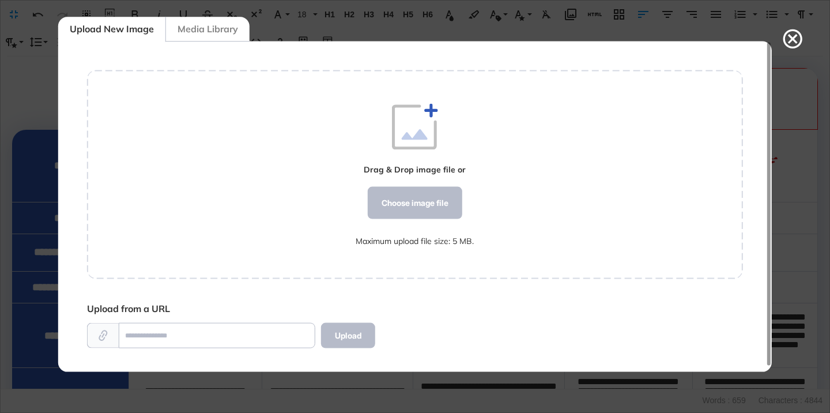
click at [239, 29] on div "Media Library" at bounding box center [207, 29] width 84 height 25
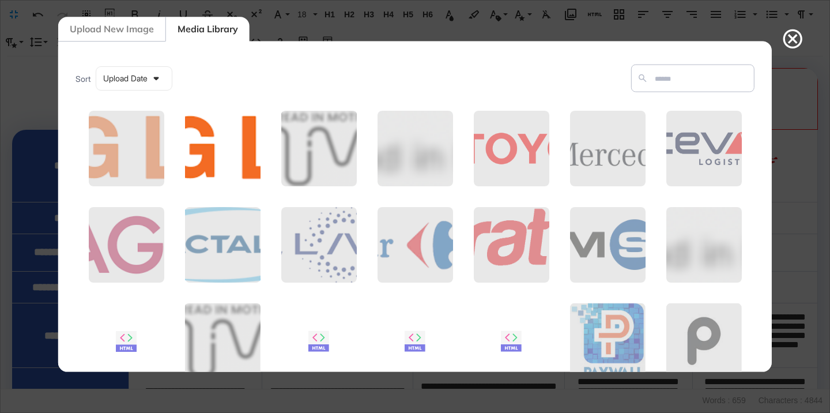
click at [201, 157] on figure at bounding box center [222, 149] width 78 height 78
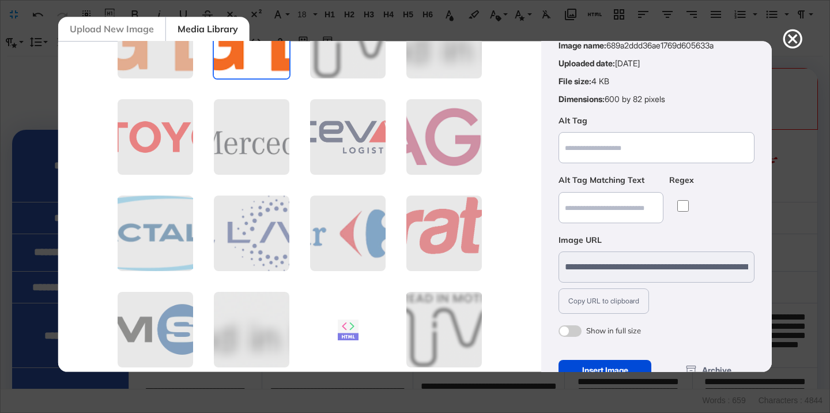
scroll to position [90, 0]
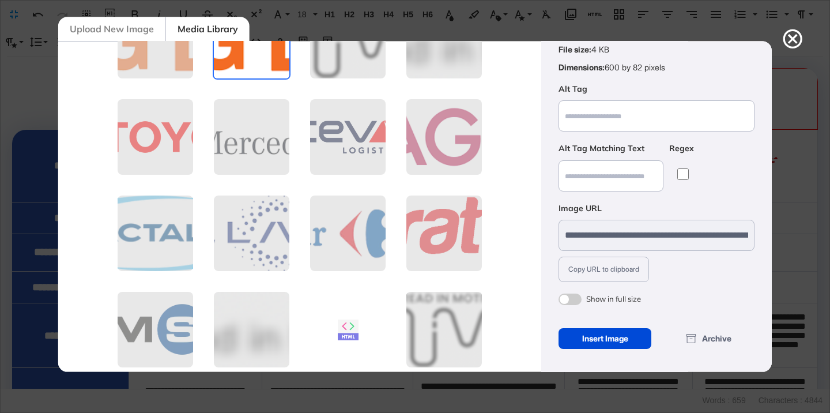
click at [572, 303] on span at bounding box center [570, 299] width 23 height 12
click at [590, 341] on div "Insert Image" at bounding box center [605, 338] width 93 height 21
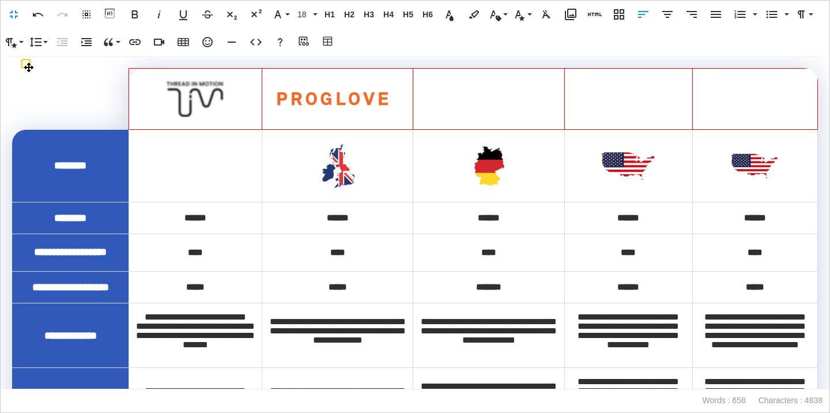
click at [503, 115] on th at bounding box center [489, 99] width 152 height 61
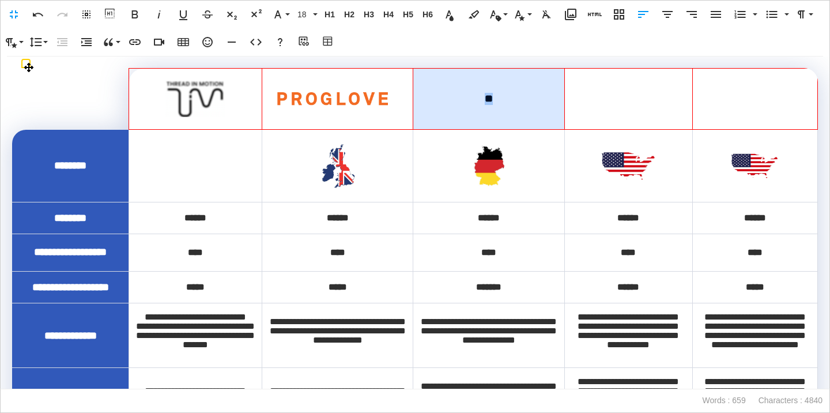
drag, startPoint x: 515, startPoint y: 97, endPoint x: 452, endPoint y: 98, distance: 63.4
click at [452, 98] on div "**" at bounding box center [489, 99] width 114 height 12
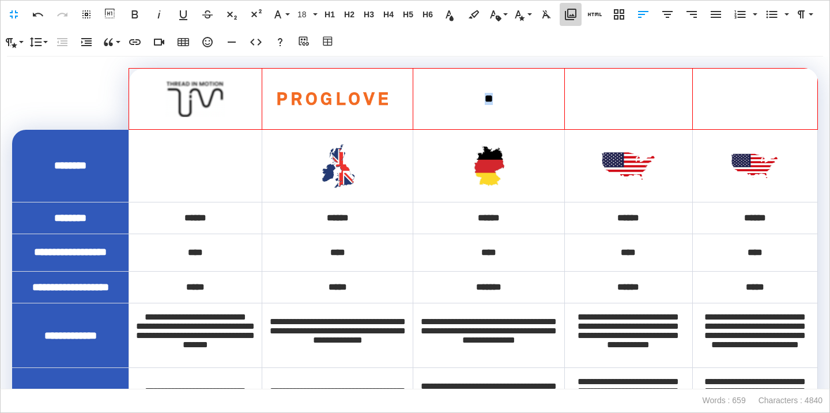
click at [560, 9] on button "Media Library" at bounding box center [571, 14] width 22 height 23
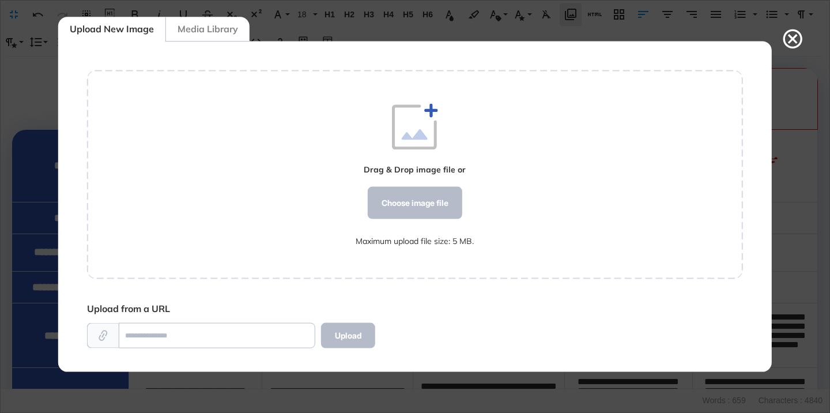
scroll to position [5, 1]
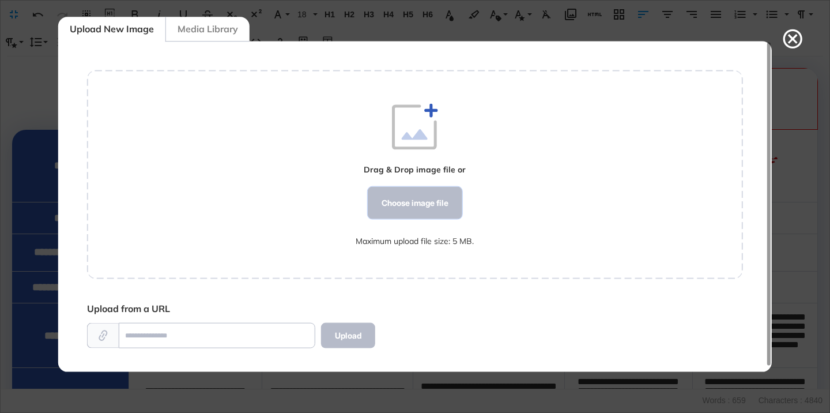
click at [397, 201] on div "Choose image file" at bounding box center [415, 203] width 95 height 32
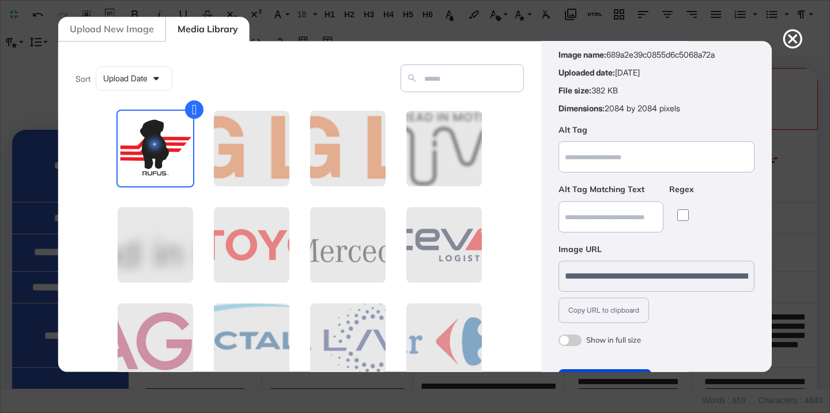
scroll to position [90, 0]
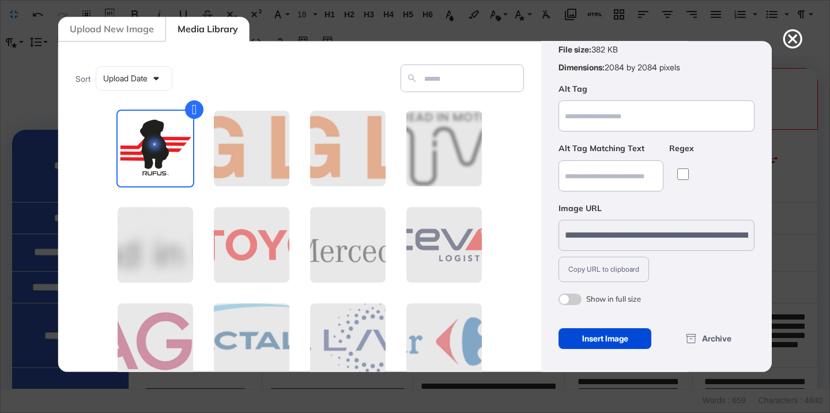
click at [569, 298] on span at bounding box center [570, 299] width 23 height 12
click at [588, 334] on div "Insert Image" at bounding box center [605, 338] width 93 height 21
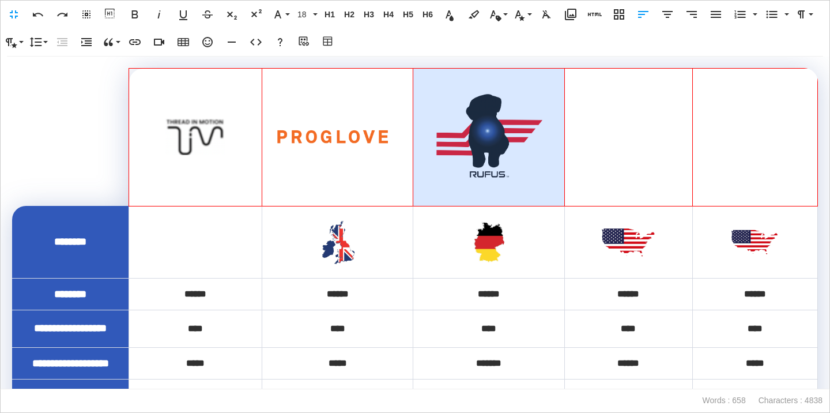
click at [495, 142] on img at bounding box center [489, 137] width 114 height 113
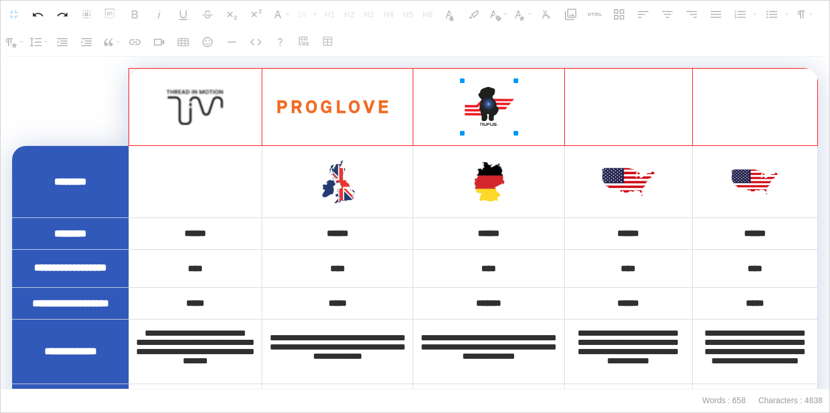
drag, startPoint x: 546, startPoint y: 81, endPoint x: 485, endPoint y: 84, distance: 60.6
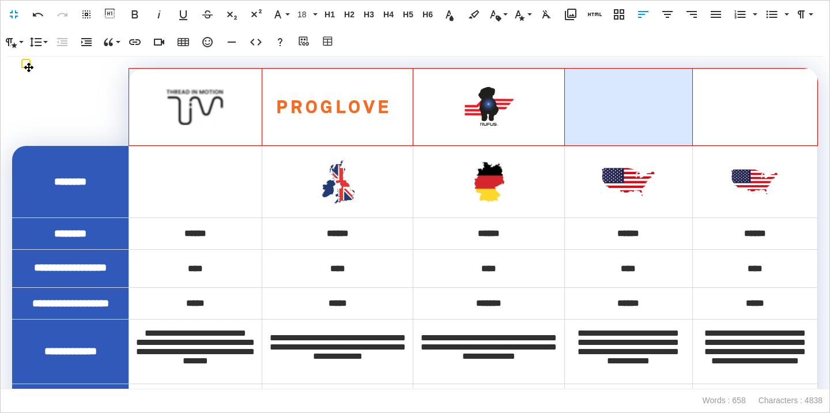
click at [582, 106] on th at bounding box center [628, 107] width 128 height 77
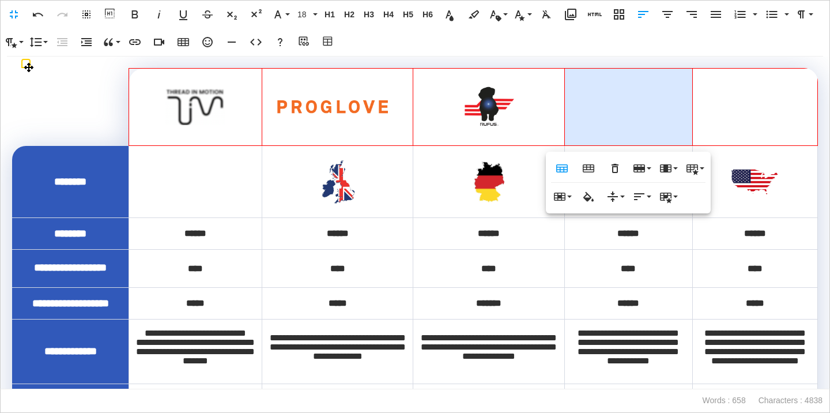
click at [378, 103] on img at bounding box center [333, 107] width 114 height 16
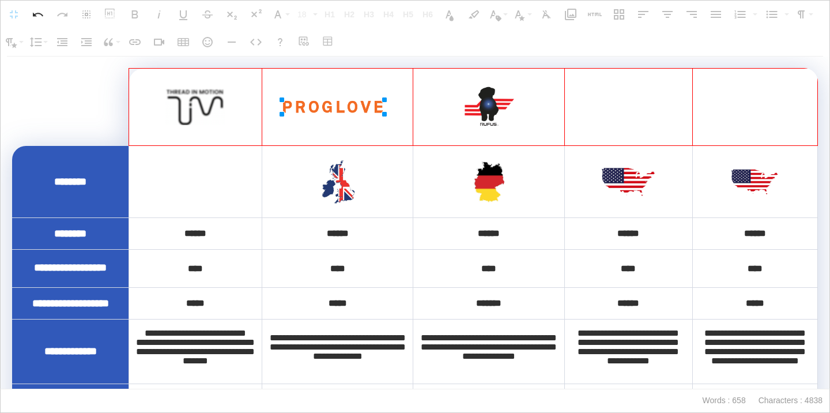
drag, startPoint x: 389, startPoint y: 97, endPoint x: 376, endPoint y: 97, distance: 12.7
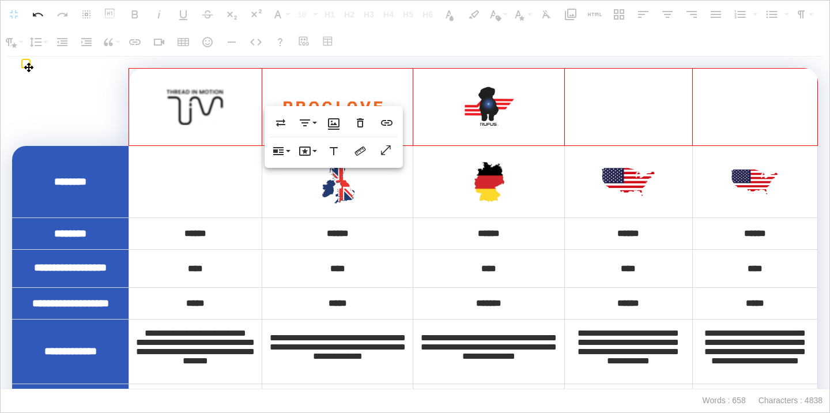
click at [612, 101] on th at bounding box center [628, 107] width 128 height 77
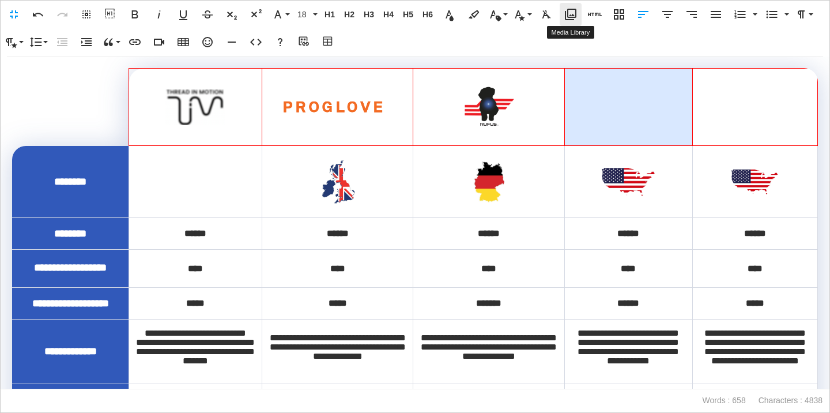
click at [575, 13] on icon "button" at bounding box center [571, 14] width 14 height 14
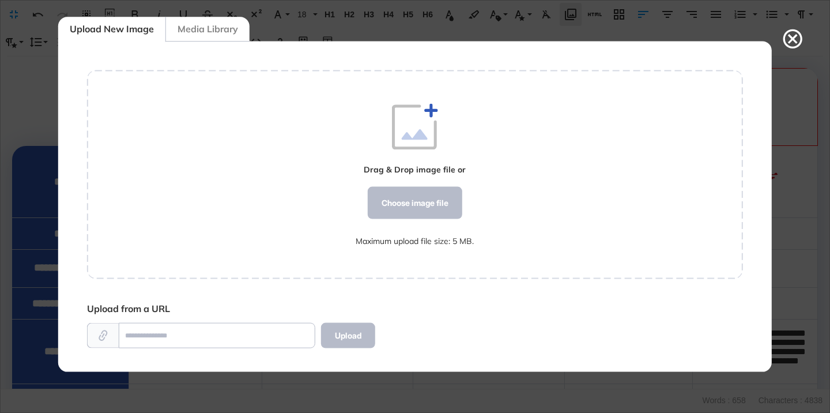
scroll to position [5, 1]
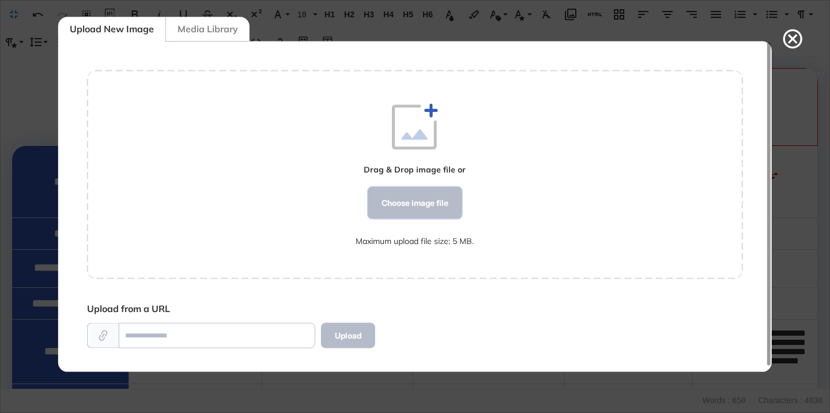
click at [421, 197] on div "Choose image file" at bounding box center [415, 203] width 95 height 32
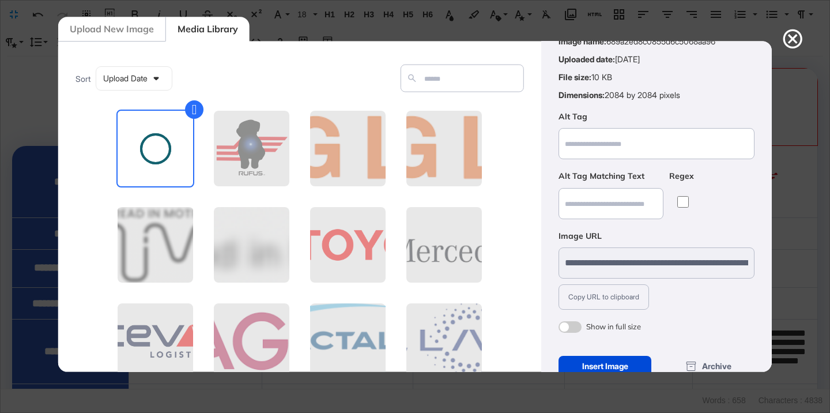
scroll to position [90, 0]
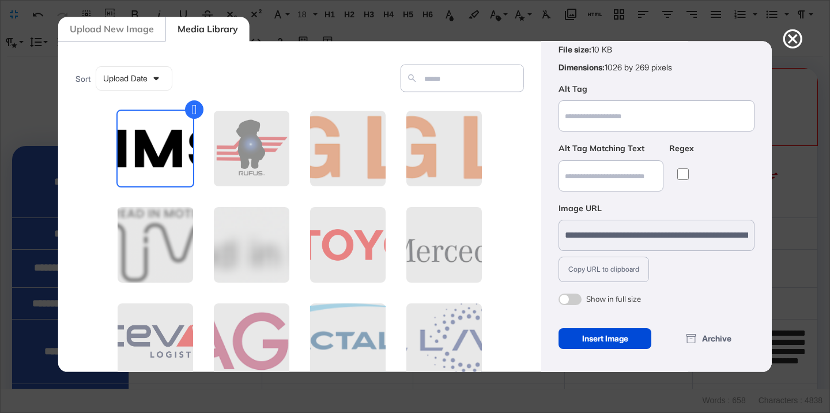
click at [571, 292] on div "**********" at bounding box center [657, 157] width 196 height 296
click at [574, 301] on span at bounding box center [570, 299] width 23 height 12
click at [581, 339] on div "Insert Image" at bounding box center [605, 338] width 93 height 21
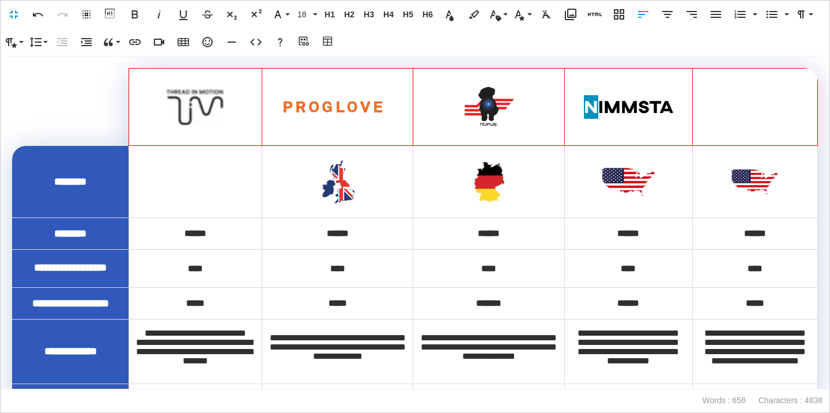
click at [733, 133] on th at bounding box center [754, 107] width 125 height 77
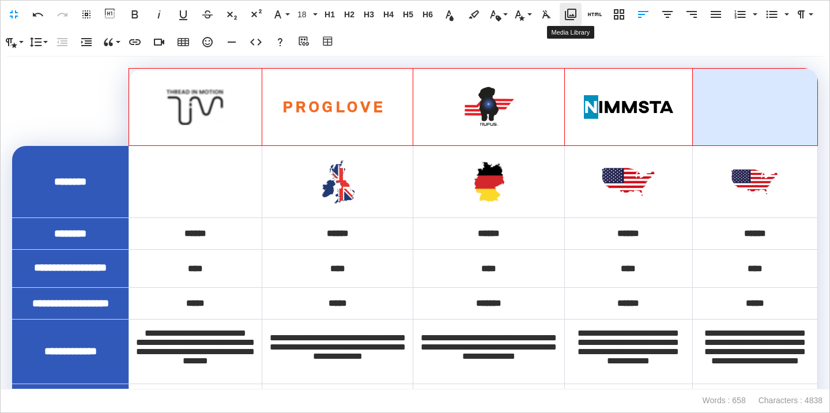
click at [574, 17] on icon "button" at bounding box center [571, 15] width 12 height 12
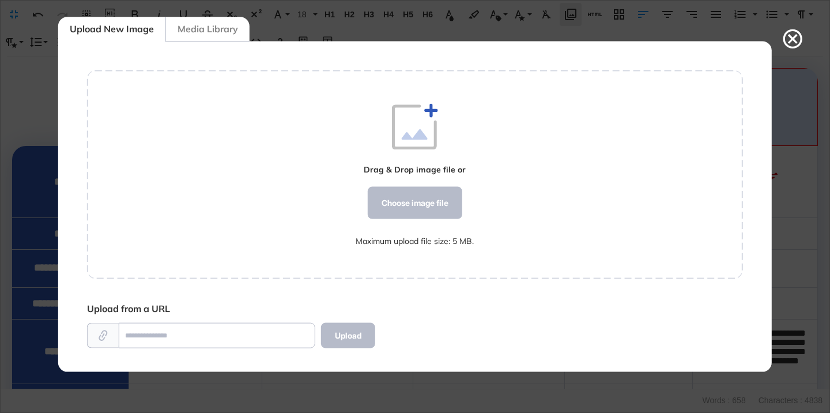
scroll to position [5, 1]
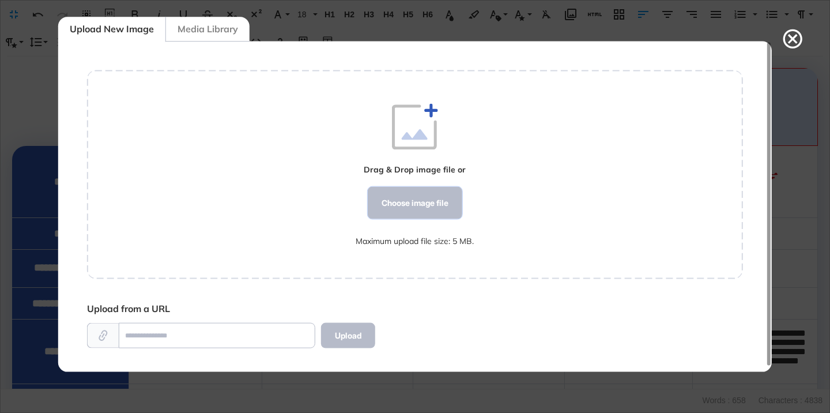
click at [414, 201] on div "Choose image file" at bounding box center [415, 203] width 95 height 32
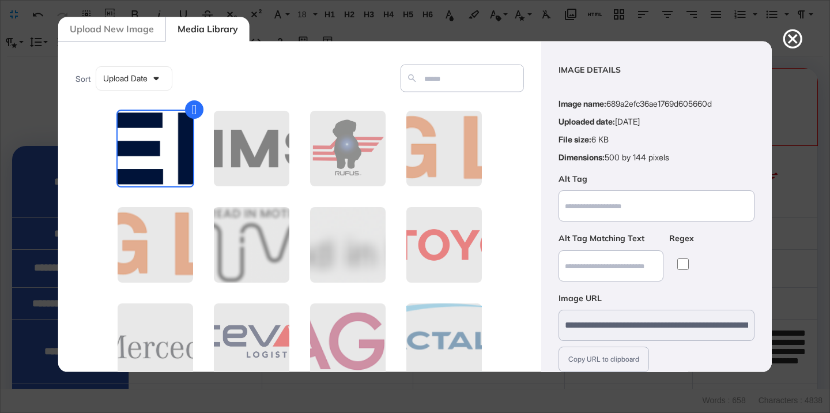
scroll to position [90, 0]
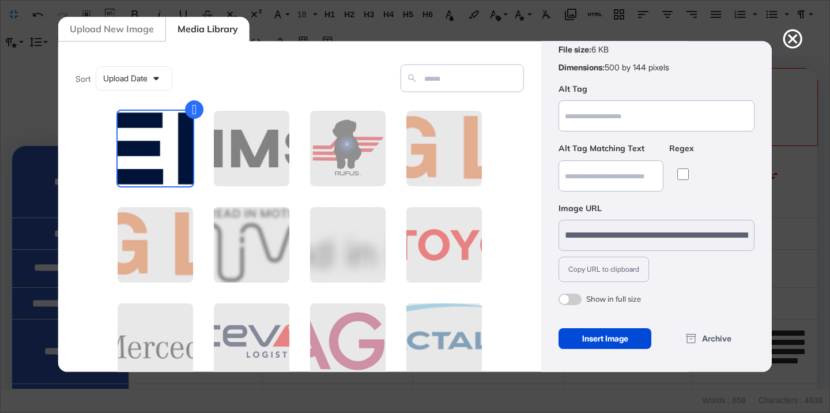
click at [579, 302] on span at bounding box center [570, 299] width 23 height 12
click at [576, 333] on div "Insert Image" at bounding box center [605, 338] width 93 height 21
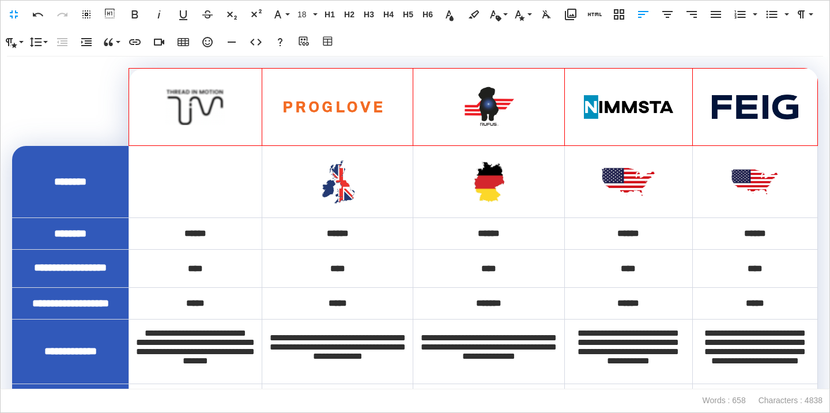
click at [741, 95] on img at bounding box center [755, 107] width 88 height 25
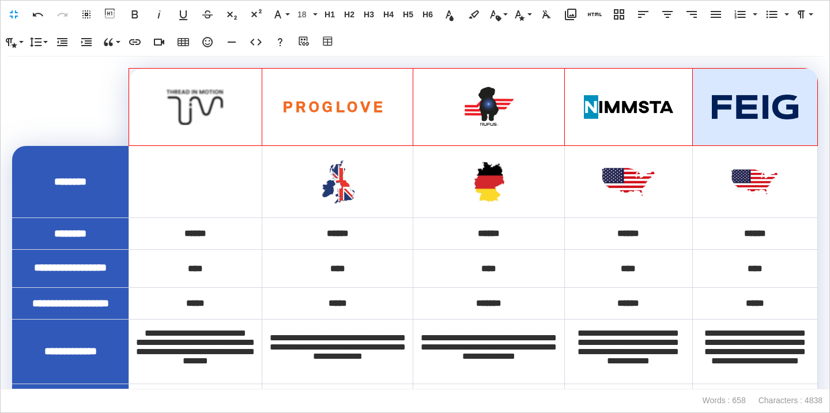
click at [795, 95] on img at bounding box center [755, 107] width 88 height 25
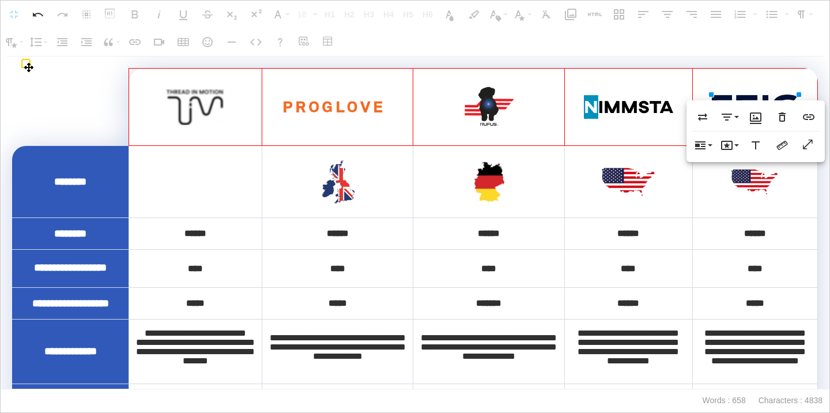
click at [774, 95] on img at bounding box center [755, 107] width 88 height 25
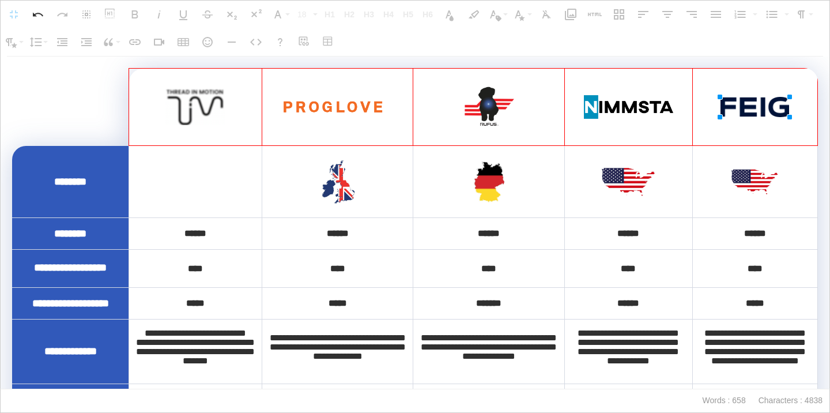
drag, startPoint x: 799, startPoint y: 95, endPoint x: 782, endPoint y: 96, distance: 17.4
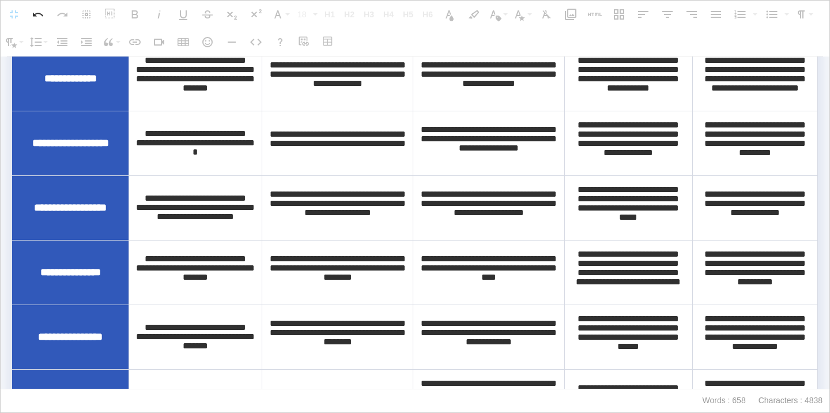
scroll to position [0, 0]
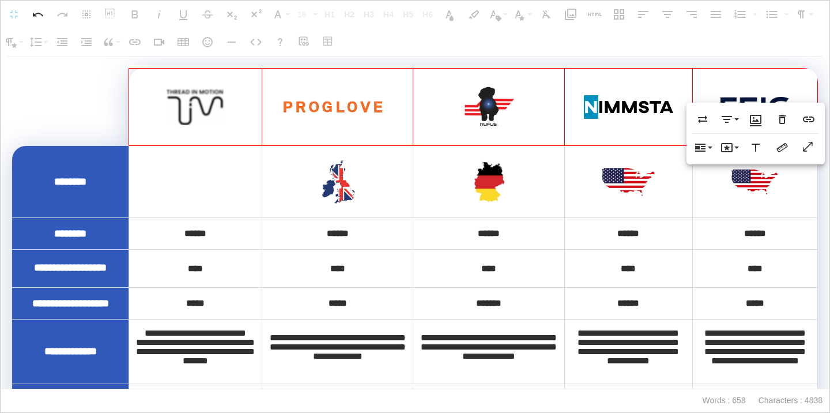
click at [614, 104] on img at bounding box center [628, 107] width 91 height 24
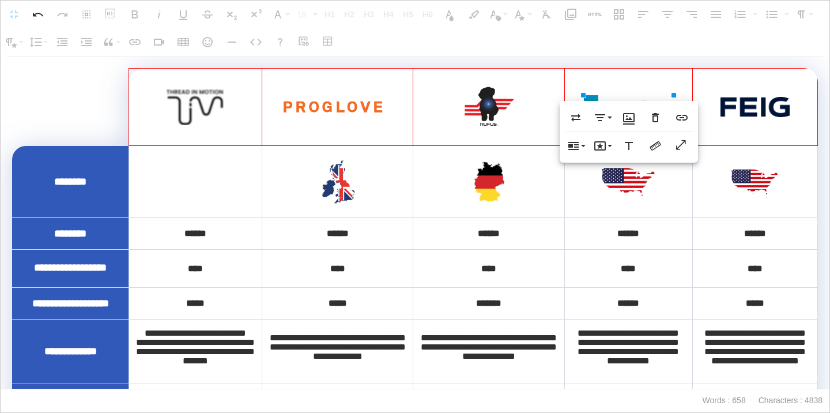
click at [727, 82] on th at bounding box center [754, 107] width 125 height 77
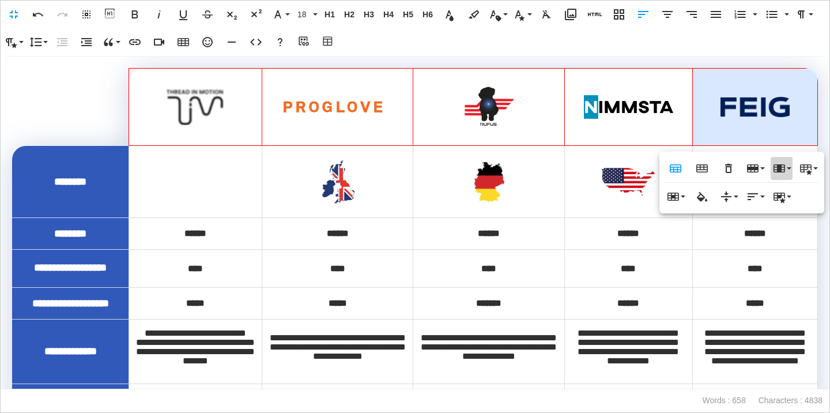
click at [778, 172] on icon "button" at bounding box center [780, 168] width 12 height 8
click at [773, 205] on link "Insert column after" at bounding box center [779, 207] width 102 height 17
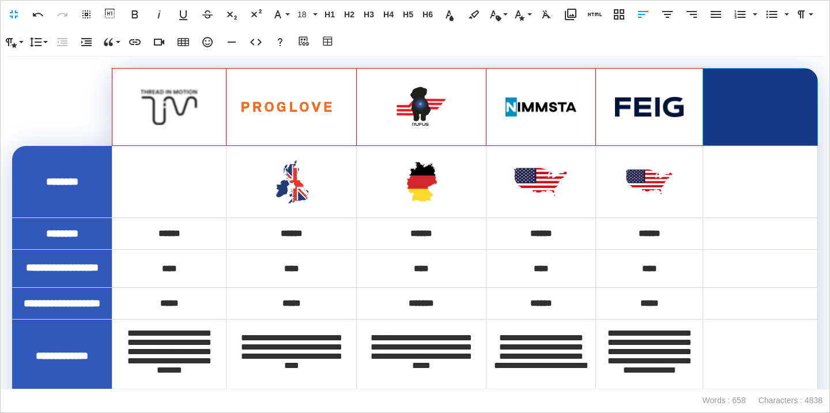
click at [769, 118] on th at bounding box center [760, 107] width 115 height 77
click at [578, 20] on button "Media Library" at bounding box center [571, 14] width 22 height 23
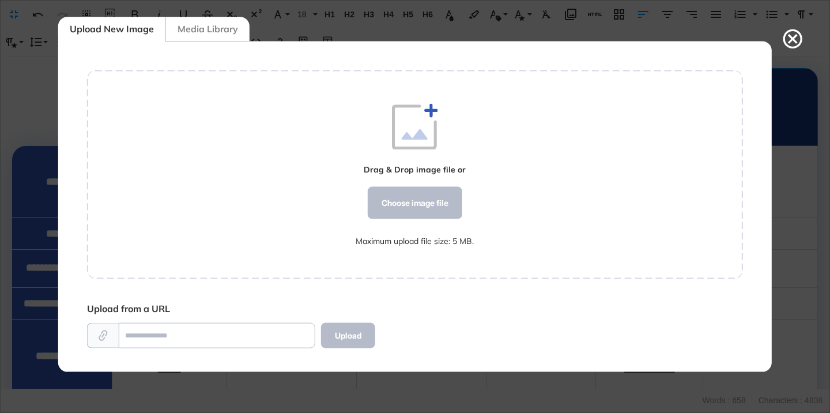
scroll to position [5, 1]
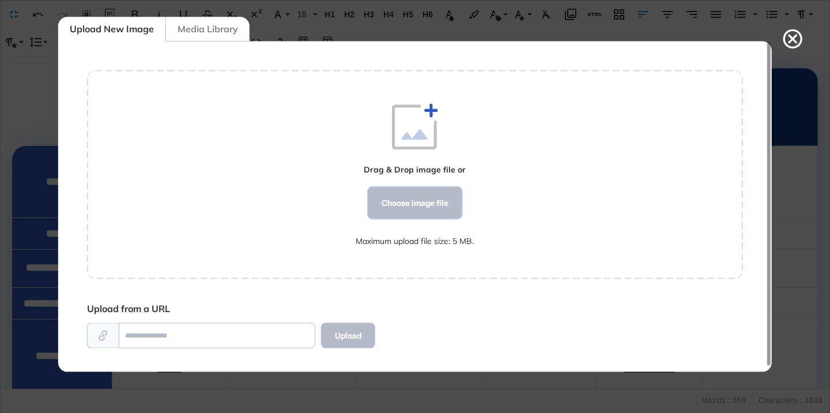
click at [434, 198] on div "Choose image file" at bounding box center [415, 203] width 95 height 32
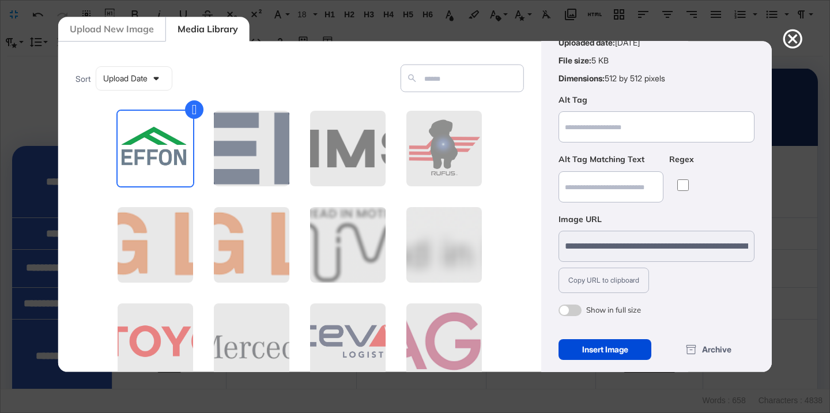
scroll to position [90, 0]
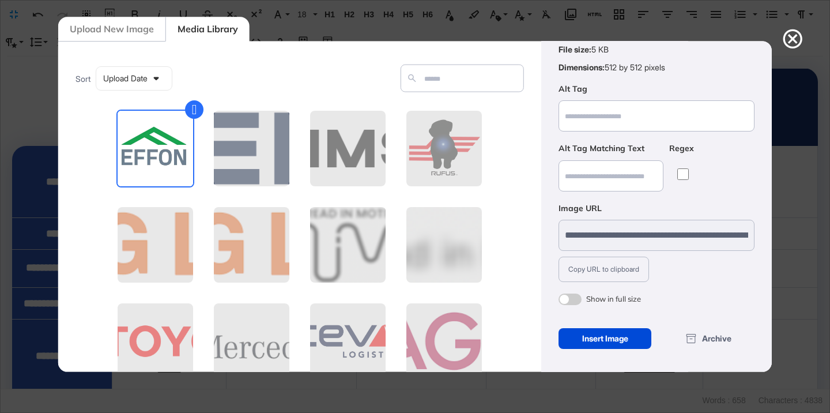
click at [572, 296] on span at bounding box center [570, 299] width 23 height 12
click at [598, 345] on div "Insert Image" at bounding box center [605, 338] width 93 height 21
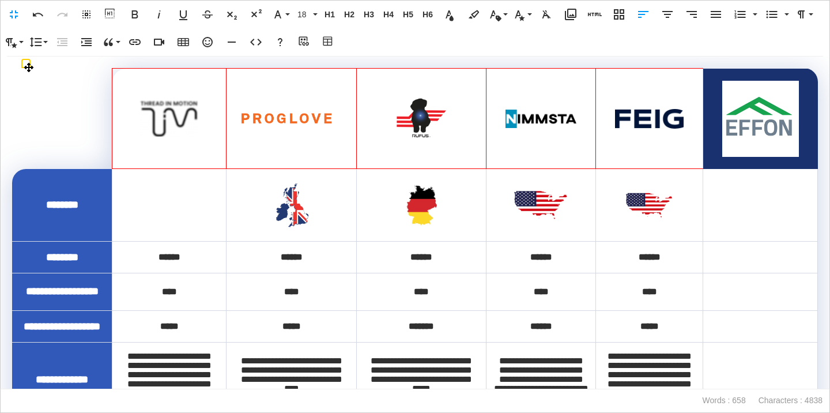
click at [742, 134] on img at bounding box center [760, 119] width 77 height 76
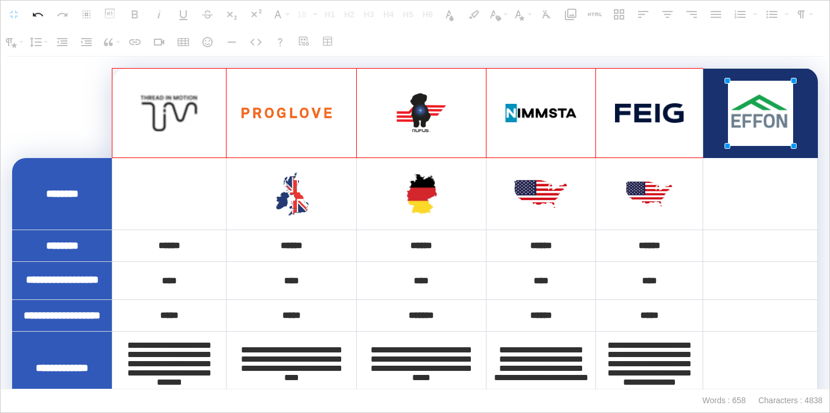
drag, startPoint x: 797, startPoint y: 80, endPoint x: 786, endPoint y: 87, distance: 13.0
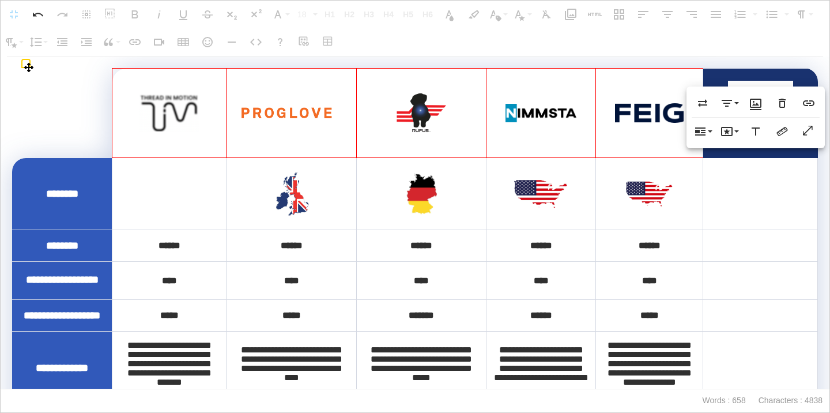
click at [721, 150] on th at bounding box center [760, 113] width 115 height 89
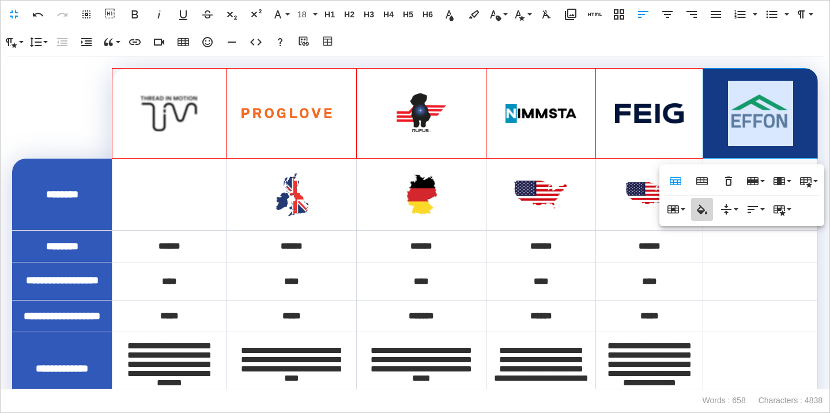
click at [703, 207] on icon "button" at bounding box center [702, 209] width 14 height 14
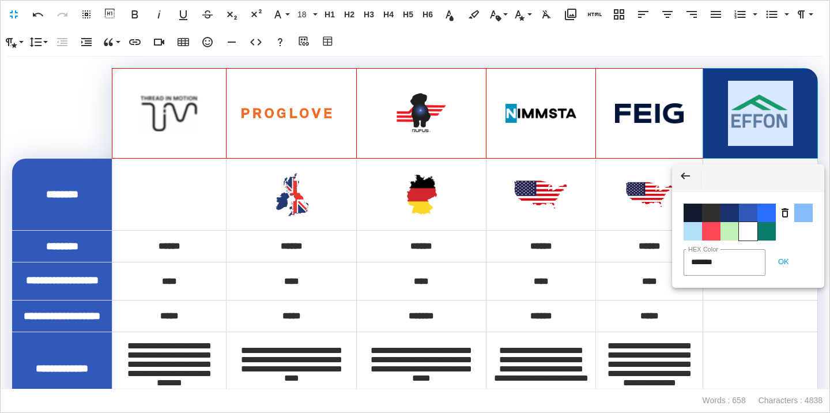
click at [744, 233] on span "Color #FFFFFF" at bounding box center [748, 231] width 18 height 18
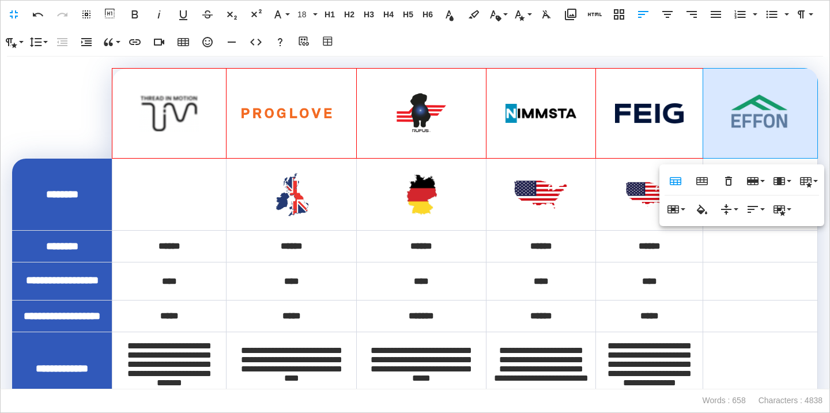
click at [575, 220] on td at bounding box center [542, 195] width 110 height 72
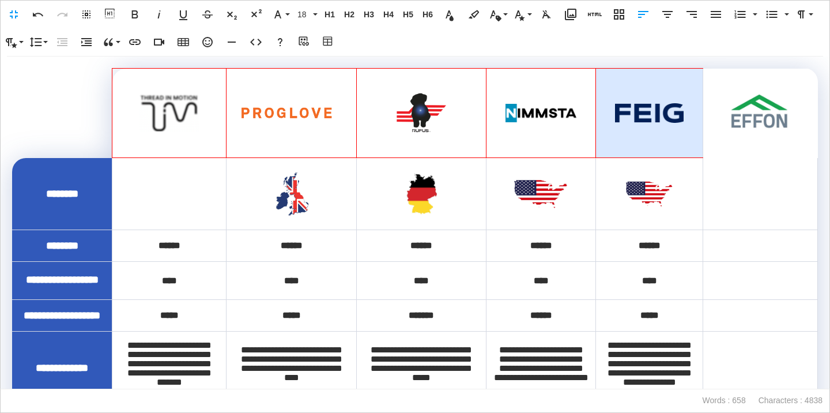
click at [692, 137] on th at bounding box center [649, 113] width 107 height 89
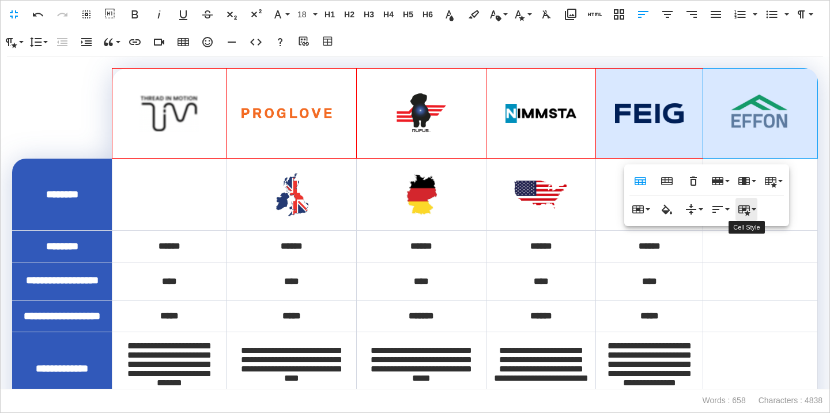
click at [737, 209] on icon "button" at bounding box center [744, 209] width 14 height 14
click at [763, 229] on link "Highlighted" at bounding box center [769, 231] width 66 height 17
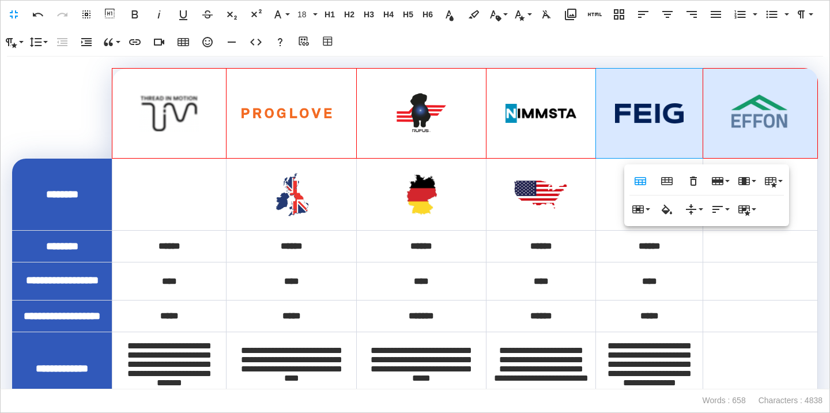
click at [586, 190] on span at bounding box center [541, 194] width 95 height 31
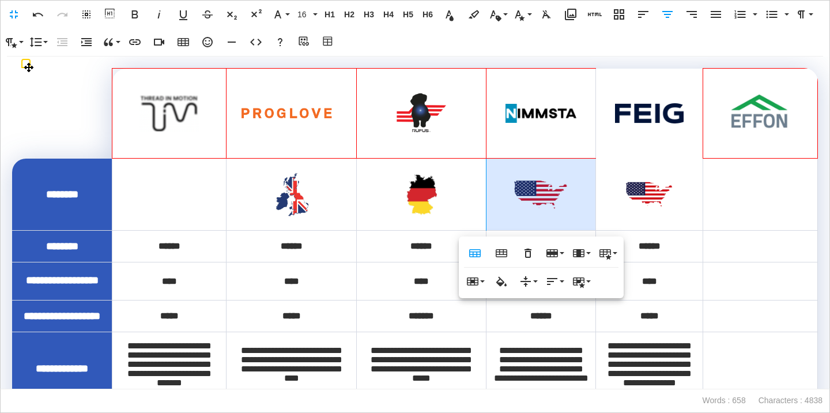
click at [642, 141] on th at bounding box center [649, 114] width 107 height 90
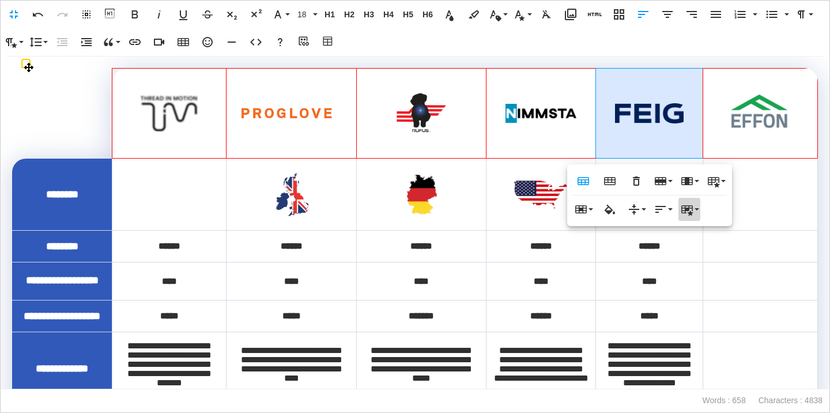
click at [691, 203] on icon "button" at bounding box center [687, 209] width 14 height 14
click at [709, 231] on link "Highlighted" at bounding box center [712, 231] width 66 height 17
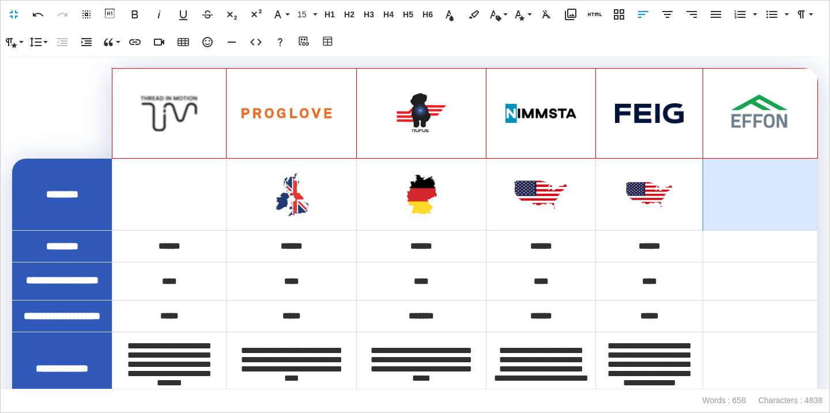
click at [767, 205] on td at bounding box center [760, 195] width 115 height 72
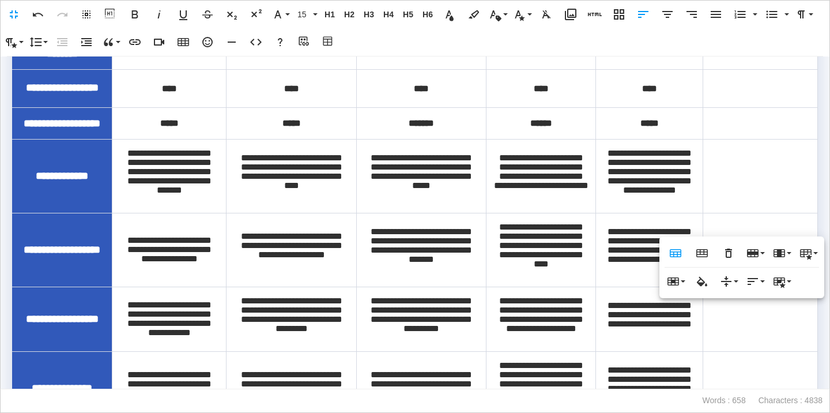
scroll to position [206, 0]
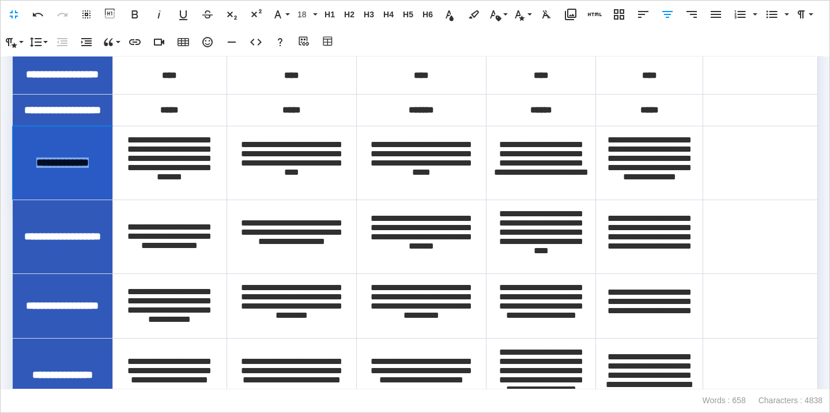
drag, startPoint x: 98, startPoint y: 199, endPoint x: 25, endPoint y: 203, distance: 73.3
click at [25, 168] on div "**********" at bounding box center [62, 162] width 81 height 10
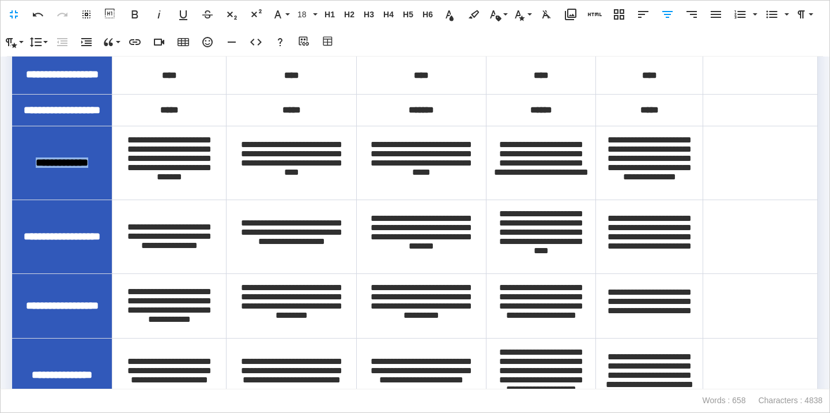
copy span "**********"
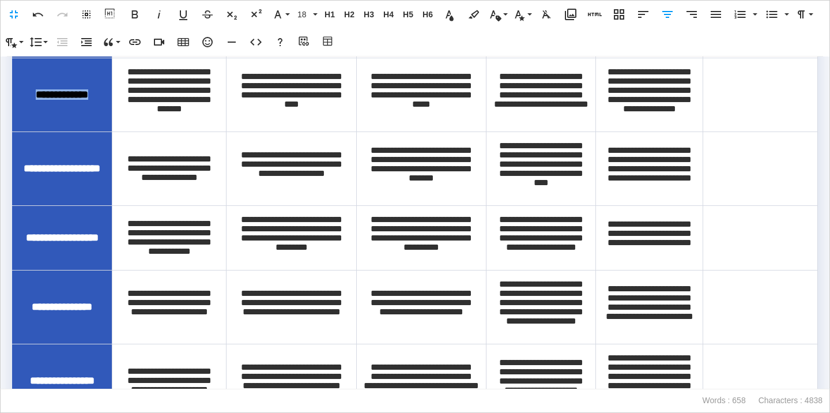
scroll to position [285, 0]
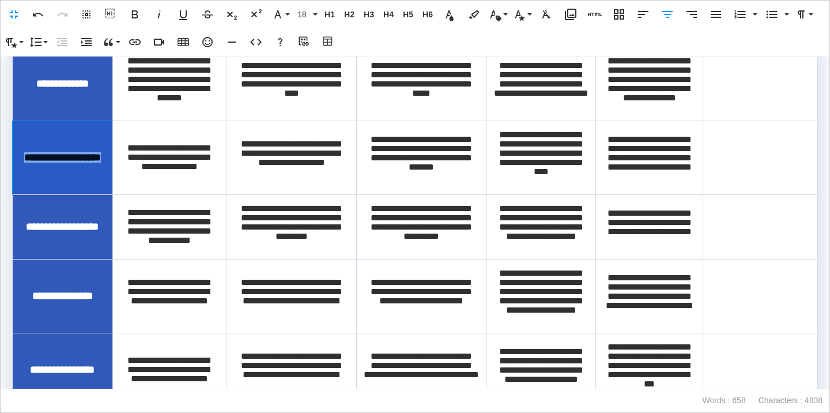
drag, startPoint x: 99, startPoint y: 214, endPoint x: 50, endPoint y: 205, distance: 49.8
click at [50, 163] on div "**********" at bounding box center [62, 157] width 81 height 10
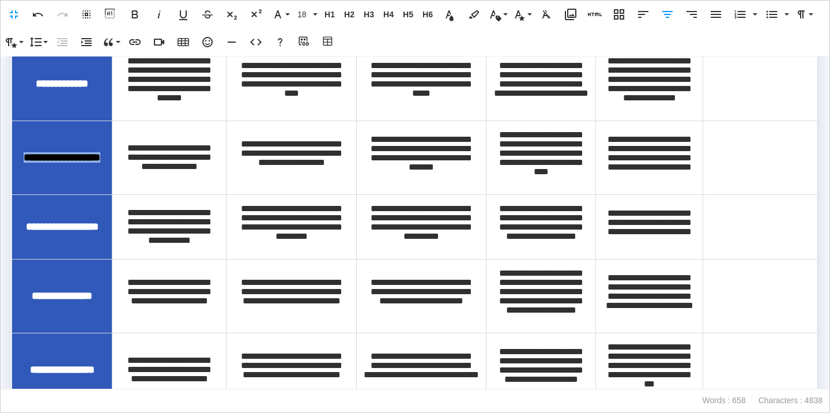
copy span "**********"
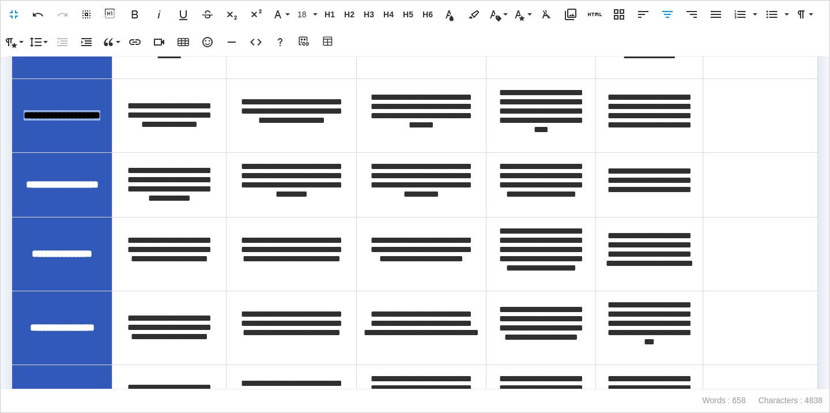
scroll to position [413, 0]
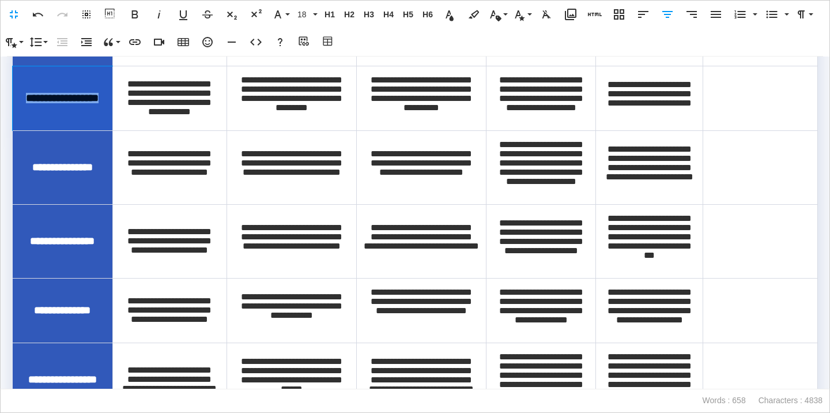
drag, startPoint x: 44, startPoint y: 149, endPoint x: 78, endPoint y: 175, distance: 42.7
click at [78, 130] on td "**********" at bounding box center [63, 98] width 100 height 65
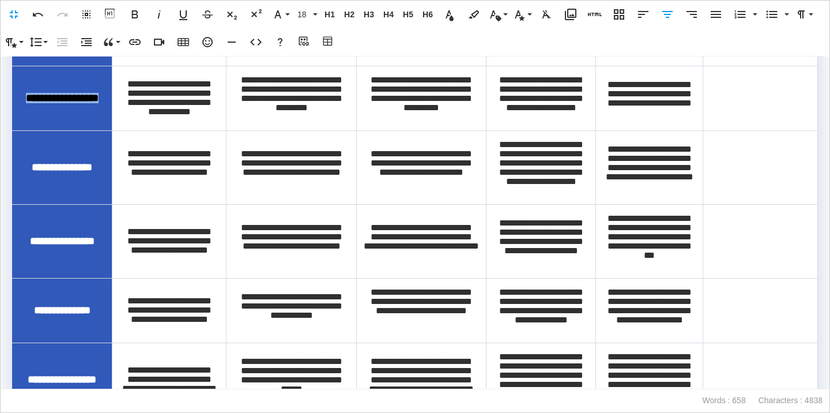
copy span "**********"
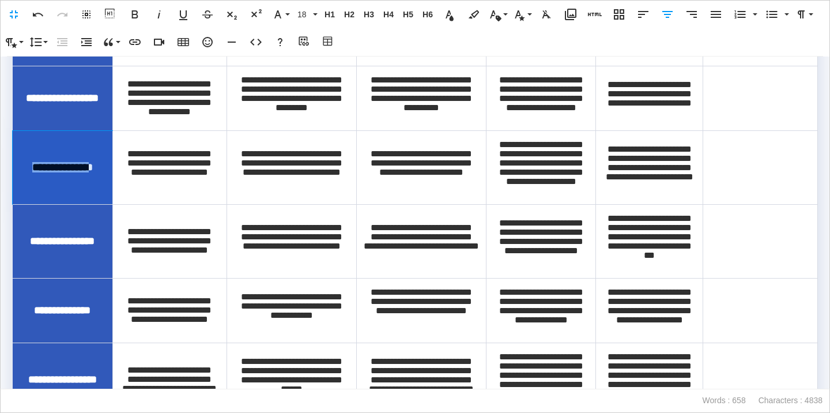
drag, startPoint x: 82, startPoint y: 242, endPoint x: 44, endPoint y: 231, distance: 40.0
click at [44, 172] on div "**********" at bounding box center [62, 167] width 81 height 10
drag, startPoint x: 95, startPoint y: 239, endPoint x: 47, endPoint y: 231, distance: 49.1
click at [47, 172] on div "**********" at bounding box center [62, 167] width 81 height 10
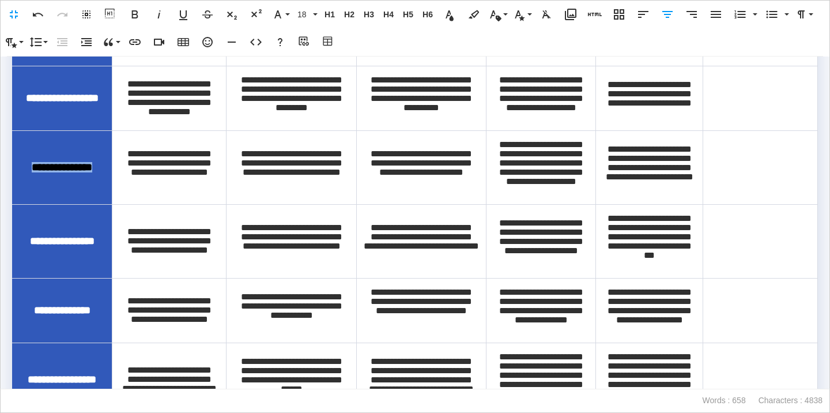
copy span "**********"
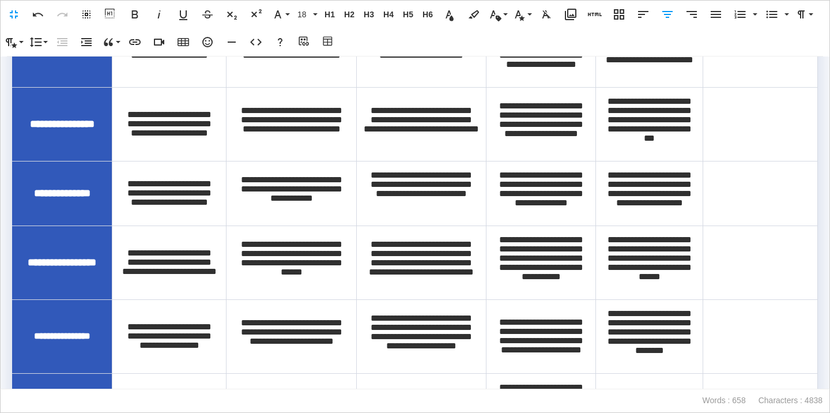
scroll to position [585, 0]
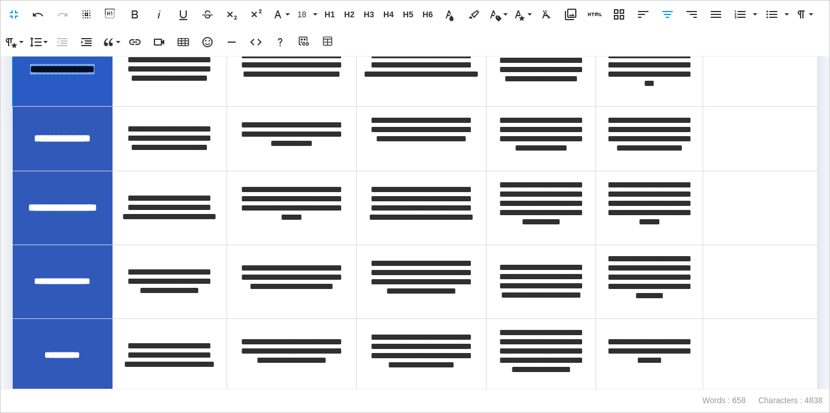
drag, startPoint x: 96, startPoint y: 159, endPoint x: 48, endPoint y: 148, distance: 48.7
click at [48, 74] on div "**********" at bounding box center [62, 69] width 81 height 10
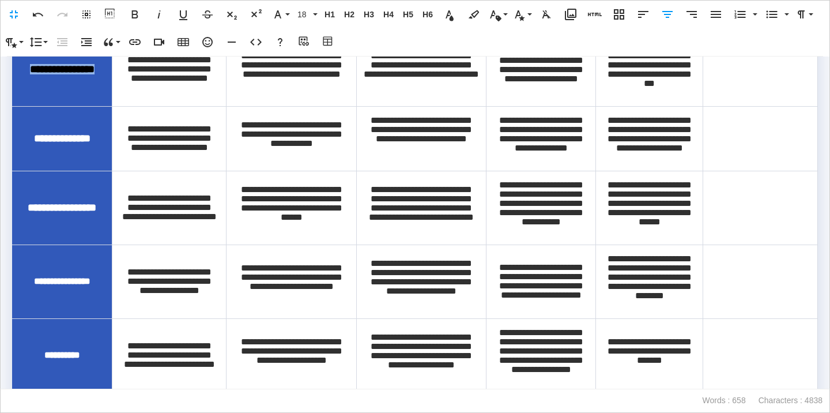
copy span "**********"
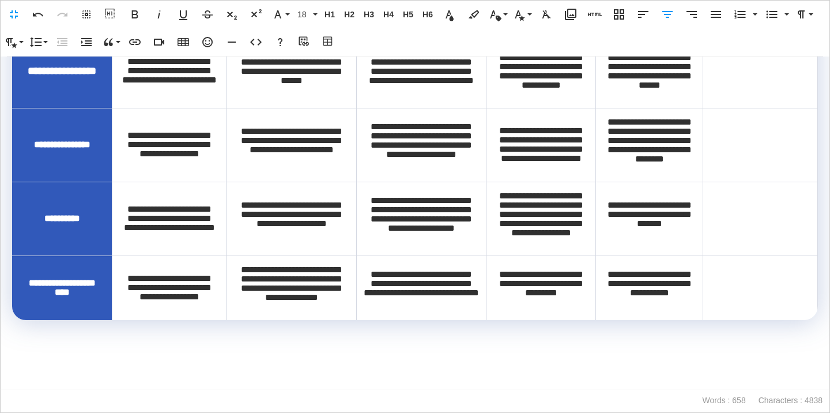
scroll to position [726, 0]
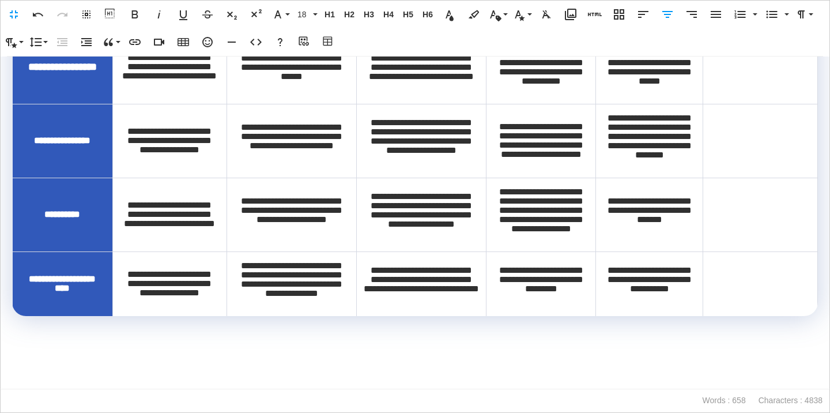
drag, startPoint x: 102, startPoint y: 96, endPoint x: 22, endPoint y: 97, distance: 79.6
copy span "**********"
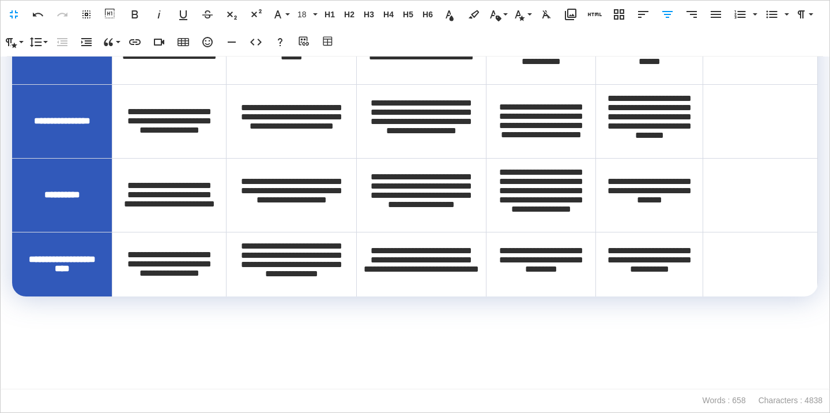
scroll to position [819, 0]
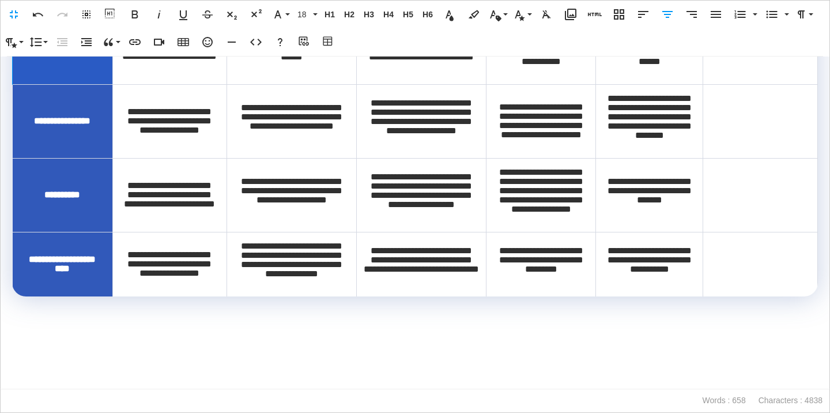
drag, startPoint x: 81, startPoint y: 88, endPoint x: 32, endPoint y: 75, distance: 50.8
click at [32, 52] on div "**********" at bounding box center [62, 47] width 81 height 10
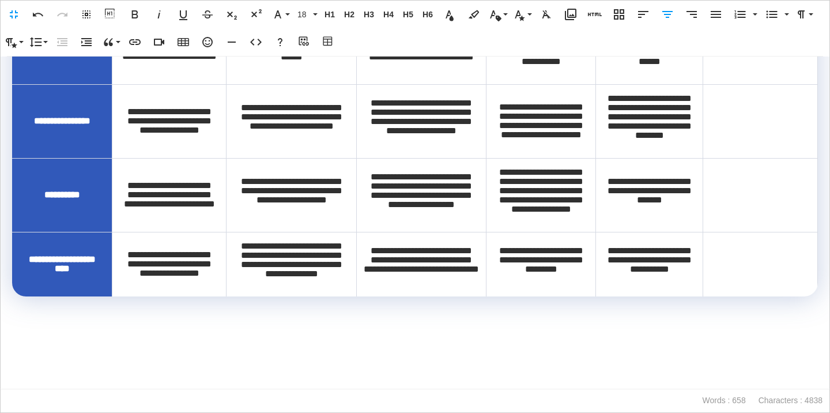
copy span "**********"
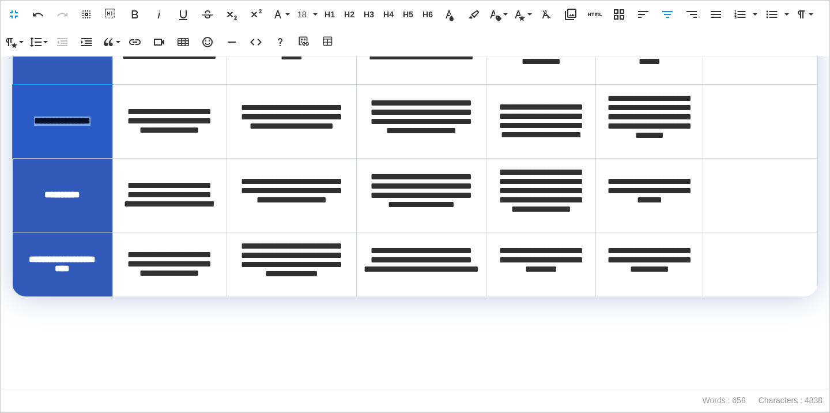
drag, startPoint x: 98, startPoint y: 175, endPoint x: 17, endPoint y: 175, distance: 81.3
click at [17, 158] on td "**********" at bounding box center [63, 121] width 100 height 74
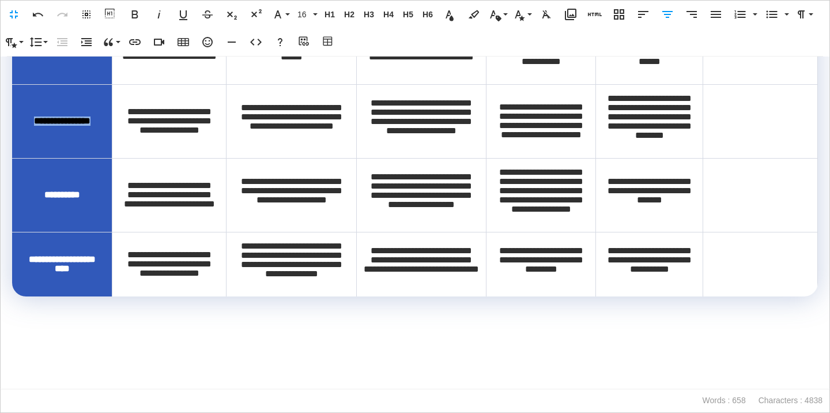
copy span "**********"
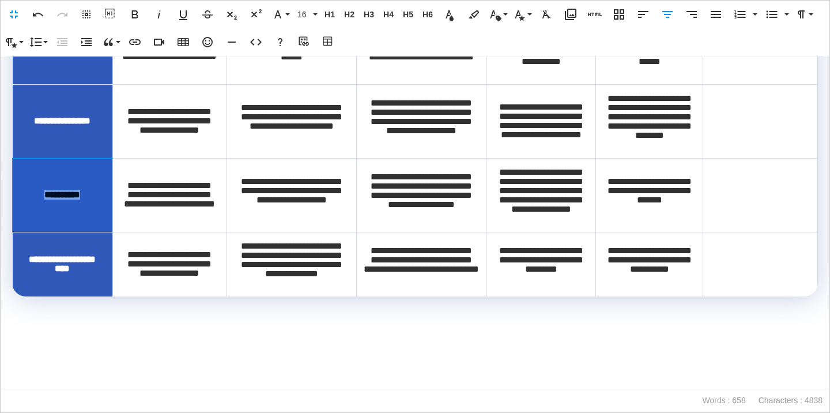
drag, startPoint x: 82, startPoint y: 184, endPoint x: 37, endPoint y: 184, distance: 45.0
click at [37, 190] on div "**********" at bounding box center [62, 194] width 81 height 9
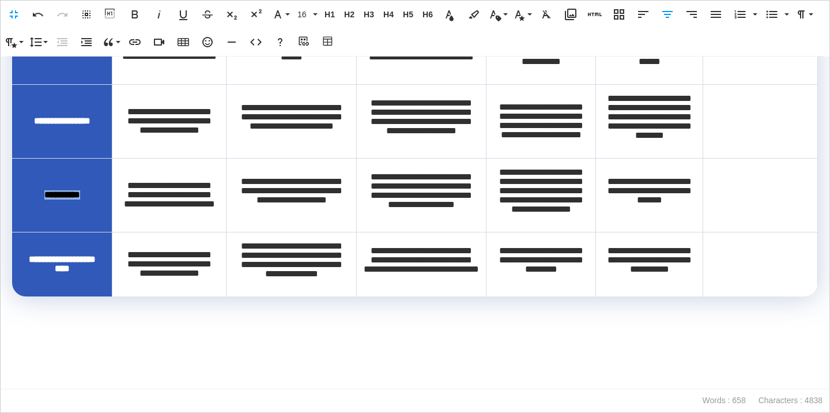
copy span "**********"
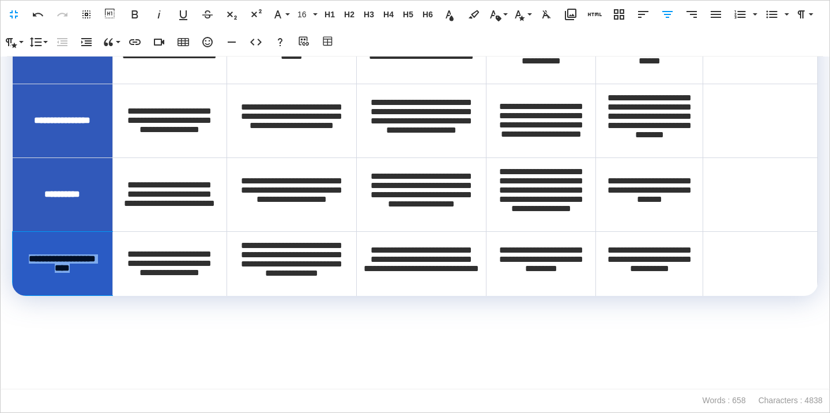
drag, startPoint x: 90, startPoint y: 266, endPoint x: 31, endPoint y: 254, distance: 59.9
click at [31, 254] on div "**********" at bounding box center [62, 263] width 81 height 18
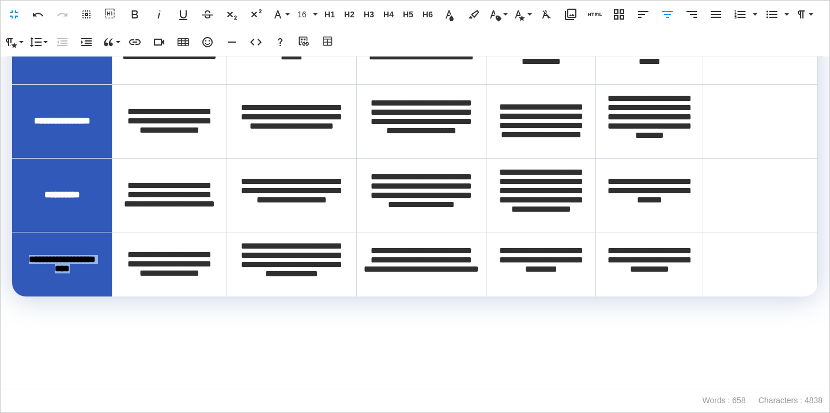
copy span "**********"
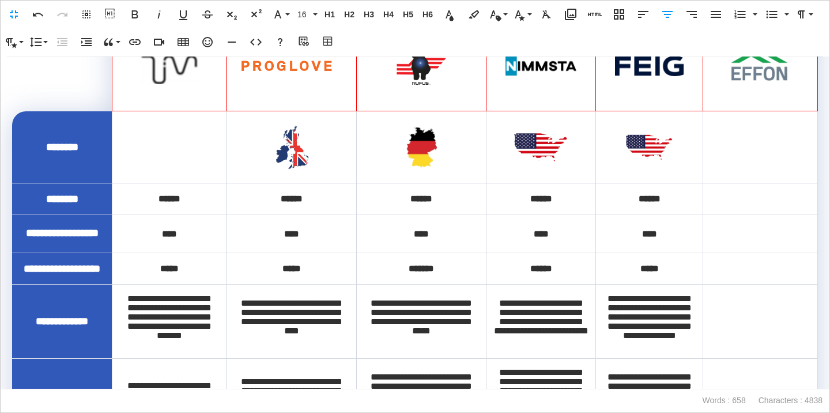
scroll to position [0, 0]
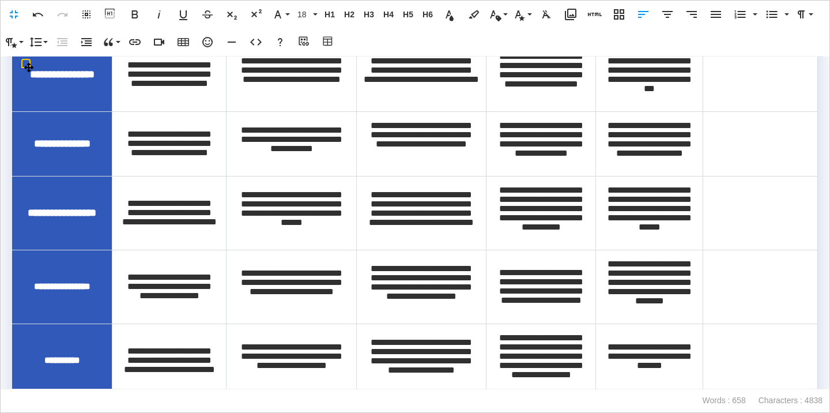
scroll to position [901, 0]
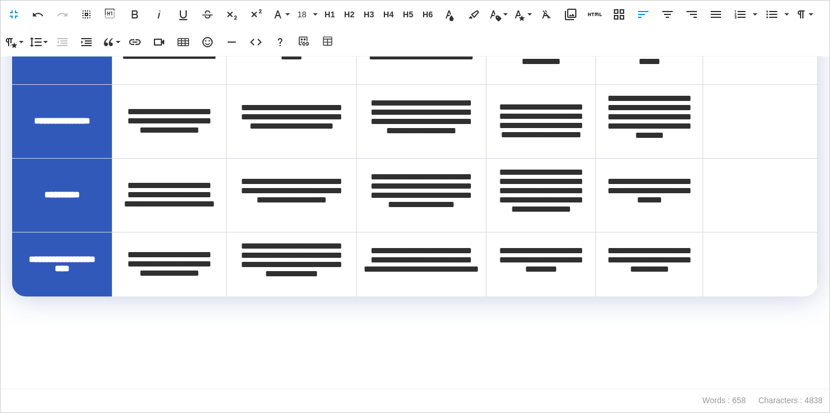
click at [59, 361] on p at bounding box center [415, 355] width 806 height 17
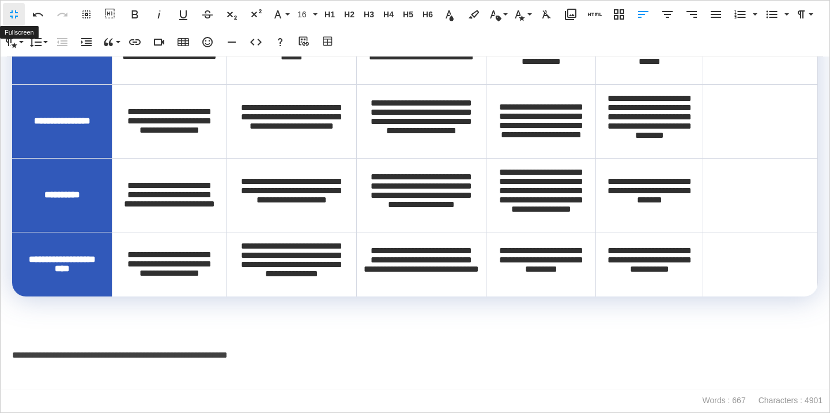
click at [5, 17] on button "Fullscreen" at bounding box center [14, 14] width 22 height 23
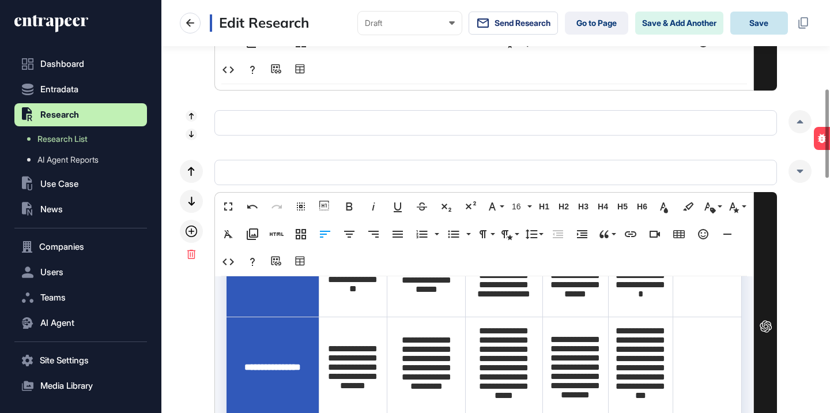
click at [781, 22] on button "Save" at bounding box center [759, 23] width 58 height 23
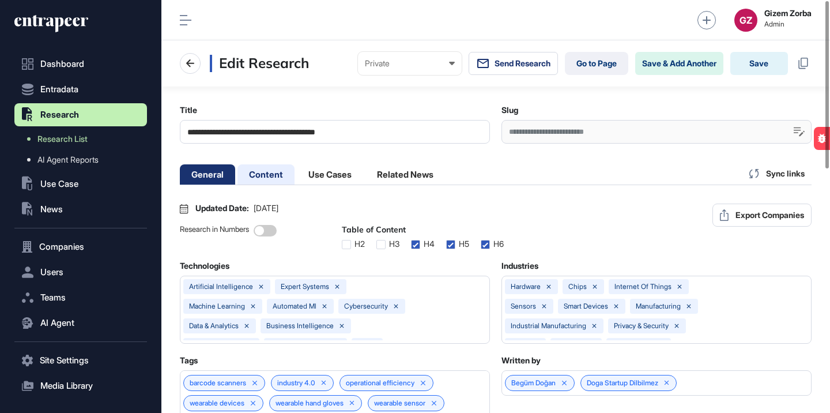
click at [297, 176] on li "Content" at bounding box center [330, 174] width 66 height 20
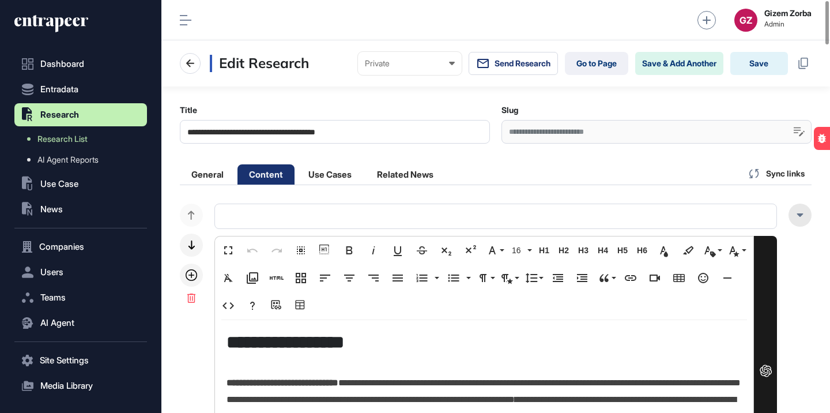
click at [795, 224] on div at bounding box center [800, 215] width 23 height 23
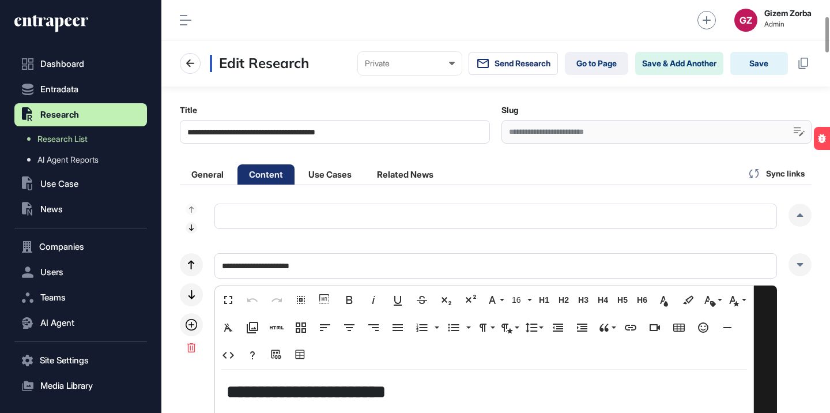
scroll to position [187, 0]
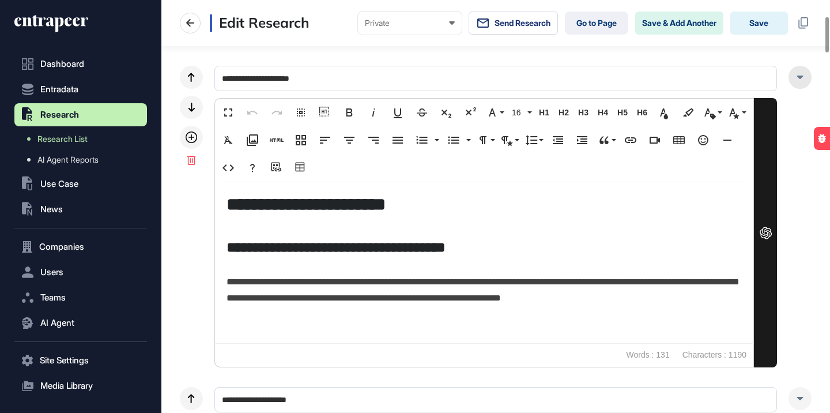
click at [805, 73] on div at bounding box center [800, 77] width 23 height 23
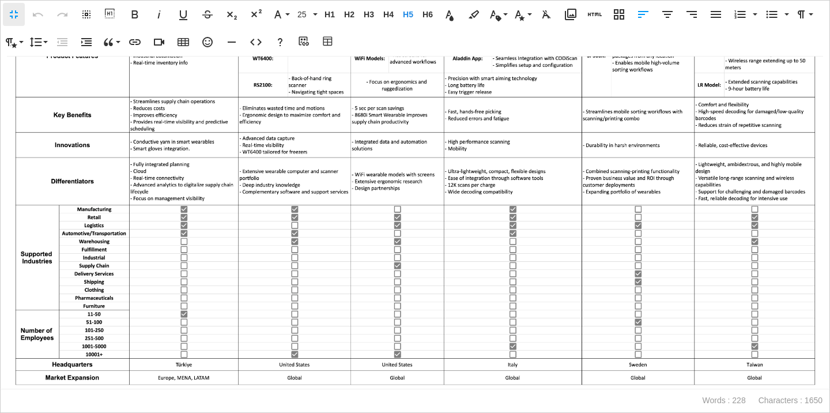
scroll to position [875, 0]
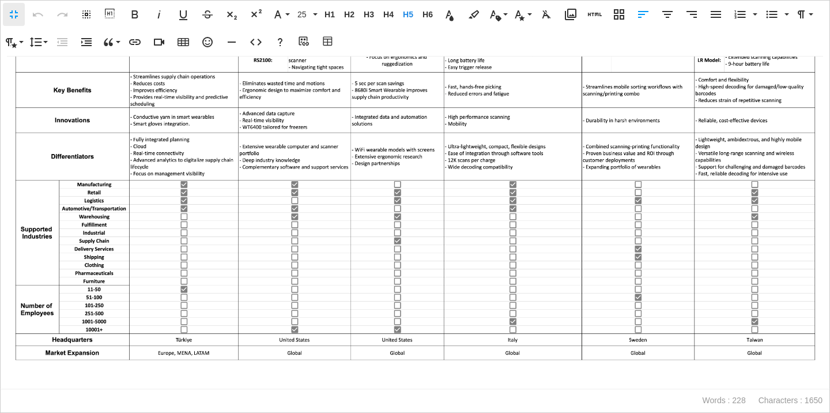
click at [260, 249] on img at bounding box center [415, 150] width 806 height 425
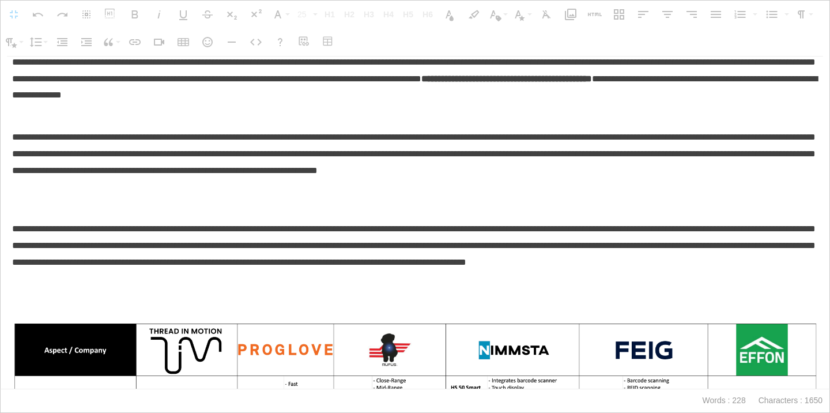
scroll to position [0, 0]
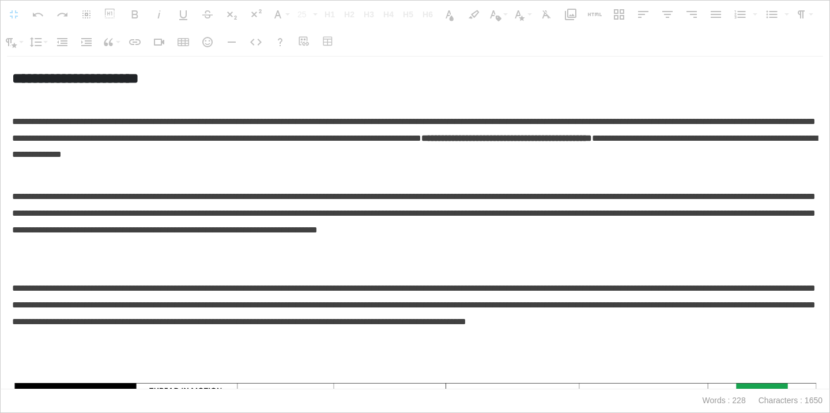
click at [225, 217] on p "**********" at bounding box center [415, 222] width 806 height 100
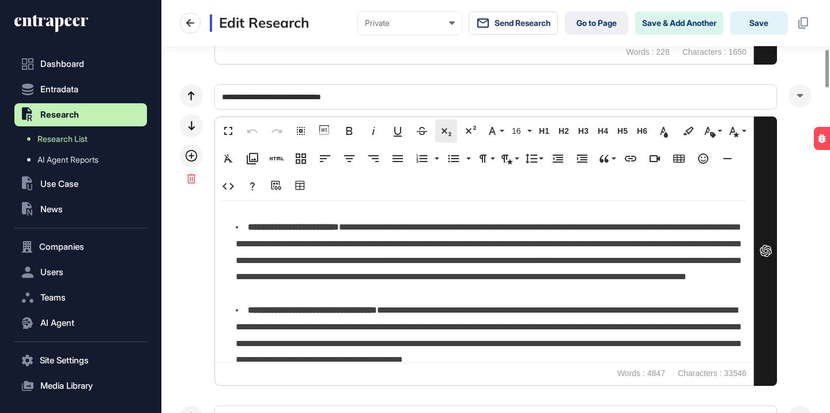
scroll to position [375, 0]
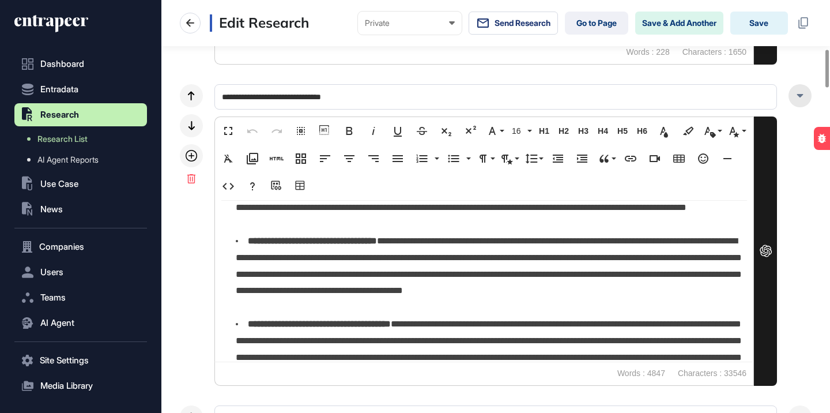
click at [800, 95] on icon at bounding box center [800, 95] width 6 height 3
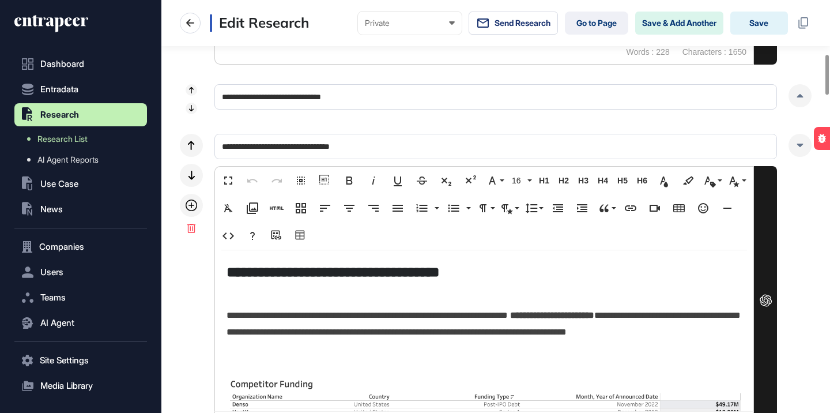
scroll to position [608, 0]
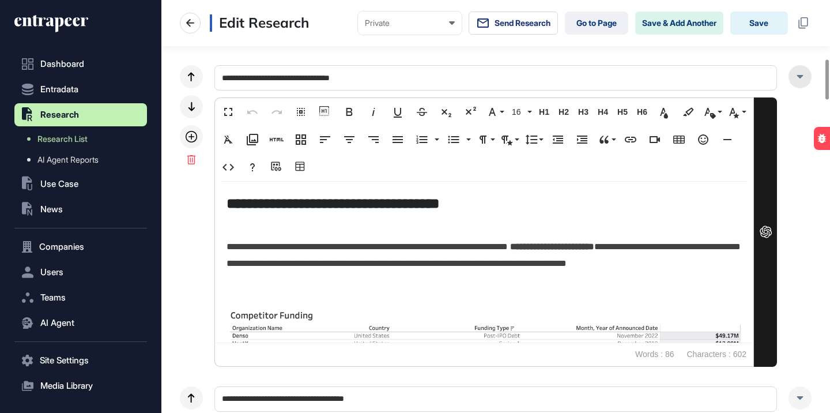
click at [793, 85] on div at bounding box center [800, 76] width 23 height 23
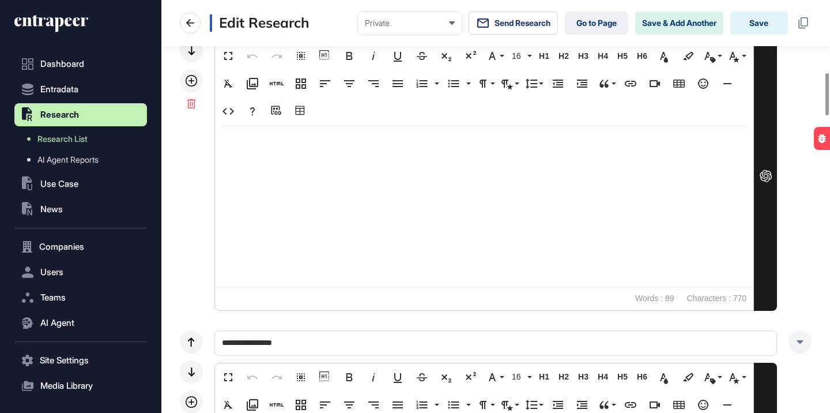
scroll to position [664, 0]
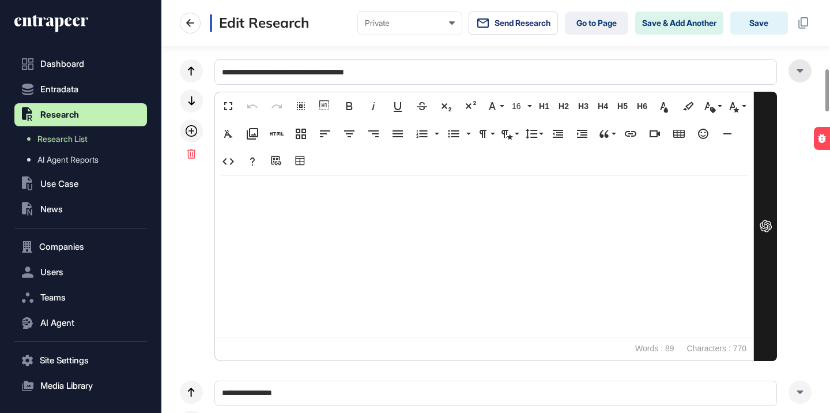
click at [798, 71] on icon at bounding box center [800, 70] width 6 height 3
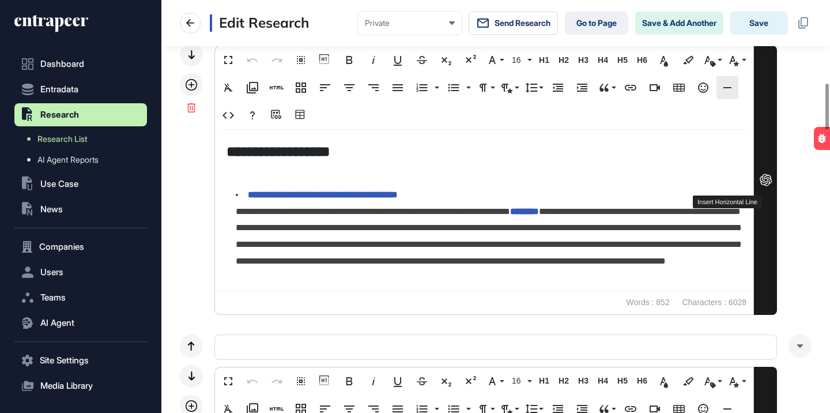
scroll to position [0, 0]
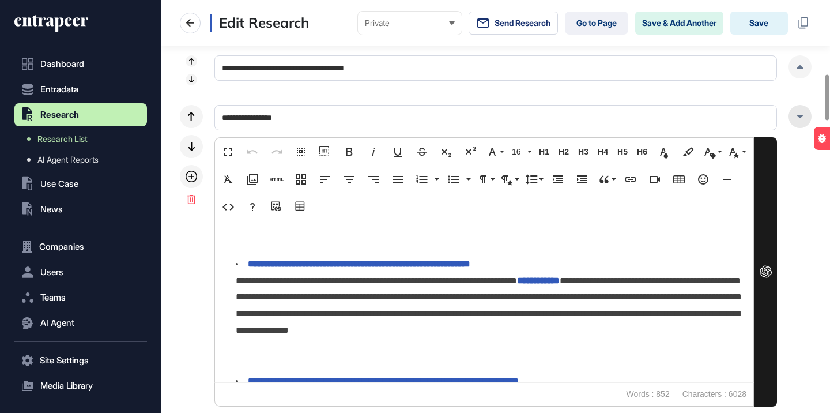
click at [792, 119] on div at bounding box center [800, 116] width 23 height 23
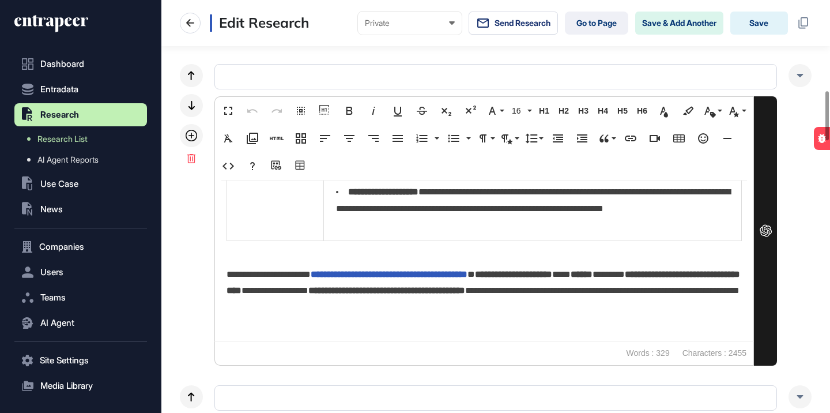
click at [496, 219] on li "**********" at bounding box center [538, 209] width 405 height 50
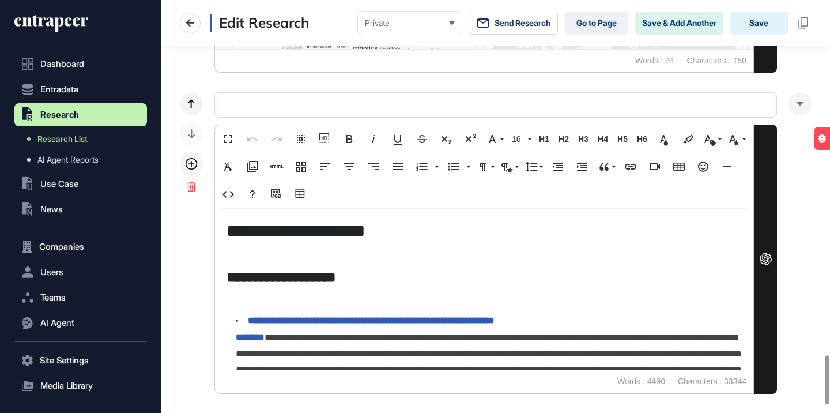
scroll to position [3043, 0]
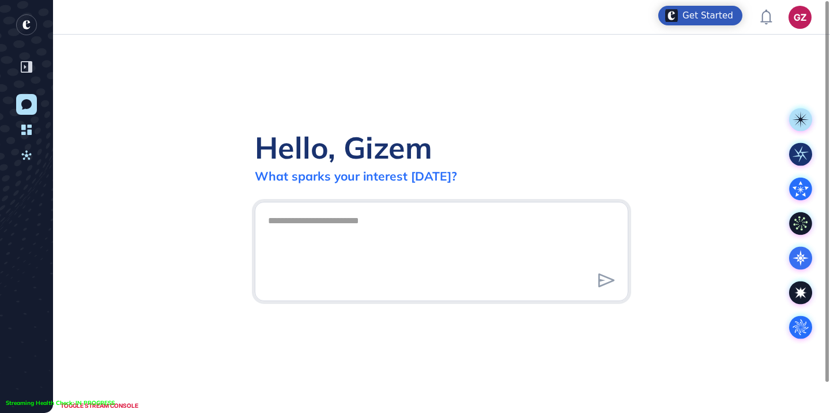
scroll to position [1, 1]
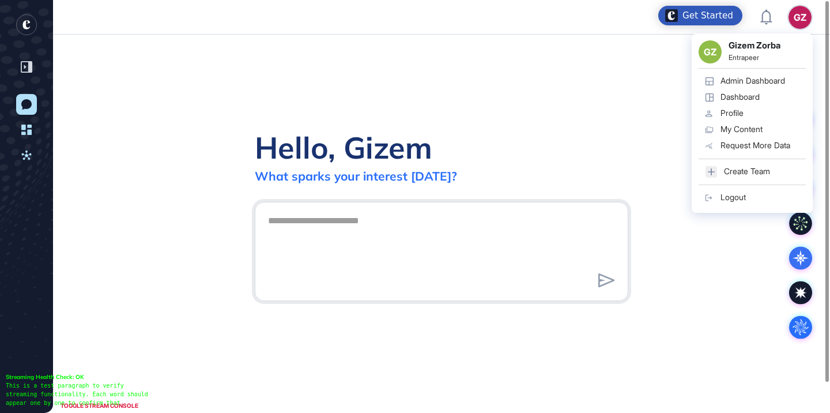
click at [789, 16] on div "GZ" at bounding box center [800, 17] width 23 height 23
click at [756, 74] on link "Admin Dashboard" at bounding box center [752, 81] width 107 height 16
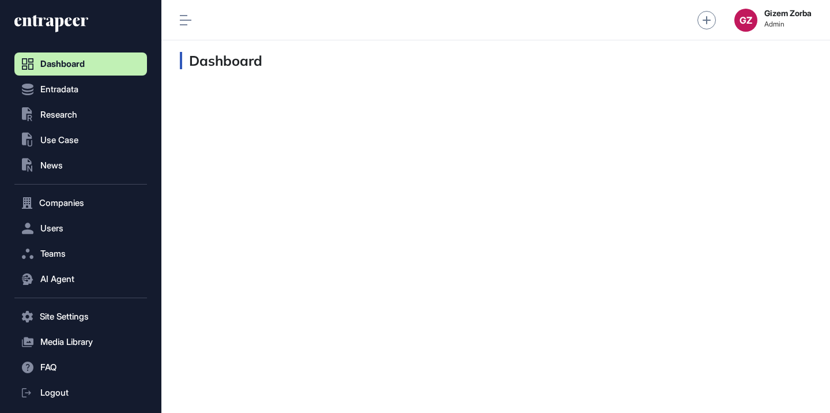
scroll to position [1, 1]
click at [40, 305] on button ".st0{fill:currentColor} Research" at bounding box center [80, 316] width 133 height 23
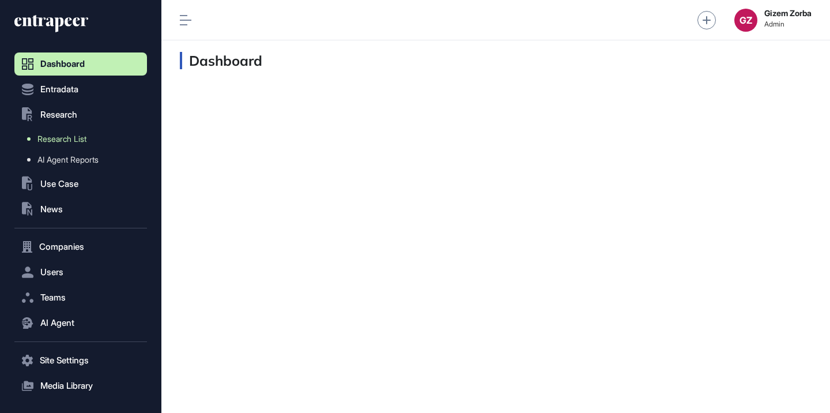
click at [57, 141] on span "Research List" at bounding box center [61, 138] width 49 height 9
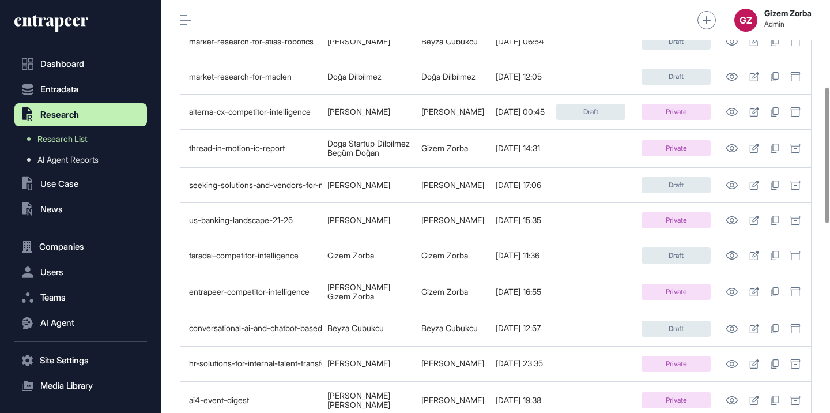
scroll to position [0, 454]
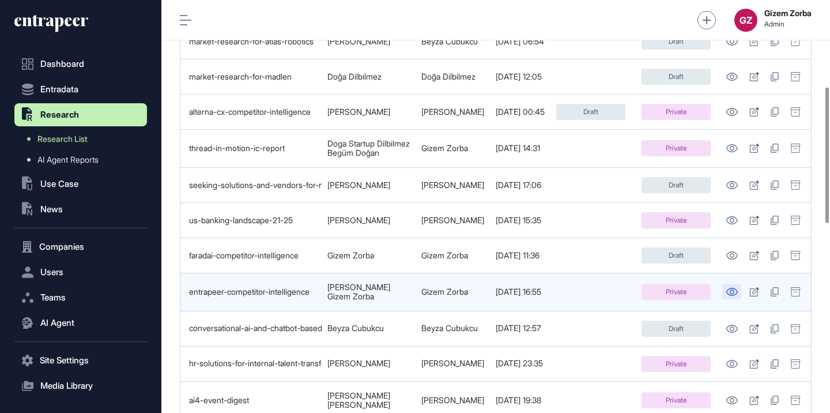
click at [728, 284] on link at bounding box center [731, 291] width 19 height 15
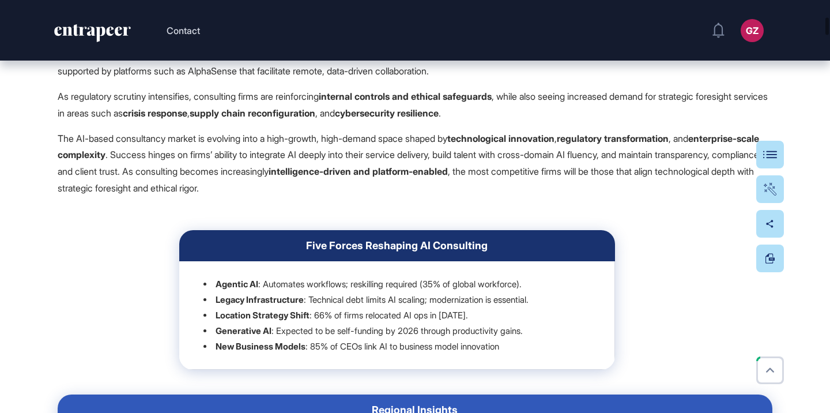
scroll to position [1334, 0]
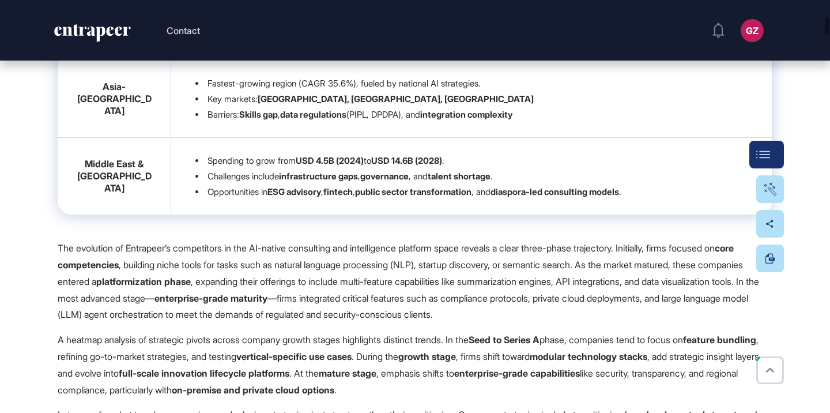
click at [760, 150] on div "Table Of Contents" at bounding box center [767, 154] width 16 height 9
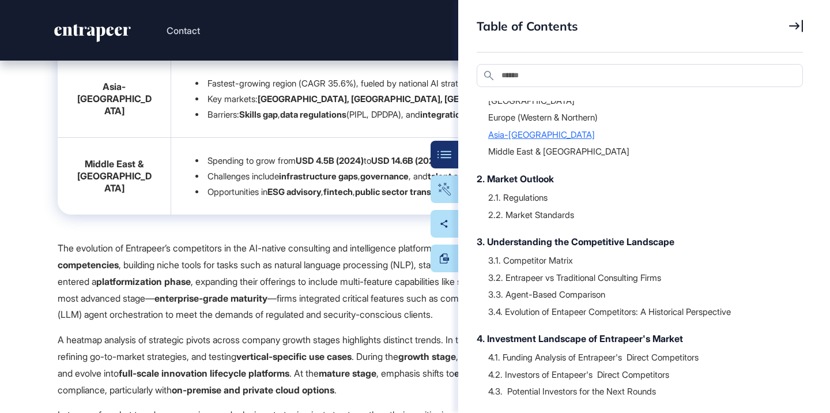
scroll to position [174, 0]
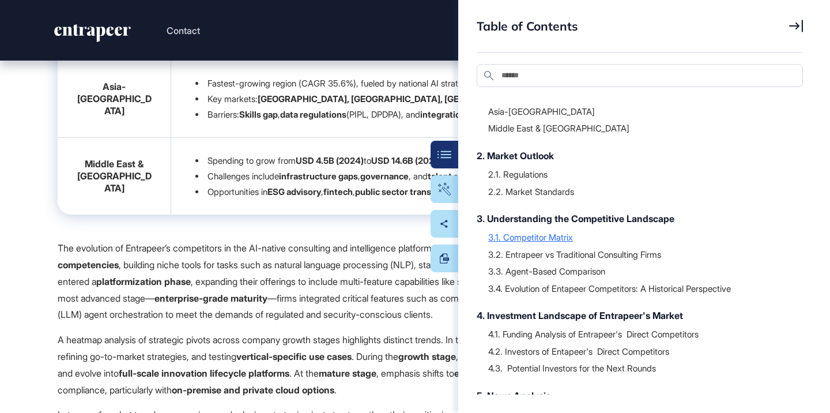
click at [543, 233] on div "3.1. Competitor Matrix" at bounding box center [639, 237] width 303 height 12
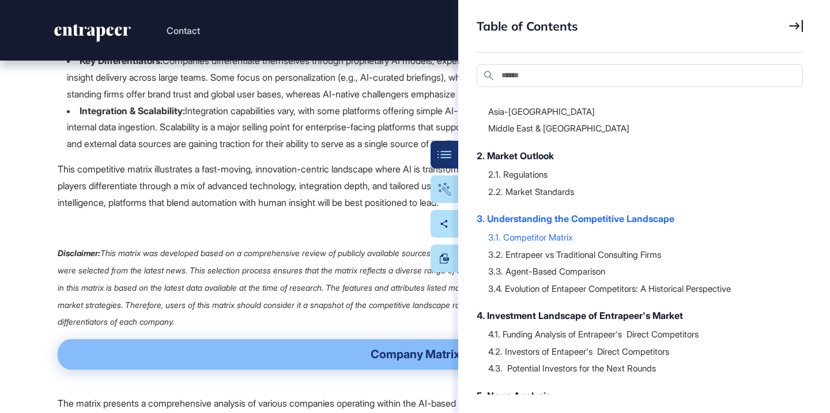
scroll to position [18310, 0]
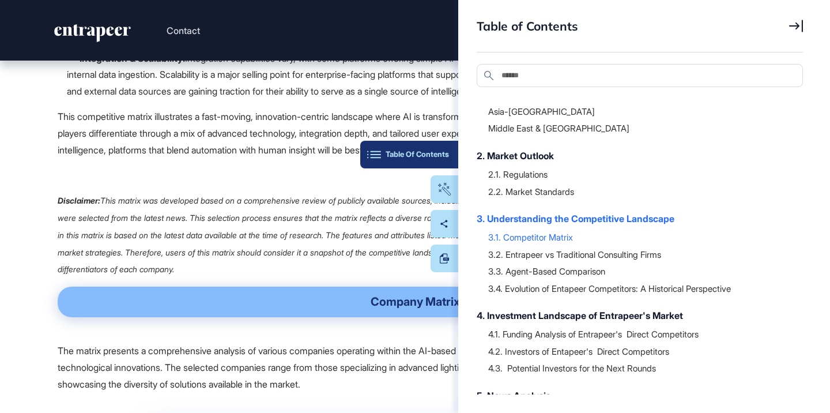
click at [443, 155] on div "Table Of Contents" at bounding box center [410, 154] width 80 height 9
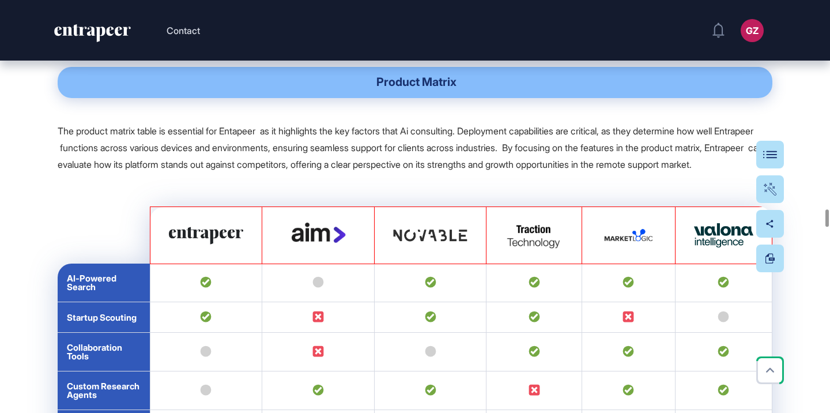
scroll to position [20721, 0]
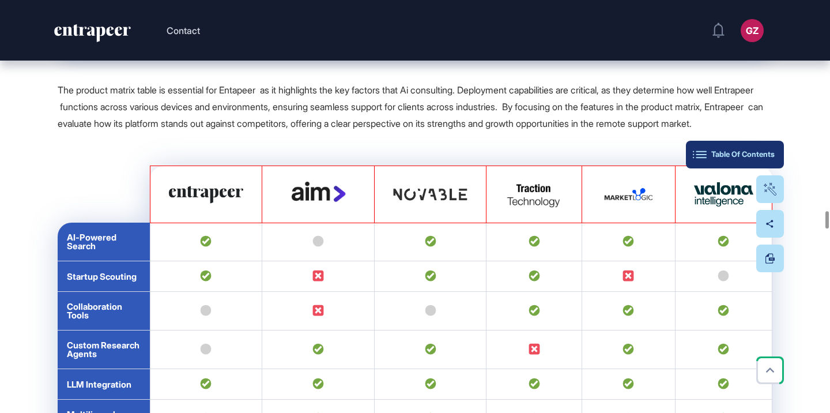
click at [773, 152] on div "Table Of Contents" at bounding box center [735, 154] width 80 height 9
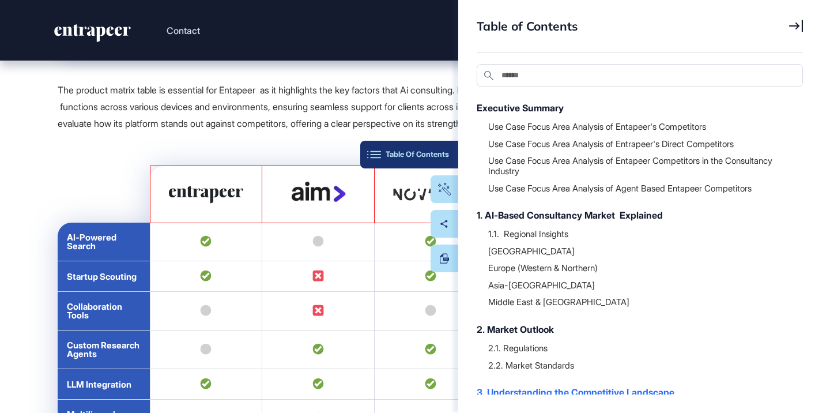
click at [448, 151] on div "Table Of Contents" at bounding box center [410, 154] width 80 height 9
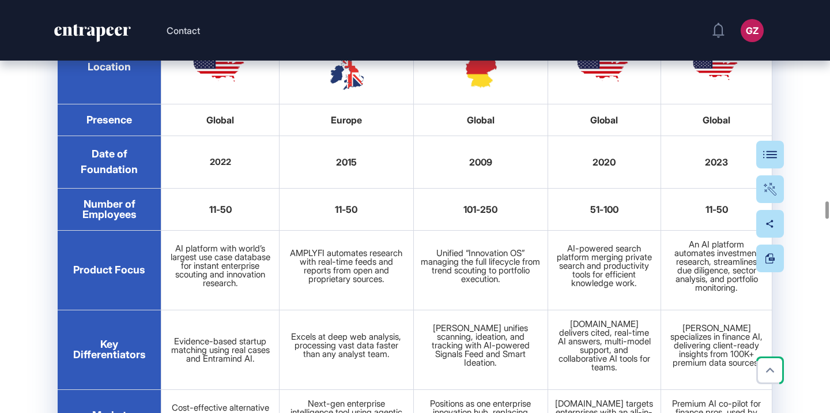
scroll to position [19754, 0]
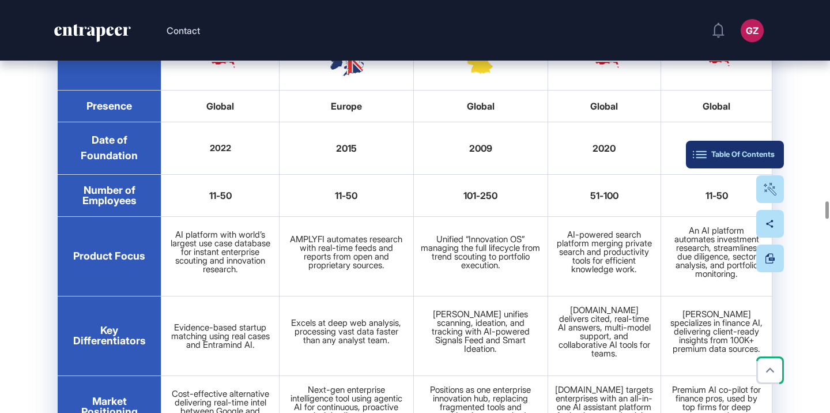
click at [777, 156] on button "Table Of Contents" at bounding box center [735, 155] width 98 height 28
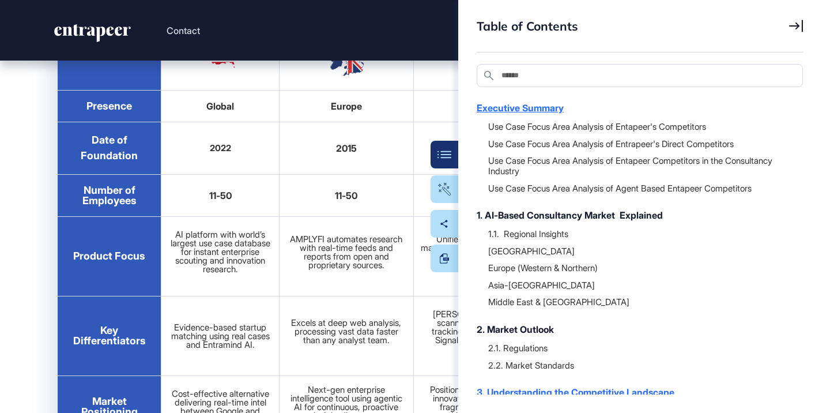
click at [522, 103] on div "Executive Summary" at bounding box center [634, 108] width 315 height 14
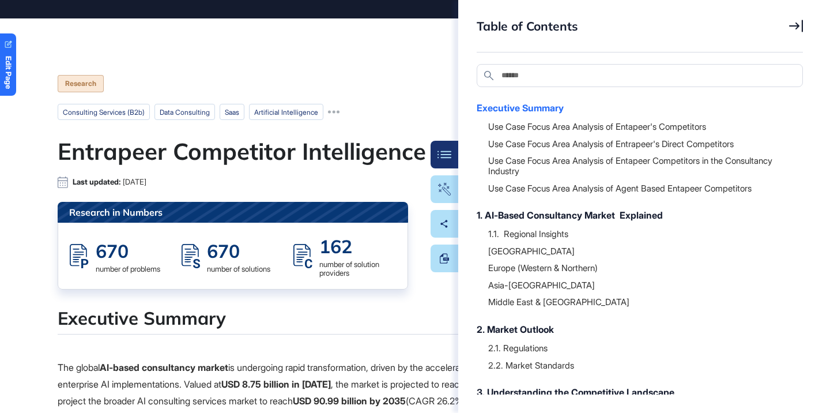
scroll to position [0, 0]
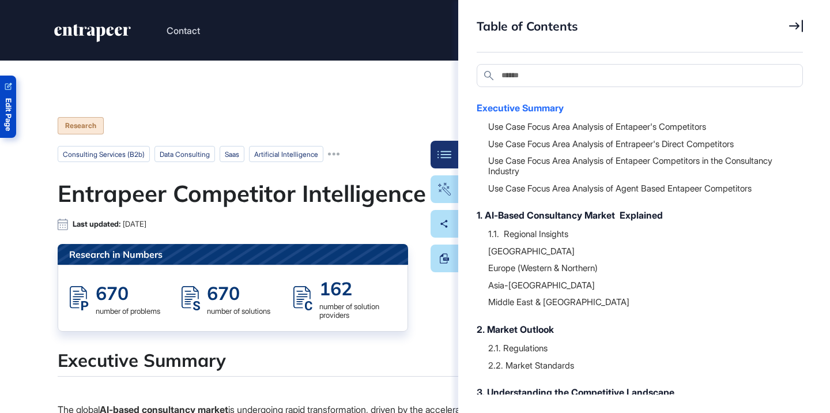
click at [12, 108] on span "Edit Page" at bounding box center [8, 114] width 7 height 33
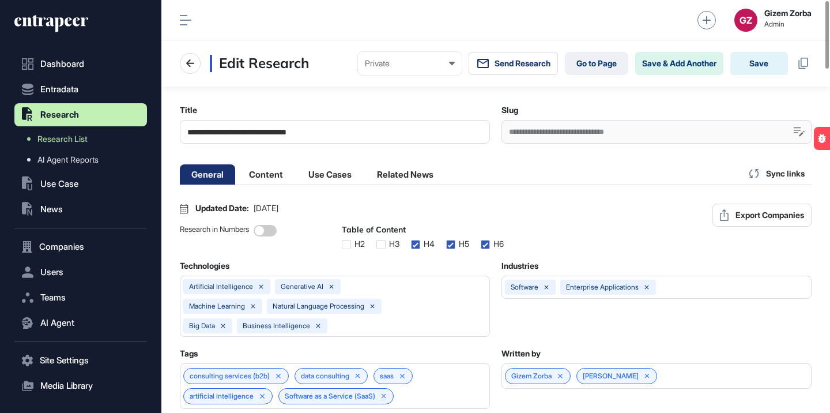
scroll to position [1, 5]
click at [297, 173] on li "Content" at bounding box center [330, 174] width 66 height 20
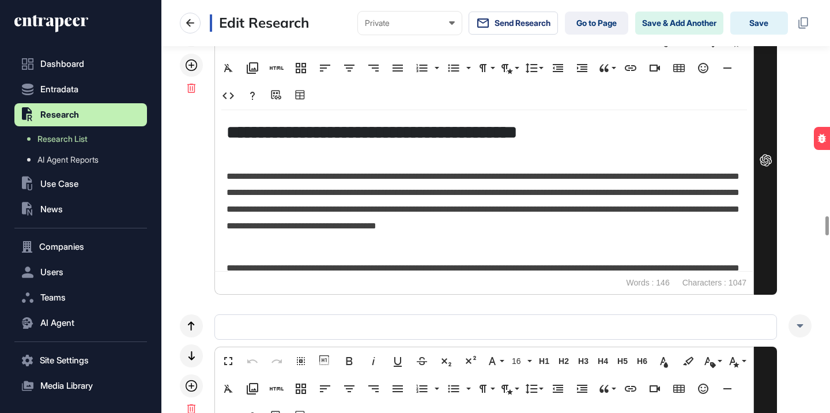
scroll to position [4681, 0]
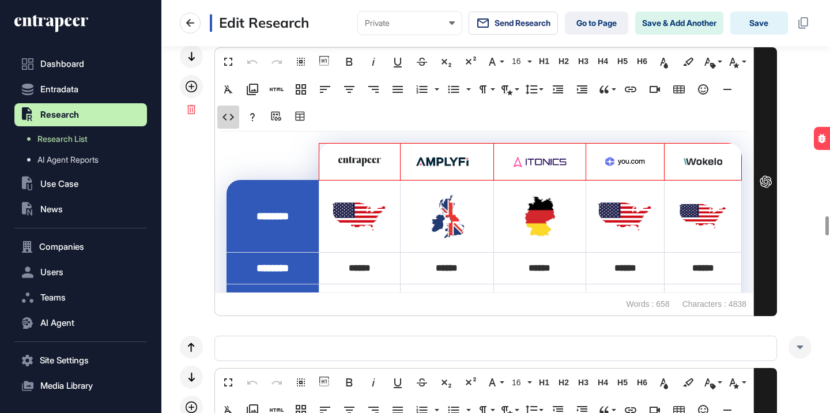
click at [236, 115] on button "Code View" at bounding box center [228, 117] width 22 height 23
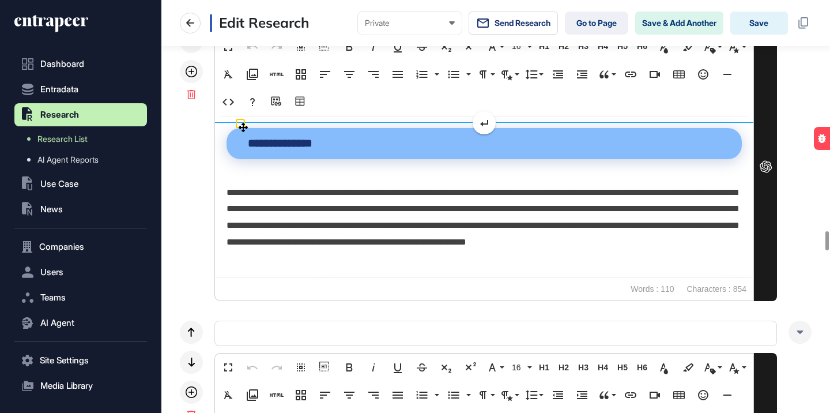
scroll to position [4952, 0]
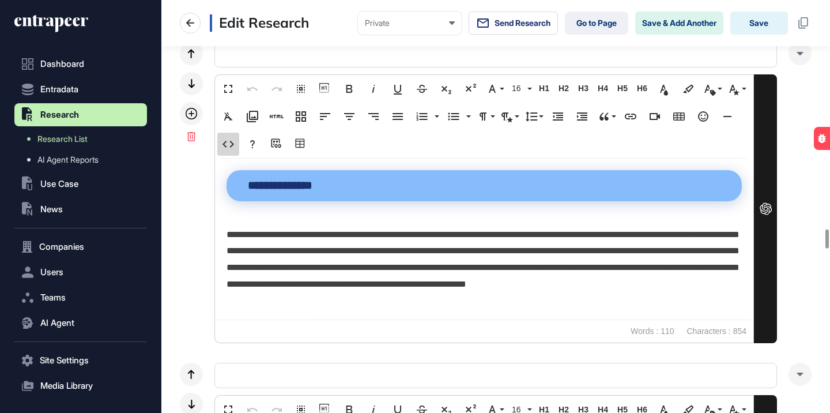
click at [230, 137] on button "Code View" at bounding box center [228, 144] width 22 height 23
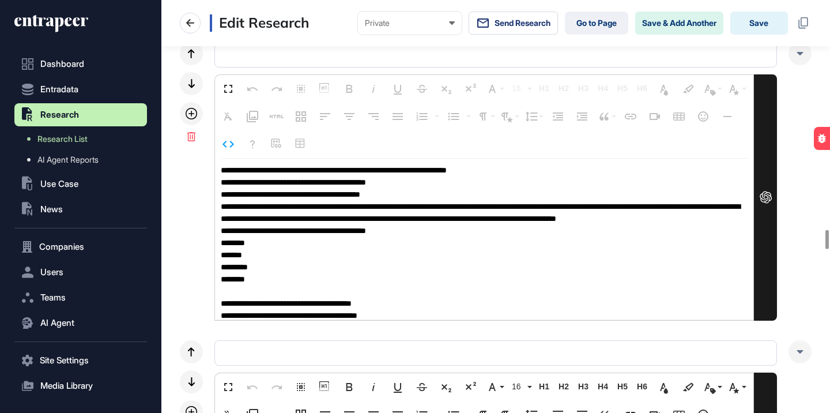
scroll to position [7308, 0]
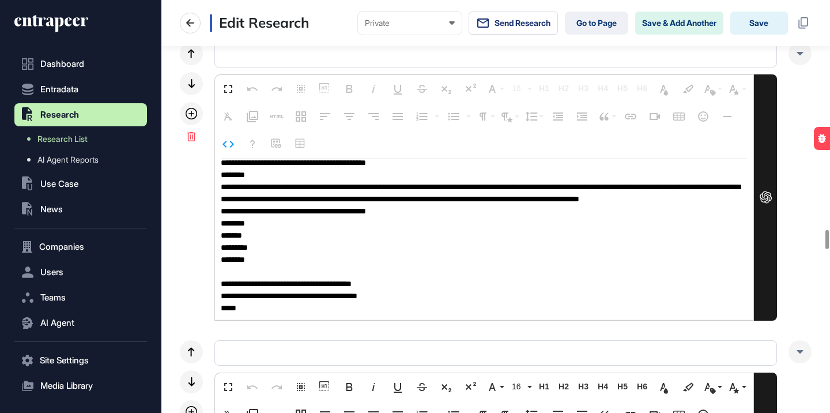
click at [314, 204] on textarea at bounding box center [484, 239] width 538 height 161
click at [227, 144] on icon "button" at bounding box center [228, 144] width 14 height 14
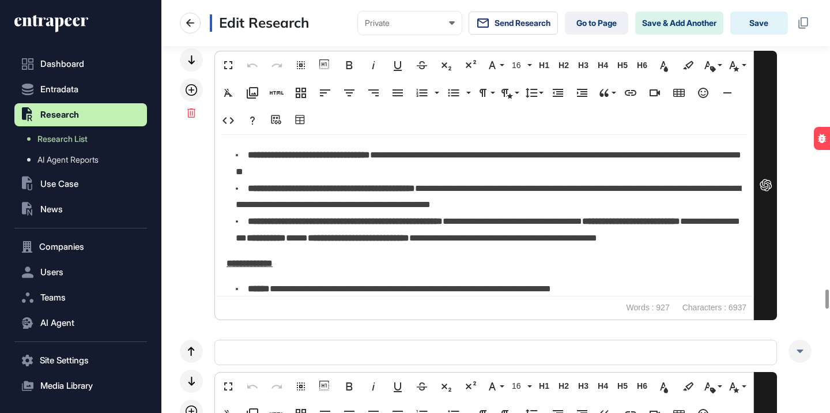
scroll to position [443, 0]
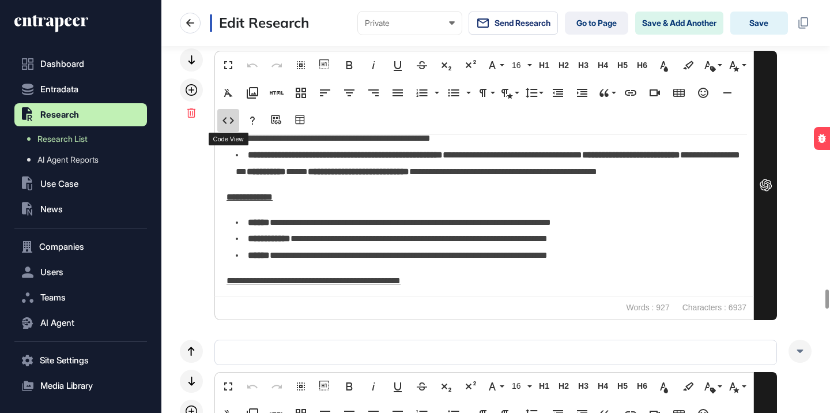
click at [221, 119] on button "Code View" at bounding box center [228, 120] width 22 height 23
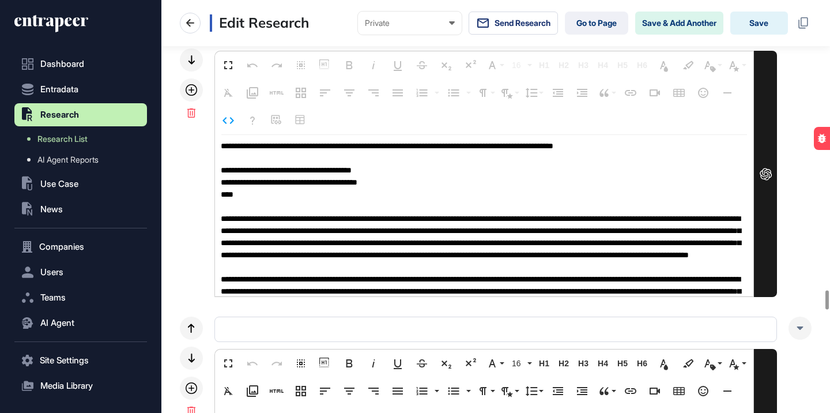
scroll to position [6860, 0]
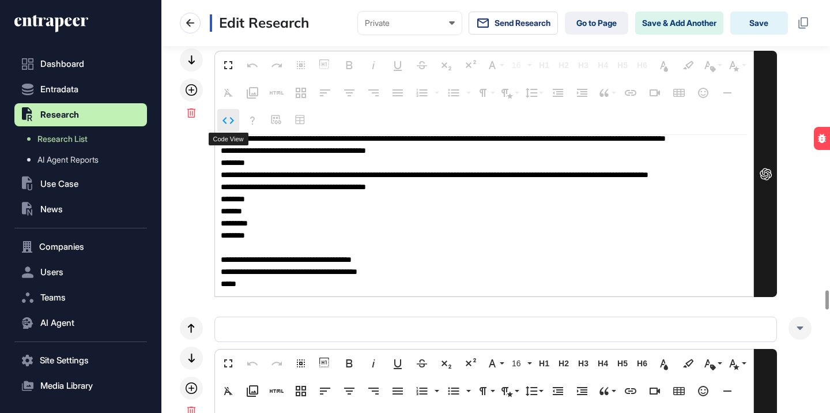
click at [229, 120] on icon "button" at bounding box center [228, 121] width 14 height 14
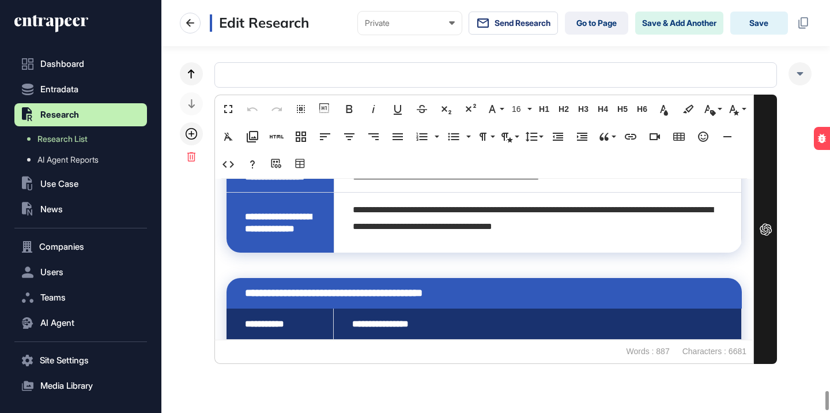
scroll to position [1743, 0]
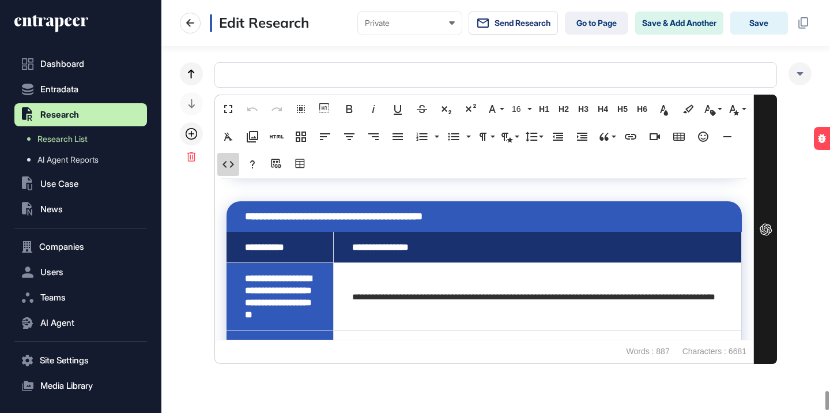
click at [234, 169] on icon "button" at bounding box center [228, 164] width 14 height 14
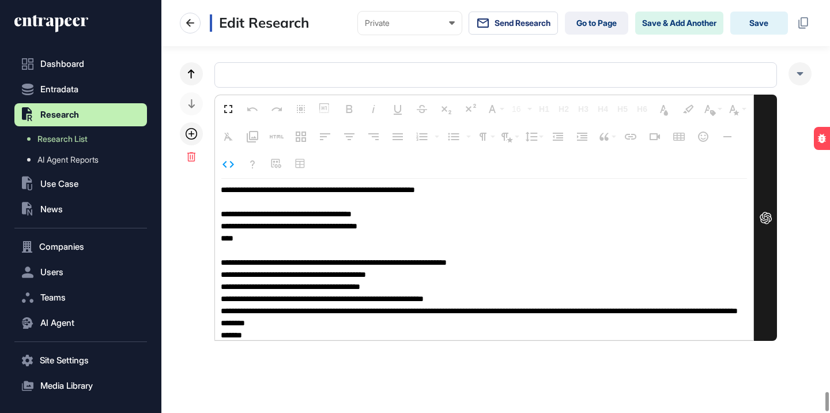
scroll to position [6122, 0]
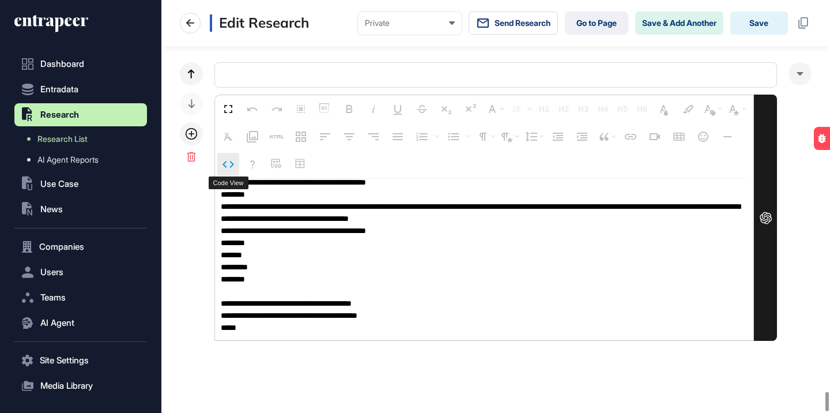
click at [221, 169] on icon "button" at bounding box center [228, 164] width 14 height 14
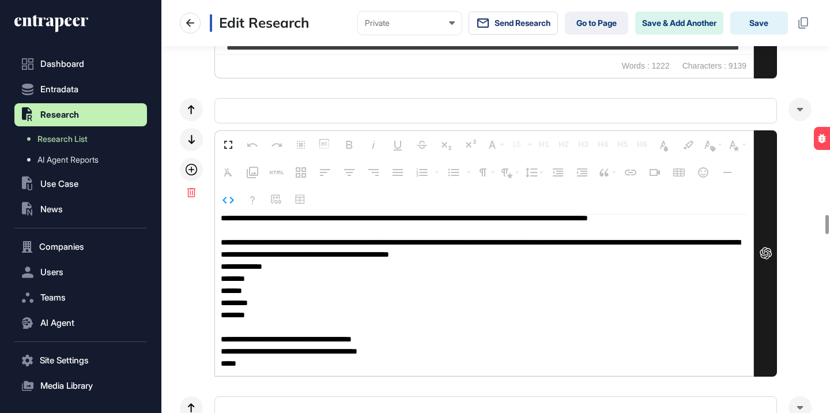
scroll to position [4540, 0]
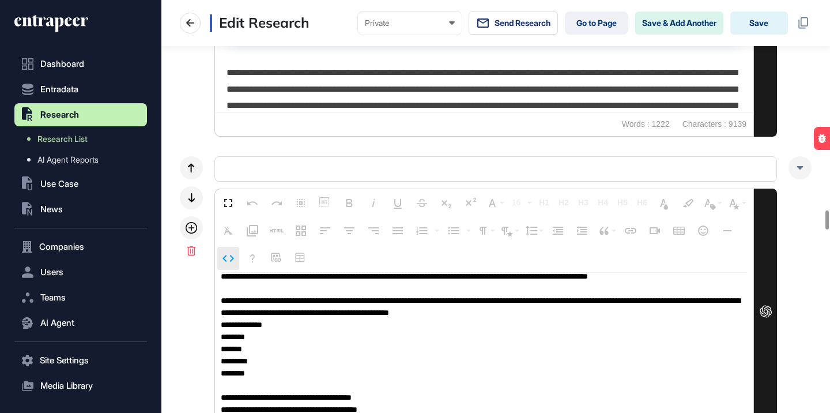
click at [230, 258] on icon "button" at bounding box center [228, 258] width 14 height 14
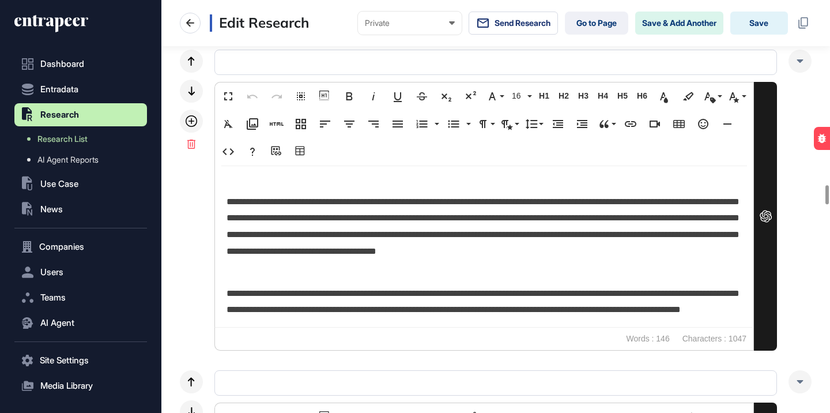
scroll to position [0, 0]
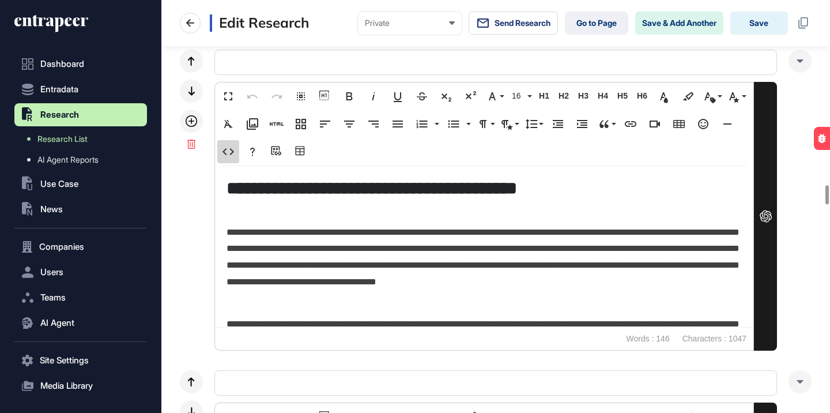
click at [223, 150] on icon "button" at bounding box center [229, 151] width 12 height 7
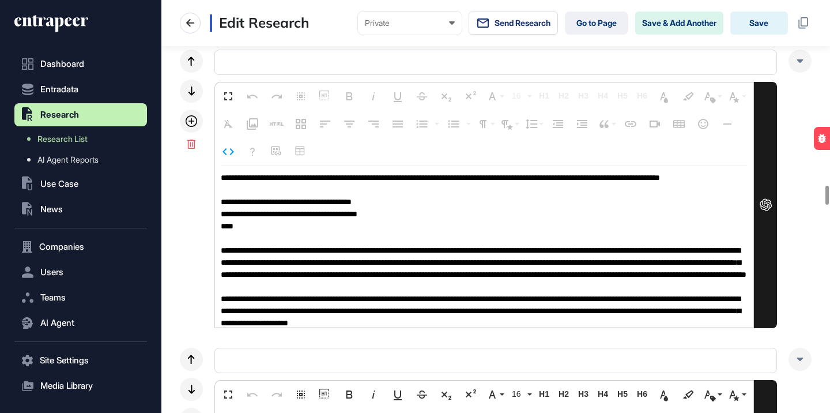
scroll to position [419, 0]
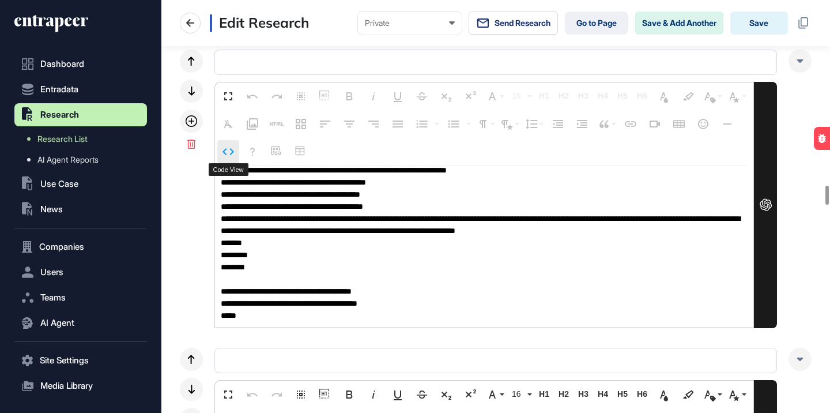
click at [233, 153] on icon "button" at bounding box center [228, 152] width 14 height 14
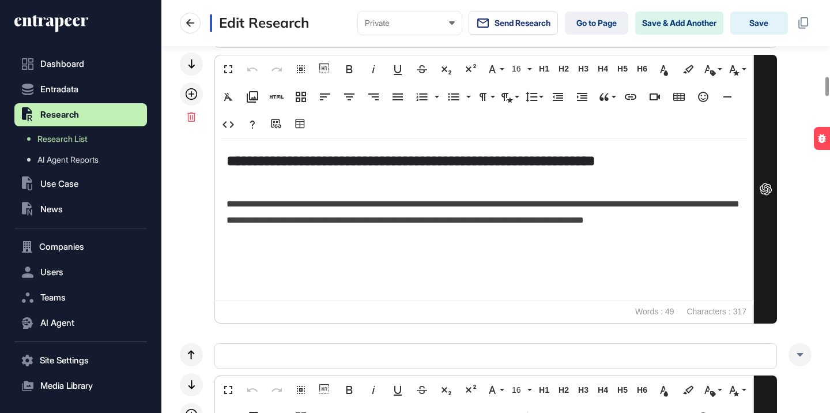
scroll to position [1421, 0]
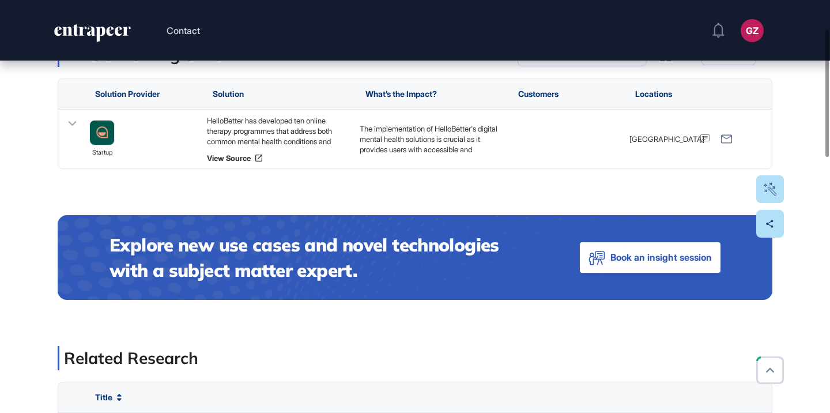
scroll to position [327, 0]
